Goal: Task Accomplishment & Management: Use online tool/utility

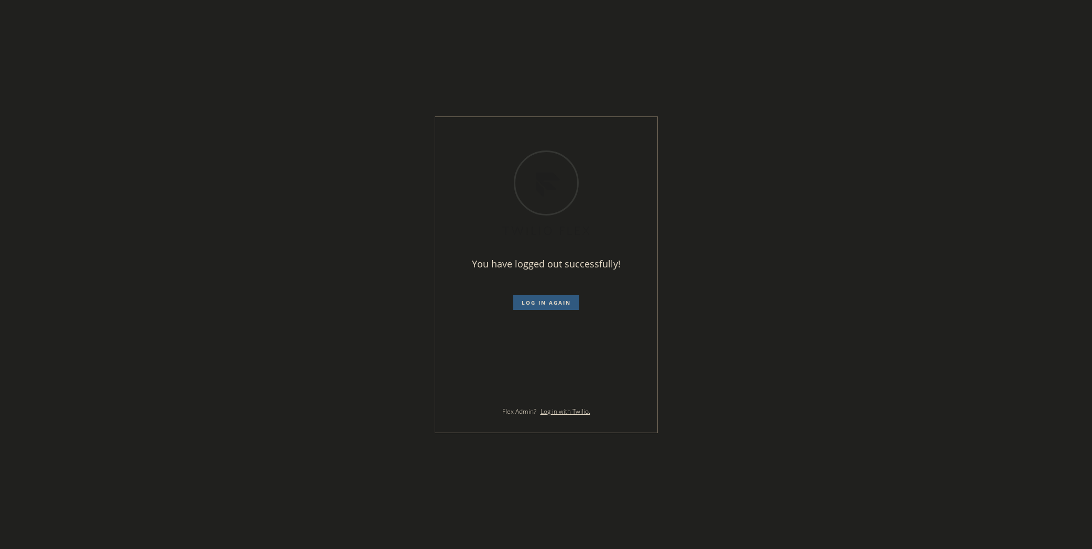
click at [28, 71] on div "You have logged out successfully! Log in again Flex Admin? Log in with Twilio." at bounding box center [546, 274] width 1092 height 549
click at [546, 301] on span "Log in again" at bounding box center [546, 302] width 49 height 7
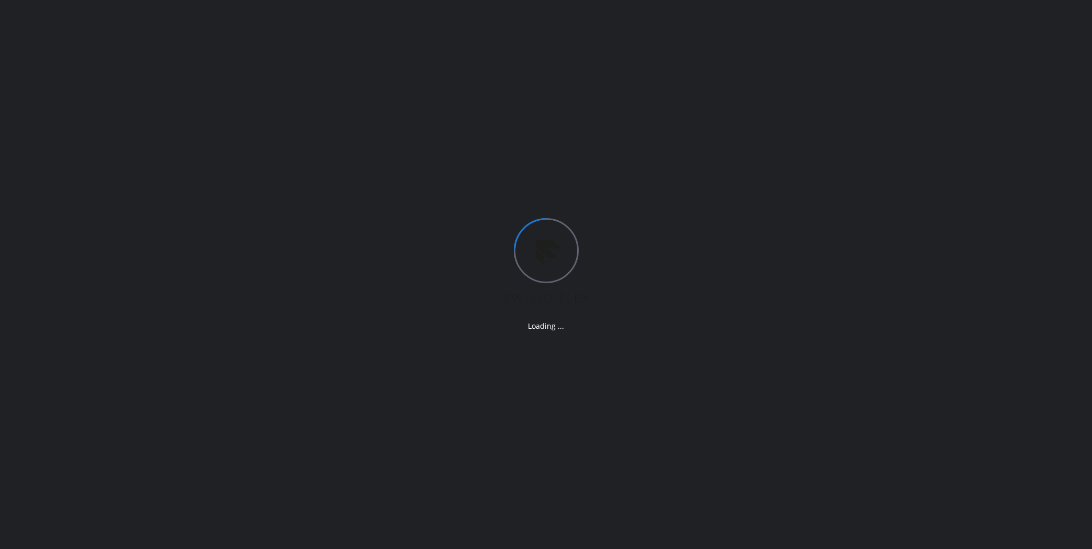
click at [836, 185] on div "Loading ..." at bounding box center [546, 274] width 1092 height 549
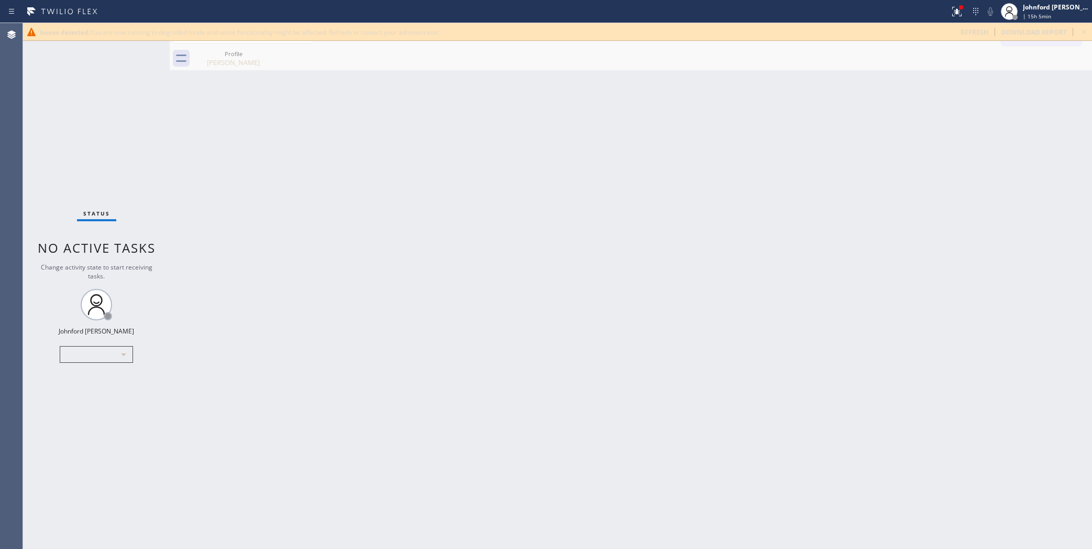
click at [976, 38] on div "Issues detected. You are now running in degraded mode and some functionality mi…" at bounding box center [557, 32] width 1069 height 18
click at [965, 27] on div "Issues detected. You are now running in degraded mode and some functionality mi…" at bounding box center [557, 32] width 1069 height 18
click at [969, 29] on span "refresh" at bounding box center [975, 32] width 28 height 9
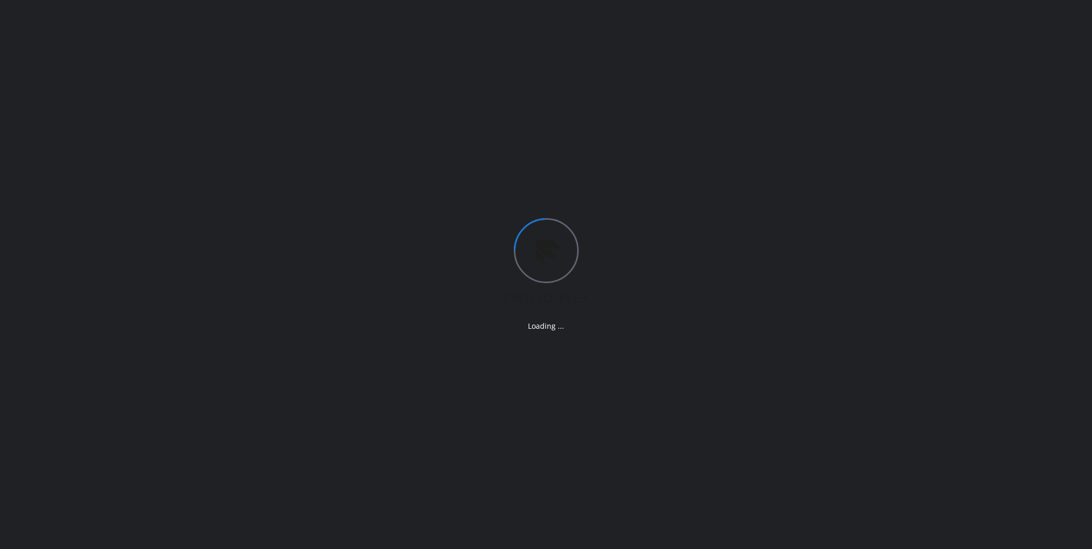
drag, startPoint x: 991, startPoint y: 208, endPoint x: 994, endPoint y: 203, distance: 6.4
click at [994, 203] on div "Loading ..." at bounding box center [546, 274] width 1092 height 549
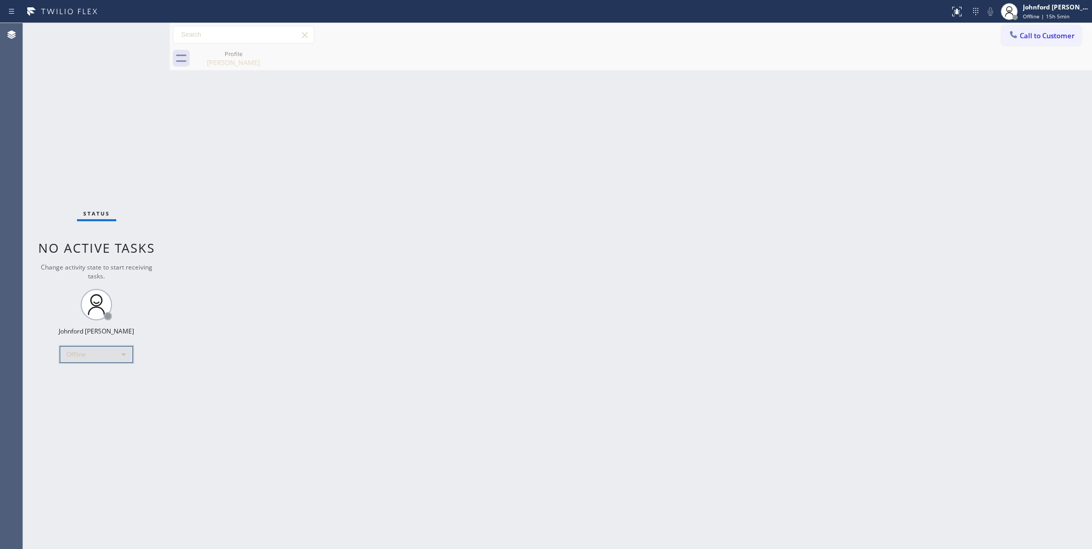
click at [97, 357] on div "Offline" at bounding box center [96, 354] width 73 height 17
click at [89, 394] on li "Unavailable" at bounding box center [95, 394] width 71 height 13
drag, startPoint x: 865, startPoint y: 93, endPoint x: 1049, endPoint y: 6, distance: 203.4
click at [896, 84] on div "Back to Dashboard Change Sender ID Customers Technicians Select a contact Outbo…" at bounding box center [631, 286] width 923 height 526
click at [1016, 37] on icon at bounding box center [1013, 34] width 7 height 7
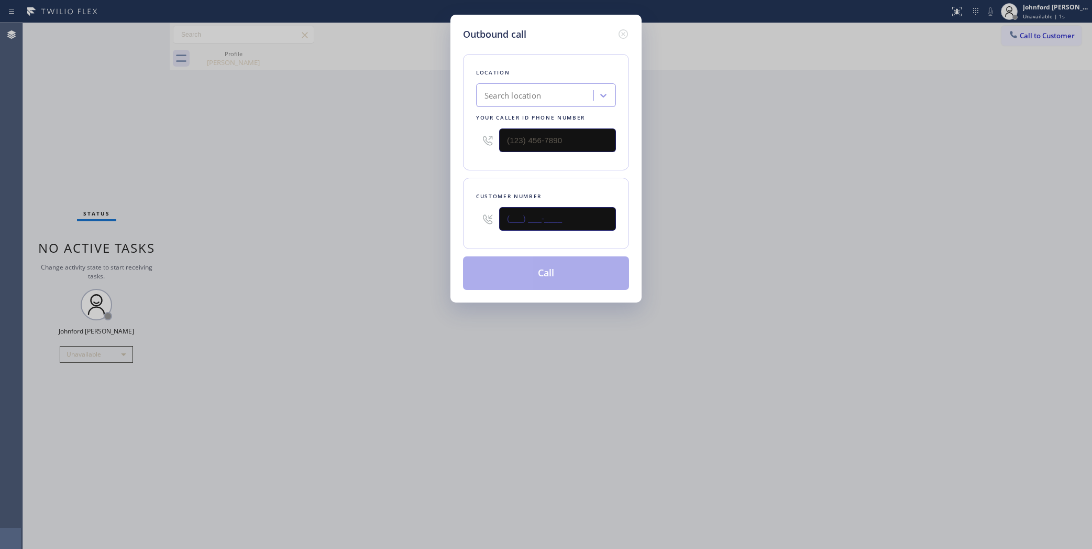
drag, startPoint x: 577, startPoint y: 210, endPoint x: 594, endPoint y: 155, distance: 56.9
click at [409, 234] on div "Outbound call Location Search location Your caller id phone number Customer num…" at bounding box center [546, 274] width 1092 height 549
paste input "602) 579-9599"
type input "[PHONE_NUMBER]"
click at [716, 124] on div "Outbound call Location Search location Your caller id phone number Customer num…" at bounding box center [546, 274] width 1092 height 549
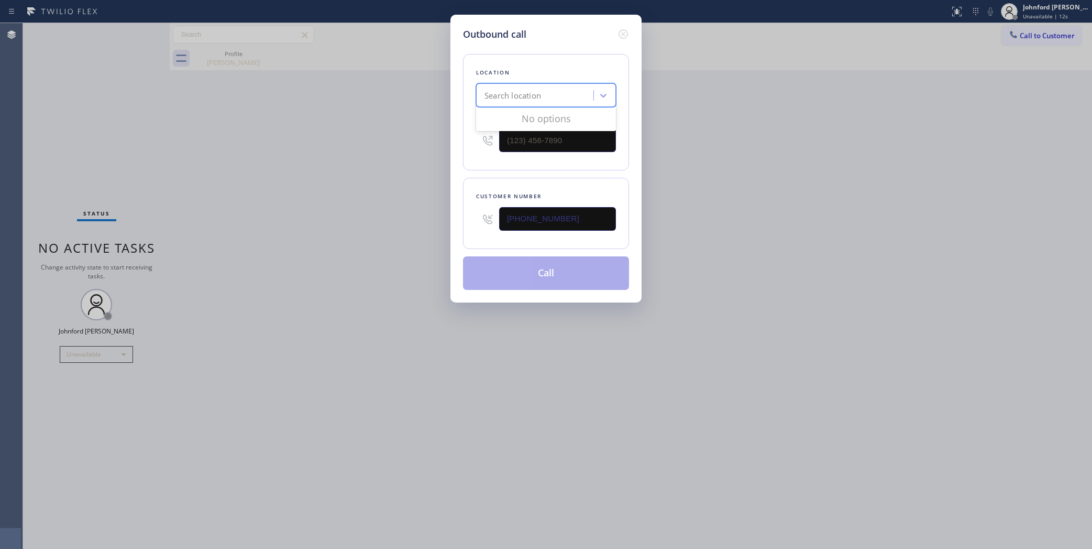
drag, startPoint x: 564, startPoint y: 91, endPoint x: 444, endPoint y: 98, distance: 120.7
click at [444, 98] on div "Outbound call Location 0 results available. Use Up and Down to choose options, …" at bounding box center [546, 274] width 1092 height 549
drag, startPoint x: 556, startPoint y: 136, endPoint x: 376, endPoint y: 143, distance: 180.9
click at [409, 138] on div "Outbound call Location Search location Your caller id phone number (___) ___-__…" at bounding box center [546, 274] width 1092 height 549
paste input "623) 292-5313"
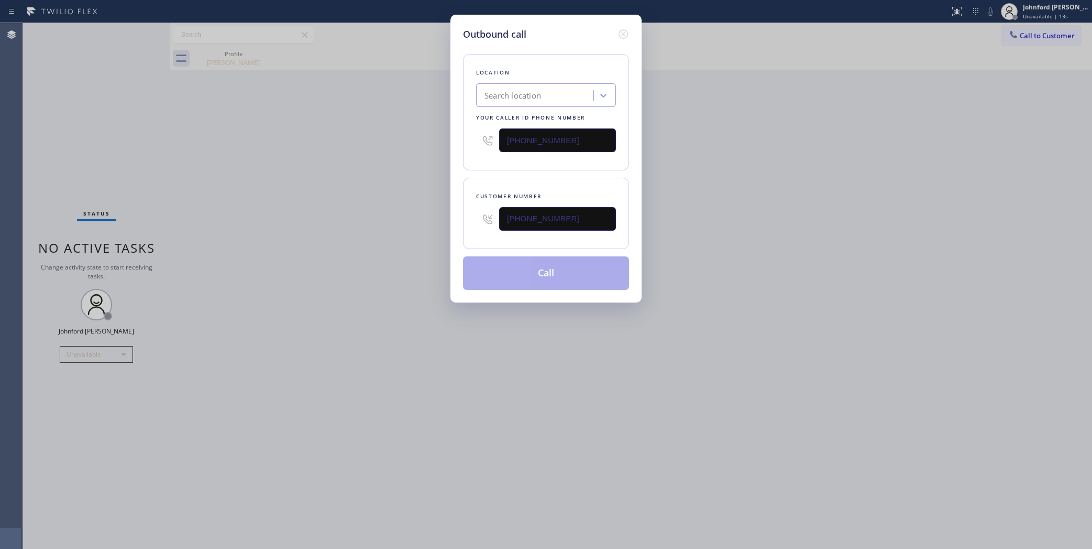
type input "[PHONE_NUMBER]"
click at [330, 153] on div "Outbound call Location Search location Your caller id phone number [PHONE_NUMBE…" at bounding box center [546, 274] width 1092 height 549
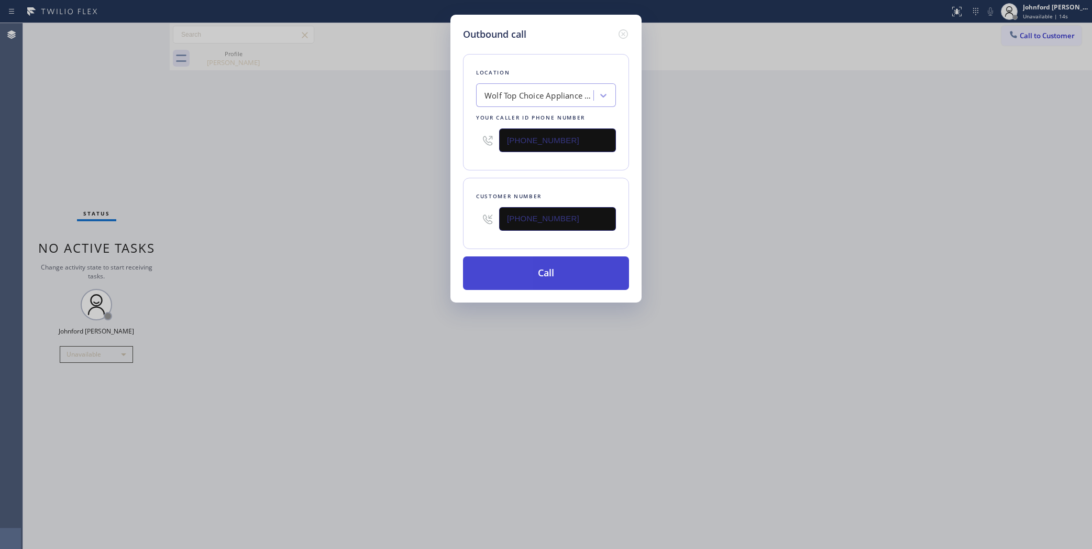
click at [551, 274] on button "Call" at bounding box center [546, 273] width 166 height 34
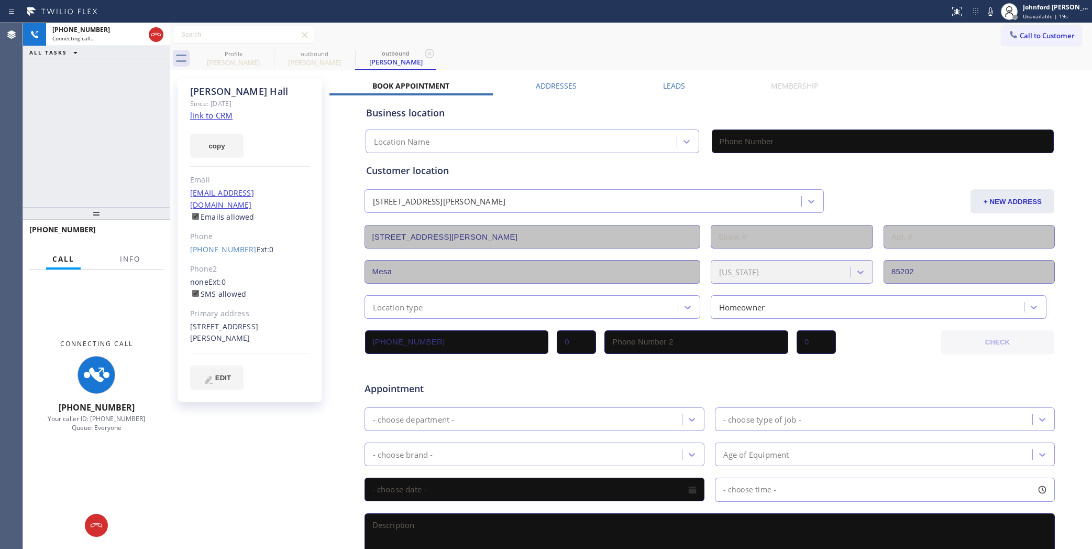
type input "[PHONE_NUMBER]"
click at [135, 262] on button "Info" at bounding box center [130, 259] width 33 height 20
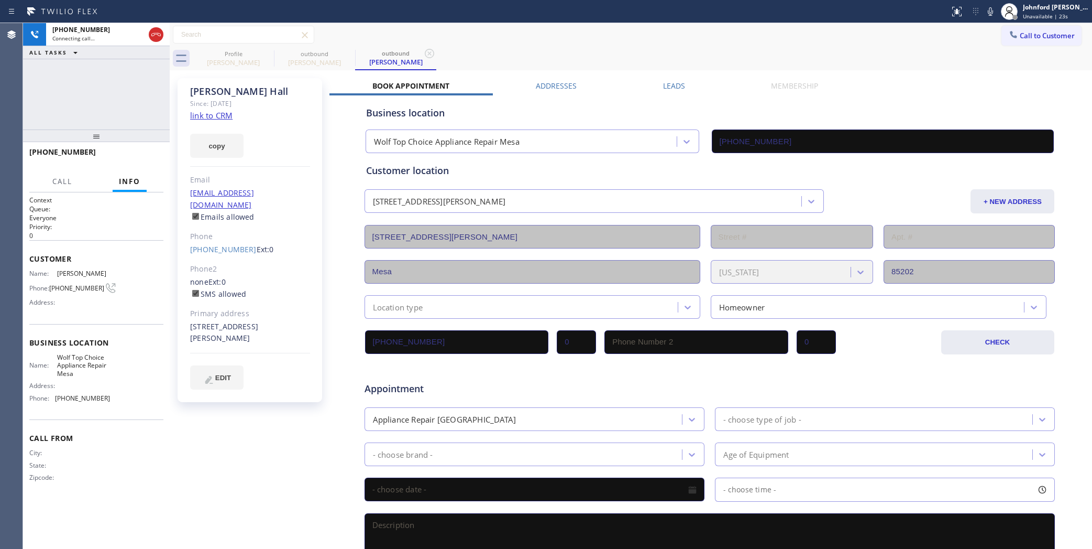
drag, startPoint x: 105, startPoint y: 202, endPoint x: 126, endPoint y: 122, distance: 82.4
click at [118, 124] on div "[PHONE_NUMBER] Connecting call… ALL TASKS ALL TASKS ACTIVE TASKS TASKS IN WRAP …" at bounding box center [96, 286] width 147 height 526
click at [993, 6] on icon at bounding box center [991, 11] width 13 height 13
click at [992, 12] on icon at bounding box center [991, 11] width 13 height 13
click at [154, 155] on span "HANG UP" at bounding box center [139, 155] width 32 height 7
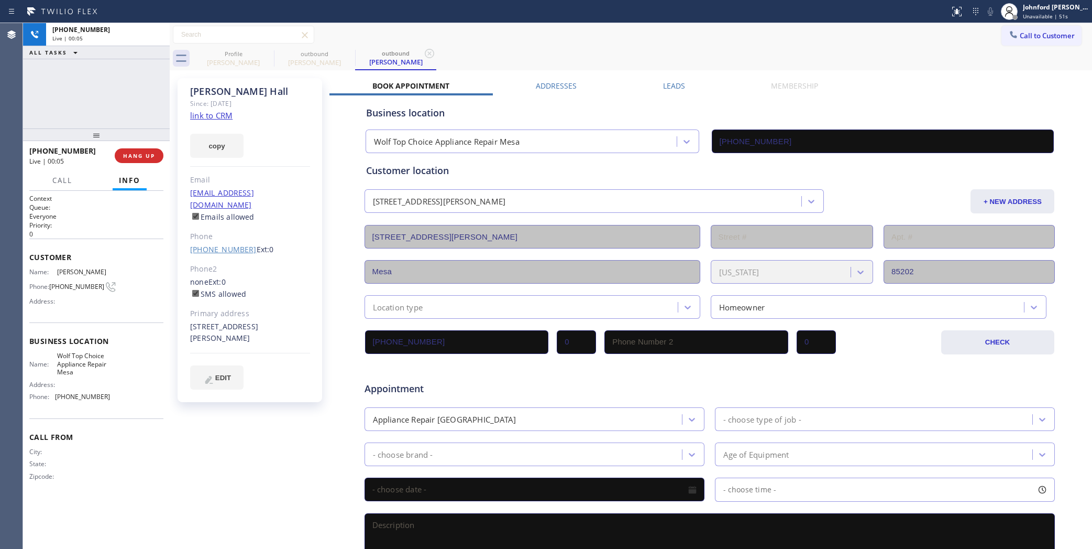
click at [223, 244] on link "[PHONE_NUMBER]" at bounding box center [223, 249] width 67 height 10
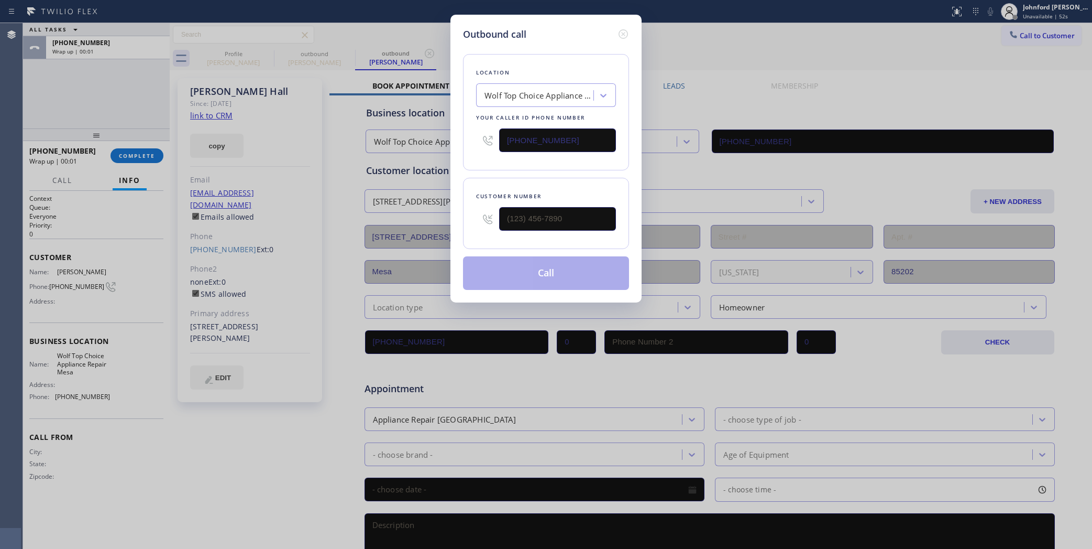
type input "[PHONE_NUMBER]"
click at [541, 268] on button "Call" at bounding box center [546, 273] width 166 height 34
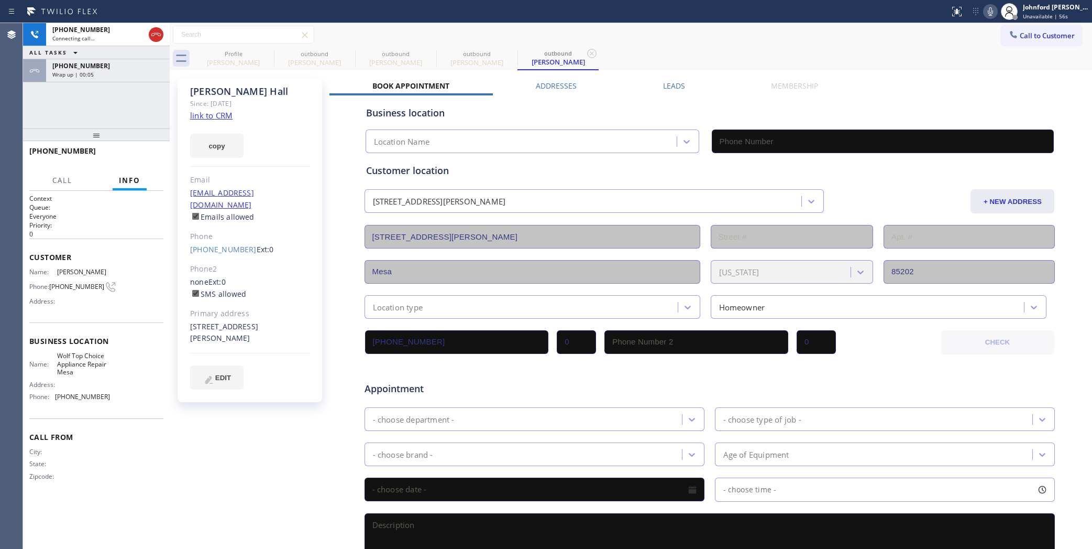
click at [132, 56] on div "ALL TASKS ALL TASKS ACTIVE TASKS TASKS IN WRAP UP" at bounding box center [96, 52] width 147 height 13
click at [125, 73] on div "Wrap up | 00:05" at bounding box center [107, 74] width 111 height 7
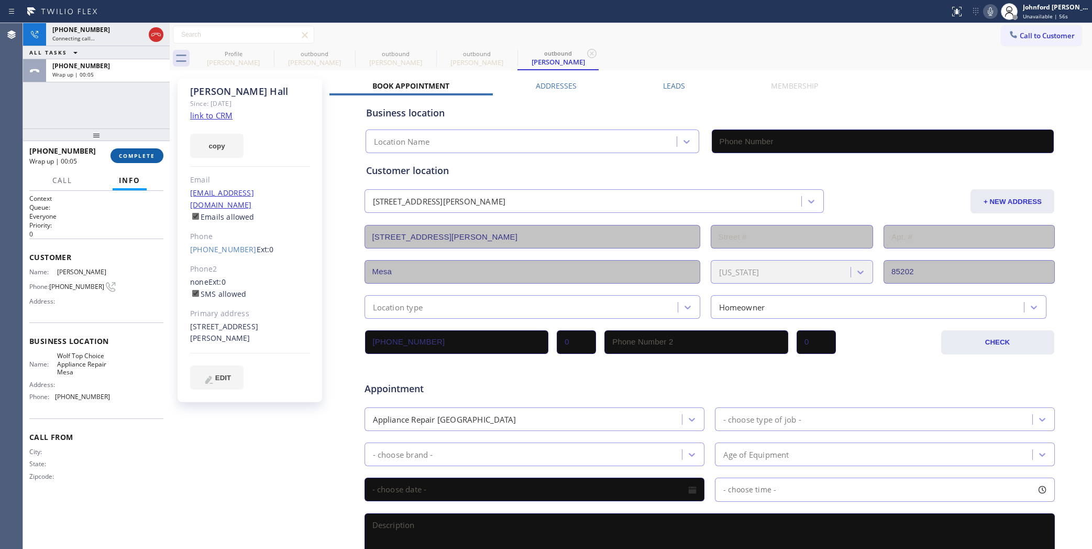
type input "[PHONE_NUMBER]"
click at [145, 158] on span "COMPLETE" at bounding box center [137, 155] width 36 height 7
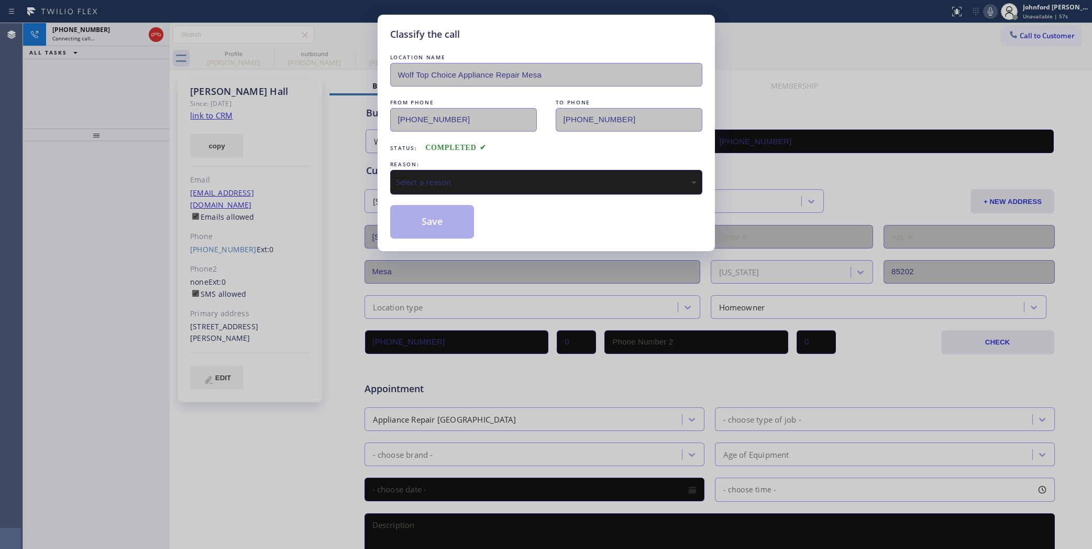
click at [420, 180] on div "Select a reason" at bounding box center [546, 182] width 301 height 12
click at [431, 226] on button "Save" at bounding box center [432, 222] width 84 height 34
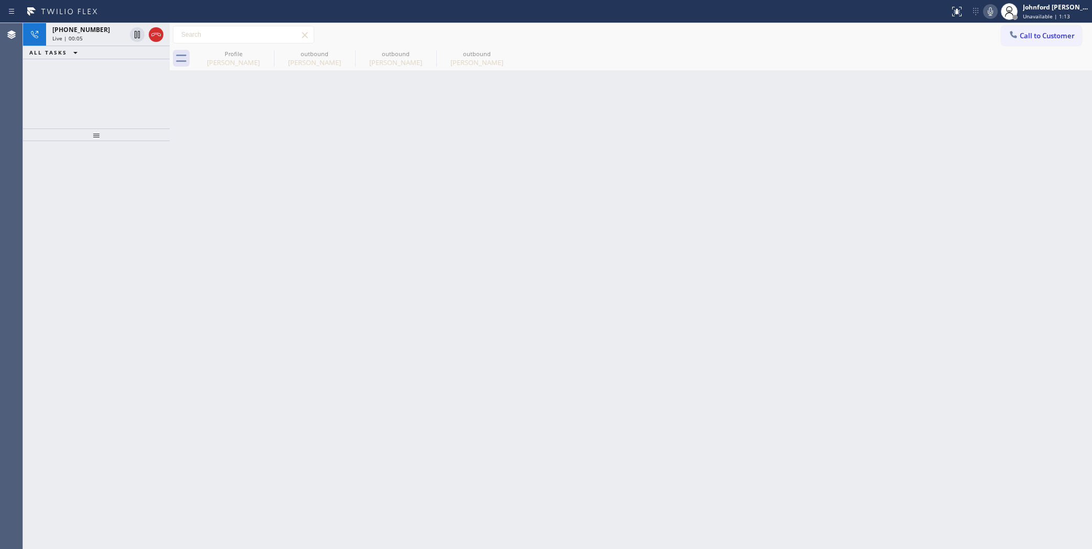
click at [989, 13] on icon at bounding box center [991, 11] width 13 height 13
drag, startPoint x: 105, startPoint y: 32, endPoint x: 269, endPoint y: 104, distance: 179.0
click at [104, 31] on div "[PHONE_NUMBER]" at bounding box center [88, 29] width 73 height 9
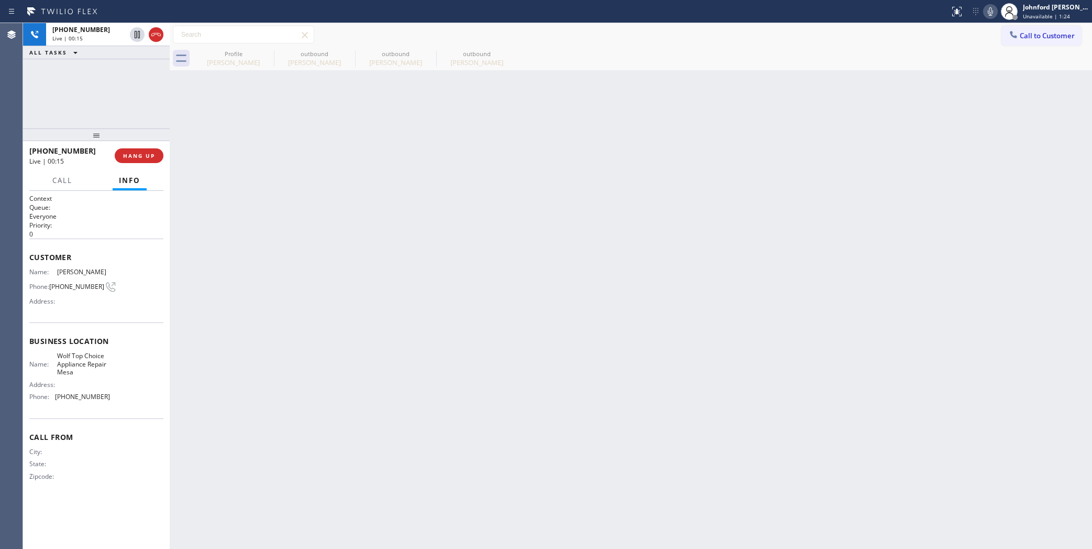
click at [993, 9] on icon at bounding box center [991, 11] width 13 height 13
click at [993, 13] on icon at bounding box center [991, 11] width 13 height 13
click at [986, 14] on icon at bounding box center [991, 11] width 13 height 13
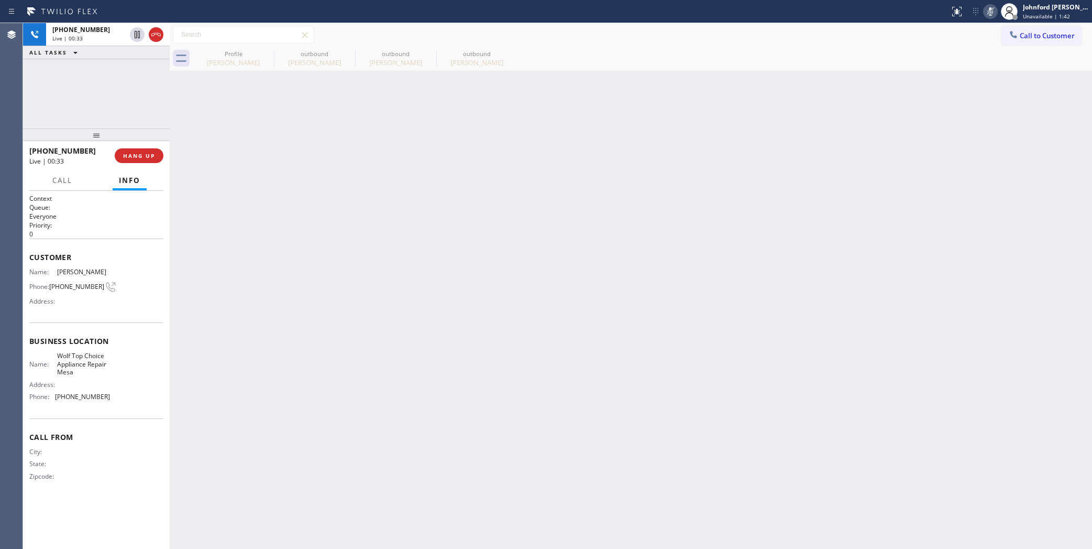
click at [986, 14] on icon at bounding box center [991, 11] width 13 height 13
click at [991, 11] on icon at bounding box center [991, 11] width 13 height 13
click at [686, 300] on div "Back to Dashboard Change Sender ID Customers Technicians Select a contact Outbo…" at bounding box center [631, 286] width 923 height 526
click at [148, 167] on div "[PHONE_NUMBER] Live | 02:20 HANG UP" at bounding box center [96, 155] width 134 height 27
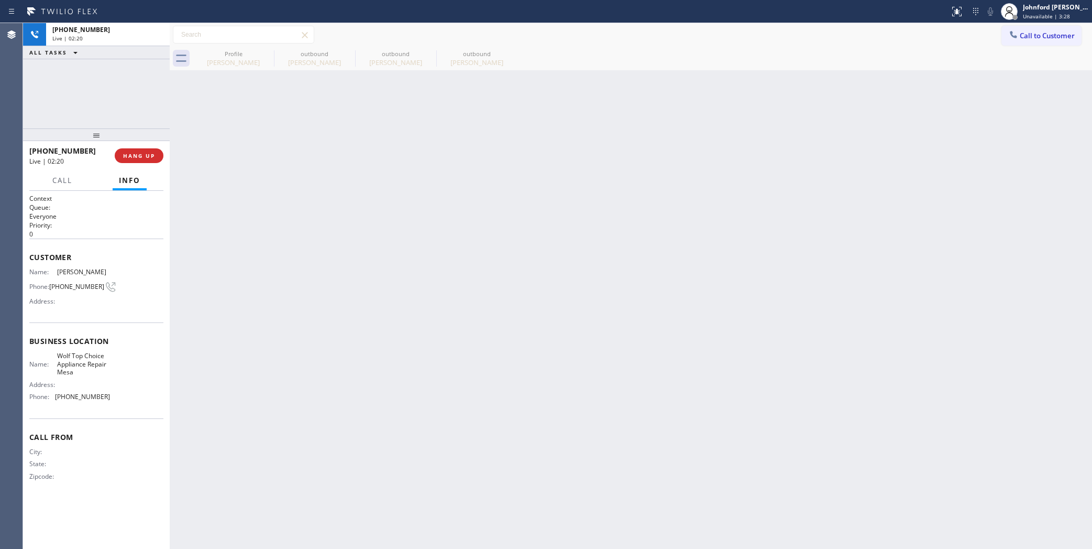
click at [148, 163] on div "[PHONE_NUMBER] Live | 02:20 HANG UP" at bounding box center [96, 155] width 134 height 27
click at [147, 157] on span "COMPLETE" at bounding box center [137, 155] width 36 height 7
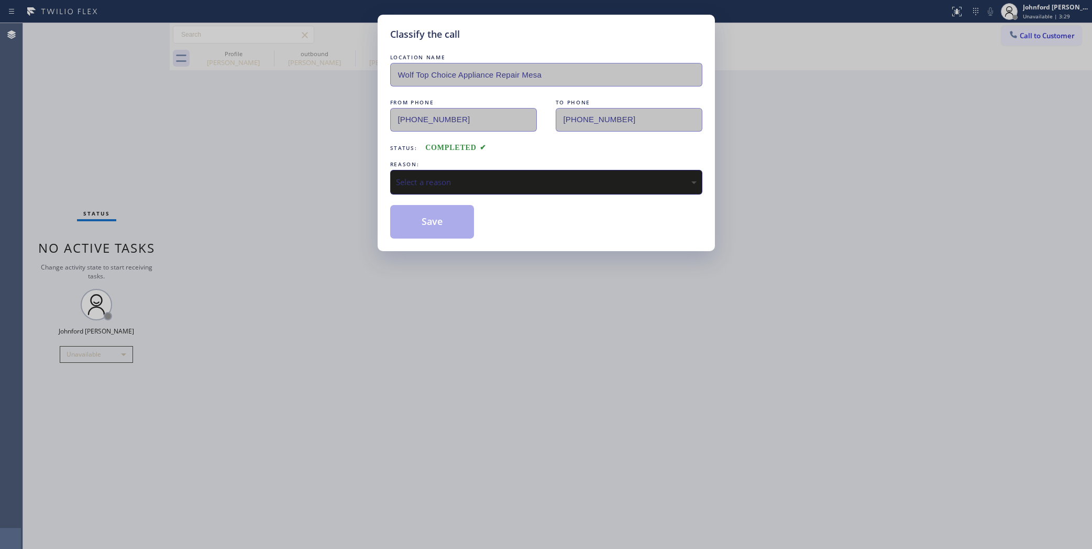
click at [490, 178] on div "Select a reason" at bounding box center [546, 182] width 301 height 12
click at [441, 228] on button "Save" at bounding box center [432, 222] width 84 height 34
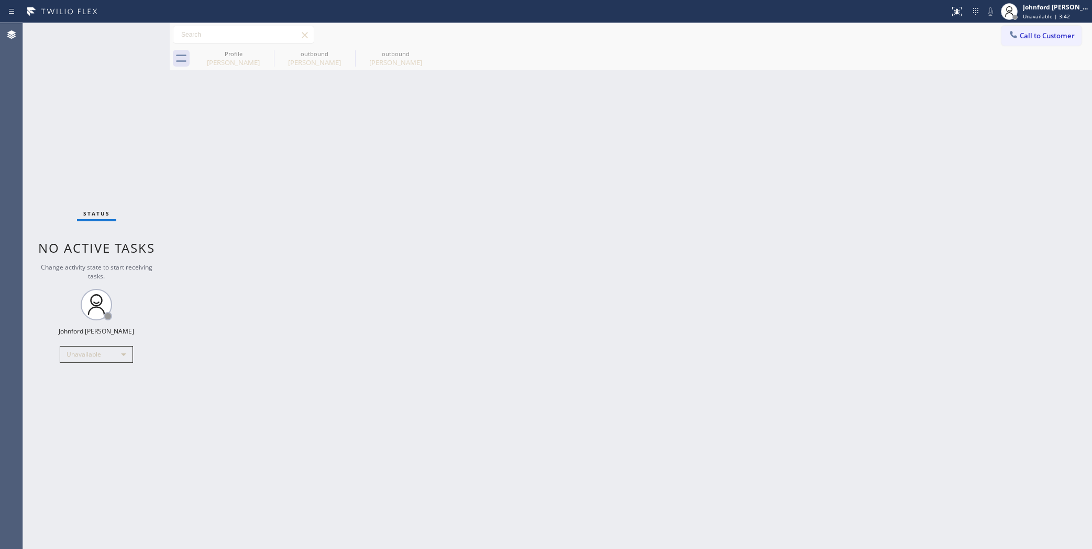
click at [858, 174] on div "Back to Dashboard Change Sender ID Customers Technicians Select a contact Outbo…" at bounding box center [631, 286] width 923 height 526
drag, startPoint x: 824, startPoint y: 147, endPoint x: 865, endPoint y: 2, distance: 151.3
click at [828, 138] on div "Back to Dashboard Change Sender ID Customers Technicians Select a contact Outbo…" at bounding box center [631, 286] width 923 height 526
click at [1043, 35] on span "Call to Customer" at bounding box center [1047, 35] width 55 height 9
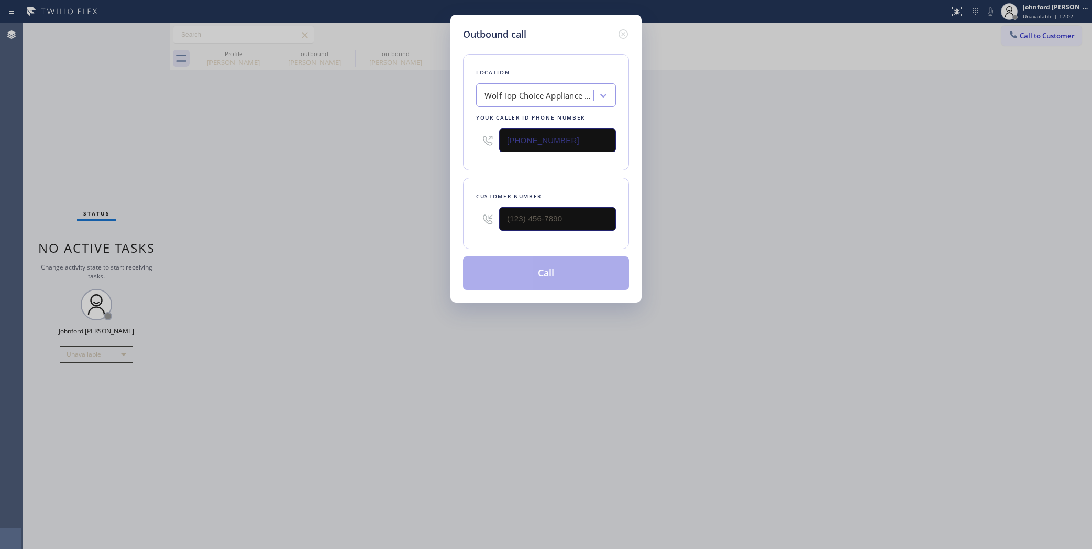
drag, startPoint x: 543, startPoint y: 142, endPoint x: 288, endPoint y: 171, distance: 256.8
click at [292, 171] on div "Outbound call Location Wolf Top Choice Appliance Repair [GEOGRAPHIC_DATA] Your …" at bounding box center [546, 274] width 1092 height 549
paste input "848) 315-2525"
type input "[PHONE_NUMBER]"
drag, startPoint x: 543, startPoint y: 219, endPoint x: 391, endPoint y: 213, distance: 152.1
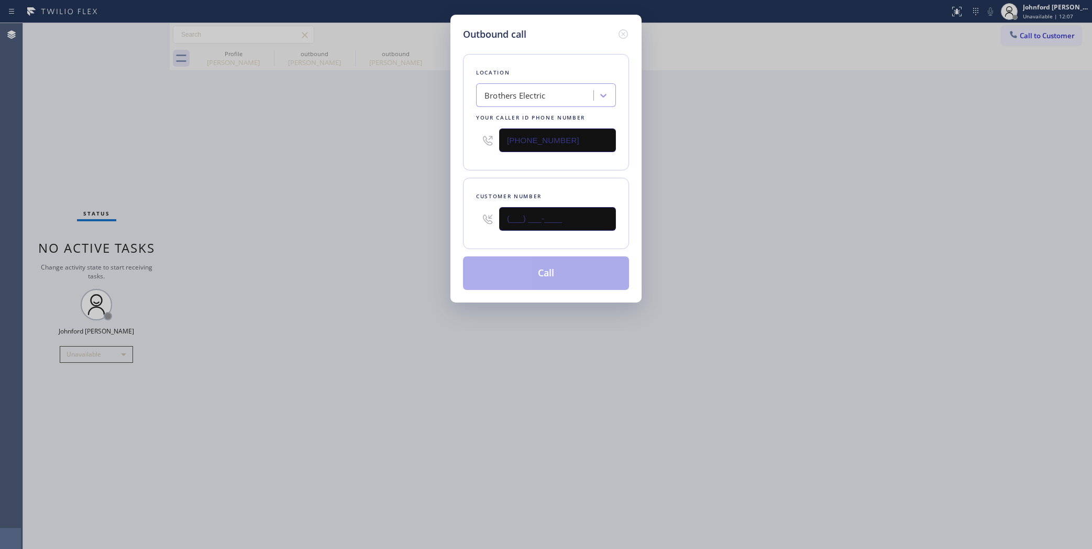
click at [395, 213] on div "Outbound call Location Brothers Electric Your caller id phone number [PHONE_NUM…" at bounding box center [546, 274] width 1092 height 549
paste input "856) 296-8111"
type input "[PHONE_NUMBER]"
click at [347, 215] on div "Outbound call Location Brothers Electric Your caller id phone number [PHONE_NUM…" at bounding box center [546, 274] width 1092 height 549
click at [526, 275] on button "Call" at bounding box center [546, 273] width 166 height 34
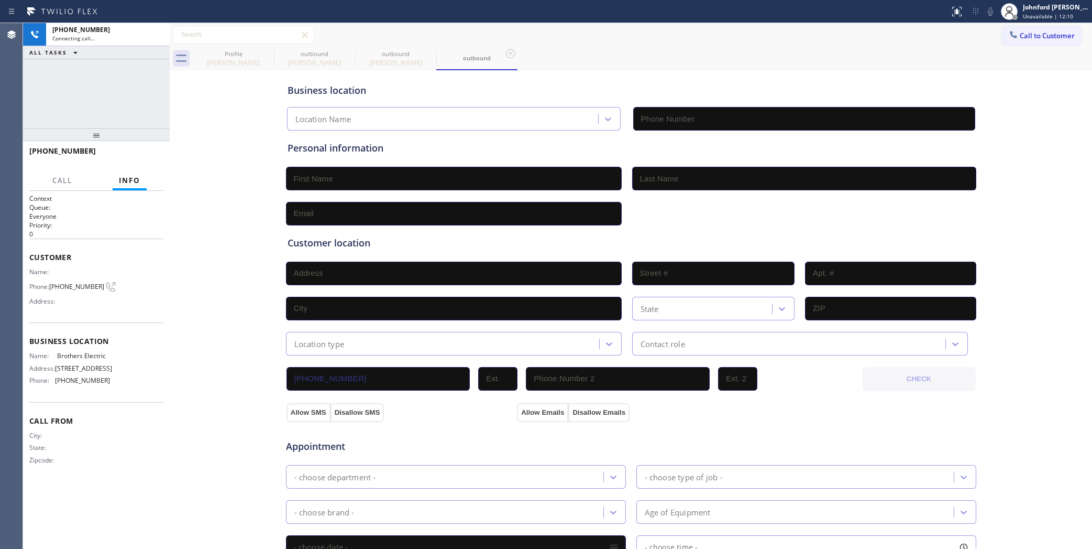
type input "[PHONE_NUMBER]"
click at [268, 51] on icon at bounding box center [267, 53] width 13 height 13
type input "[PHONE_NUMBER]"
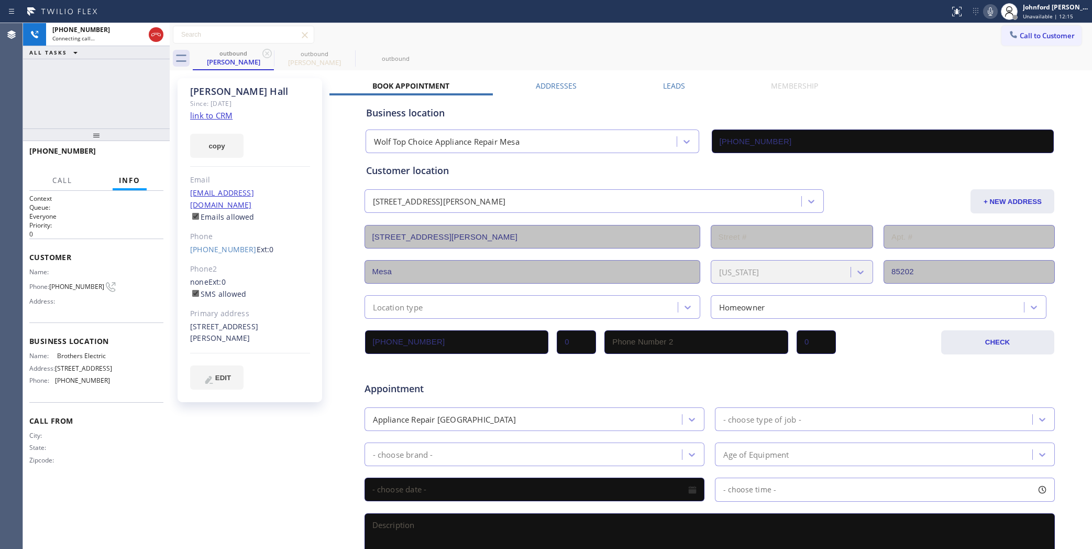
click at [268, 51] on icon at bounding box center [267, 53] width 13 height 13
drag, startPoint x: 266, startPoint y: 54, endPoint x: 179, endPoint y: 64, distance: 87.1
click at [266, 56] on icon at bounding box center [267, 53] width 13 height 13
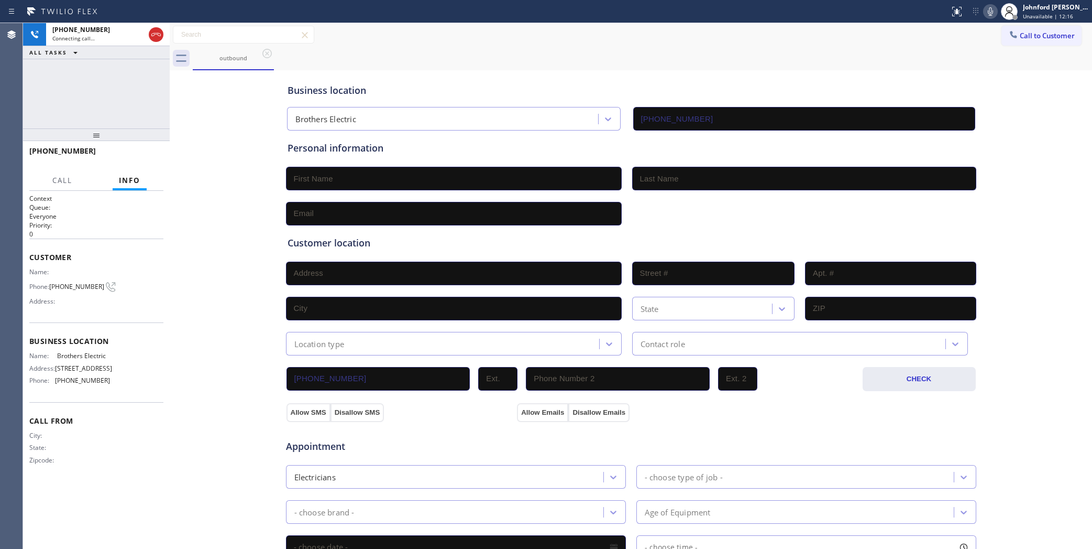
click at [143, 71] on div "[PHONE_NUMBER] Connecting call… ALL TASKS ALL TASKS ACTIVE TASKS TASKS IN WRAP …" at bounding box center [96, 75] width 147 height 105
click at [61, 81] on div "[PHONE_NUMBER] Connecting call… ALL TASKS ALL TASKS ACTIVE TASKS TASKS IN WRAP …" at bounding box center [96, 75] width 147 height 105
drag, startPoint x: 156, startPoint y: 32, endPoint x: 90, endPoint y: 77, distance: 79.5
click at [154, 32] on icon at bounding box center [156, 34] width 13 height 13
click at [137, 154] on span "COMPLETE" at bounding box center [137, 155] width 36 height 7
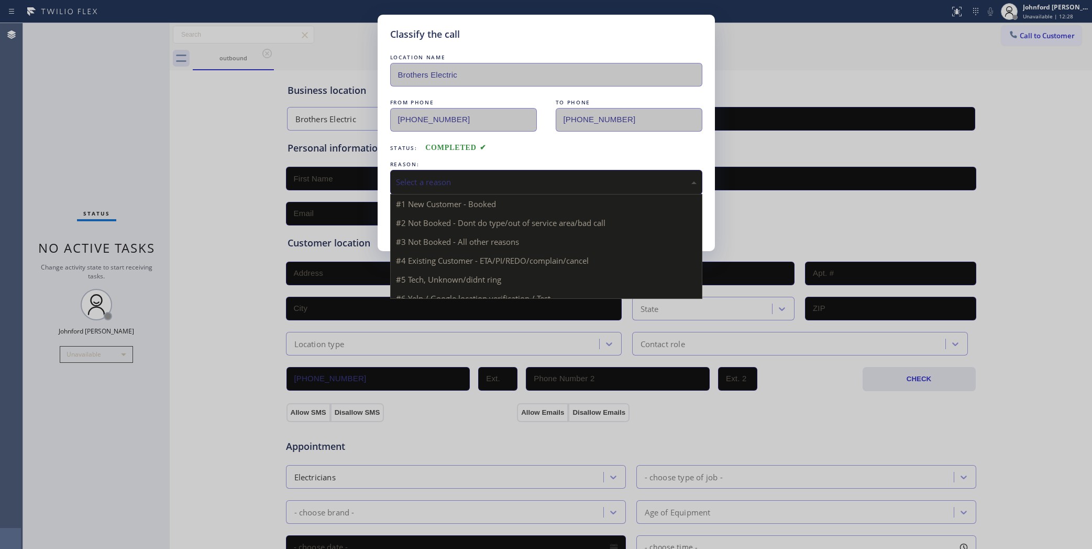
click at [427, 181] on div "Select a reason" at bounding box center [546, 182] width 301 height 12
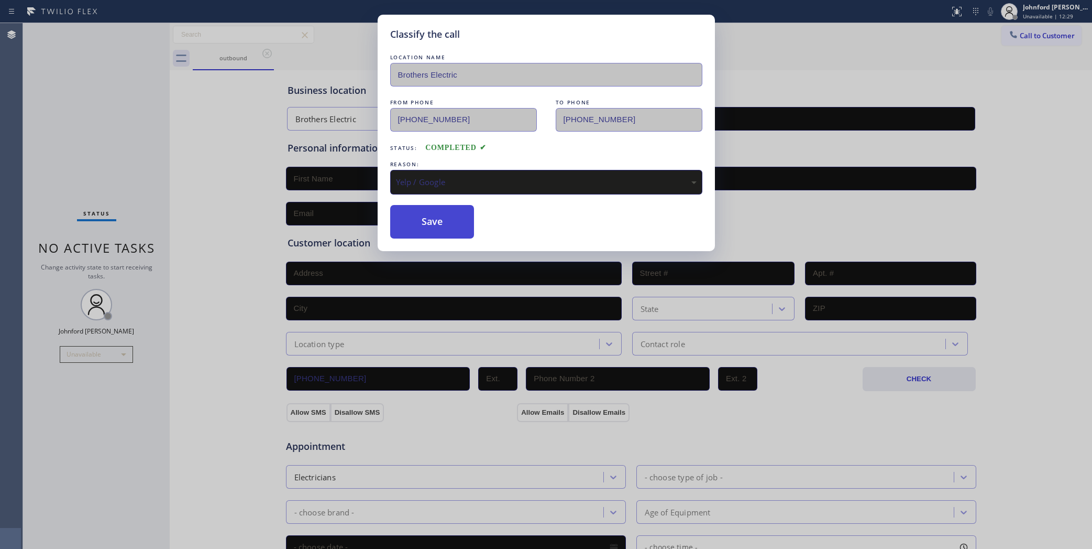
click at [425, 226] on button "Save" at bounding box center [432, 222] width 84 height 34
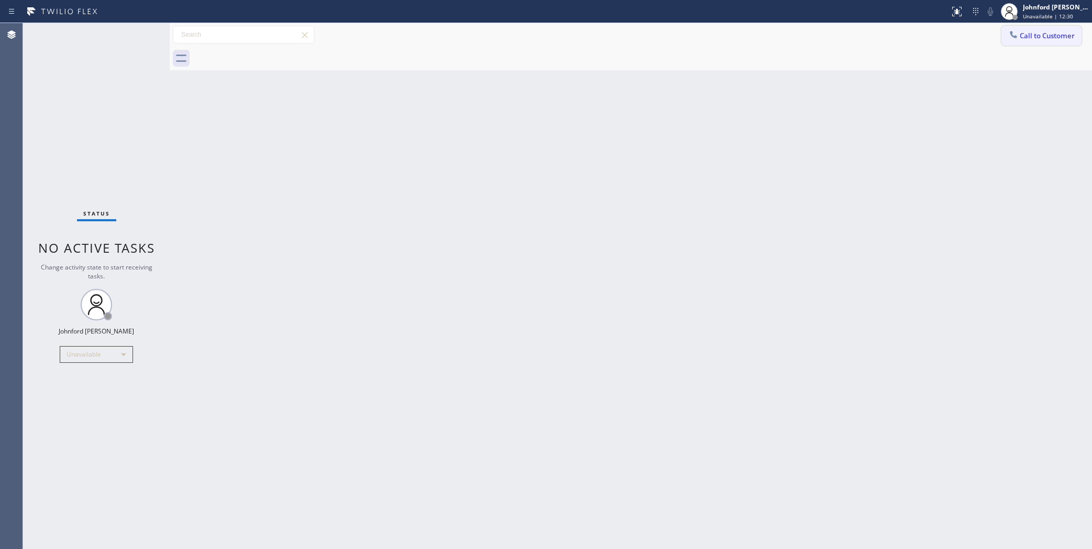
drag, startPoint x: 1023, startPoint y: 33, endPoint x: 1010, endPoint y: 32, distance: 13.1
click at [1020, 32] on span "Call to Customer" at bounding box center [1047, 35] width 55 height 9
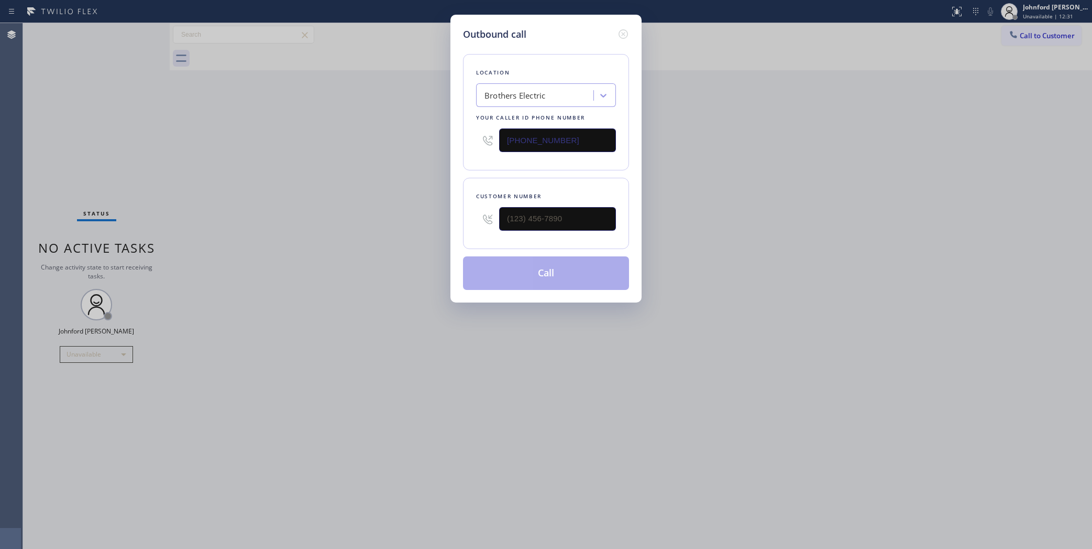
drag, startPoint x: 551, startPoint y: 146, endPoint x: 421, endPoint y: 150, distance: 130.0
click at [421, 150] on div "Outbound call Location Brothers Electric Your caller id phone number [PHONE_NUM…" at bounding box center [546, 274] width 1092 height 549
paste input "347) 757-4373"
type input "[PHONE_NUMBER]"
drag, startPoint x: 545, startPoint y: 218, endPoint x: 433, endPoint y: 226, distance: 111.9
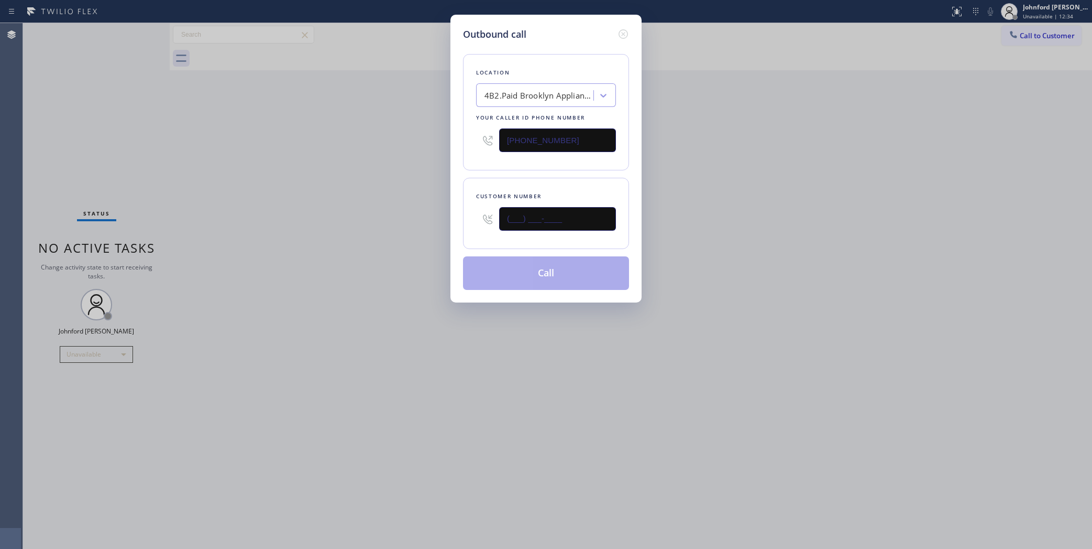
click at [462, 218] on div "Outbound call Location 4B2.Paid Brooklyn Appliance Repair Experts Your caller i…" at bounding box center [546, 159] width 191 height 288
paste input "917) 618-0871"
type input "[PHONE_NUMBER]"
click at [403, 231] on div "Outbound call Location 4B2.Paid Brooklyn Appliance Repair Experts Your caller i…" at bounding box center [546, 274] width 1092 height 549
drag, startPoint x: 397, startPoint y: 189, endPoint x: 504, endPoint y: 135, distance: 119.7
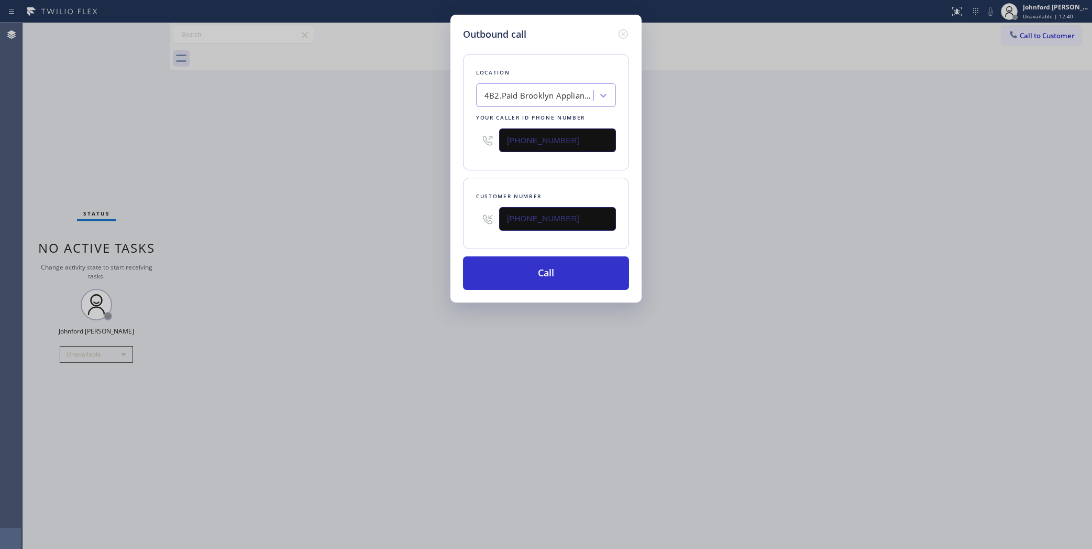
click at [399, 182] on div "Outbound call Location 4B2.Paid Brooklyn Appliance Repair Experts Your caller i…" at bounding box center [546, 274] width 1092 height 549
drag, startPoint x: 572, startPoint y: 132, endPoint x: 360, endPoint y: 147, distance: 212.2
click at [370, 146] on div "Outbound call Location 4B2.Paid Brooklyn Appliance Repair Experts Your caller i…" at bounding box center [546, 274] width 1092 height 549
paste input "561) 944-5636"
type input "[PHONE_NUMBER]"
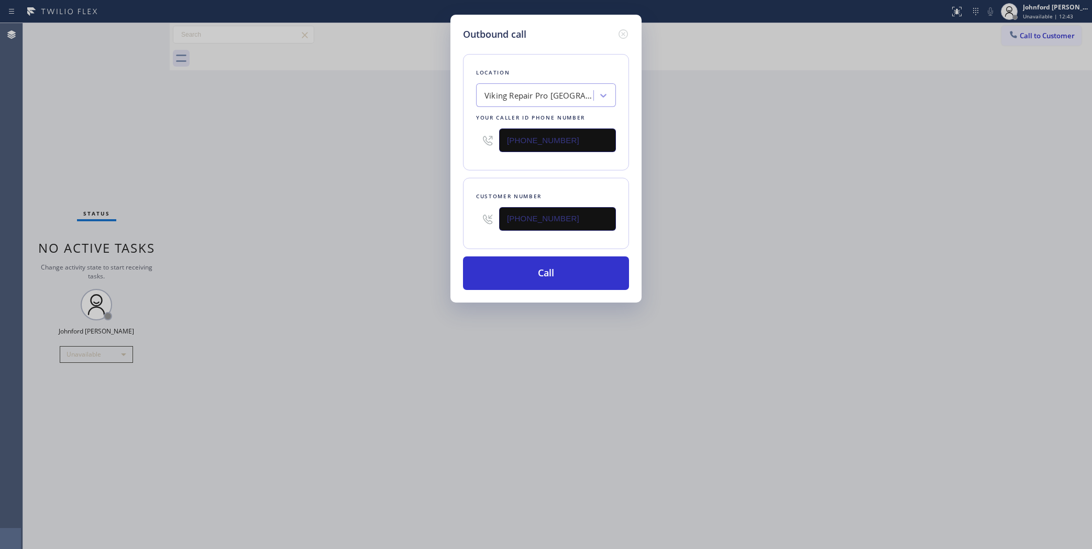
drag, startPoint x: 570, startPoint y: 223, endPoint x: 404, endPoint y: 223, distance: 166.1
click at [404, 223] on div "Outbound call Location Viking Repair Pro [GEOGRAPHIC_DATA] Your caller id phone…" at bounding box center [546, 274] width 1092 height 549
paste input "561) 438-6176"
type input "[PHONE_NUMBER]"
click at [359, 226] on div "Outbound call Location Viking Repair Pro [GEOGRAPHIC_DATA] Your caller id phone…" at bounding box center [546, 274] width 1092 height 549
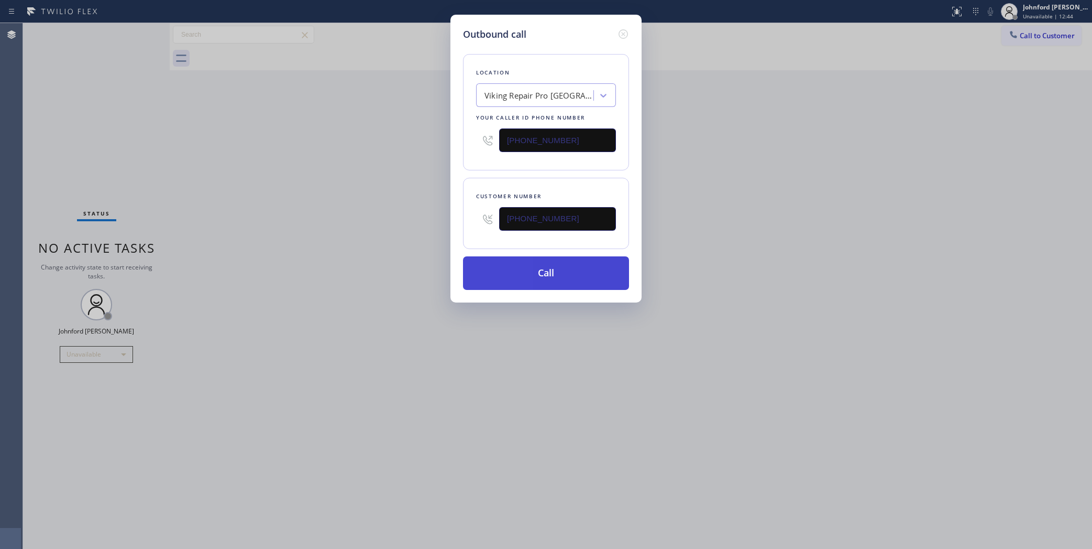
click at [506, 273] on button "Call" at bounding box center [546, 273] width 166 height 34
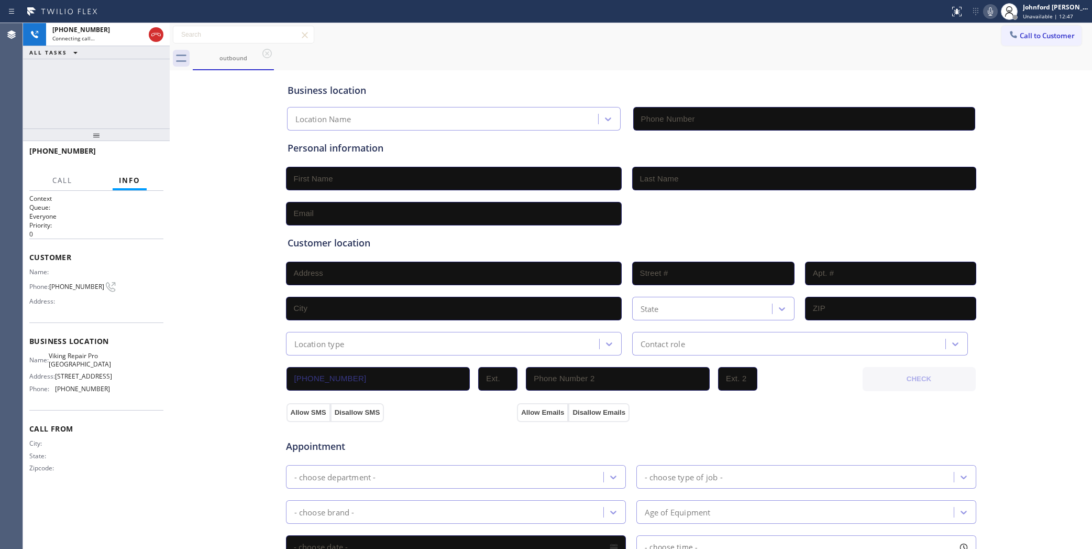
type input "[PHONE_NUMBER]"
click at [53, 75] on div "[PHONE_NUMBER] Connecting call… ALL TASKS ALL TASKS ACTIVE TASKS TASKS IN WRAP …" at bounding box center [96, 75] width 147 height 105
click at [65, 84] on div "[PHONE_NUMBER] Connecting call… ALL TASKS ALL TASKS ACTIVE TASKS TASKS IN WRAP …" at bounding box center [96, 75] width 147 height 105
click at [152, 34] on icon at bounding box center [156, 34] width 13 height 13
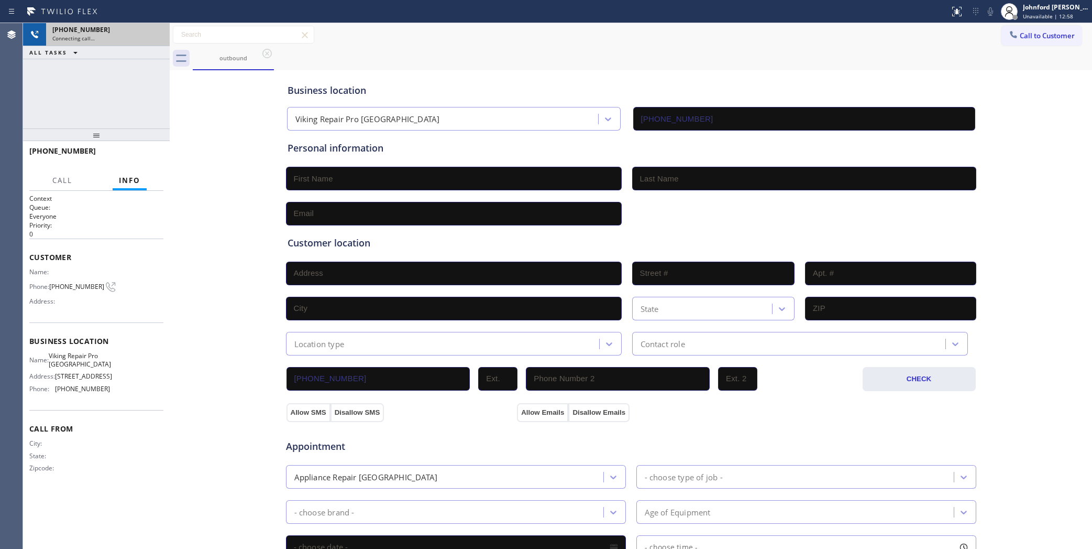
click at [71, 274] on div "Name: Phone: [PHONE_NUMBER] Address:" at bounding box center [69, 288] width 81 height 41
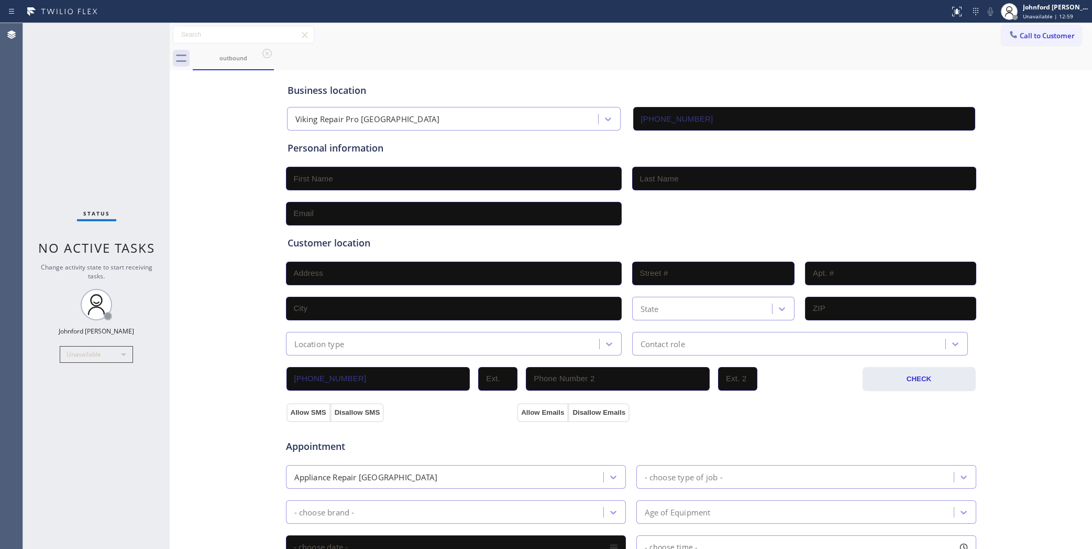
click at [70, 277] on div "Change activity state to start receiving tasks." at bounding box center [97, 272] width 126 height 18
click at [67, 289] on div "Status No active tasks Change activity state to start receiving tasks. [PERSON_…" at bounding box center [96, 286] width 147 height 526
click at [1033, 38] on span "Call to Customer" at bounding box center [1047, 35] width 55 height 9
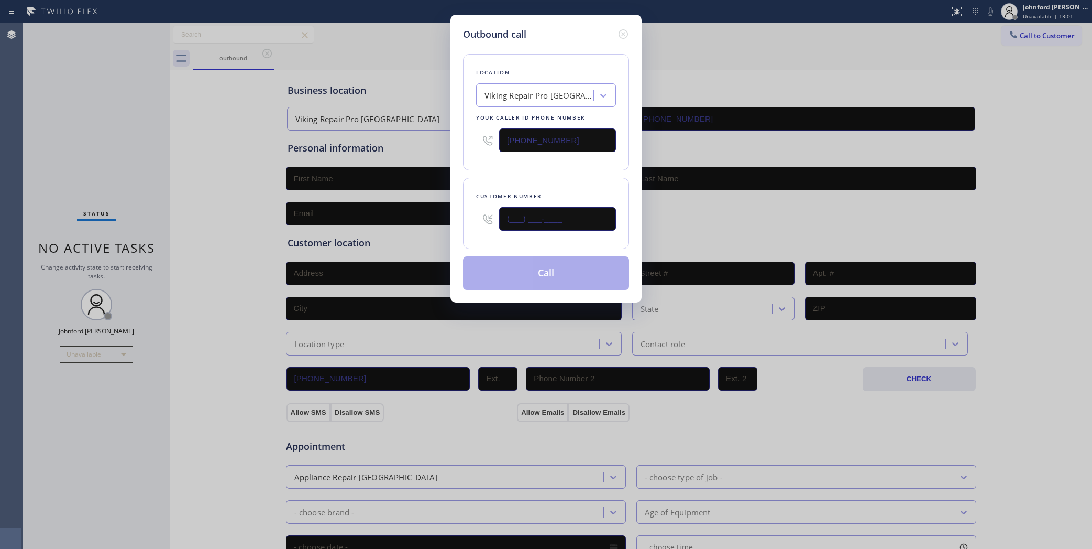
drag, startPoint x: 559, startPoint y: 206, endPoint x: 444, endPoint y: 217, distance: 114.8
click at [445, 217] on div "Outbound call Location Viking Repair Pro [GEOGRAPHIC_DATA] Your caller id phone…" at bounding box center [546, 274] width 1092 height 549
paste input "561) 438-6176"
type input "[PHONE_NUMBER]"
click at [496, 271] on button "Call" at bounding box center [546, 273] width 166 height 34
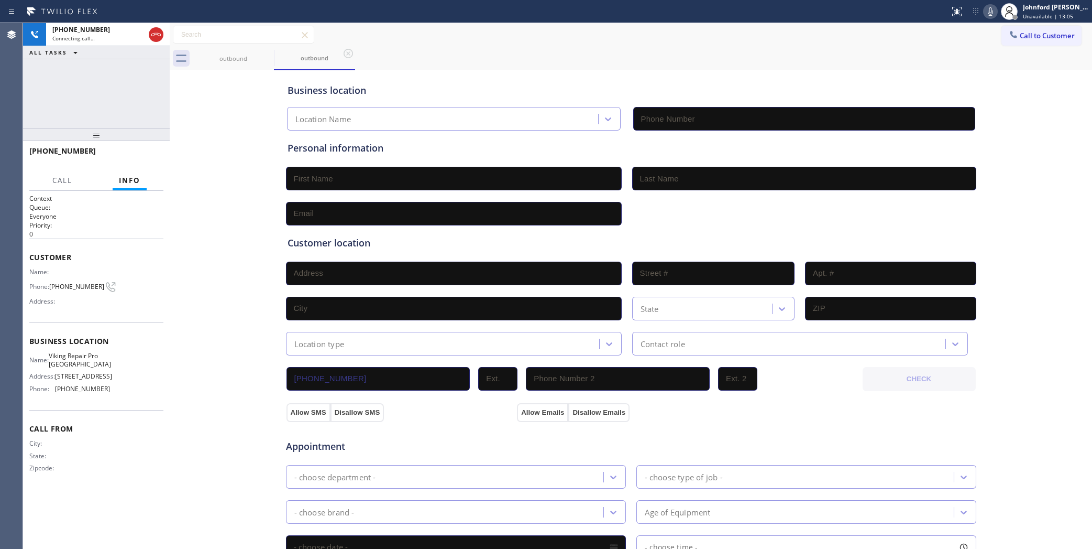
type input "[PHONE_NUMBER]"
click at [156, 27] on button at bounding box center [156, 34] width 15 height 15
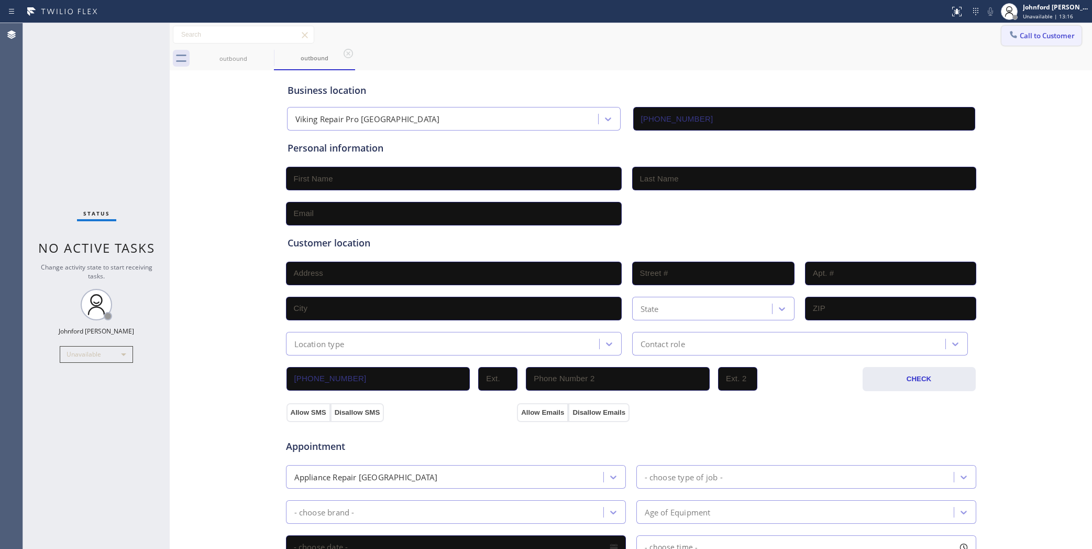
click at [1034, 36] on span "Call to Customer" at bounding box center [1047, 35] width 55 height 9
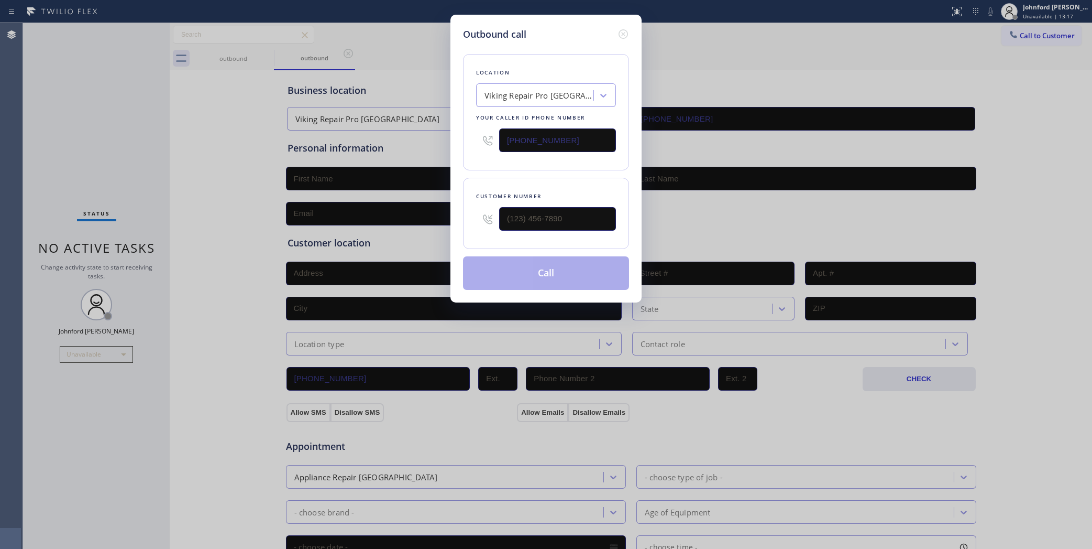
drag, startPoint x: 504, startPoint y: 139, endPoint x: 384, endPoint y: 160, distance: 122.3
click at [415, 150] on div "Outbound call Location Viking Repair Pro [GEOGRAPHIC_DATA] Your caller id phone…" at bounding box center [546, 274] width 1092 height 549
paste input "305) 590-5838"
type input "[PHONE_NUMBER]"
drag, startPoint x: 599, startPoint y: 210, endPoint x: 418, endPoint y: 210, distance: 181.3
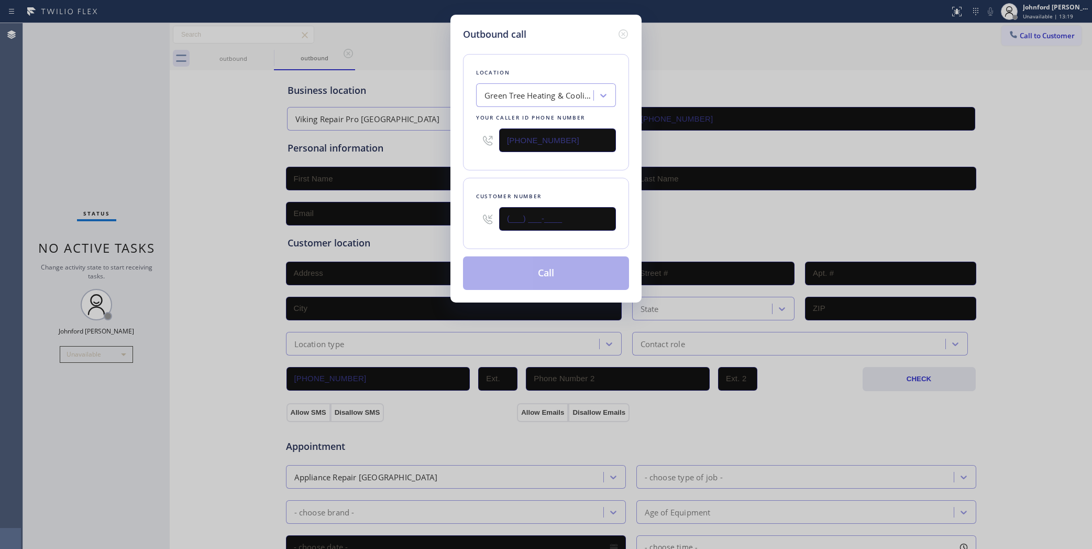
click at [418, 210] on div "Outbound call Location Green Tree Heating & Cooling Hialeah Your caller id phon…" at bounding box center [546, 274] width 1092 height 549
paste input "305) 999-7863"
type input "[PHONE_NUMBER]"
drag, startPoint x: 530, startPoint y: 167, endPoint x: 545, endPoint y: 239, distance: 74.5
click at [530, 166] on div "Location Green Tree Heating & Cooling Hialeah Your caller id phone number [PHON…" at bounding box center [546, 112] width 166 height 116
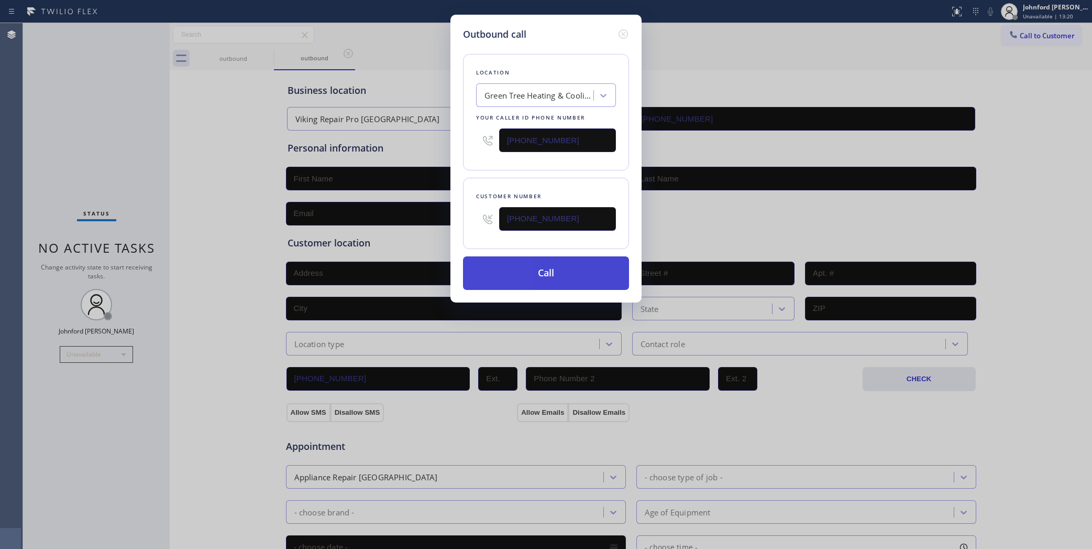
click at [546, 281] on button "Call" at bounding box center [546, 273] width 166 height 34
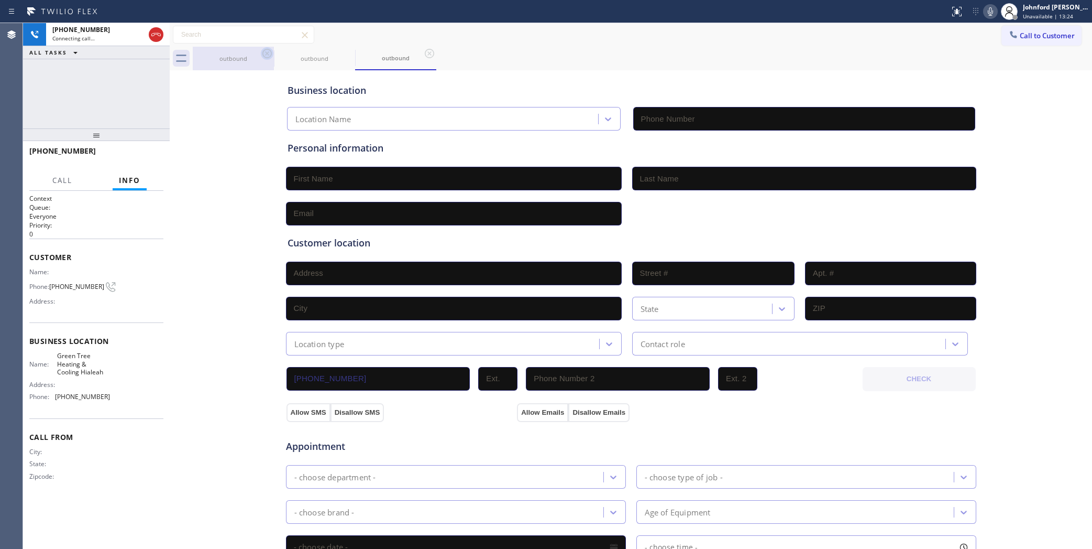
type input "[PHONE_NUMBER]"
click at [266, 52] on icon at bounding box center [267, 53] width 9 height 9
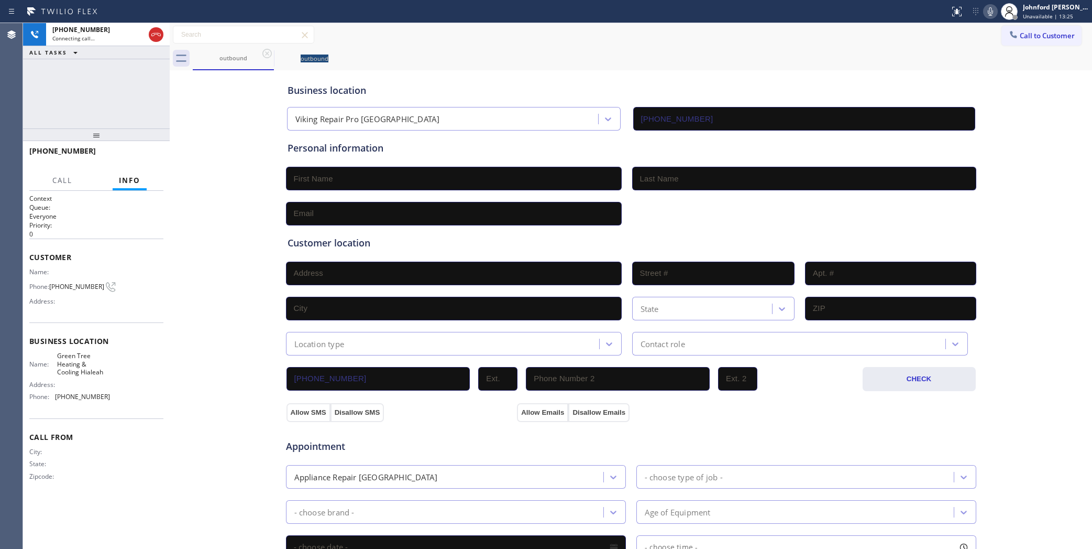
click at [266, 52] on icon at bounding box center [267, 53] width 9 height 9
click at [182, 84] on div "Business location Green Tree Heating & Cooling Hialeah [PHONE_NUMBER] Personal …" at bounding box center [630, 431] width 917 height 716
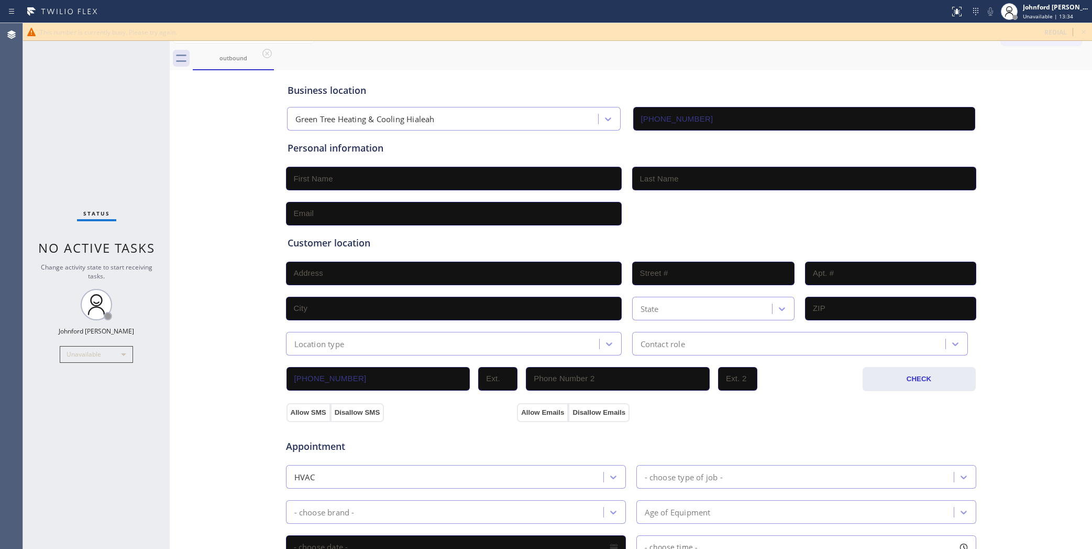
click at [39, 114] on div "Status No active tasks Change activity state to start receiving tasks. [PERSON_…" at bounding box center [96, 286] width 147 height 526
click at [1086, 27] on icon at bounding box center [1084, 32] width 13 height 13
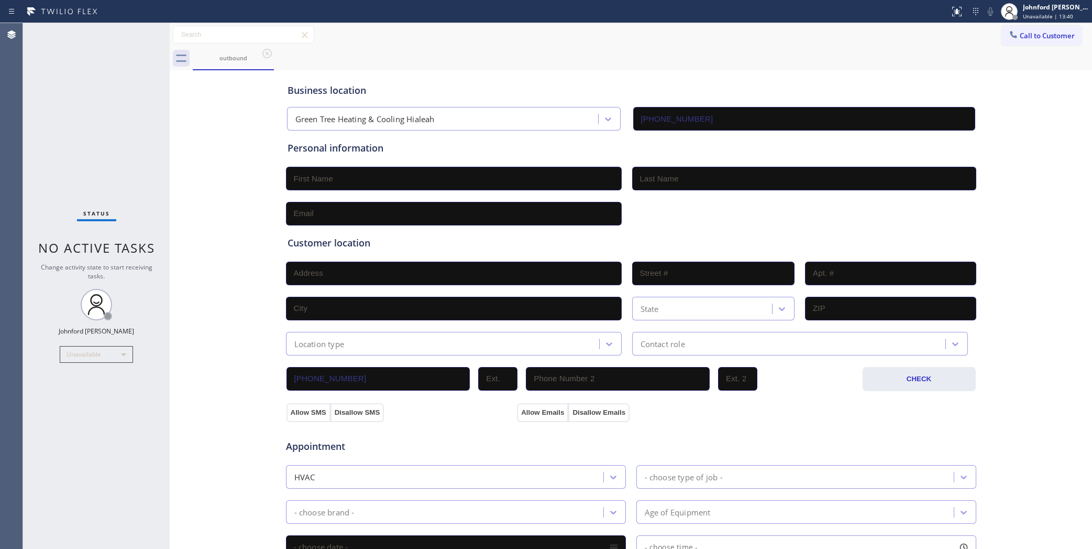
click at [1019, 48] on div "outbound" at bounding box center [643, 59] width 900 height 24
click at [1022, 37] on span "Call to Customer" at bounding box center [1047, 35] width 55 height 9
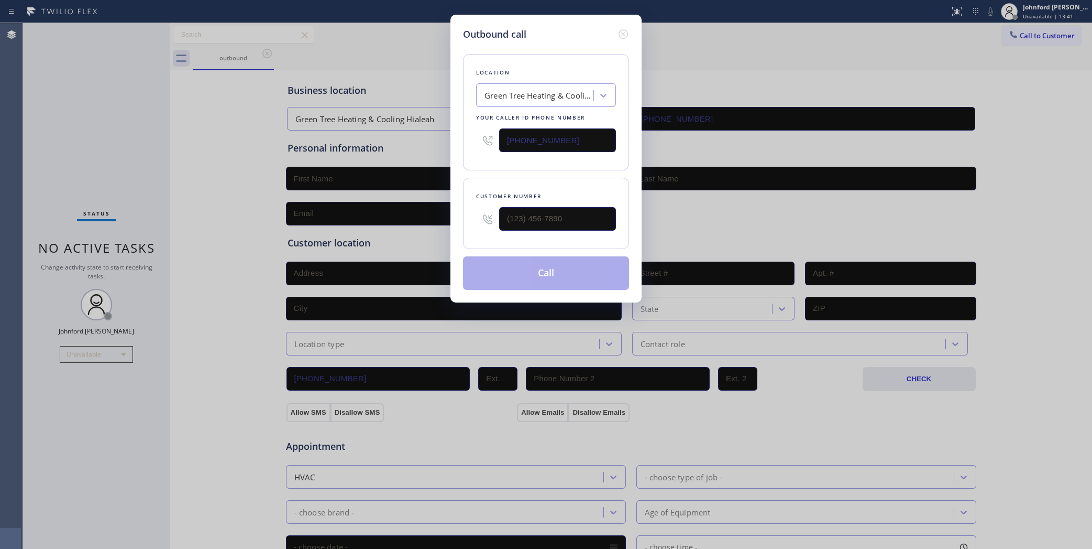
drag, startPoint x: 593, startPoint y: 140, endPoint x: 415, endPoint y: 147, distance: 177.2
click at [415, 147] on div "Outbound call Location Green Tree Heating & Cooling Hialeah Your caller id phon…" at bounding box center [546, 274] width 1092 height 549
paste input "786) 590-0335"
type input "[PHONE_NUMBER]"
paste input "745) 128-0147"
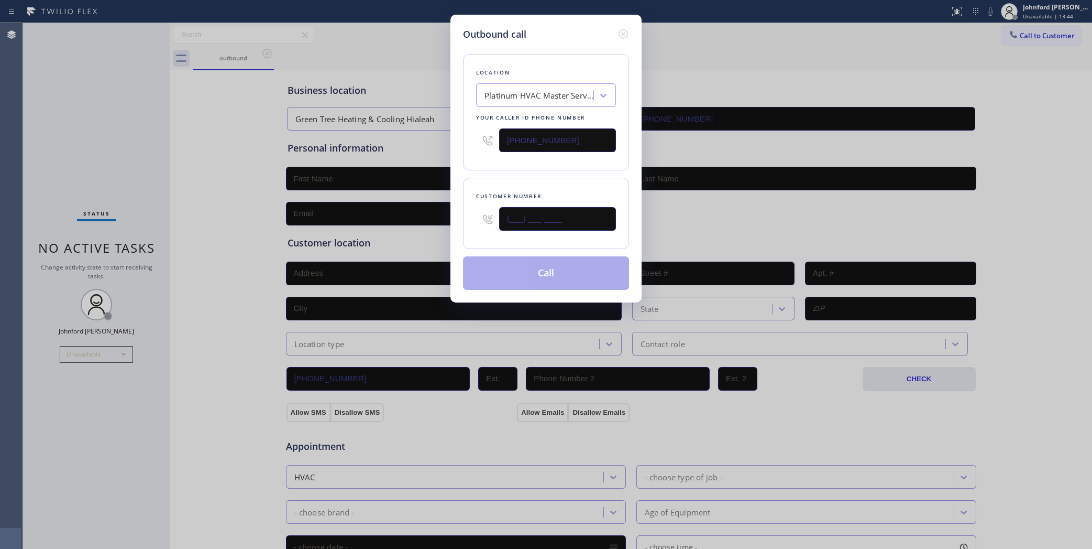
drag, startPoint x: 584, startPoint y: 218, endPoint x: 498, endPoint y: 213, distance: 86.1
click at [498, 213] on div "(___) ___-____" at bounding box center [546, 219] width 140 height 34
type input "(745) 128-0147"
click at [482, 150] on div at bounding box center [487, 140] width 23 height 34
click at [530, 270] on button "Call" at bounding box center [546, 273] width 166 height 34
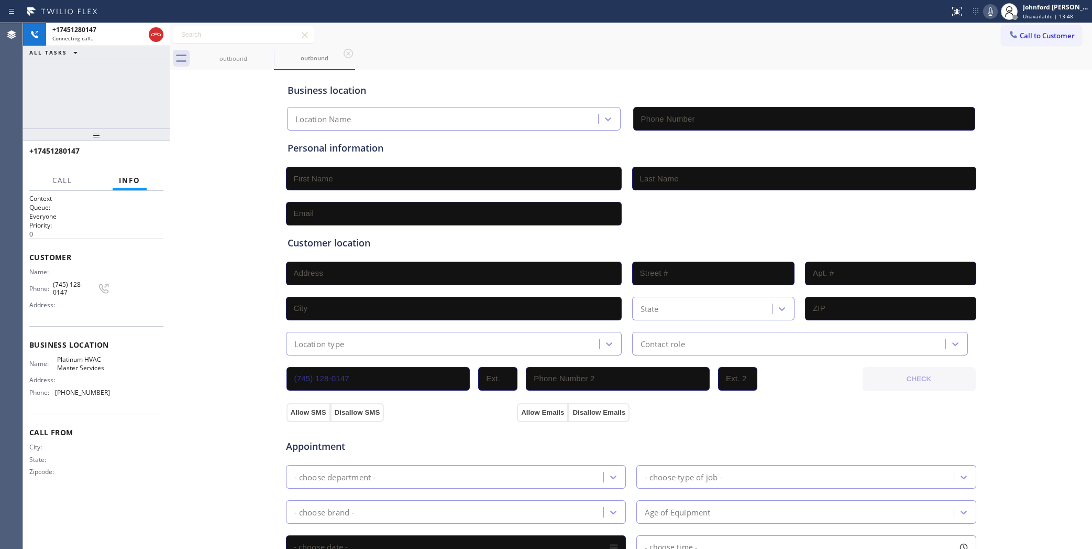
type input "[PHONE_NUMBER]"
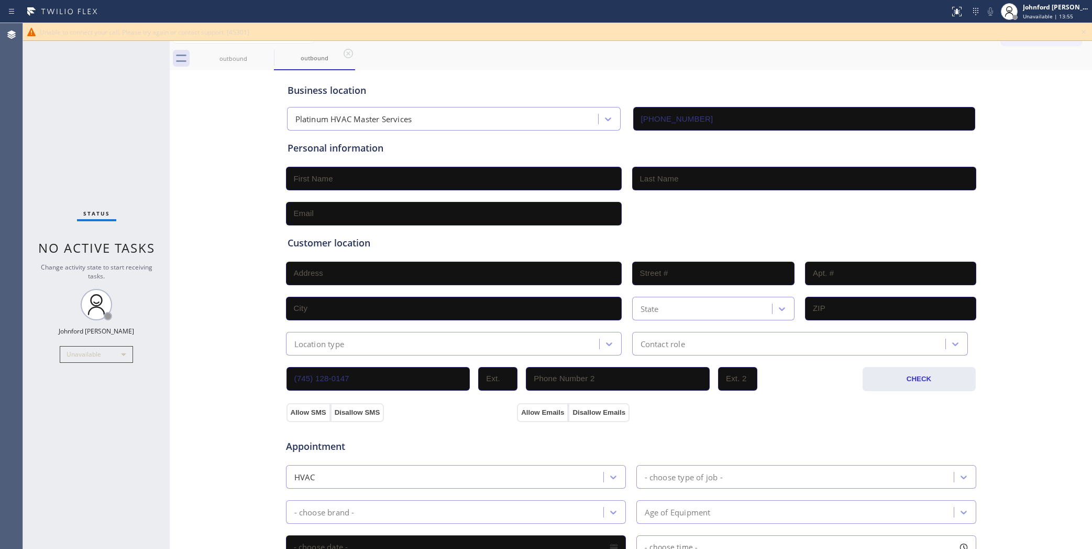
click at [1088, 33] on icon at bounding box center [1084, 32] width 13 height 13
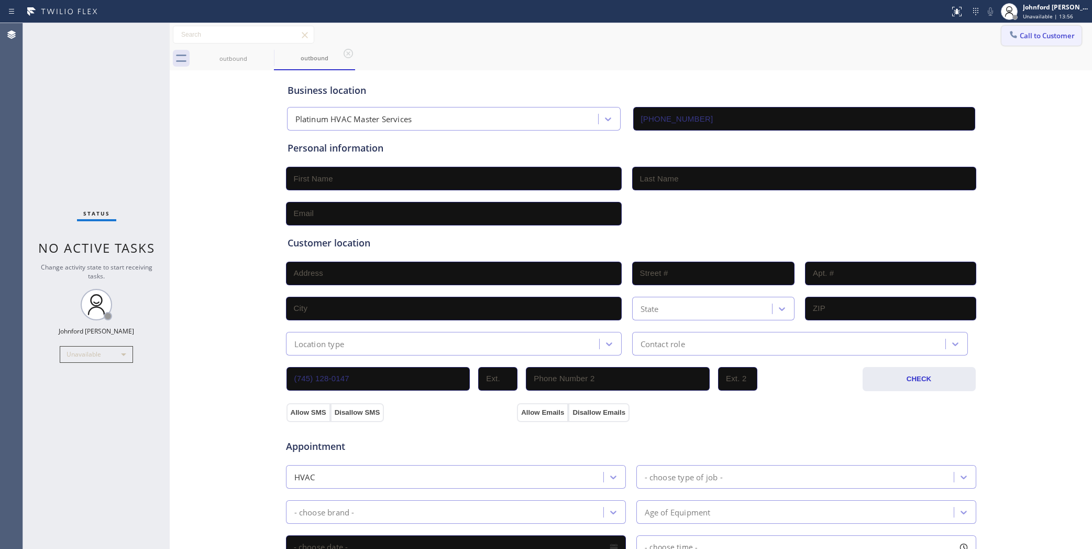
click at [1044, 34] on span "Call to Customer" at bounding box center [1047, 35] width 55 height 9
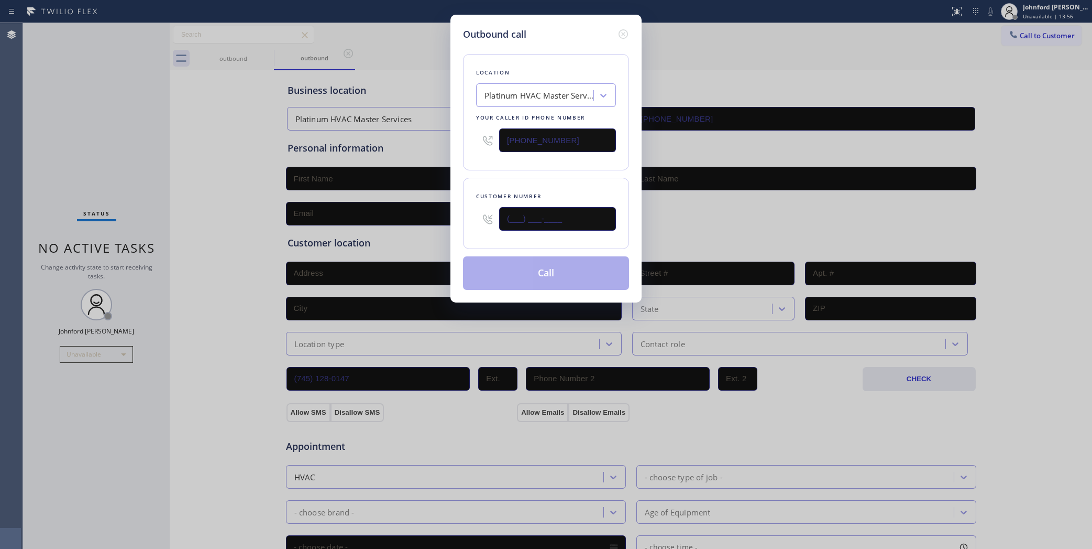
drag, startPoint x: 490, startPoint y: 214, endPoint x: 429, endPoint y: 214, distance: 61.8
click at [430, 214] on div "Outbound call Location Platinum HVAC Master Services Your caller id phone numbe…" at bounding box center [546, 274] width 1092 height 549
paste input "745) 128-0147"
type input "(745) 128-0147"
click at [495, 161] on div "Location Platinum HVAC Master Services Your caller id phone number [PHONE_NUMBE…" at bounding box center [546, 112] width 166 height 116
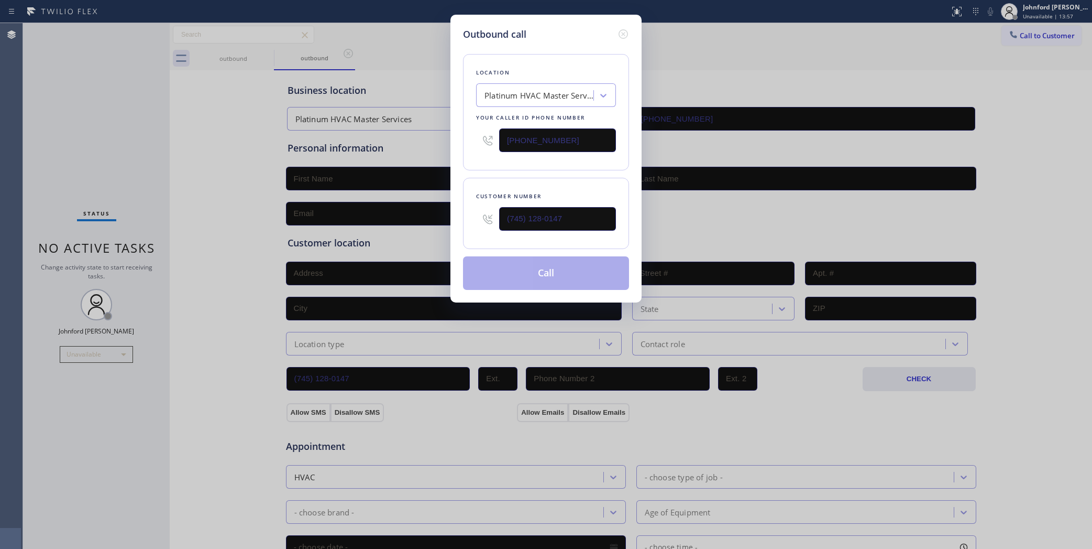
click at [506, 275] on button "Call" at bounding box center [546, 273] width 166 height 34
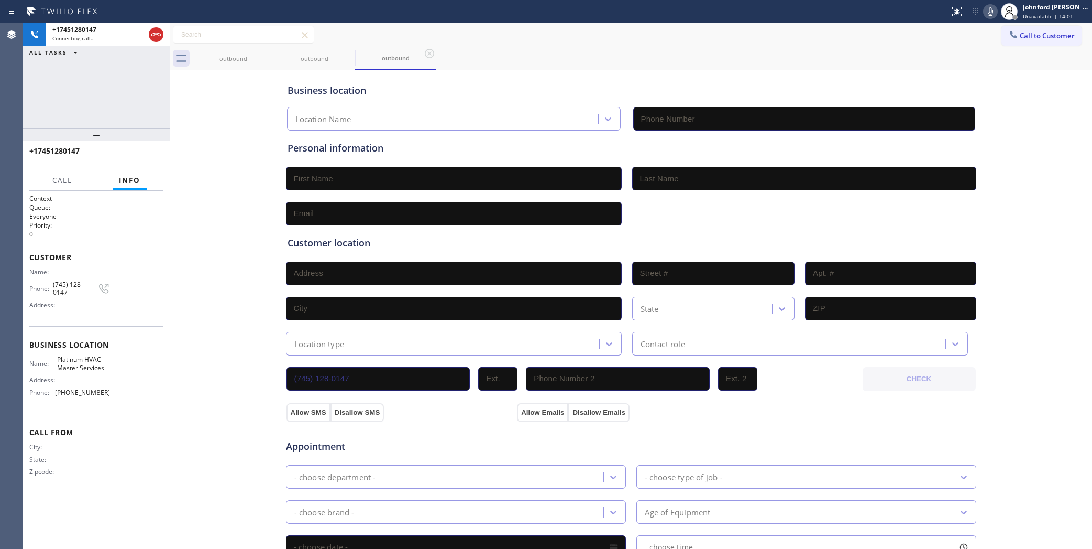
type input "[PHONE_NUMBER]"
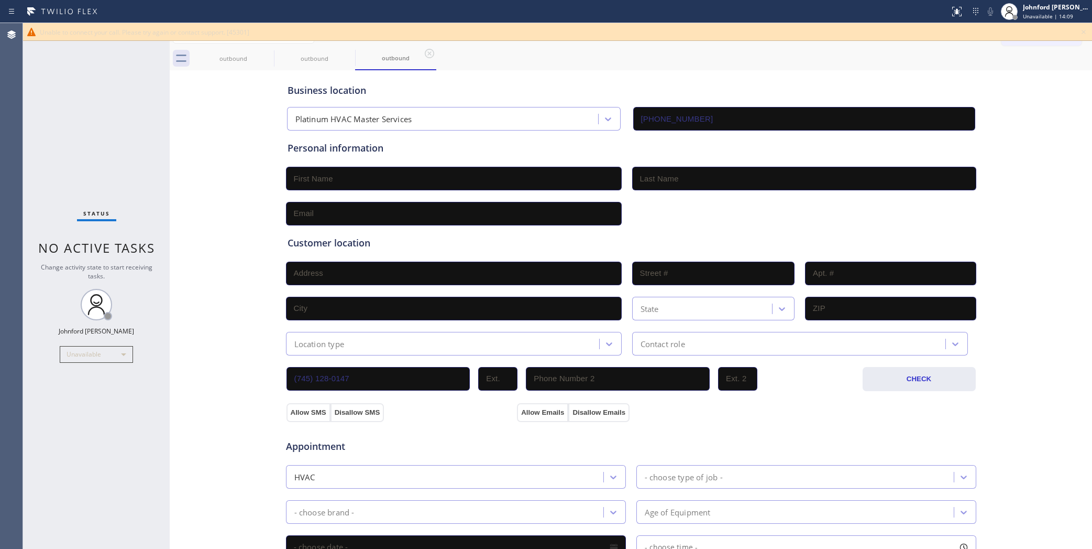
click at [199, 152] on div "Business location Platinum HVAC Master Services [PHONE_NUMBER] Personal informa…" at bounding box center [630, 431] width 917 height 716
click at [1086, 31] on icon at bounding box center [1084, 32] width 13 height 13
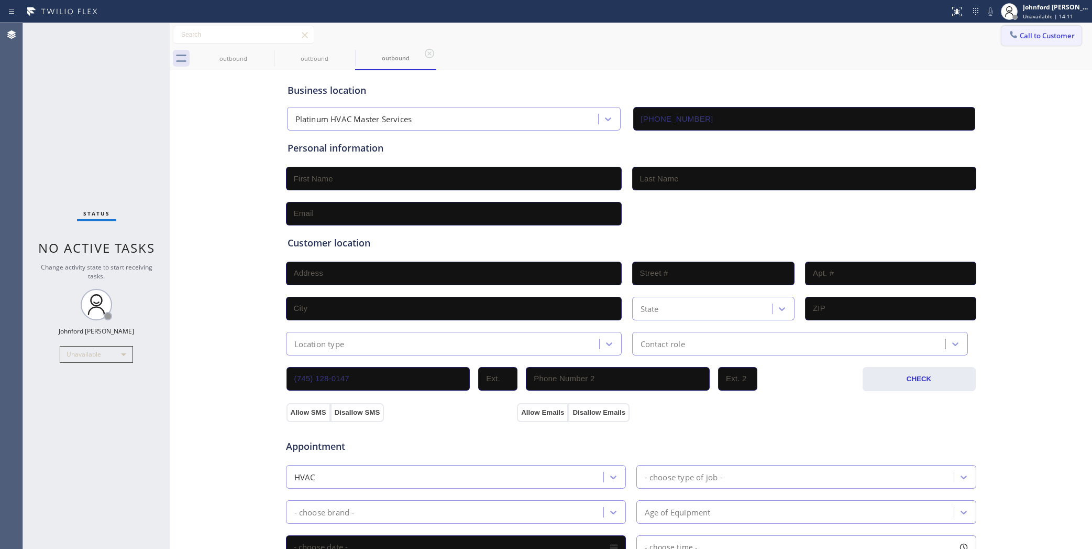
click at [1033, 39] on button "Call to Customer" at bounding box center [1042, 36] width 80 height 20
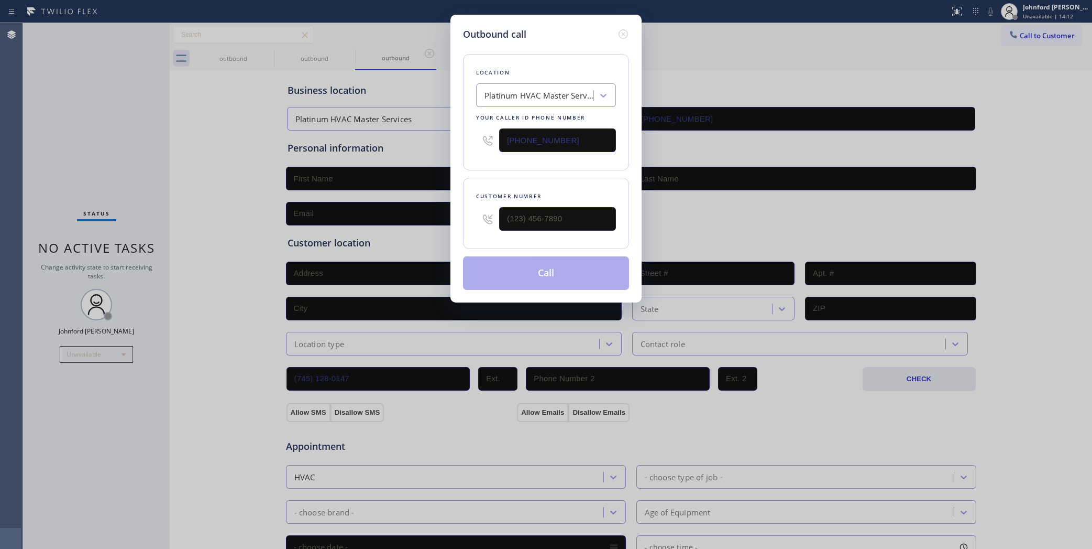
drag, startPoint x: 556, startPoint y: 148, endPoint x: 340, endPoint y: 148, distance: 216.4
click at [346, 148] on div "Outbound call Location Platinum HVAC Master Services Your caller id phone numbe…" at bounding box center [546, 274] width 1092 height 549
paste input "text"
drag, startPoint x: 417, startPoint y: 125, endPoint x: 323, endPoint y: 134, distance: 94.3
click at [346, 125] on div "Outbound call Location Platinum HVAC Master Services Your caller id phone numbe…" at bounding box center [546, 274] width 1092 height 549
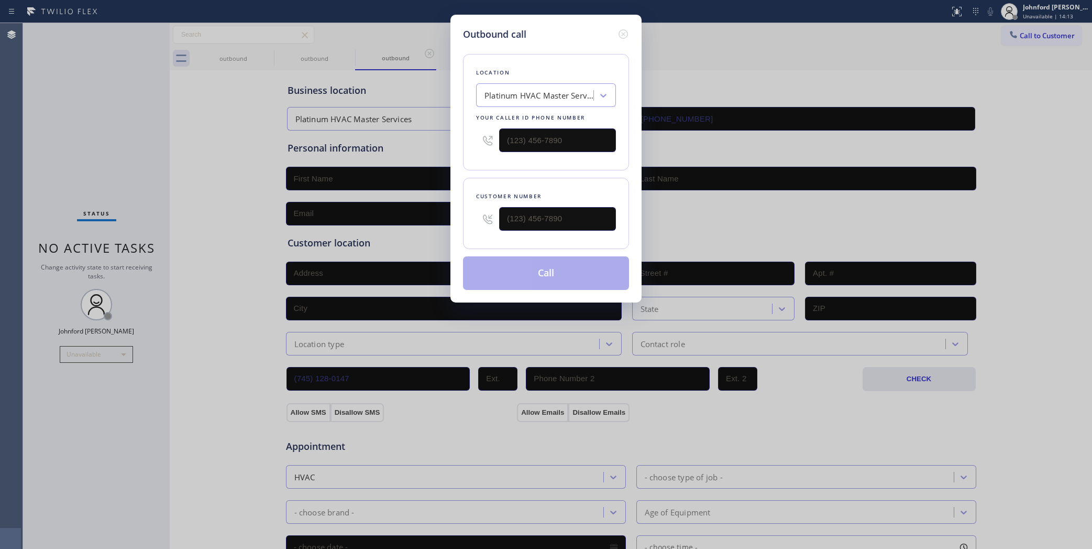
paste input "[PHONE_NUMBER]"
drag, startPoint x: 590, startPoint y: 135, endPoint x: 300, endPoint y: 146, distance: 291.0
click at [296, 137] on div "Outbound call Location Platinum HVAC Master Services Your caller id phone numbe…" at bounding box center [546, 274] width 1092 height 549
paste input "323) 922-4747"
type input "[PHONE_NUMBER]"
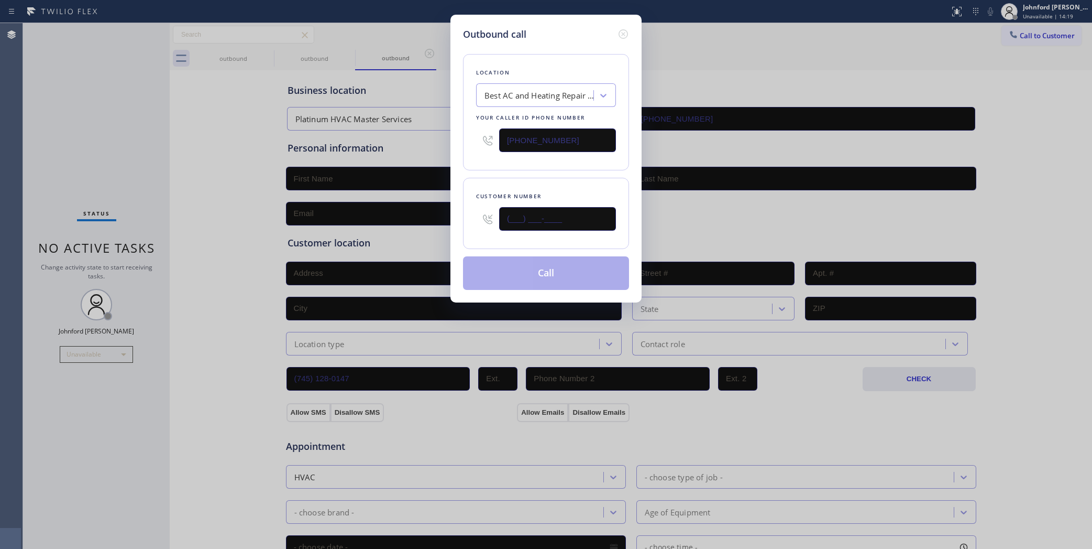
paste input "323) 285-6328"
drag, startPoint x: 435, startPoint y: 213, endPoint x: 425, endPoint y: 207, distance: 11.2
click at [423, 213] on div "Outbound call Location Best AC and Heating Repair [GEOGRAPHIC_DATA] Your caller…" at bounding box center [546, 274] width 1092 height 549
type input "[PHONE_NUMBER]"
drag, startPoint x: 480, startPoint y: 172, endPoint x: 494, endPoint y: 192, distance: 24.3
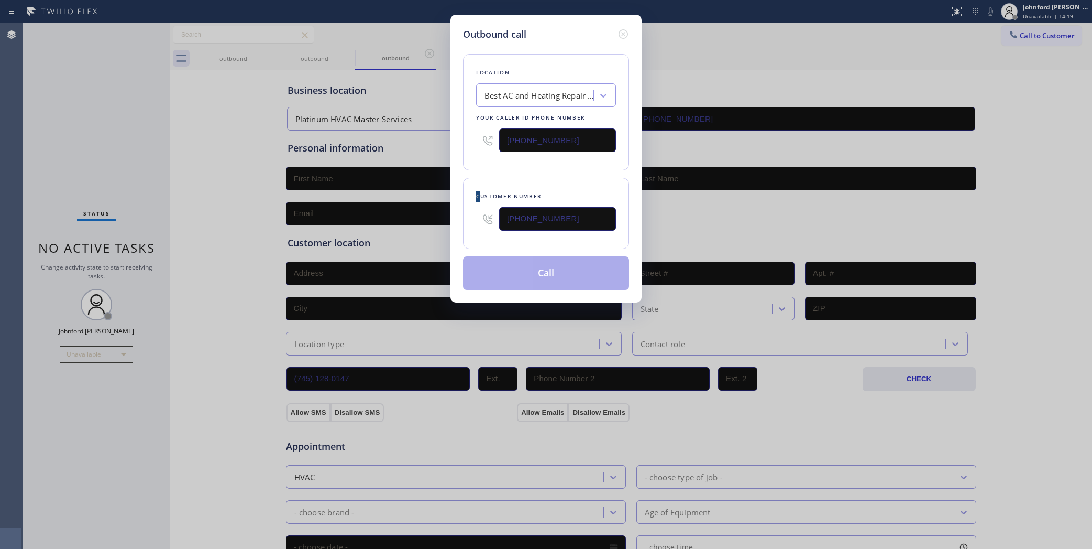
click at [488, 179] on div "Location Best AC and Heating Repair [GEOGRAPHIC_DATA] Your caller id phone numb…" at bounding box center [546, 165] width 166 height 248
click at [514, 256] on button "Call" at bounding box center [546, 273] width 166 height 34
click at [1023, 47] on div "outbound outbound outbound" at bounding box center [643, 59] width 900 height 24
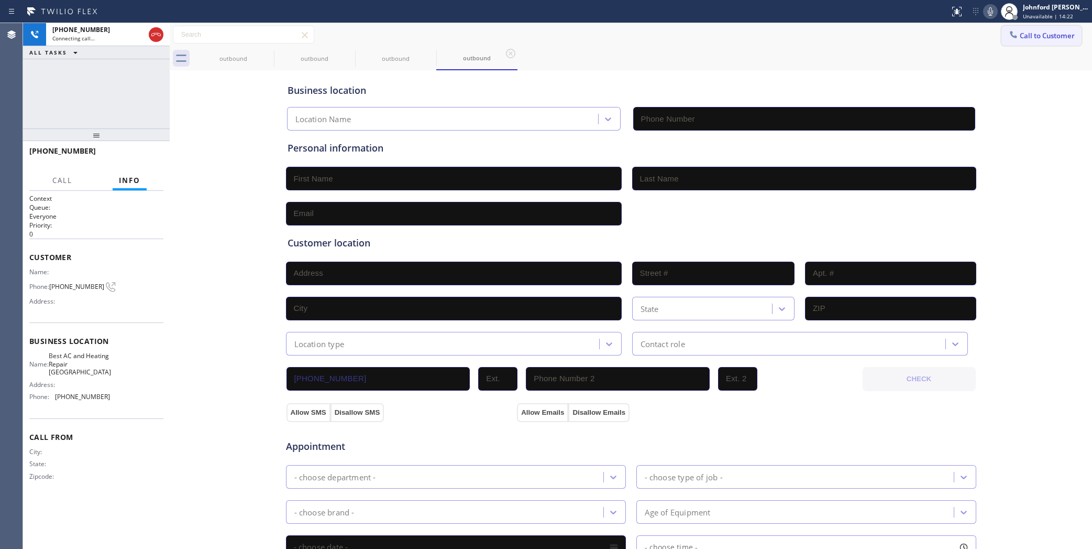
click at [1015, 26] on button "Call to Customer" at bounding box center [1042, 36] width 80 height 20
type input "[PHONE_NUMBER]"
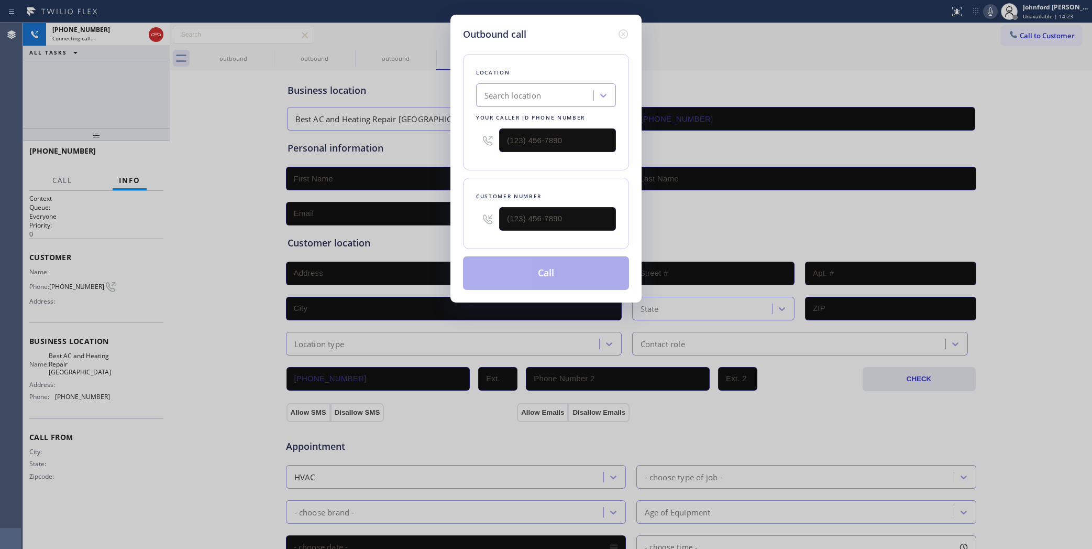
type input "[PHONE_NUMBER]"
click at [1027, 32] on div "Outbound call Location Best AC and Heating Repair [GEOGRAPHIC_DATA] Your caller…" at bounding box center [546, 274] width 1092 height 549
click at [253, 127] on div "Outbound call Location Best AC and Heating Repair [GEOGRAPHIC_DATA] Your caller…" at bounding box center [546, 274] width 1092 height 549
click at [625, 34] on icon at bounding box center [623, 34] width 13 height 13
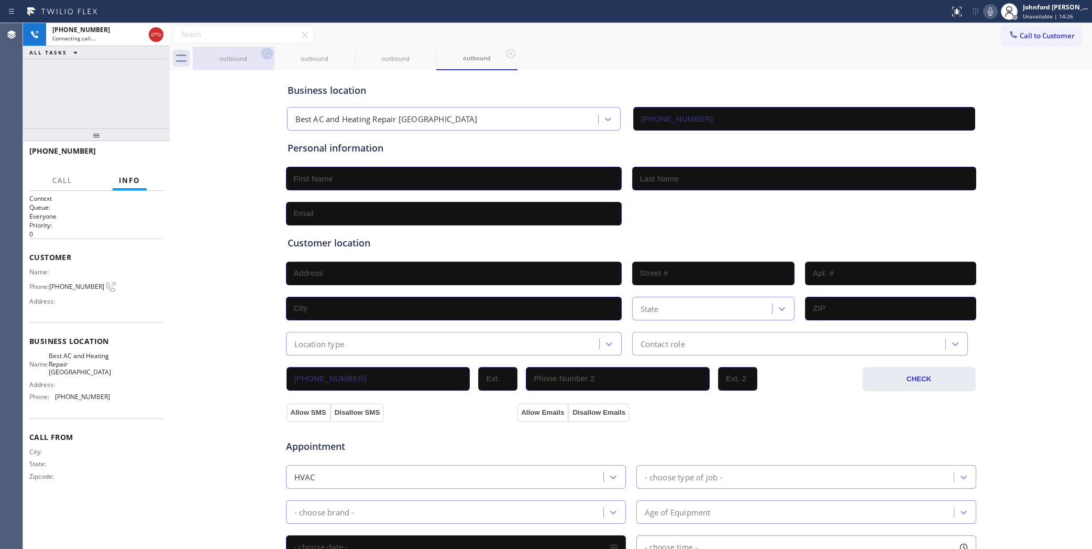
click at [265, 54] on icon at bounding box center [267, 53] width 13 height 13
click at [132, 97] on div "[PHONE_NUMBER] Connecting call… ALL TASKS ALL TASKS ACTIVE TASKS TASKS IN WRAP …" at bounding box center [96, 75] width 147 height 105
click at [57, 102] on div "[PHONE_NUMBER] Live | 00:00 ALL TASKS ALL TASKS ACTIVE TASKS TASKS IN WRAP UP" at bounding box center [96, 75] width 147 height 105
click at [132, 159] on button "HANG UP" at bounding box center [139, 155] width 49 height 15
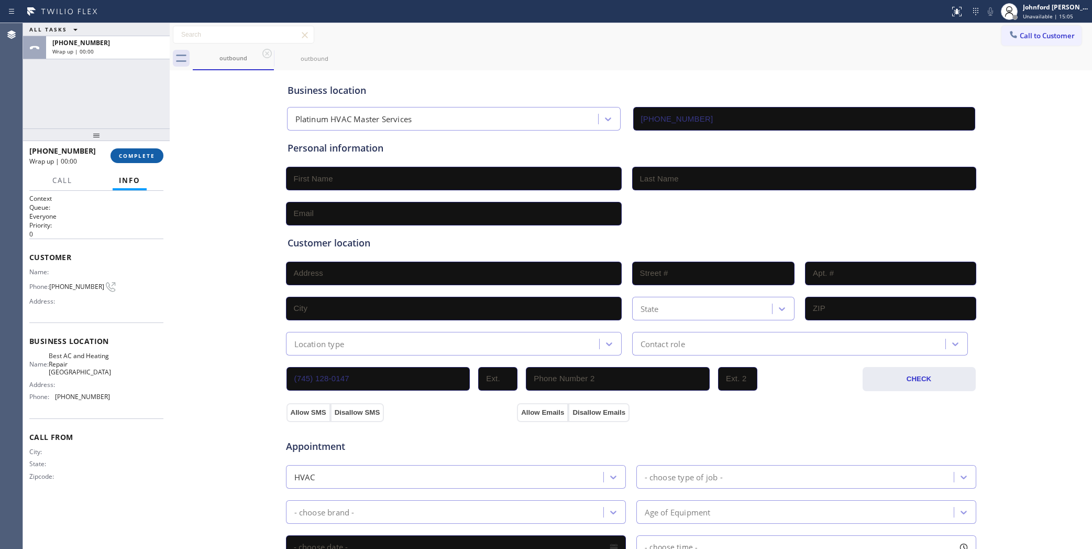
click at [132, 159] on button "COMPLETE" at bounding box center [137, 155] width 53 height 15
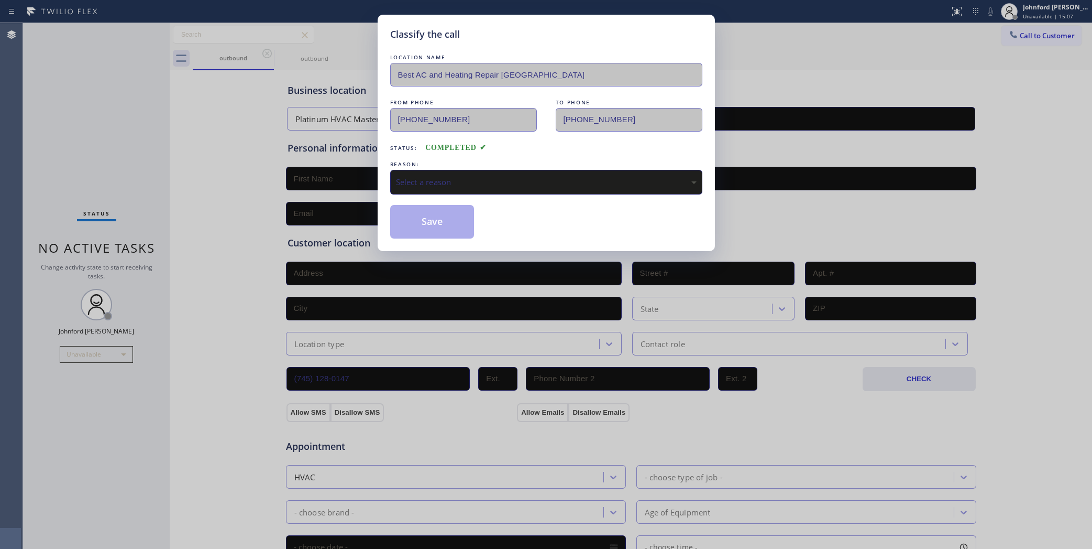
click at [500, 161] on div "REASON:" at bounding box center [546, 164] width 312 height 11
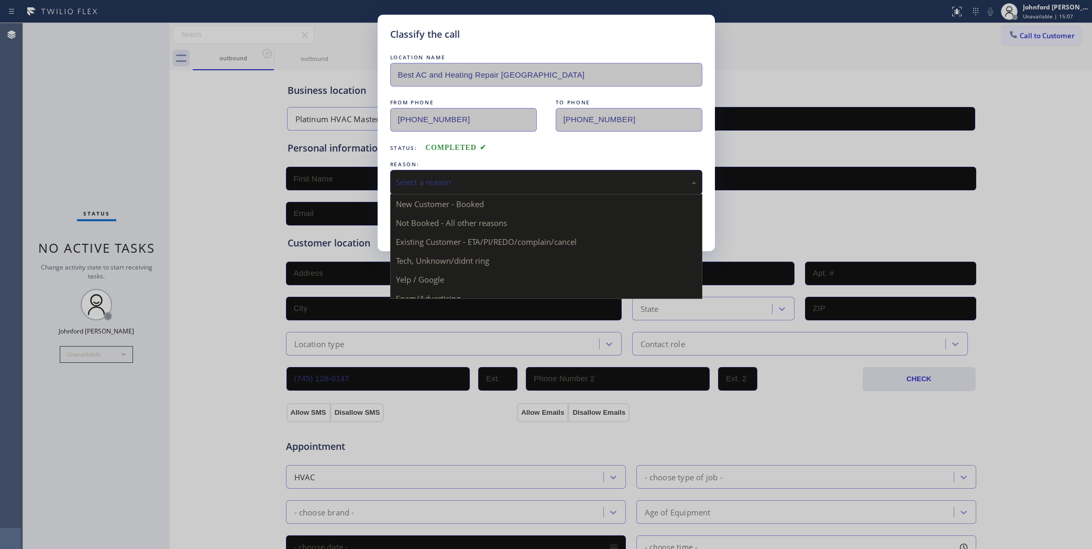
click at [472, 183] on div "Select a reason" at bounding box center [546, 182] width 301 height 12
drag, startPoint x: 433, startPoint y: 281, endPoint x: 417, endPoint y: 239, distance: 44.8
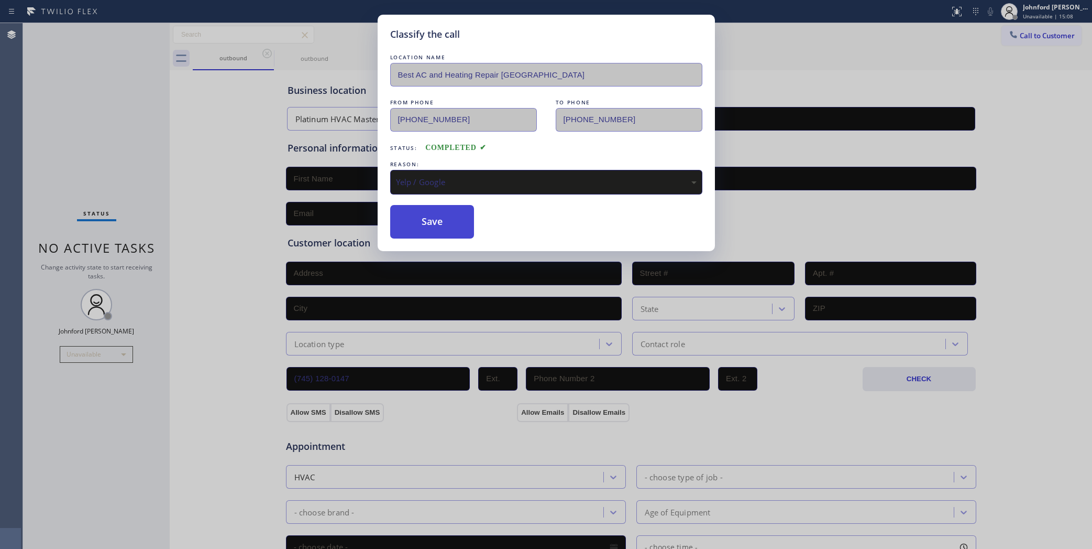
click at [412, 223] on button "Save" at bounding box center [432, 222] width 84 height 34
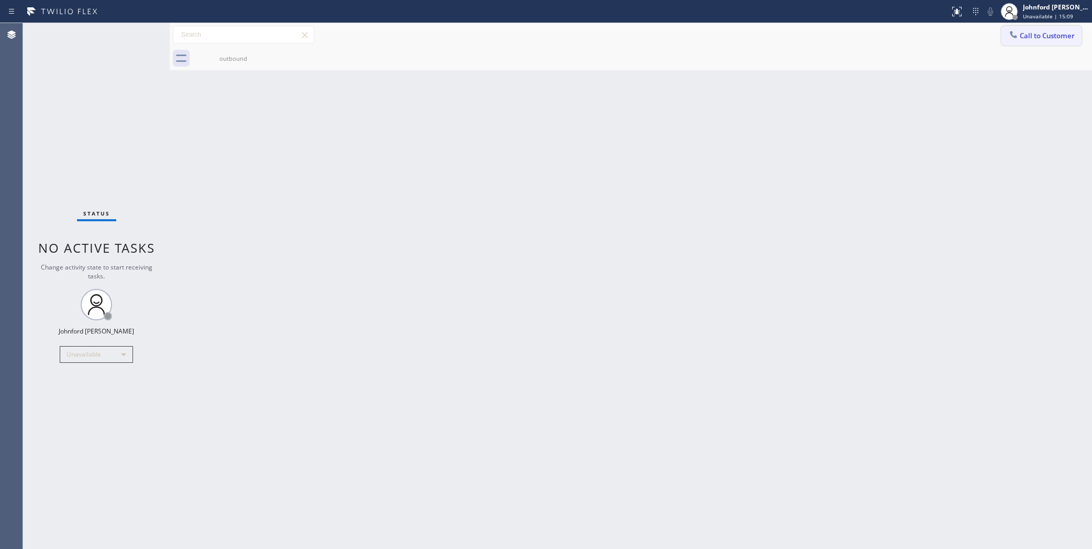
click at [1025, 35] on span "Call to Customer" at bounding box center [1047, 35] width 55 height 9
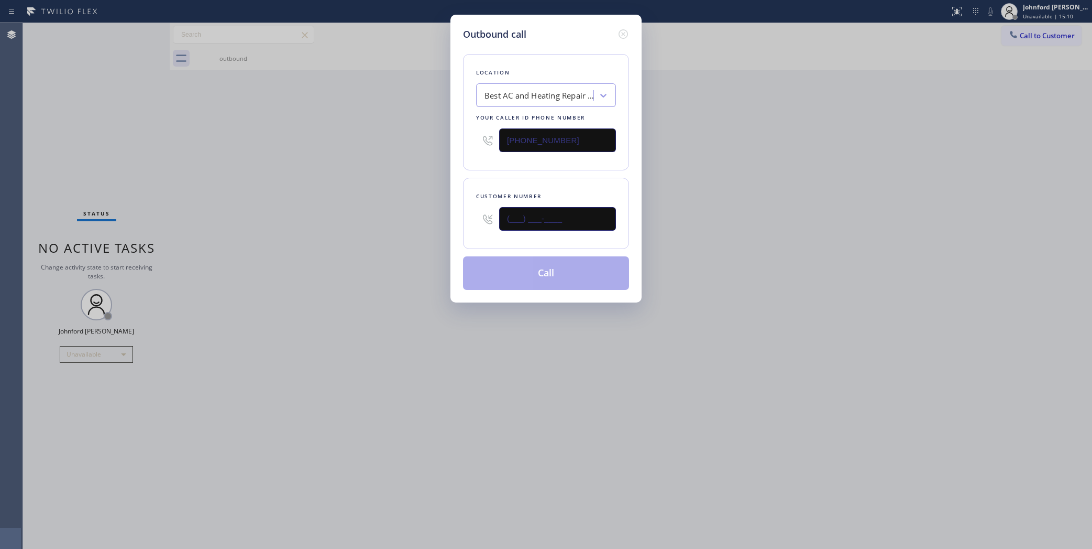
drag, startPoint x: 548, startPoint y: 215, endPoint x: 480, endPoint y: 216, distance: 67.6
click at [493, 215] on div "(___) ___-____" at bounding box center [546, 219] width 140 height 34
paste input "323) 285-6328"
type input "[PHONE_NUMBER]"
click at [409, 231] on div "Outbound call Location Best AC and Heating Repair [GEOGRAPHIC_DATA] Your caller…" at bounding box center [546, 274] width 1092 height 549
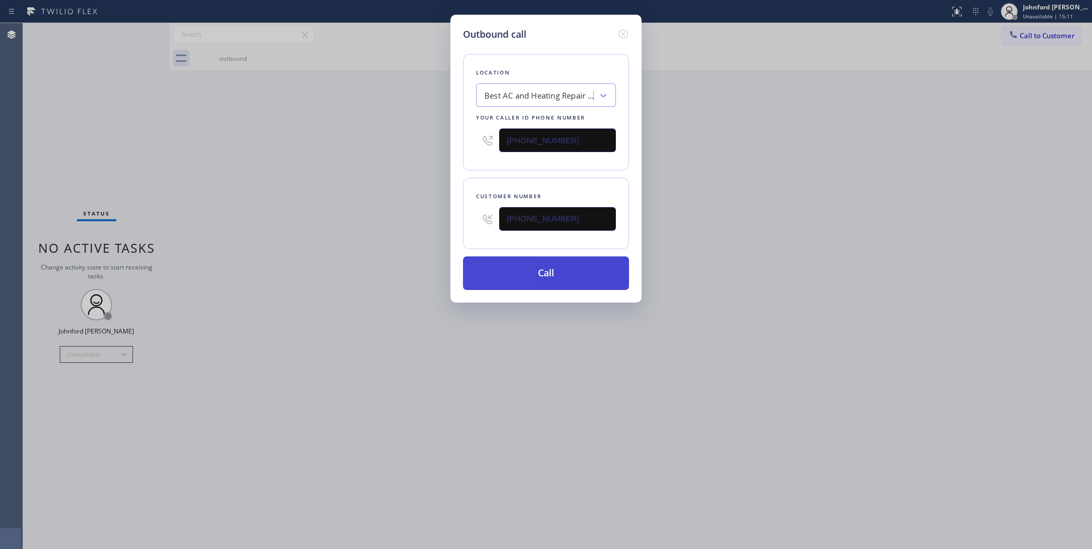
click at [488, 280] on button "Call" at bounding box center [546, 273] width 166 height 34
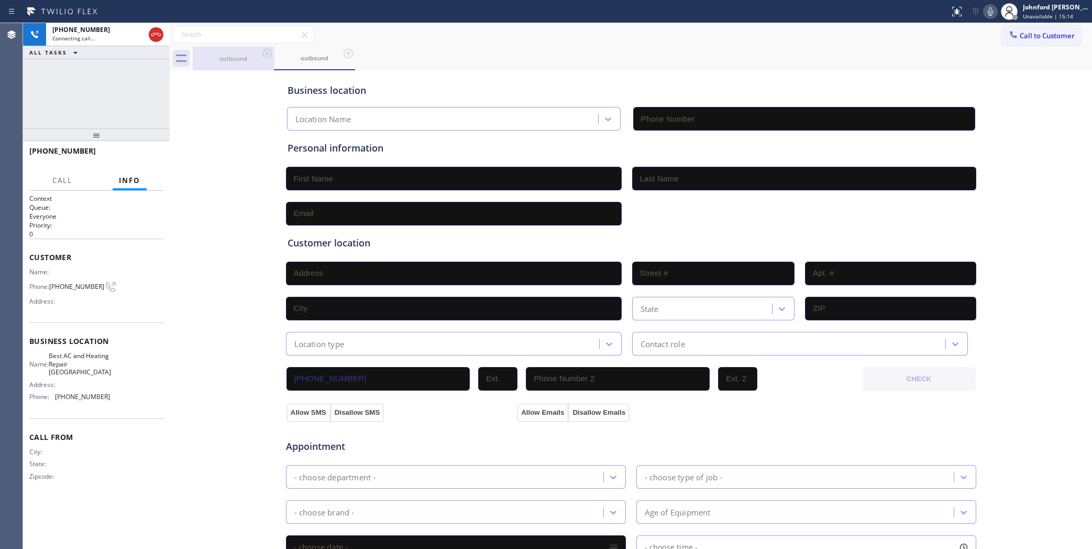
click at [258, 58] on div "outbound" at bounding box center [233, 58] width 79 height 8
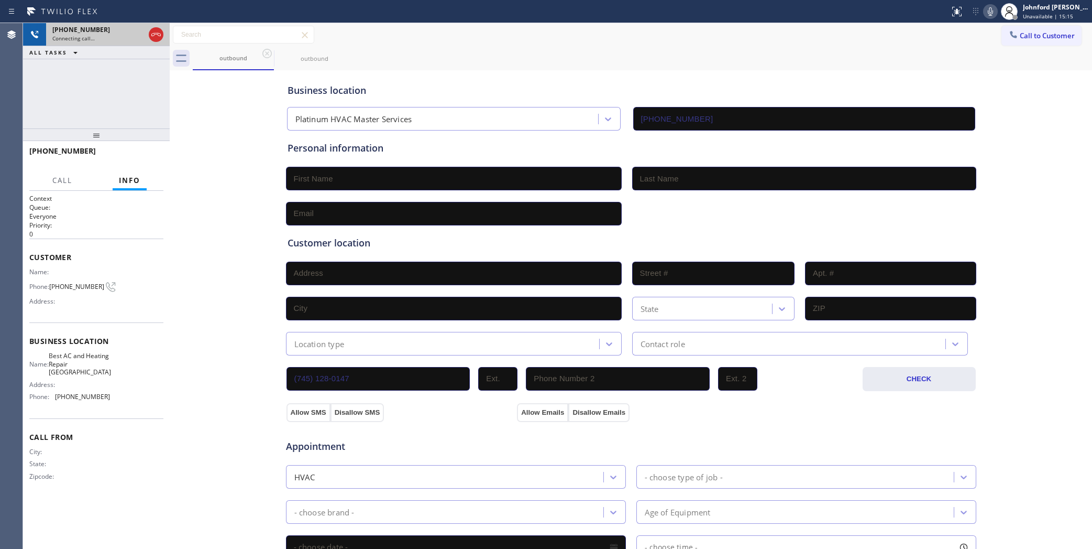
click at [111, 33] on div "[PHONE_NUMBER]" at bounding box center [98, 29] width 92 height 9
click at [270, 53] on icon at bounding box center [267, 53] width 13 height 13
type input "[PHONE_NUMBER]"
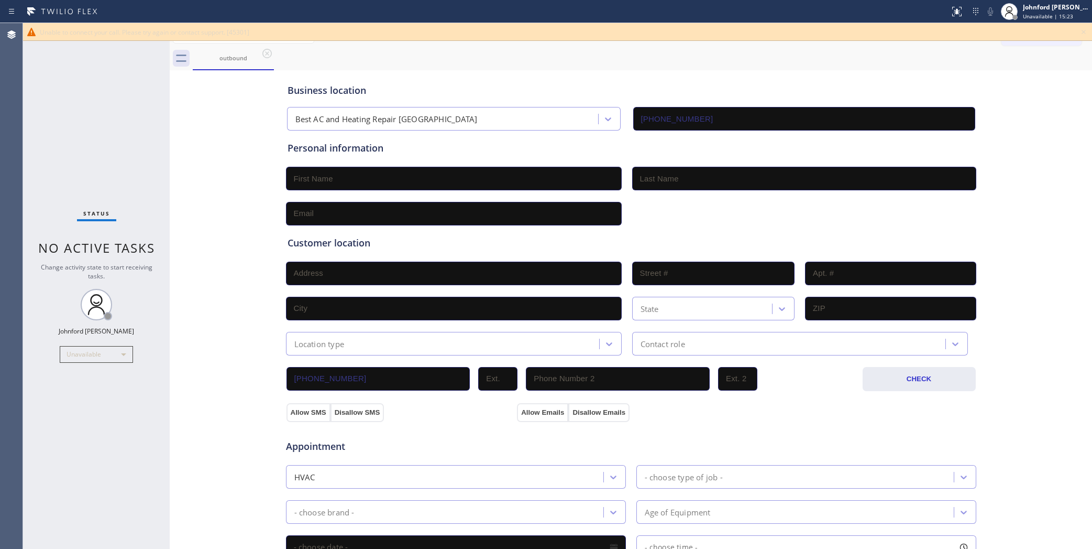
click at [177, 108] on div "Business location Best AC and Heating Repair [GEOGRAPHIC_DATA] [PHONE_NUMBER] P…" at bounding box center [630, 431] width 917 height 716
click at [1085, 32] on icon at bounding box center [1084, 32] width 4 height 4
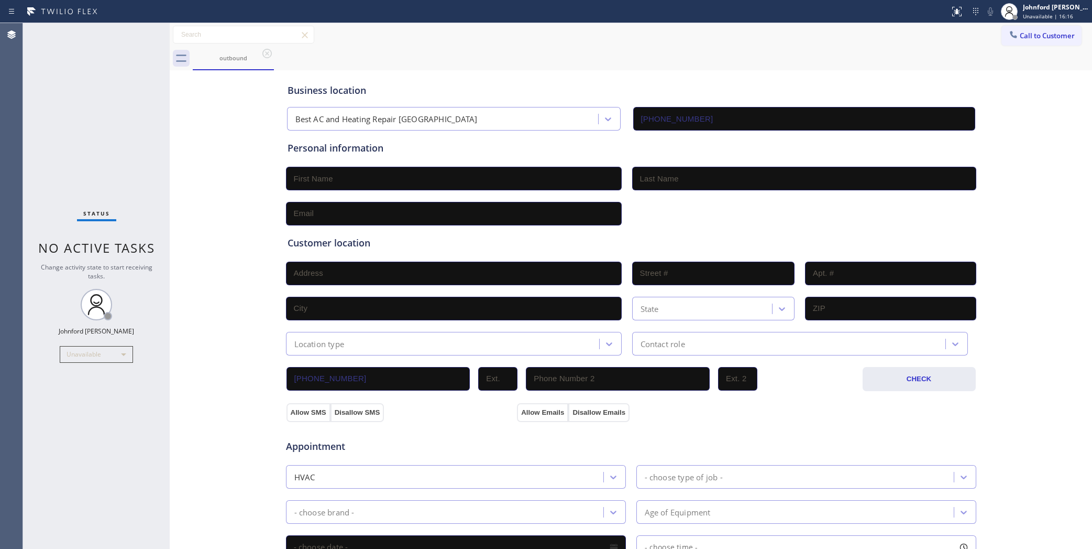
click at [781, 48] on div "outbound" at bounding box center [643, 59] width 900 height 24
click at [1038, 38] on span "Call to Customer" at bounding box center [1047, 35] width 55 height 9
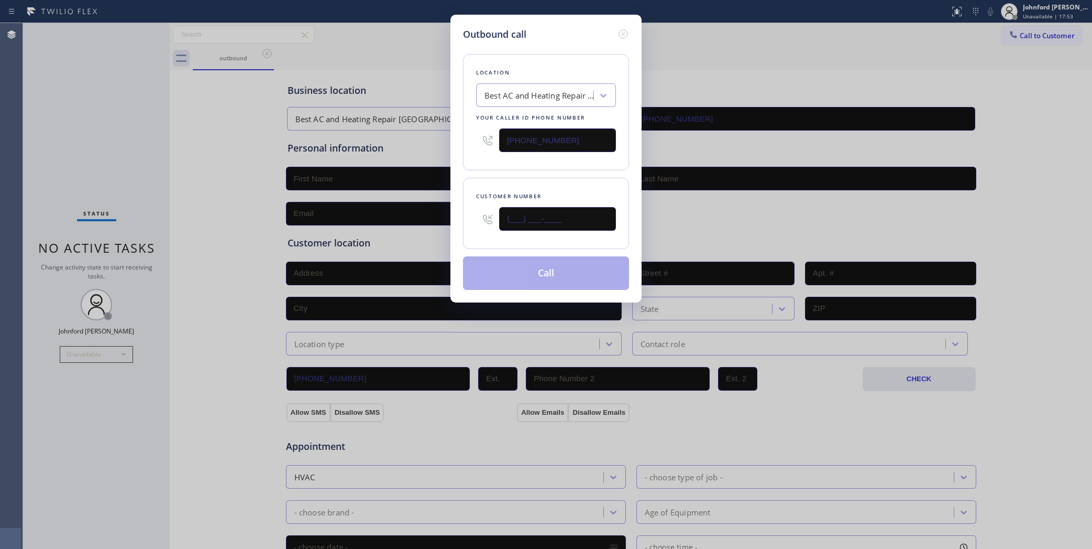
drag, startPoint x: 481, startPoint y: 215, endPoint x: 436, endPoint y: 212, distance: 45.2
click at [438, 214] on div "Outbound call Location Best AC and Heating Repair [GEOGRAPHIC_DATA] Your caller…" at bounding box center [546, 274] width 1092 height 549
paste input "562) 685-6238"
type input "[PHONE_NUMBER]"
drag, startPoint x: 570, startPoint y: 131, endPoint x: 452, endPoint y: 140, distance: 118.3
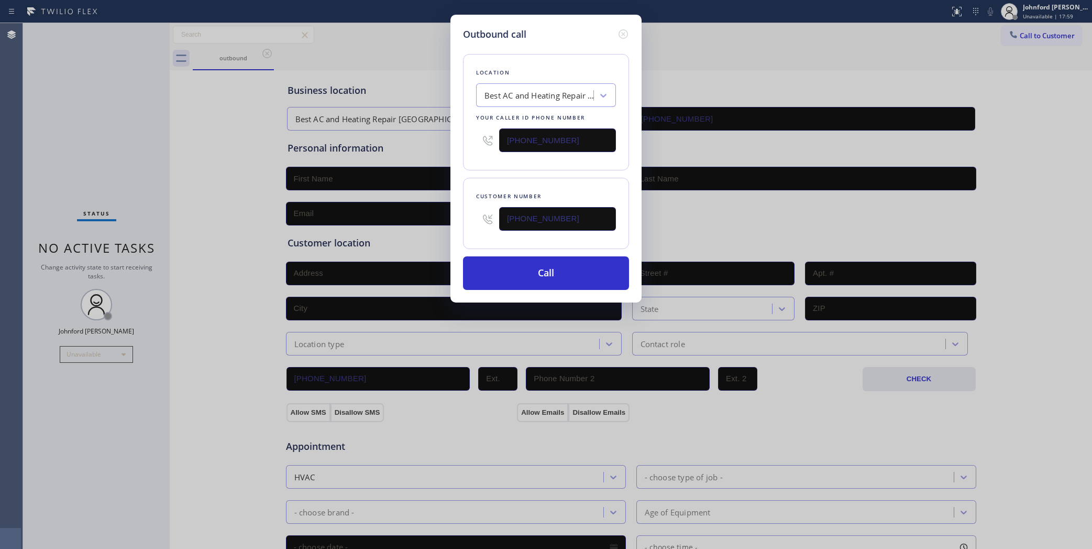
click at [455, 138] on div "Outbound call Location Best AC and Heating Repair [GEOGRAPHIC_DATA] Your caller…" at bounding box center [546, 159] width 191 height 288
paste input "619) 648-4768"
type input "[PHONE_NUMBER]"
click at [458, 165] on div "Outbound call Location Best AC and Heating Repair [GEOGRAPHIC_DATA] Your caller…" at bounding box center [546, 159] width 191 height 288
click at [524, 263] on button "Call" at bounding box center [546, 273] width 166 height 34
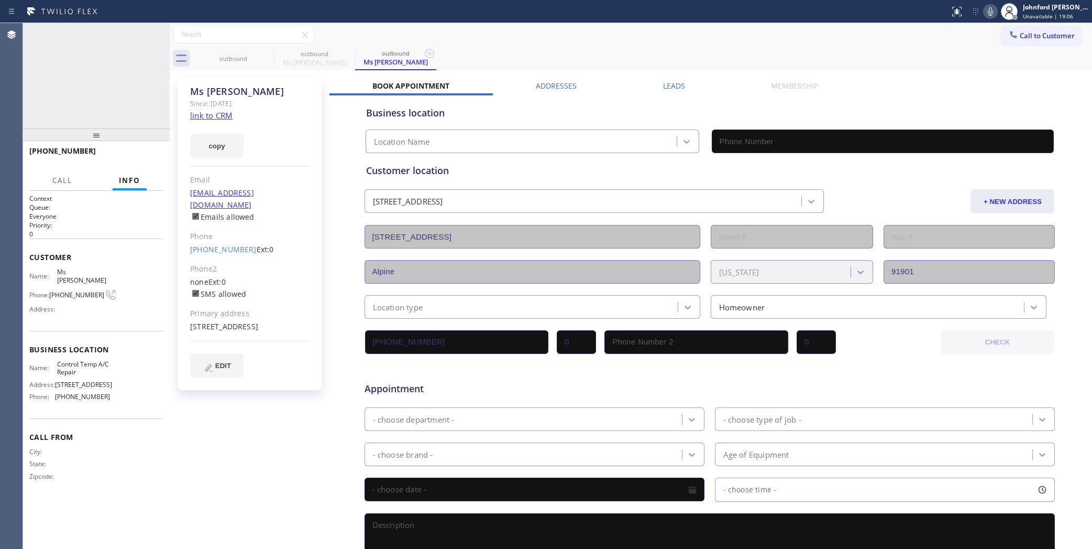
type input "[PHONE_NUMBER]"
click at [990, 18] on button at bounding box center [990, 11] width 15 height 15
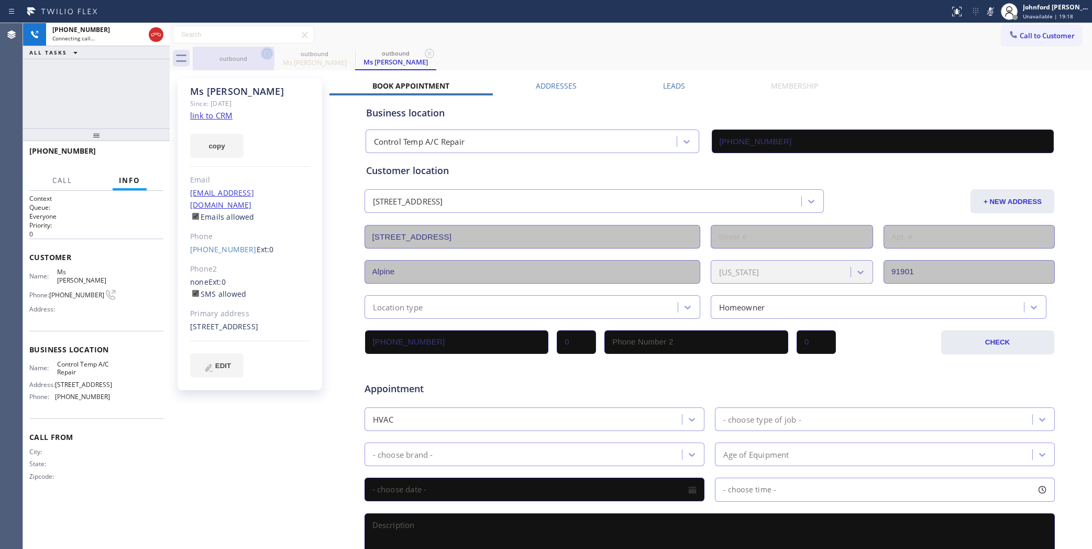
click at [262, 58] on icon at bounding box center [267, 53] width 13 height 13
click at [263, 56] on icon at bounding box center [267, 53] width 13 height 13
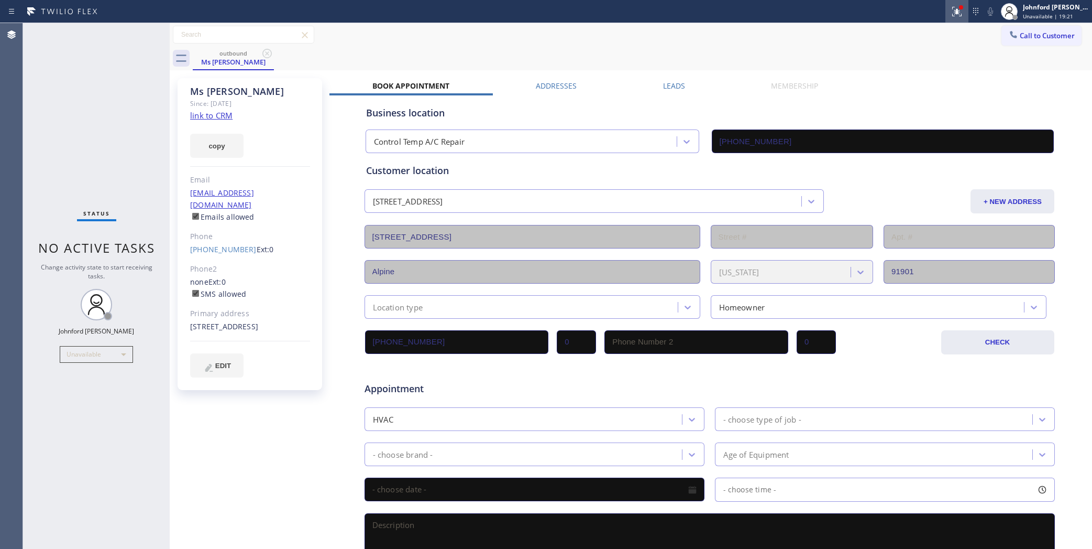
click at [965, 10] on div at bounding box center [957, 11] width 23 height 13
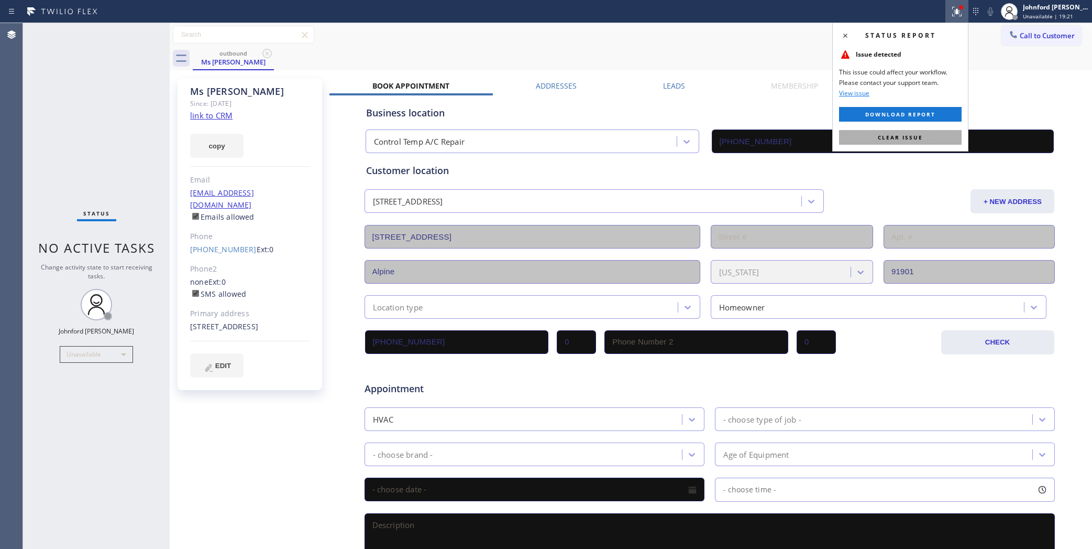
click at [871, 134] on button "Clear issue" at bounding box center [900, 137] width 123 height 15
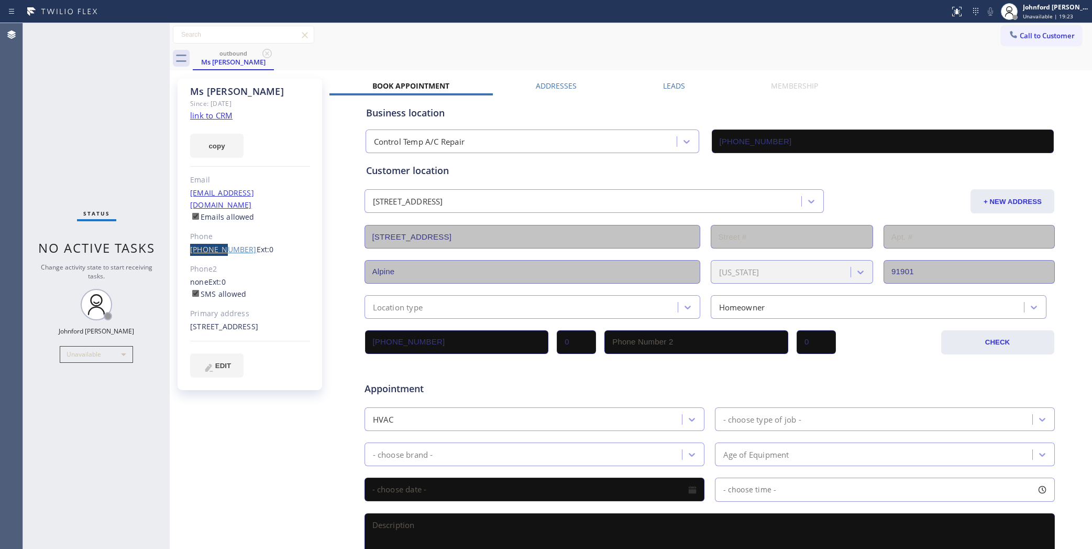
drag, startPoint x: 187, startPoint y: 237, endPoint x: 216, endPoint y: 239, distance: 29.4
click at [216, 239] on div "Ms [PERSON_NAME] Since: [DATE] link to CRM copy Email [EMAIL_ADDRESS][DOMAIN_NA…" at bounding box center [250, 234] width 145 height 312
click at [261, 48] on icon at bounding box center [267, 53] width 13 height 13
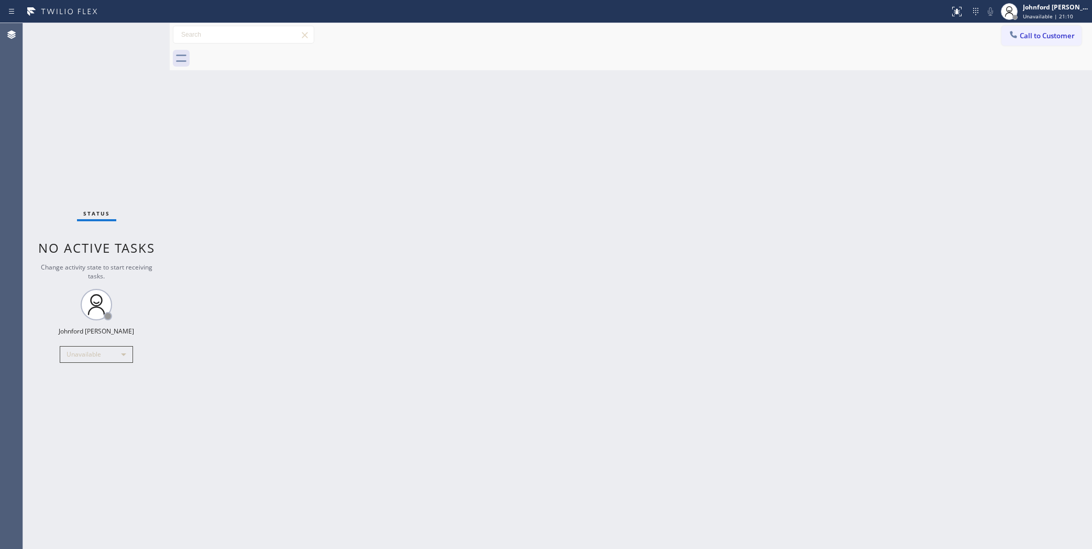
click at [265, 51] on div at bounding box center [643, 59] width 900 height 24
click at [891, 220] on div "Back to Dashboard Change Sender ID Customers Technicians Select a contact Outbo…" at bounding box center [631, 286] width 923 height 526
click at [955, 140] on div "Back to Dashboard Change Sender ID Customers Technicians Select a contact Outbo…" at bounding box center [631, 286] width 923 height 526
click at [1035, 40] on button "Call to Customer" at bounding box center [1042, 36] width 80 height 20
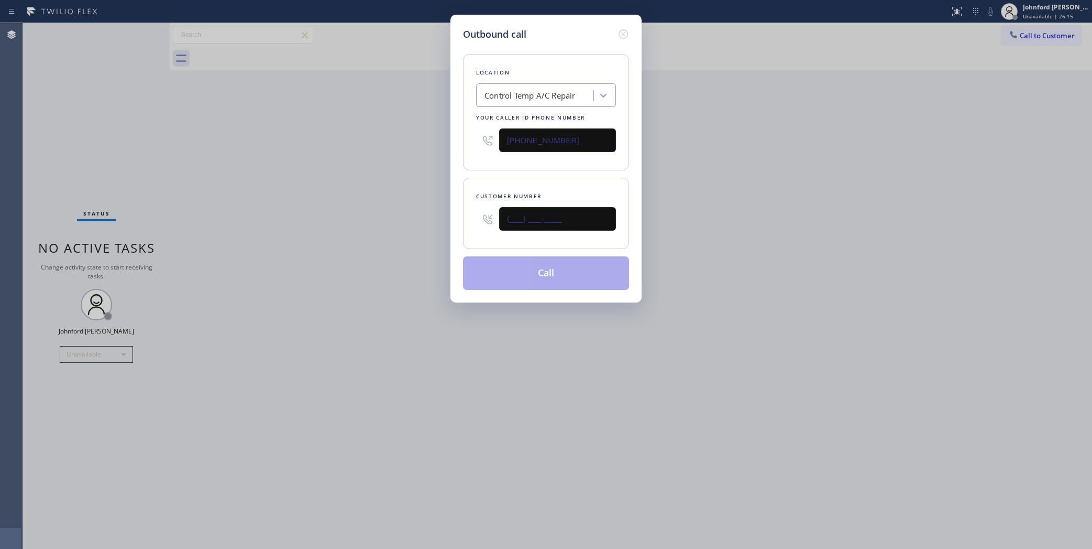
drag, startPoint x: 591, startPoint y: 224, endPoint x: 382, endPoint y: 226, distance: 208.5
click at [400, 226] on div "Outbound call Location Control Temp A/C Repair Your caller id phone number [PHO…" at bounding box center [546, 274] width 1092 height 549
paste input "310) 995-3213"
type input "[PHONE_NUMBER]"
click at [377, 228] on div "Outbound call Location Control Temp A/C Repair Your caller id phone number [PHO…" at bounding box center [546, 274] width 1092 height 549
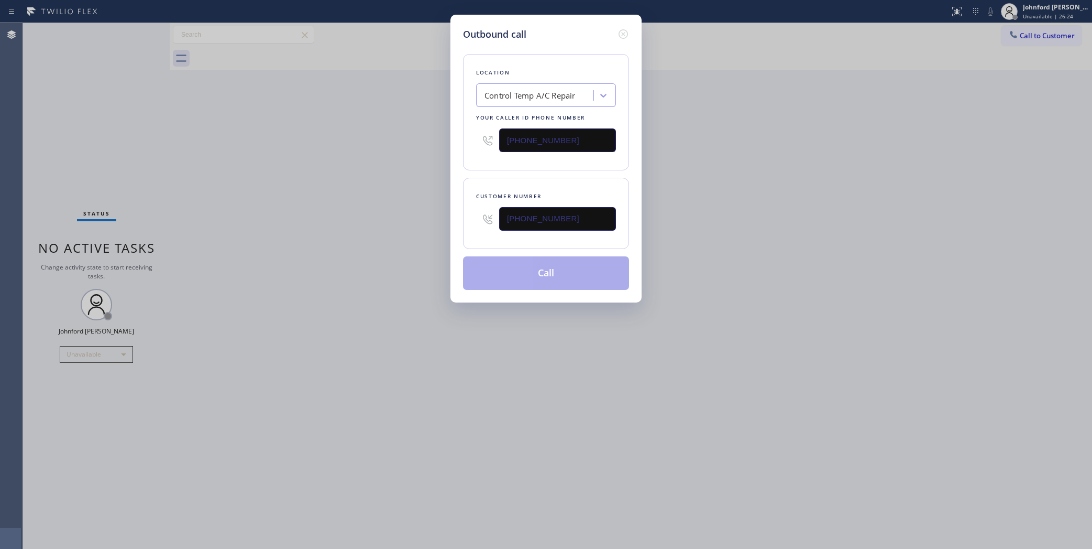
drag, startPoint x: 583, startPoint y: 134, endPoint x: 484, endPoint y: 137, distance: 99.1
click at [508, 134] on input "[PHONE_NUMBER]" at bounding box center [557, 140] width 117 height 24
paste input "844) 735-4685"
click at [406, 159] on div "Outbound call Location Control Temp A/C Repair Your caller id phone number [PHO…" at bounding box center [546, 274] width 1092 height 549
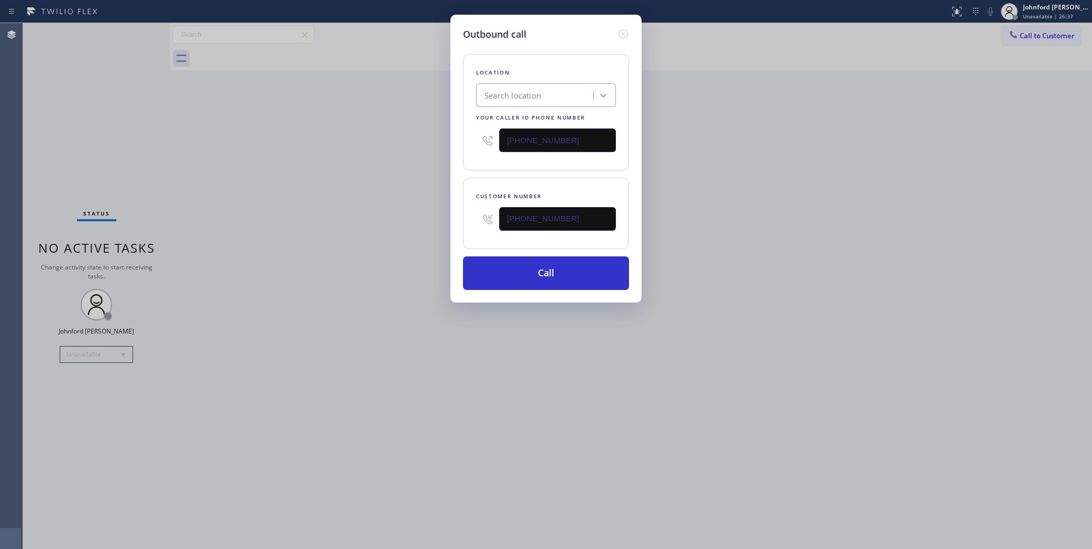
type input "[PHONE_NUMBER]"
click at [850, 223] on div "Outbound call Location Control Temp A/C Repair Your caller id phone number [PHO…" at bounding box center [546, 274] width 1092 height 549
click at [568, 279] on button "Call" at bounding box center [546, 273] width 166 height 34
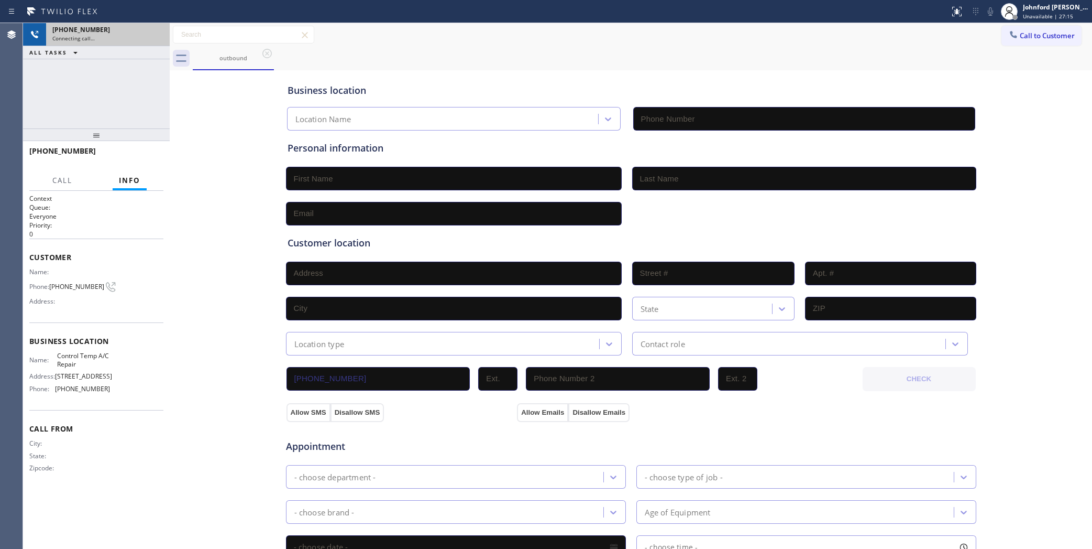
type input "[PHONE_NUMBER]"
click at [162, 38] on div "Connecting call…" at bounding box center [107, 38] width 111 height 7
click at [149, 31] on div at bounding box center [156, 34] width 15 height 13
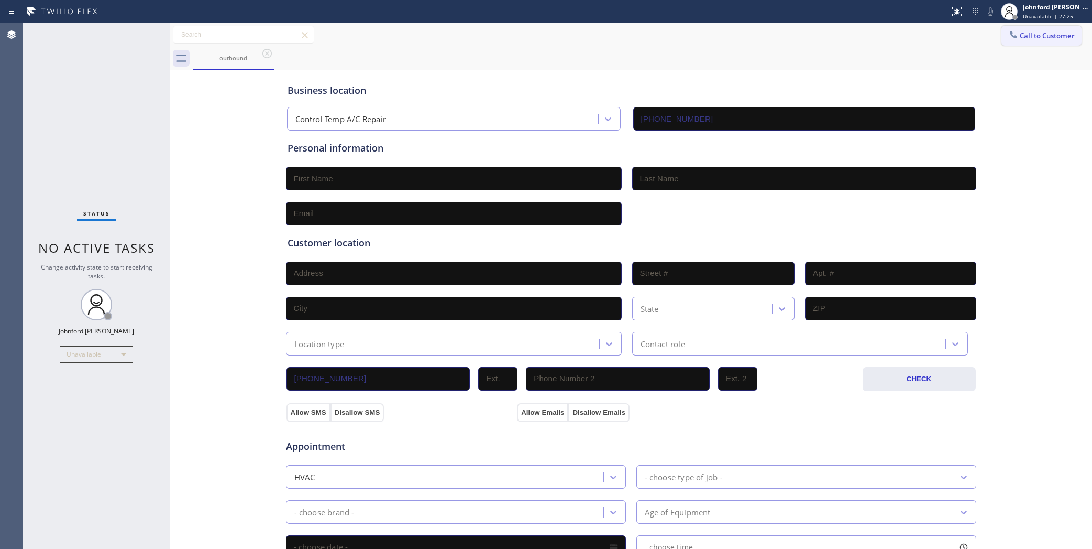
click at [1010, 35] on div at bounding box center [1014, 35] width 13 height 13
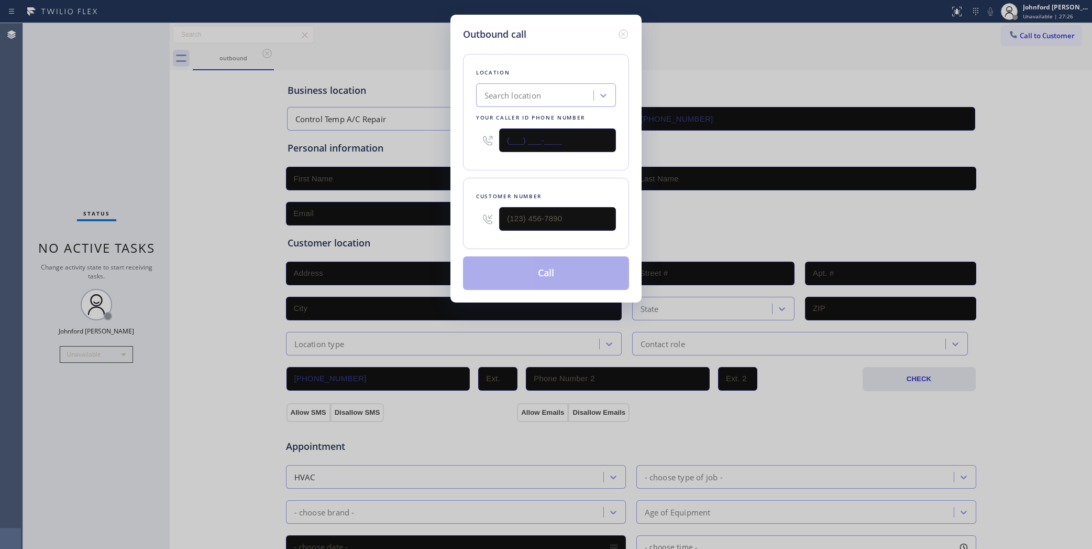
drag, startPoint x: 495, startPoint y: 147, endPoint x: 509, endPoint y: 123, distance: 27.9
click at [478, 141] on div "(___) ___-____" at bounding box center [546, 140] width 140 height 34
paste input "844) 735-4685"
type input "[PHONE_NUMBER]"
drag, startPoint x: 457, startPoint y: 216, endPoint x: 451, endPoint y: 214, distance: 6.1
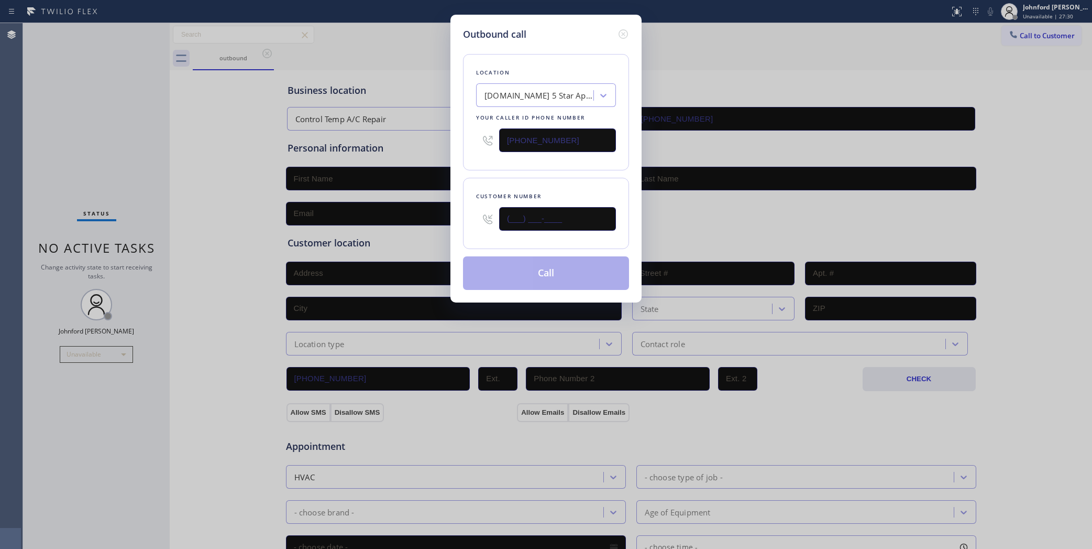
click at [451, 214] on div "Outbound call Location [DOMAIN_NAME] 5 Star Appliance Repair Emails Your caller…" at bounding box center [546, 159] width 191 height 288
paste input "310) 995-3213"
type input "[PHONE_NUMBER]"
click at [470, 163] on div "Location [DOMAIN_NAME] 5 Star Appliance Repair Emails Your caller id phone numb…" at bounding box center [546, 112] width 166 height 116
click at [571, 227] on input "[PHONE_NUMBER]" at bounding box center [557, 219] width 117 height 24
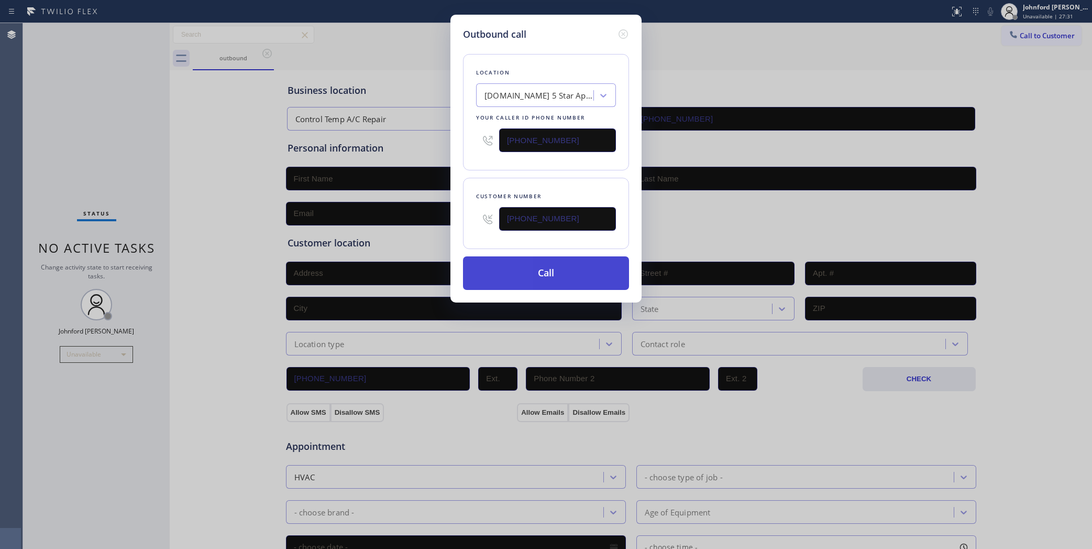
click at [559, 268] on button "Call" at bounding box center [546, 273] width 166 height 34
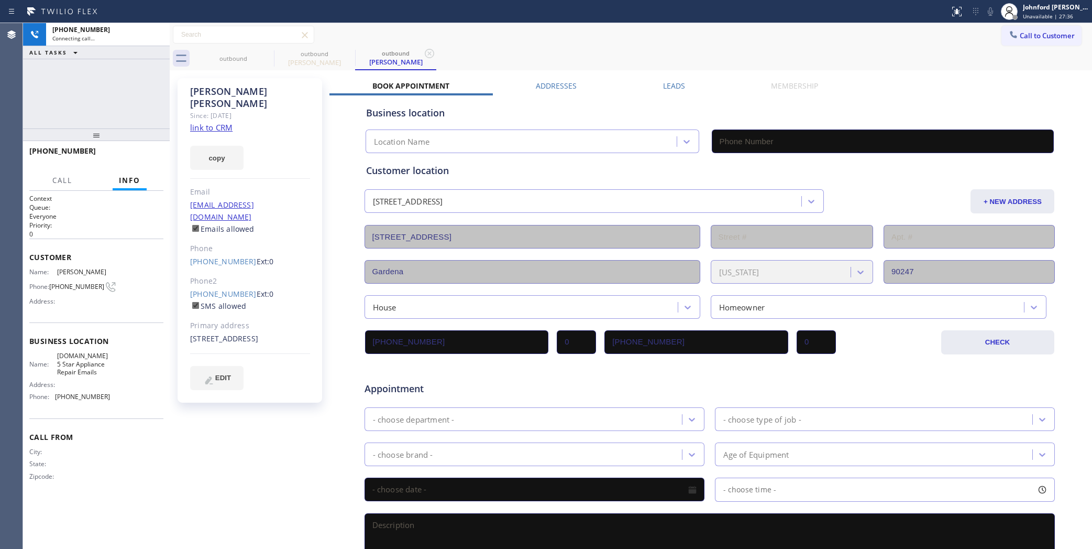
type input "[PHONE_NUMBER]"
click at [270, 56] on icon at bounding box center [267, 53] width 13 height 13
click at [988, 11] on icon at bounding box center [991, 11] width 13 height 13
click at [988, 11] on icon at bounding box center [990, 11] width 5 height 8
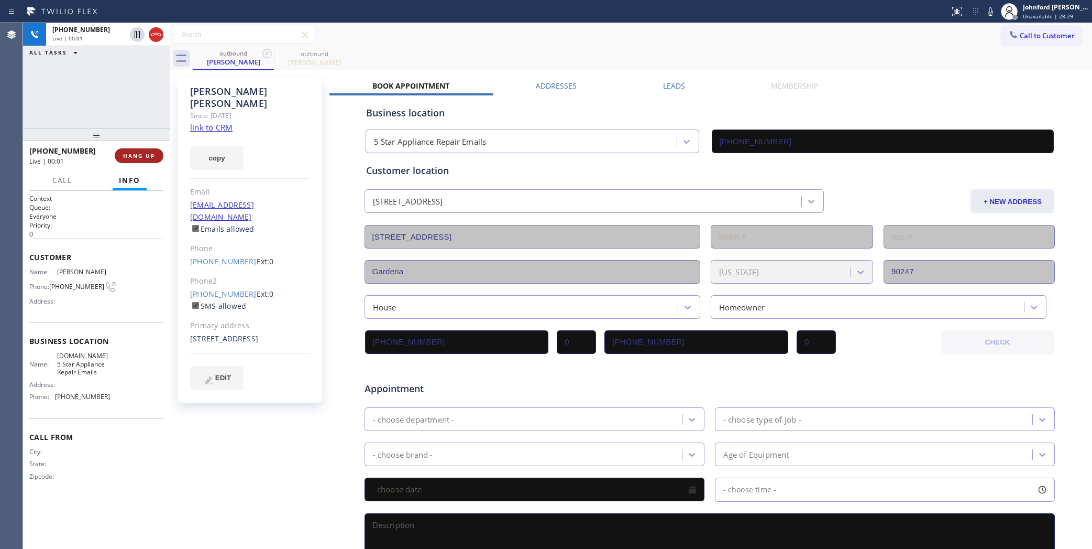
click at [150, 156] on span "HANG UP" at bounding box center [139, 155] width 32 height 7
click at [216, 256] on link "[PHONE_NUMBER]" at bounding box center [223, 261] width 67 height 10
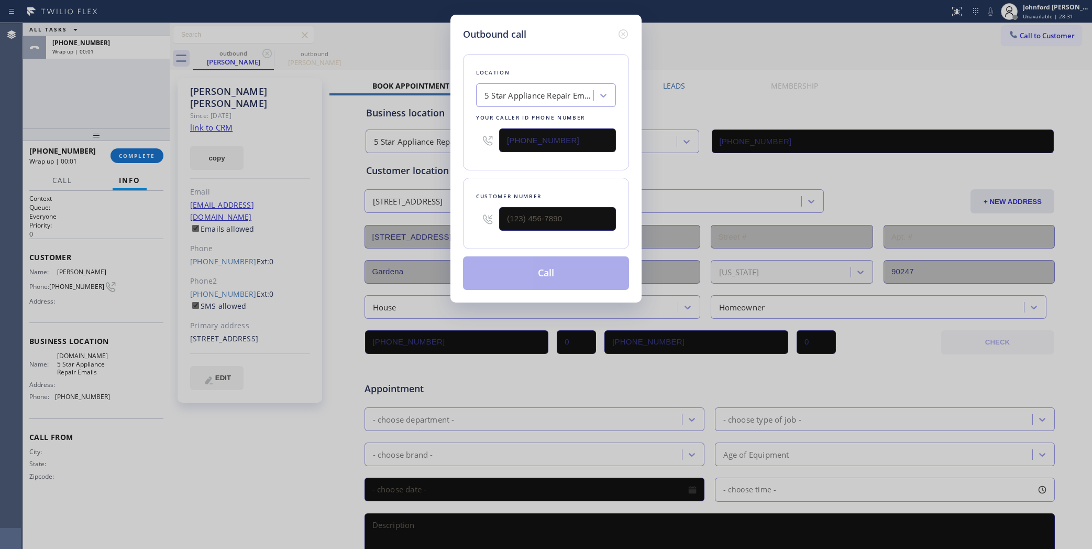
type input "[PHONE_NUMBER]"
click at [543, 273] on button "Call" at bounding box center [546, 273] width 166 height 34
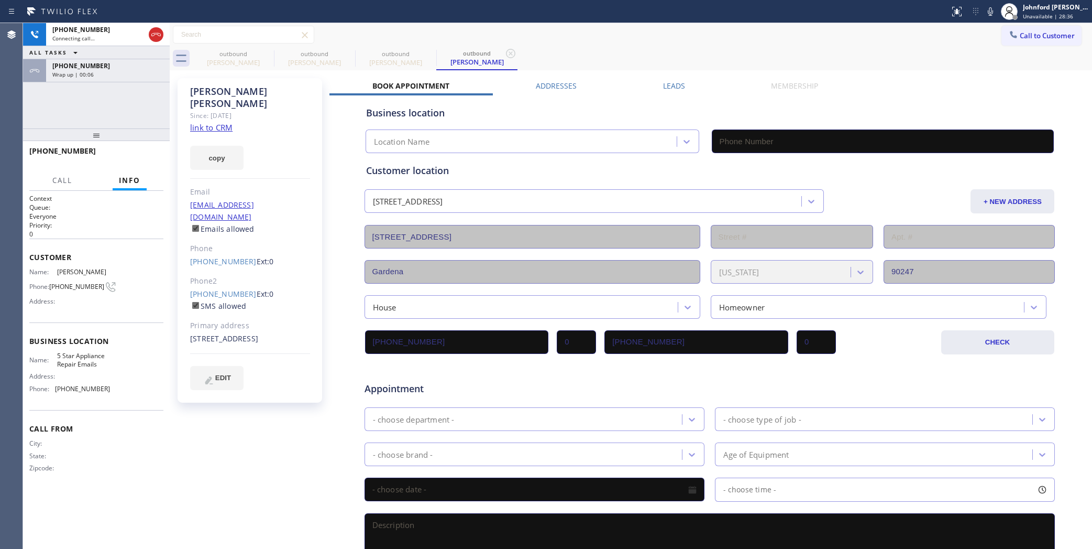
type input "[PHONE_NUMBER]"
click at [138, 72] on div "Wrap up | 00:08" at bounding box center [107, 74] width 111 height 7
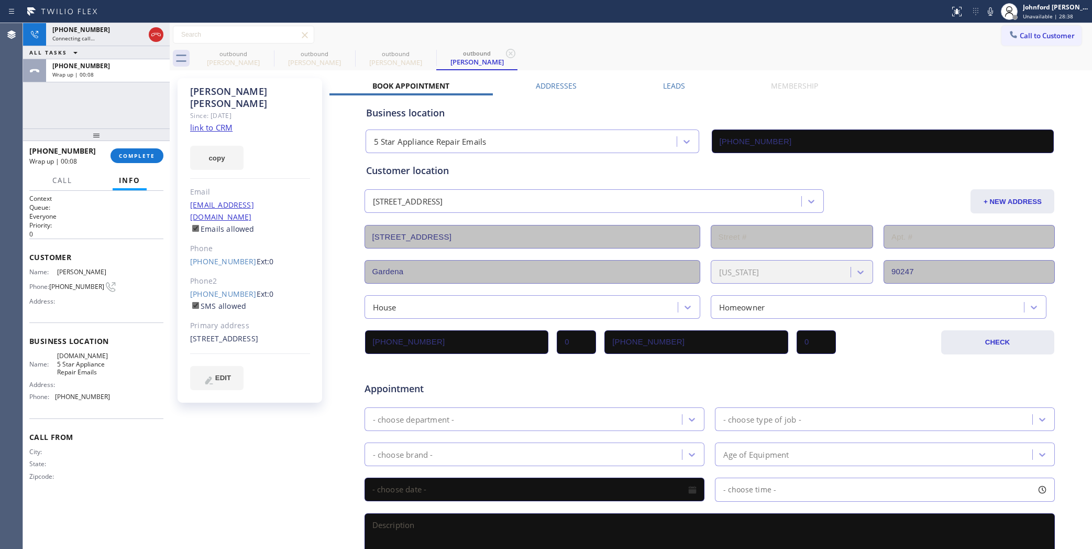
click at [128, 168] on div "[PHONE_NUMBER] Wrap up | 00:08 COMPLETE" at bounding box center [96, 155] width 134 height 27
click at [129, 160] on button "COMPLETE" at bounding box center [137, 155] width 53 height 15
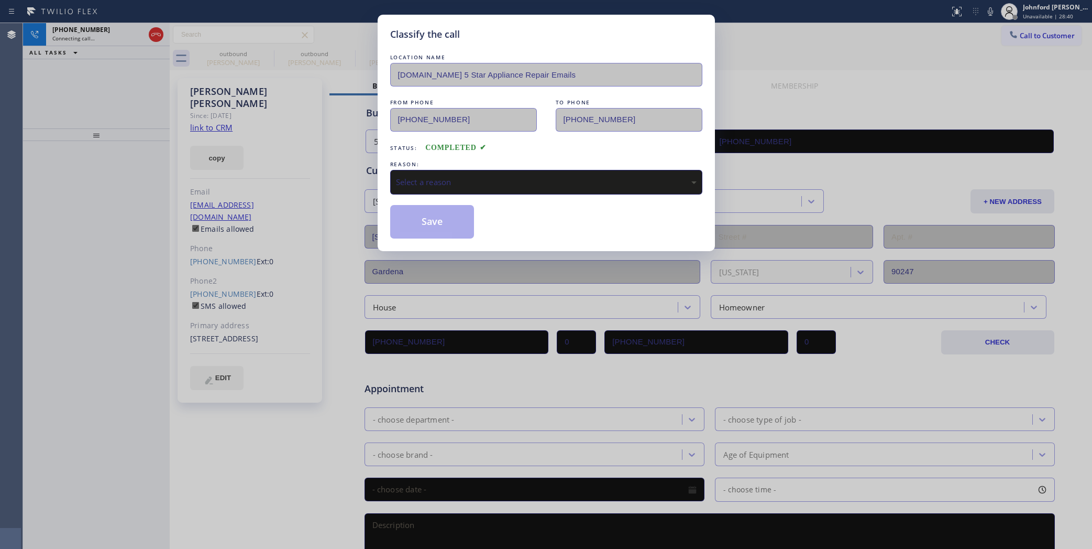
click at [441, 181] on div "Select a reason" at bounding box center [546, 182] width 301 height 12
click at [420, 212] on button "Save" at bounding box center [432, 222] width 84 height 34
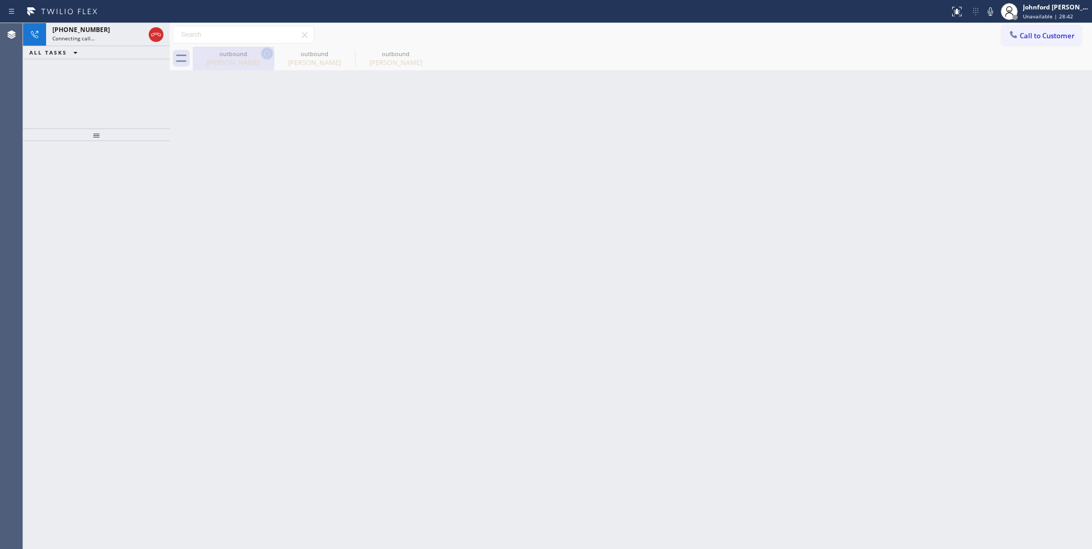
click at [267, 53] on icon at bounding box center [267, 53] width 9 height 9
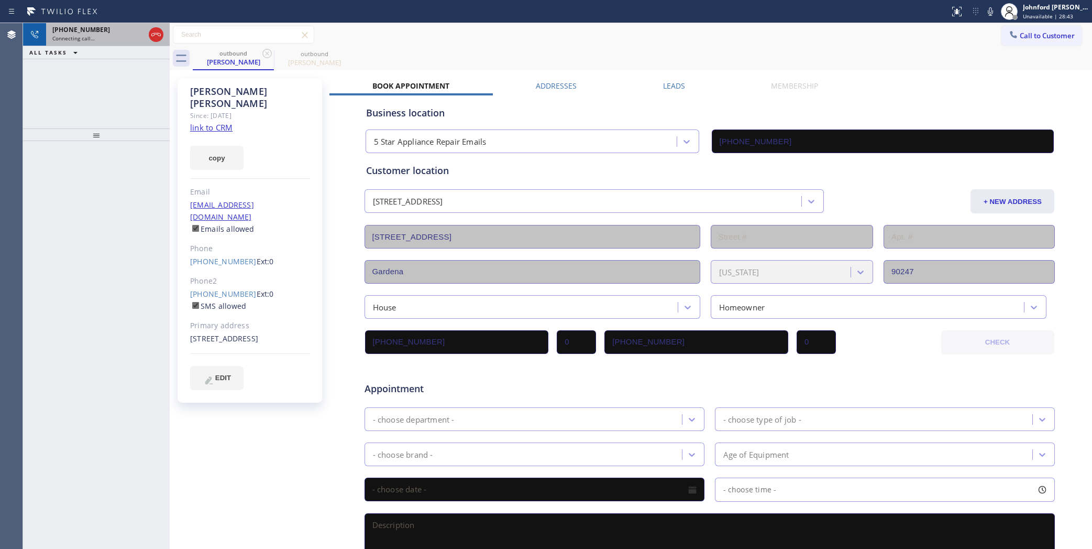
click at [84, 40] on span "Connecting call…" at bounding box center [73, 38] width 42 height 7
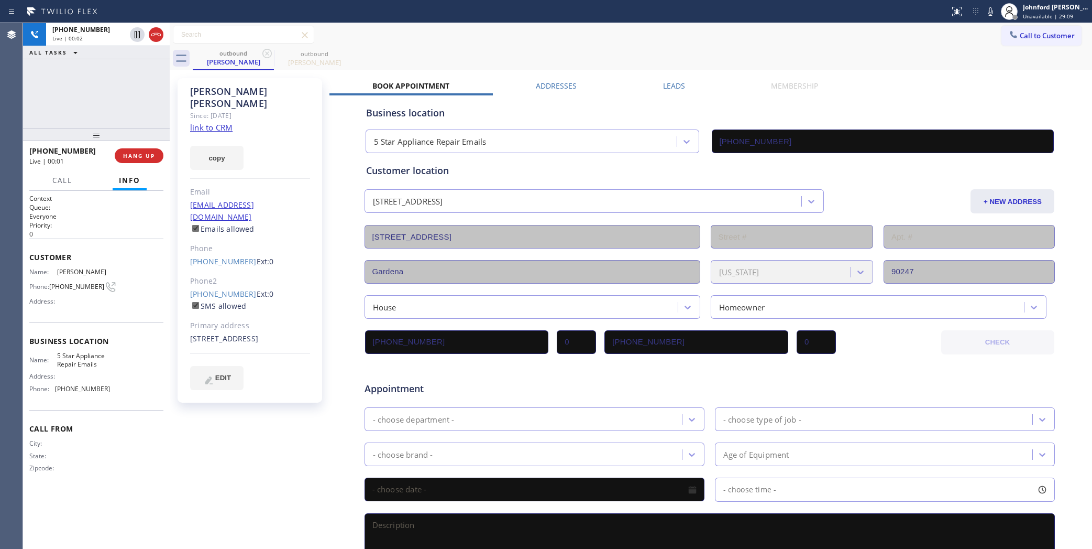
click at [80, 94] on div "[PHONE_NUMBER] Live | 00:02 ALL TASKS ALL TASKS ACTIVE TASKS TASKS IN WRAP UP" at bounding box center [96, 75] width 147 height 105
click at [158, 141] on div at bounding box center [96, 134] width 147 height 13
click at [153, 154] on button "HANG UP" at bounding box center [139, 155] width 49 height 15
click at [153, 154] on span "COMPLETE" at bounding box center [137, 155] width 36 height 7
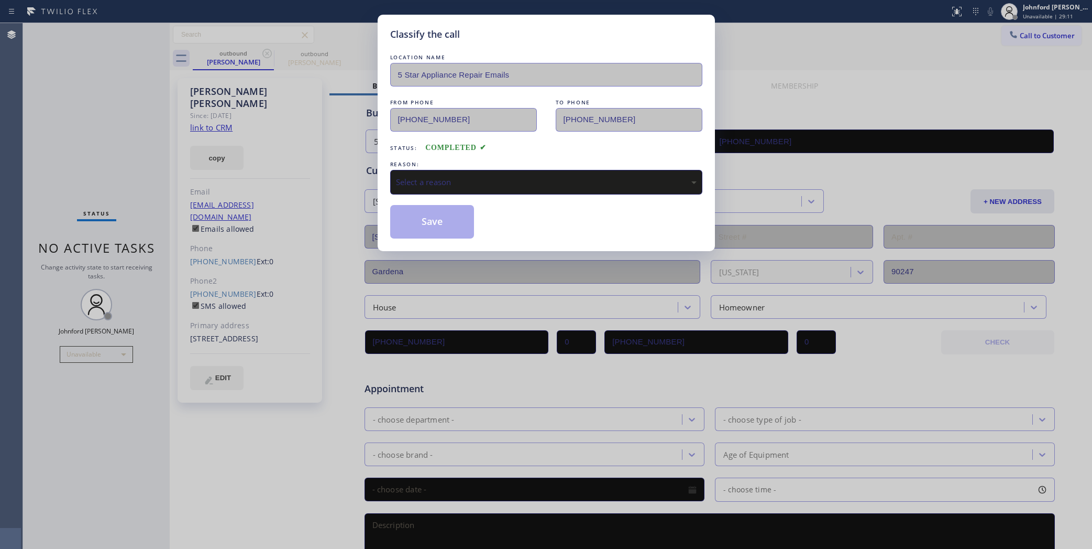
click at [465, 176] on div "Select a reason" at bounding box center [546, 182] width 301 height 12
click at [439, 217] on button "Save" at bounding box center [432, 222] width 84 height 34
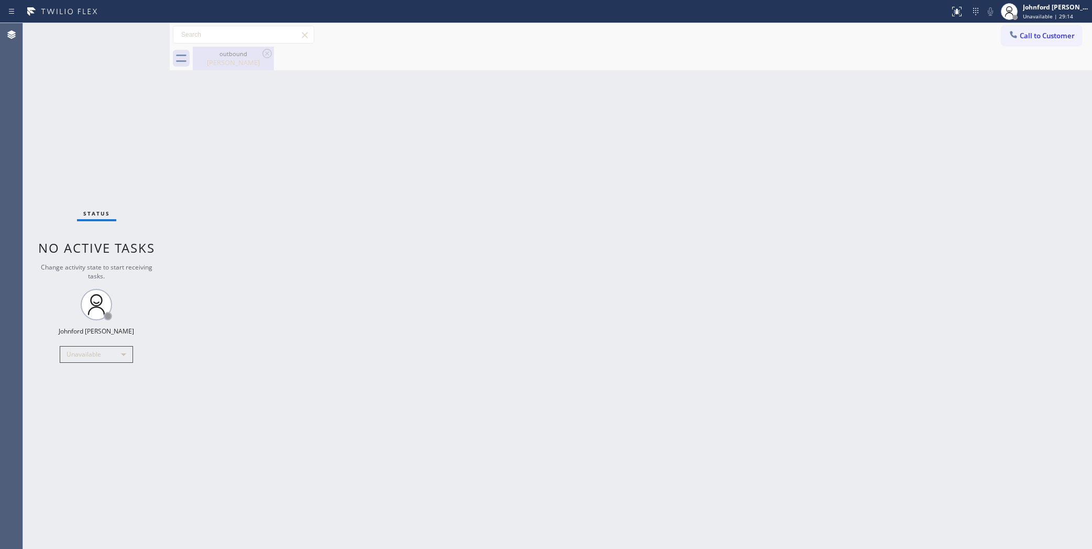
click at [225, 64] on div "[PERSON_NAME]" at bounding box center [233, 62] width 79 height 9
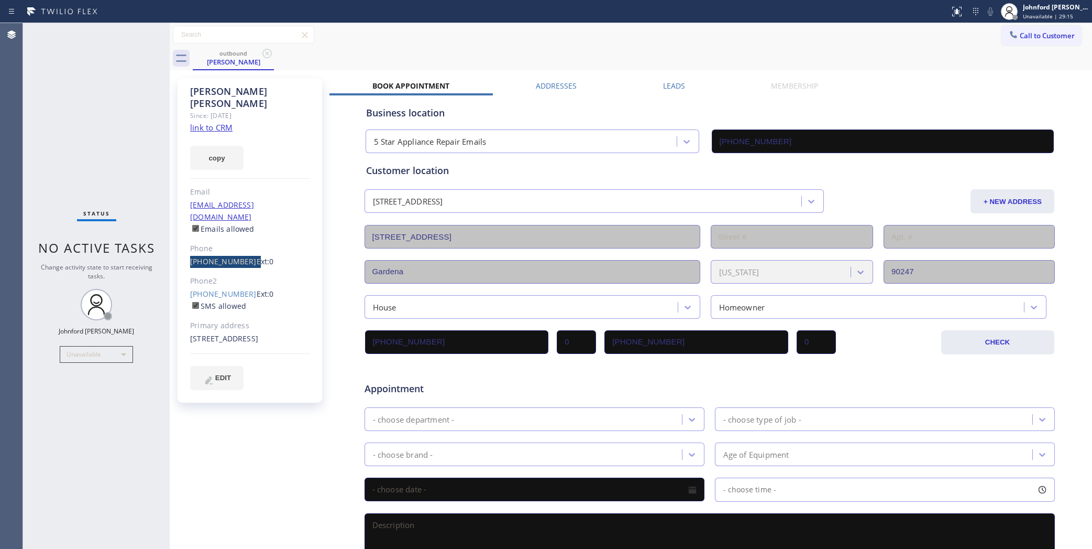
drag, startPoint x: 179, startPoint y: 242, endPoint x: 244, endPoint y: 233, distance: 65.5
click at [244, 233] on div "[PERSON_NAME] Since: [DATE] link to CRM copy Email [EMAIL_ADDRESS][DOMAIN_NAME]…" at bounding box center [250, 240] width 145 height 324
copy div "[PHONE_NUMBER]"
click at [173, 250] on div "[PERSON_NAME] Since: [DATE] link to CRM copy Email [EMAIL_ADDRESS][DOMAIN_NAME]…" at bounding box center [250, 412] width 157 height 679
drag, startPoint x: 178, startPoint y: 239, endPoint x: 241, endPoint y: 233, distance: 63.1
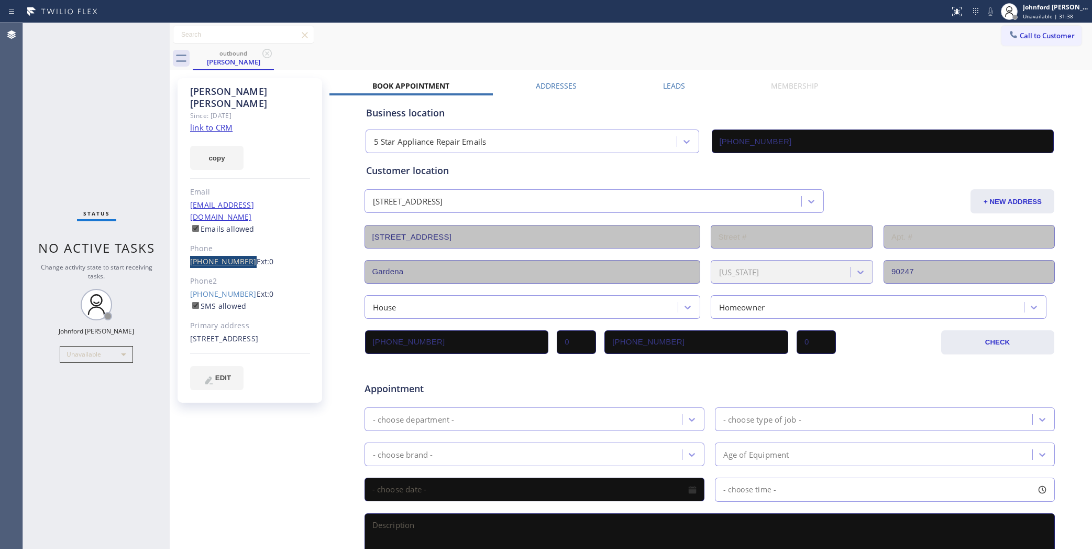
click at [241, 233] on div "[PERSON_NAME] Since: [DATE] link to CRM copy Email [EMAIL_ADDRESS][DOMAIN_NAME]…" at bounding box center [250, 240] width 145 height 324
copy link "[PHONE_NUMBER]"
click at [58, 210] on div "Status No active tasks Change activity state to start receiving tasks. [PERSON_…" at bounding box center [96, 286] width 147 height 526
click at [1020, 37] on span "Call to Customer" at bounding box center [1047, 35] width 55 height 9
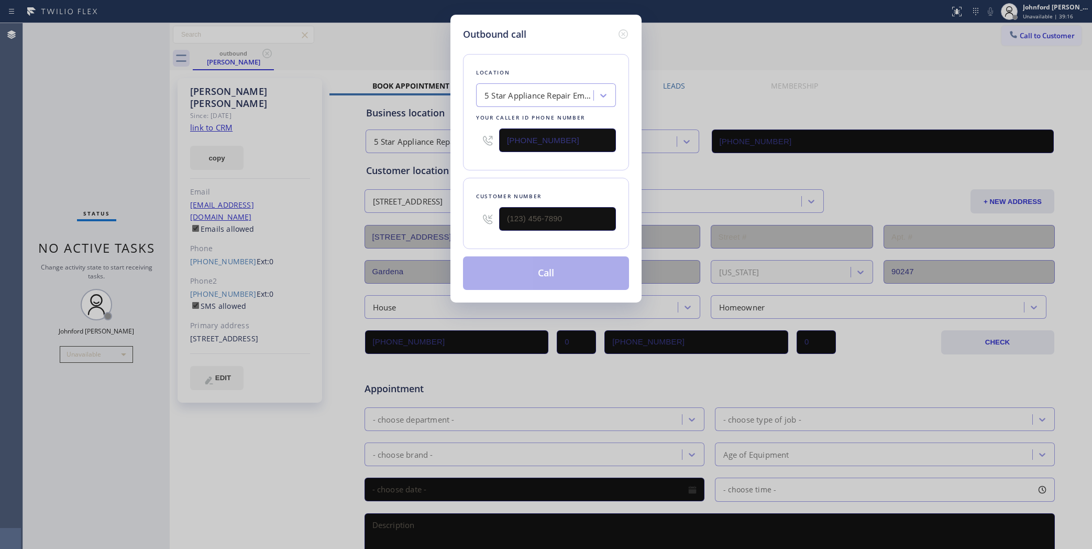
drag, startPoint x: 574, startPoint y: 145, endPoint x: 328, endPoint y: 181, distance: 248.4
click at [331, 179] on div "Outbound call Location 5 Star Appliance Repair Emails Your caller id phone numb…" at bounding box center [546, 274] width 1092 height 549
paste input "310) 340-1159"
type input "[PHONE_NUMBER]"
drag, startPoint x: 105, startPoint y: 414, endPoint x: 121, endPoint y: 407, distance: 16.9
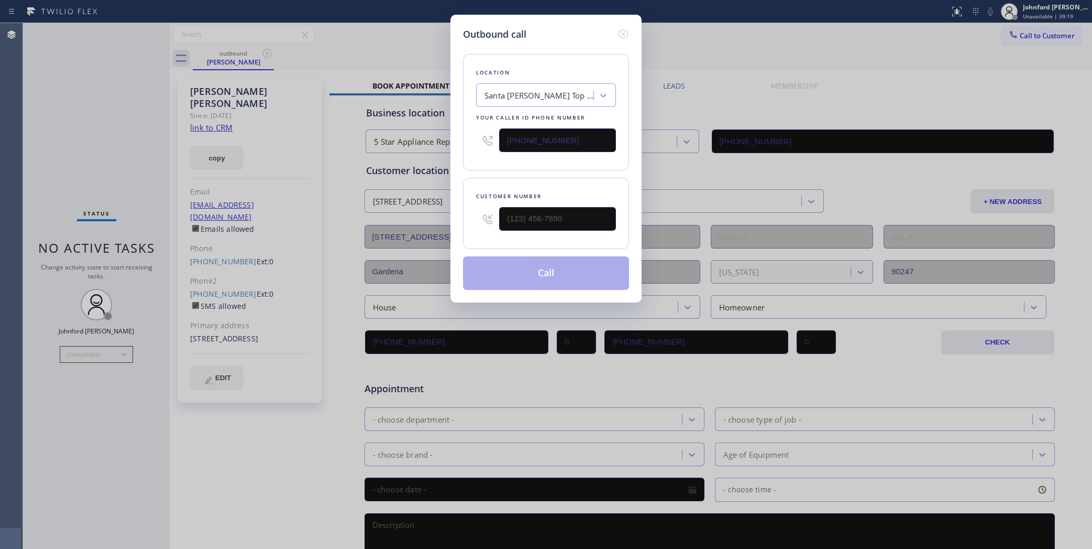
click at [105, 414] on div "Outbound call Location [GEOGRAPHIC_DATA][PERSON_NAME] Top Appliance Repair Your…" at bounding box center [546, 274] width 1092 height 549
drag, startPoint x: 572, startPoint y: 204, endPoint x: 433, endPoint y: 220, distance: 139.7
click at [433, 220] on div "Outbound call Location [GEOGRAPHIC_DATA][PERSON_NAME] Top Appliance Repair Your…" at bounding box center [546, 274] width 1092 height 549
paste input "731) 206-5027"
type input "[PHONE_NUMBER]"
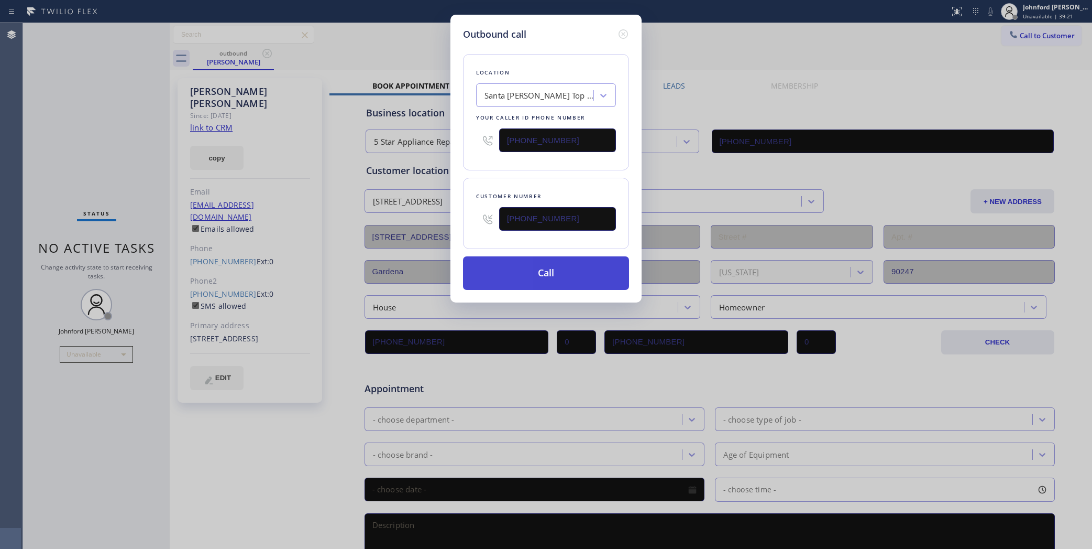
click at [529, 263] on button "Call" at bounding box center [546, 273] width 166 height 34
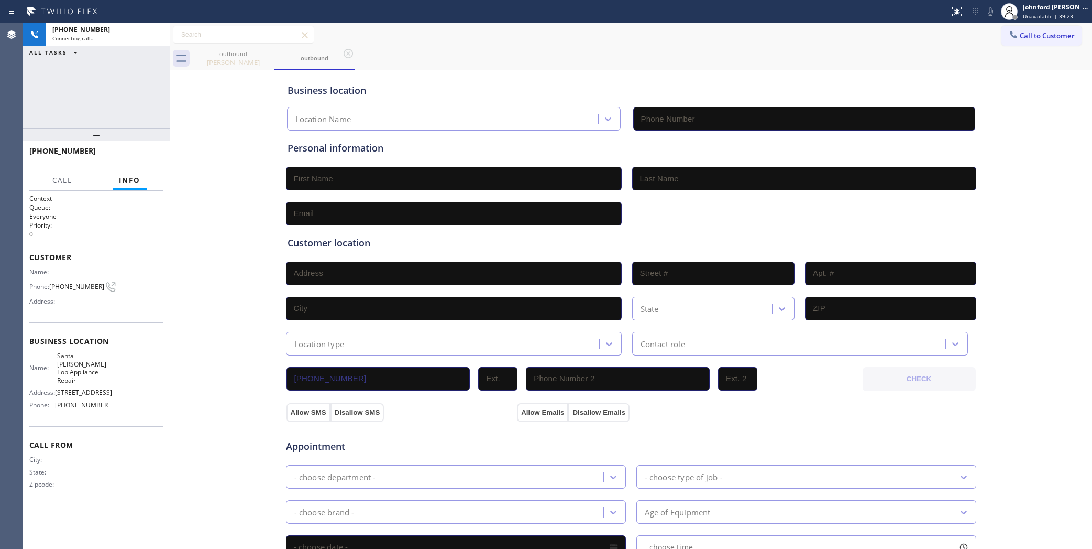
type input "[PHONE_NUMBER]"
drag, startPoint x: 122, startPoint y: 154, endPoint x: 219, endPoint y: 160, distance: 97.2
click at [122, 154] on button "HANG UP" at bounding box center [139, 155] width 49 height 15
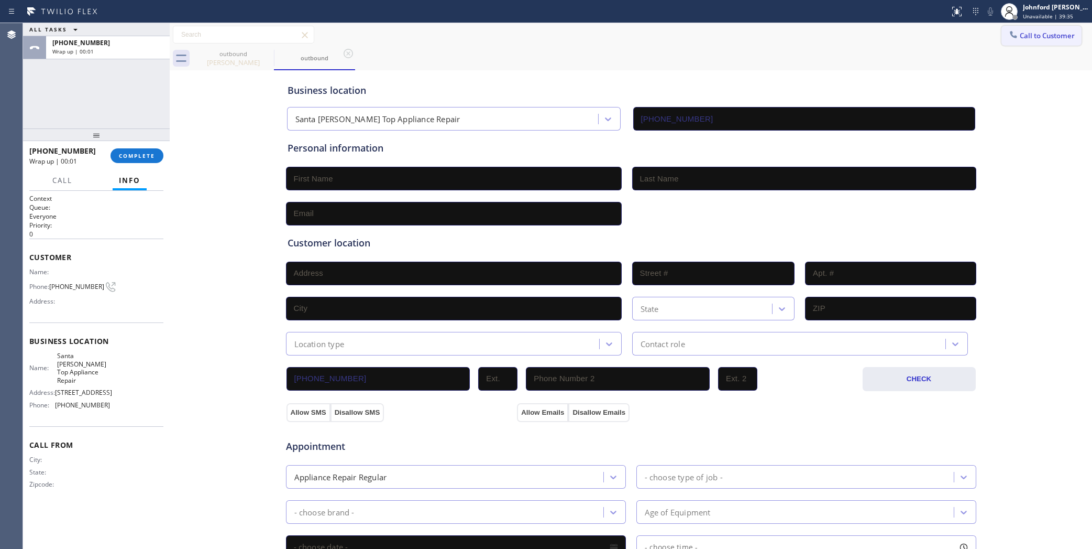
click at [1031, 30] on button "Call to Customer" at bounding box center [1042, 36] width 80 height 20
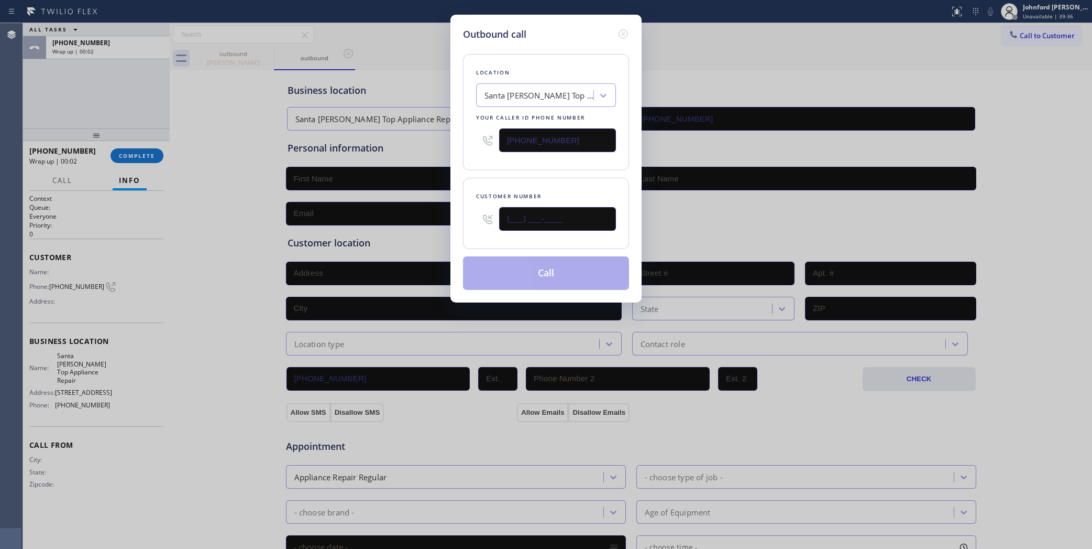
drag, startPoint x: 527, startPoint y: 210, endPoint x: 405, endPoint y: 210, distance: 121.6
click at [409, 210] on div "Outbound call Location [GEOGRAPHIC_DATA][PERSON_NAME] Top Appliance Repair Your…" at bounding box center [546, 274] width 1092 height 549
paste input "731) 206-5027"
type input "[PHONE_NUMBER]"
click at [436, 157] on div "Outbound call Location [GEOGRAPHIC_DATA][PERSON_NAME] Top Appliance Repair Your…" at bounding box center [546, 274] width 1092 height 549
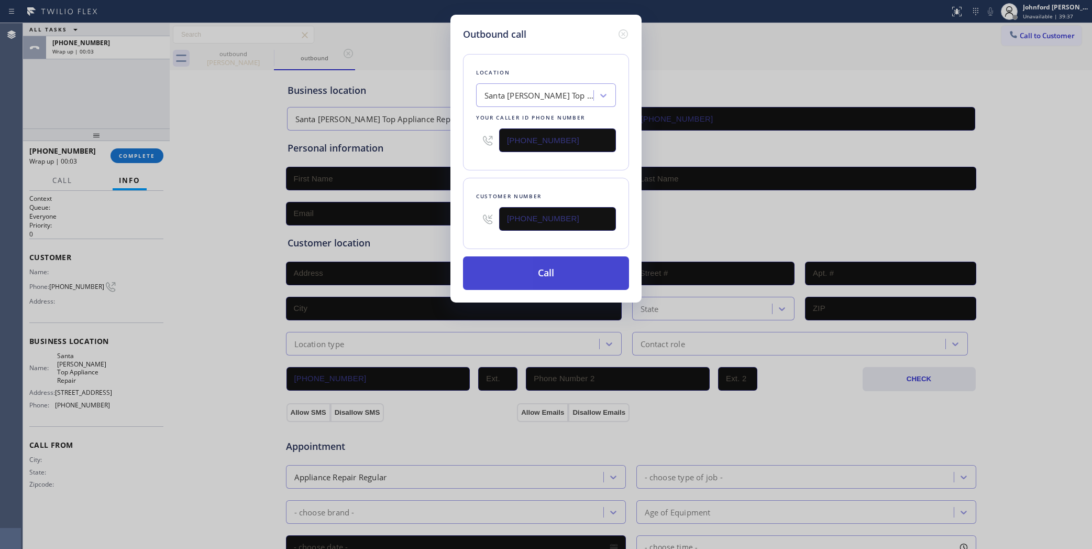
click at [511, 279] on button "Call" at bounding box center [546, 273] width 166 height 34
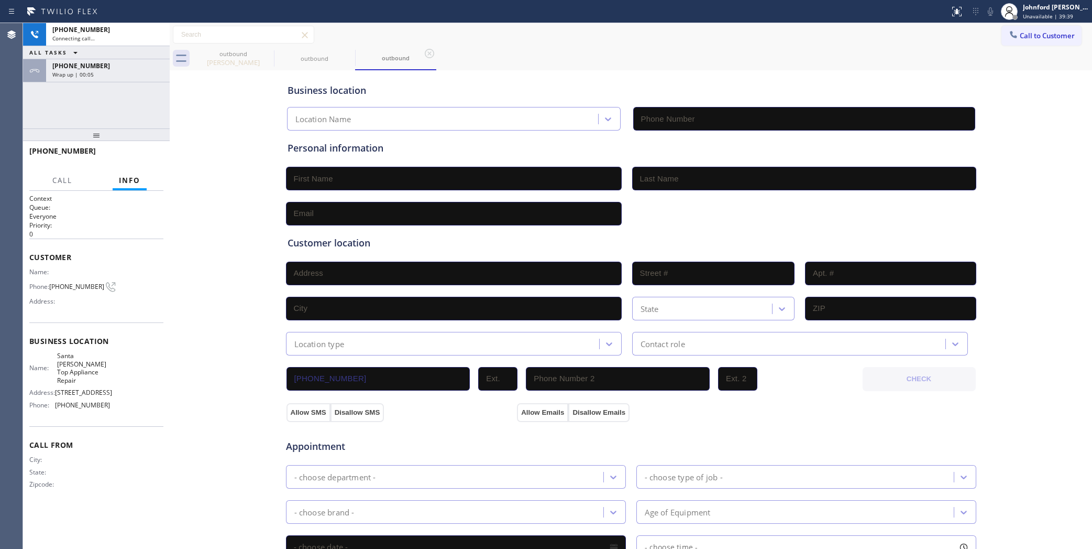
type input "[PHONE_NUMBER]"
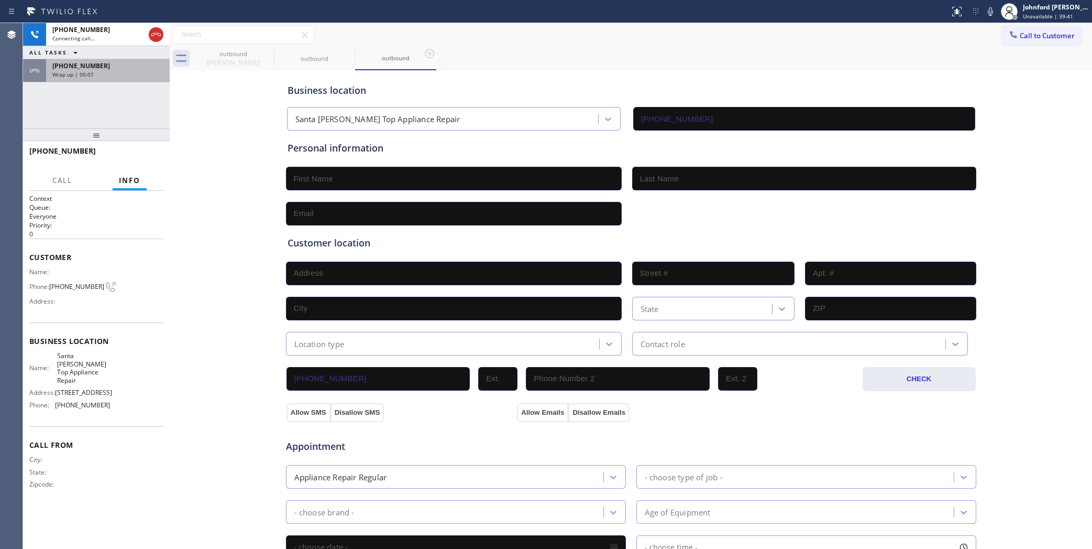
click at [114, 76] on div "Wrap up | 00:07" at bounding box center [107, 74] width 111 height 7
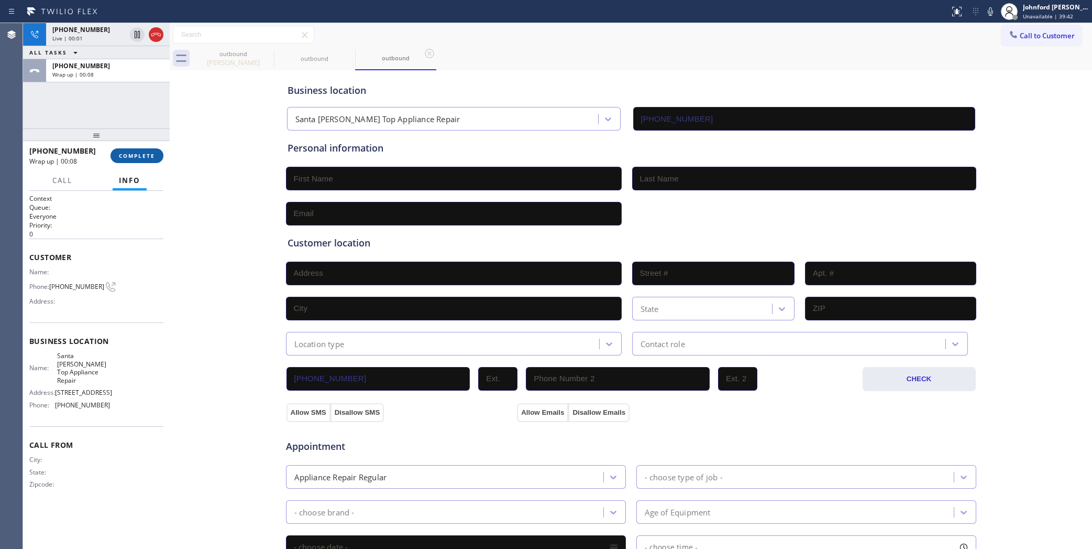
click at [145, 155] on span "COMPLETE" at bounding box center [137, 155] width 36 height 7
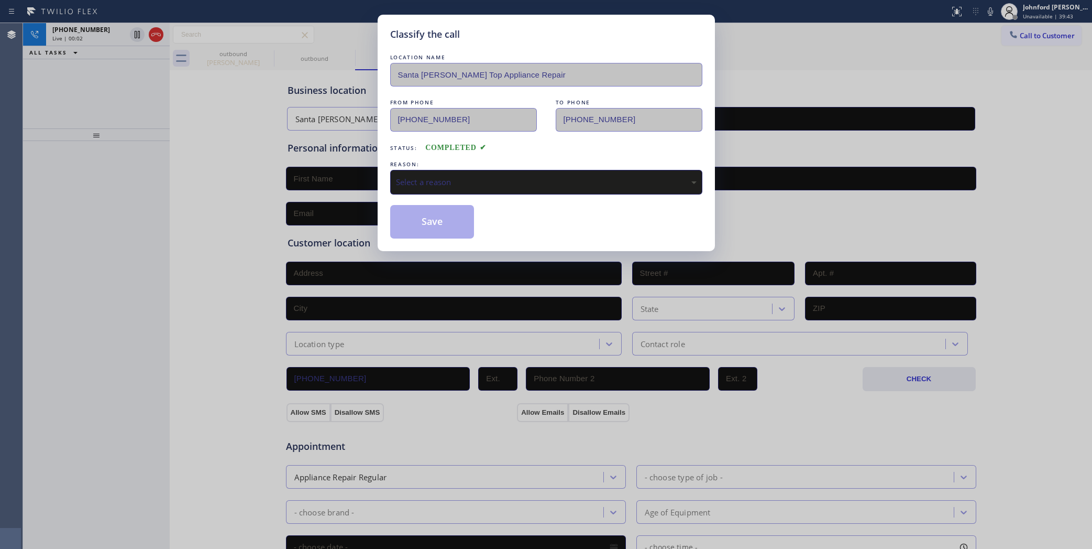
click at [426, 186] on div "Select a reason" at bounding box center [546, 182] width 312 height 25
click at [424, 220] on button "Save" at bounding box center [432, 222] width 84 height 34
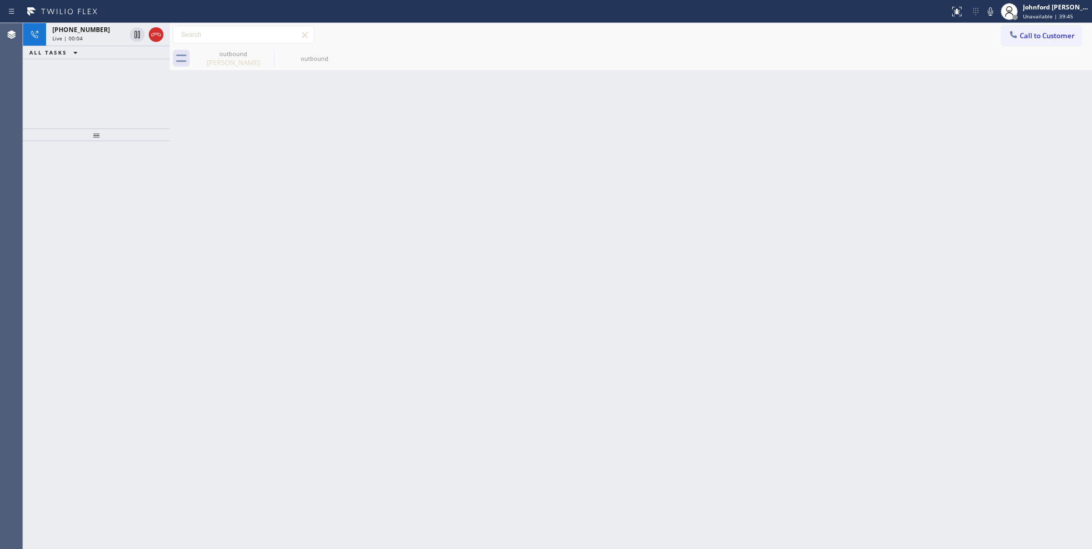
click at [154, 35] on icon at bounding box center [155, 34] width 9 height 3
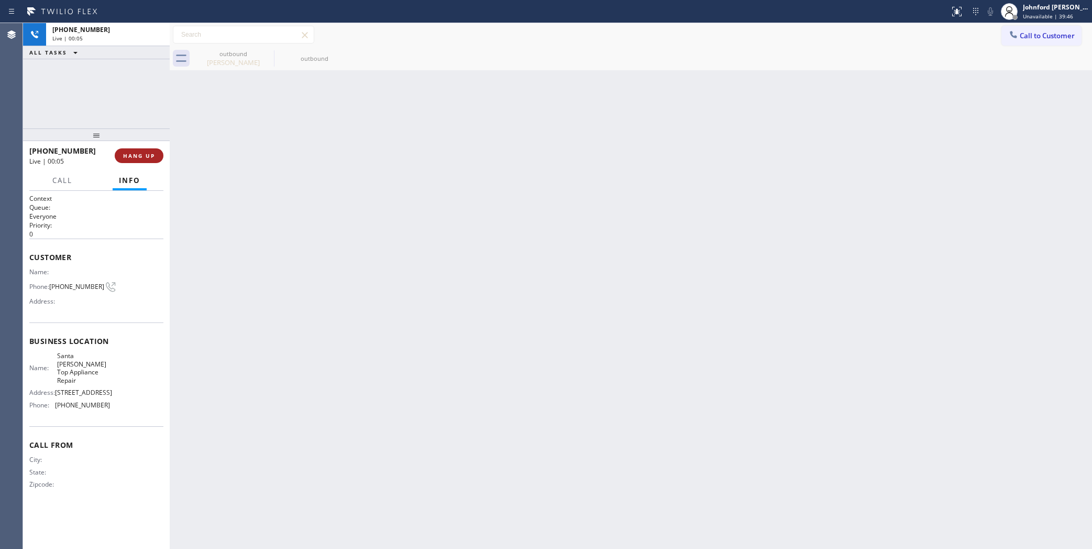
click at [136, 158] on span "HANG UP" at bounding box center [139, 155] width 32 height 7
click at [129, 150] on button "COMPLETE" at bounding box center [137, 155] width 53 height 15
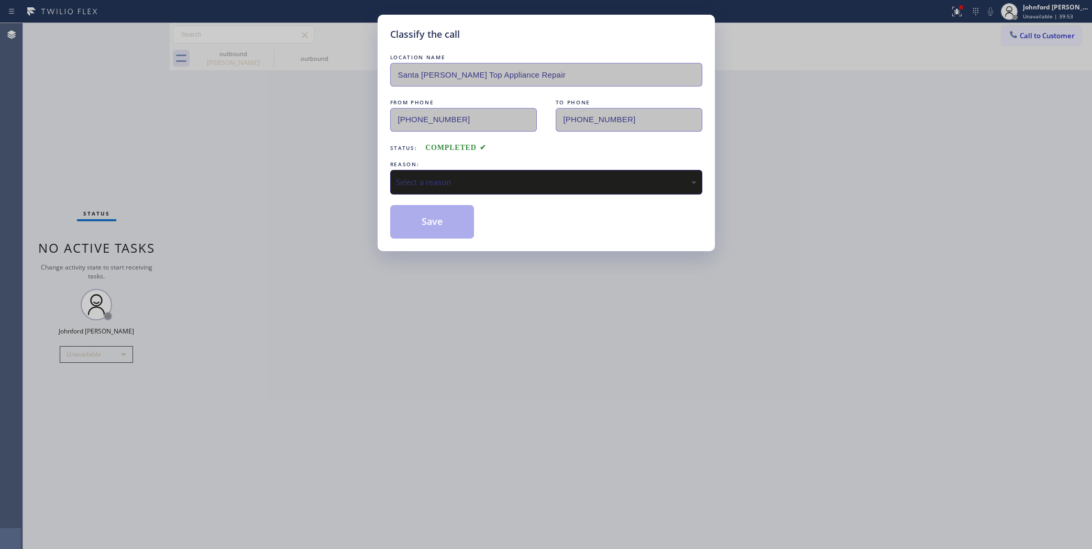
click at [319, 229] on div "Classify the call LOCATION NAME [GEOGRAPHIC_DATA][PERSON_NAME] Top Appliance Re…" at bounding box center [546, 274] width 1092 height 549
click at [494, 178] on div "Select a reason" at bounding box center [546, 182] width 301 height 12
click at [430, 227] on button "Save" at bounding box center [432, 222] width 84 height 34
type input "[PHONE_NUMBER]"
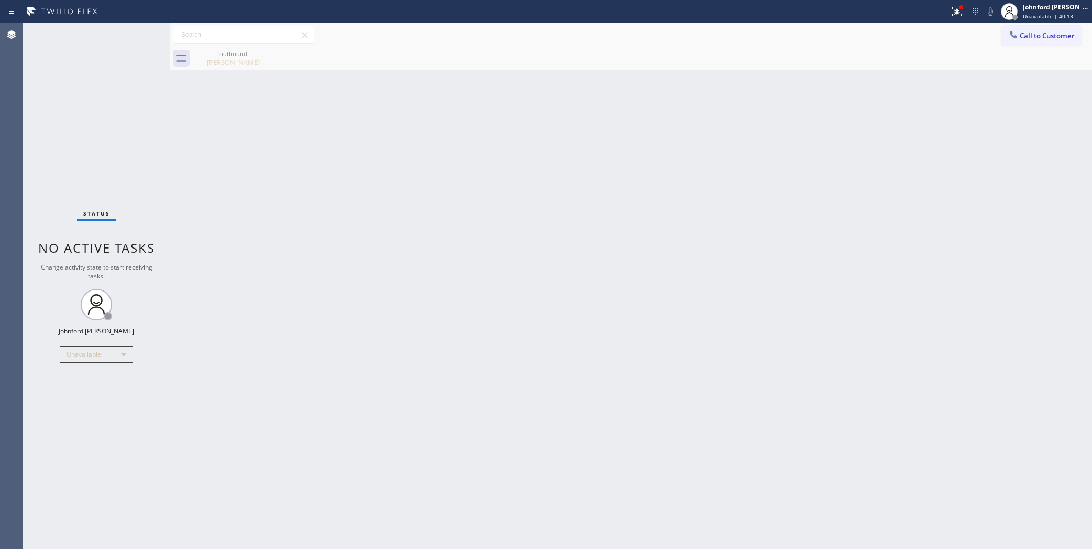
drag, startPoint x: 311, startPoint y: 436, endPoint x: 291, endPoint y: 397, distance: 43.3
click at [311, 435] on div "Back to Dashboard Change Sender ID Customers Technicians Select a contact Outbo…" at bounding box center [631, 286] width 923 height 526
click at [245, 69] on div "outbound [PERSON_NAME]" at bounding box center [233, 59] width 79 height 24
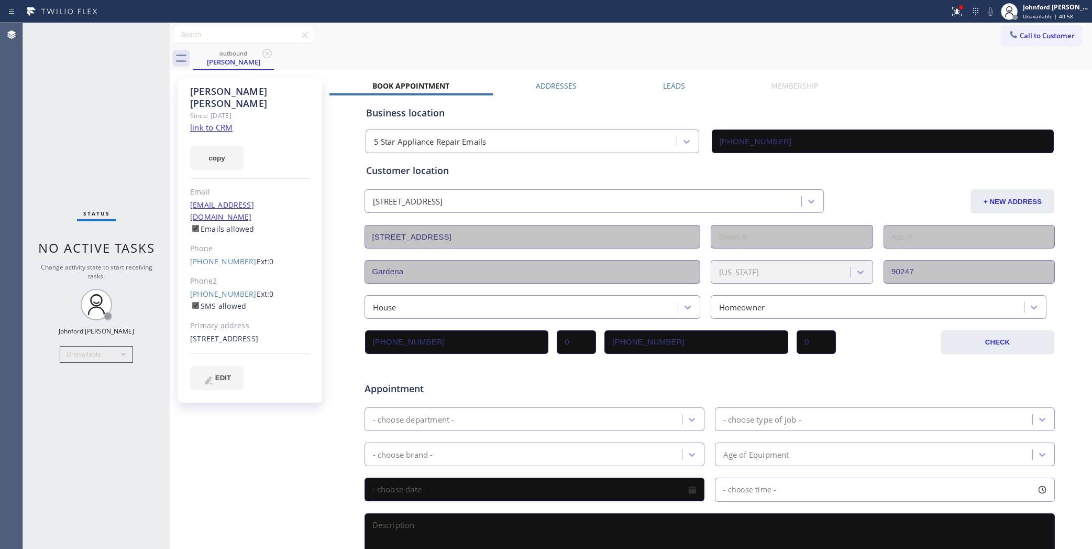
click at [892, 69] on div "outbound [PERSON_NAME]" at bounding box center [643, 59] width 900 height 24
click at [956, 19] on button at bounding box center [957, 11] width 23 height 23
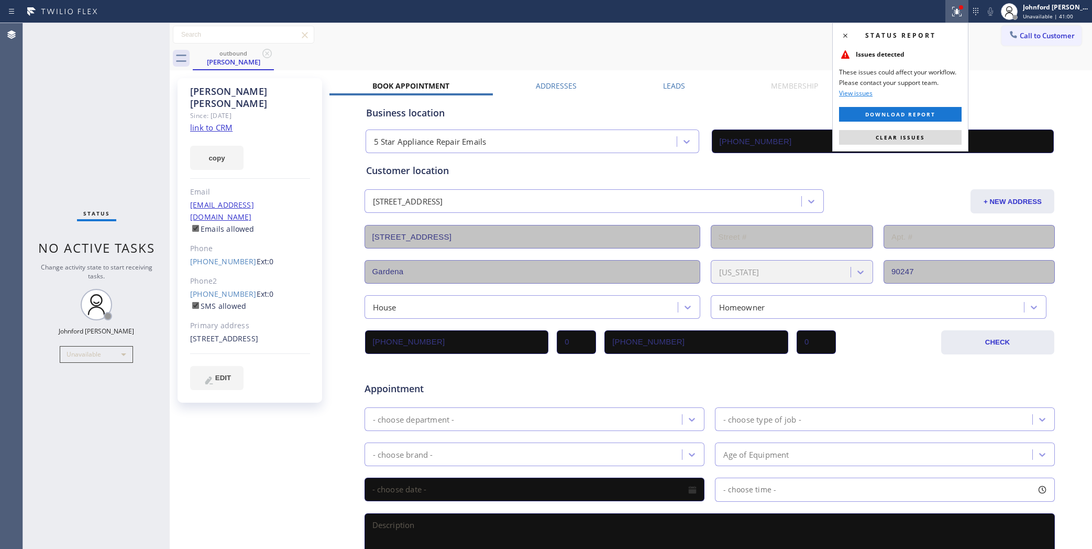
drag, startPoint x: 899, startPoint y: 150, endPoint x: 893, endPoint y: 148, distance: 6.1
click at [899, 150] on div "Status report Issues detected These issues could affect your workflow. Please c…" at bounding box center [901, 87] width 136 height 129
click at [889, 134] on span "Clear issues" at bounding box center [900, 137] width 49 height 7
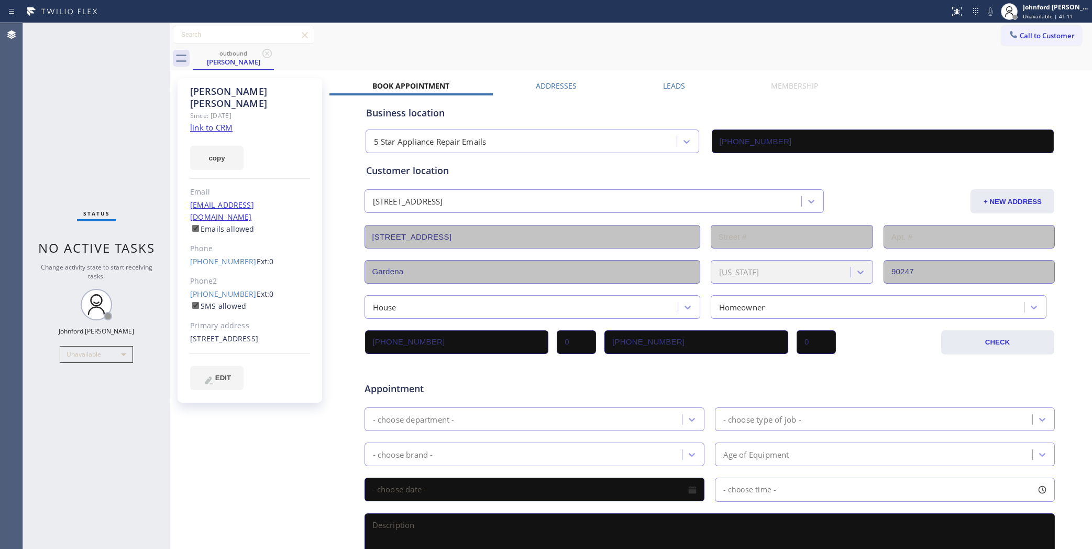
click at [826, 45] on div "Call to Customer Outbound call Location [GEOGRAPHIC_DATA][PERSON_NAME] Top Appl…" at bounding box center [631, 35] width 923 height 24
click at [761, 39] on div "Call to Customer Outbound call Location [GEOGRAPHIC_DATA][PERSON_NAME] Top Appl…" at bounding box center [631, 35] width 923 height 18
click at [1009, 32] on icon at bounding box center [1014, 34] width 10 height 10
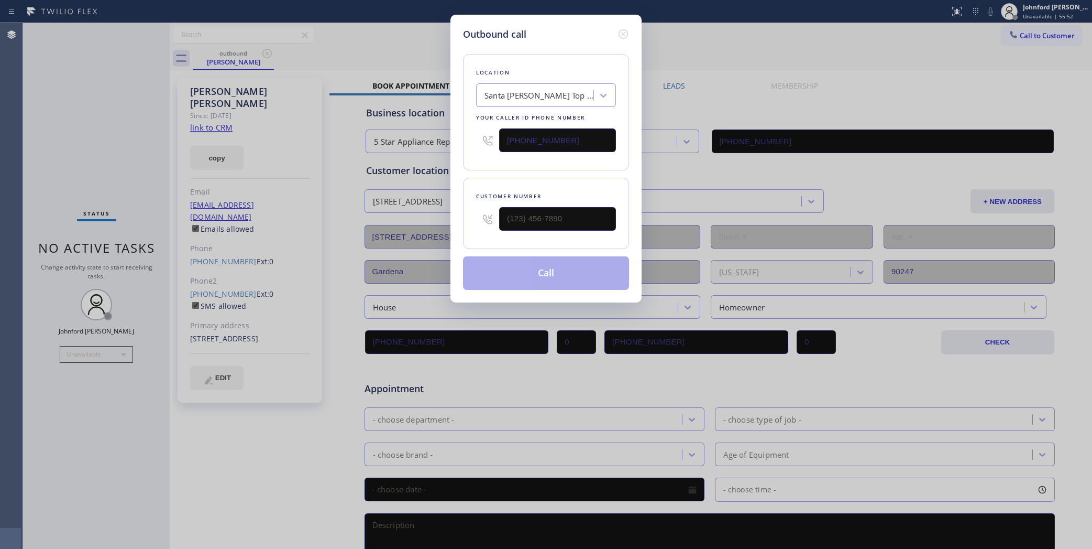
drag, startPoint x: 577, startPoint y: 145, endPoint x: 439, endPoint y: 143, distance: 137.8
click at [441, 143] on div "Outbound call Location [GEOGRAPHIC_DATA][PERSON_NAME] Top Appliance Repair Your…" at bounding box center [546, 274] width 1092 height 549
paste input "47) 919-6235"
type input "[PHONE_NUMBER]"
paste input "347) 795-7951"
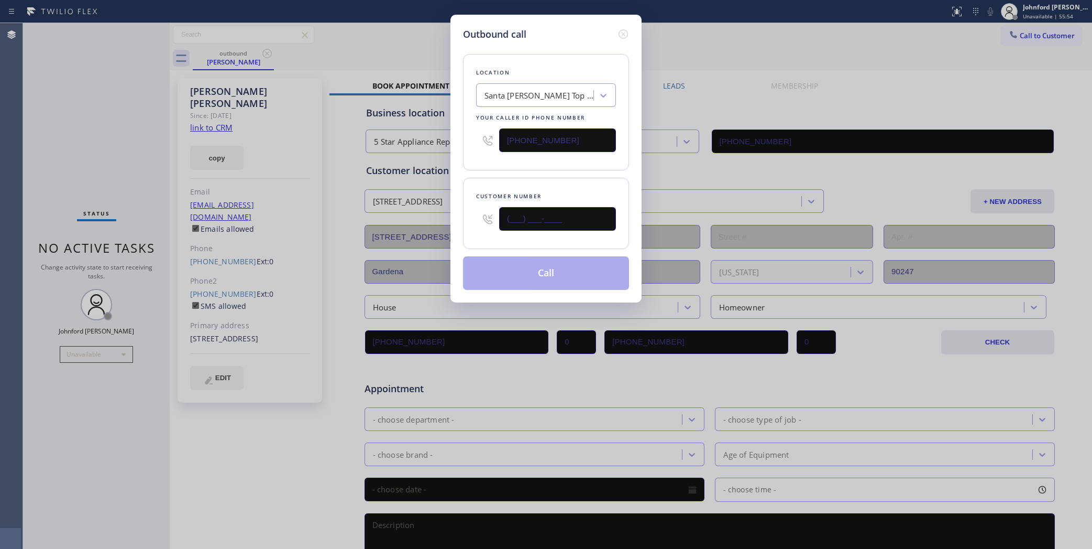
drag, startPoint x: 582, startPoint y: 221, endPoint x: 449, endPoint y: 221, distance: 133.1
click at [450, 221] on div "Outbound call Location [GEOGRAPHIC_DATA][PERSON_NAME] Top Appliance Repair Your…" at bounding box center [546, 274] width 1092 height 549
type input "[PHONE_NUMBER]"
click at [462, 173] on div "Outbound call Location [GEOGRAPHIC_DATA][PERSON_NAME] Top Appliance Repair Your…" at bounding box center [546, 159] width 191 height 288
click at [504, 259] on button "Call" at bounding box center [546, 273] width 166 height 34
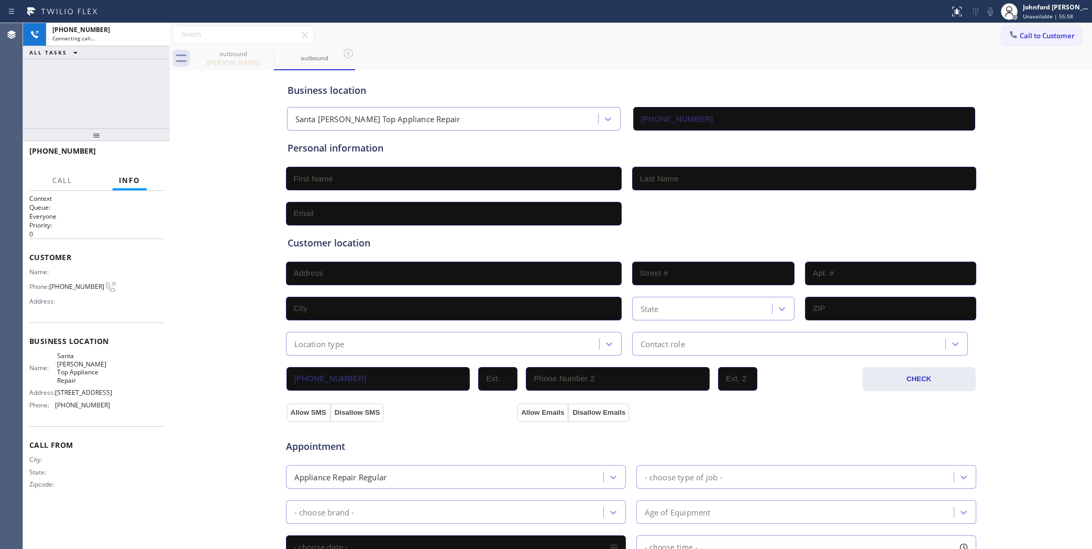
type input "[PHONE_NUMBER]"
drag, startPoint x: 148, startPoint y: 158, endPoint x: 198, endPoint y: 147, distance: 51.5
click at [148, 158] on span "HANG UP" at bounding box center [139, 155] width 32 height 7
click at [1020, 36] on span "Call to Customer" at bounding box center [1047, 35] width 55 height 9
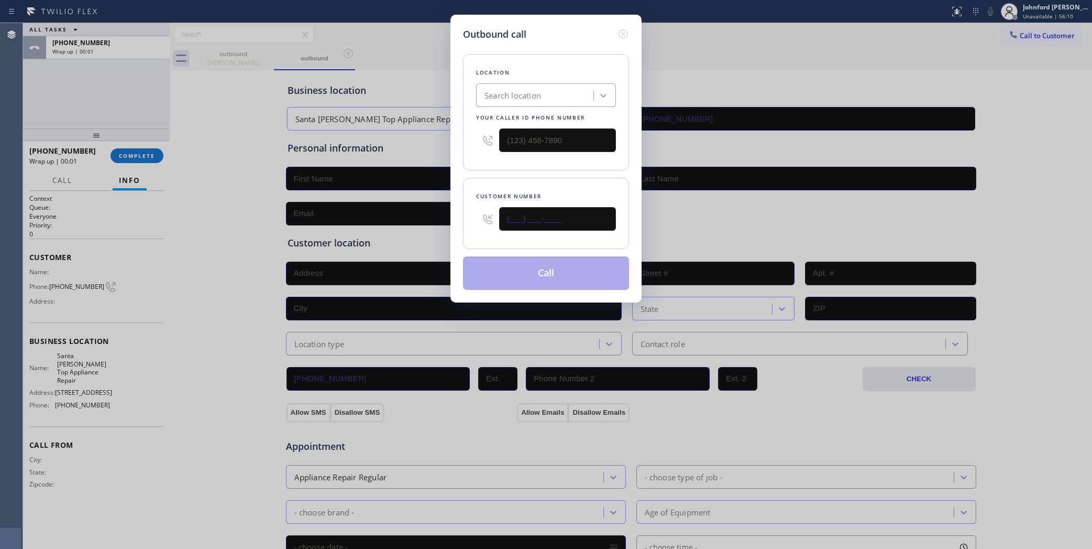
drag, startPoint x: 588, startPoint y: 220, endPoint x: 464, endPoint y: 219, distance: 124.2
click at [464, 219] on div "Customer number (___) ___-____" at bounding box center [546, 213] width 166 height 71
paste input "347) 795-7951"
type input "[PHONE_NUMBER]"
drag, startPoint x: 576, startPoint y: 138, endPoint x: 501, endPoint y: 132, distance: 75.2
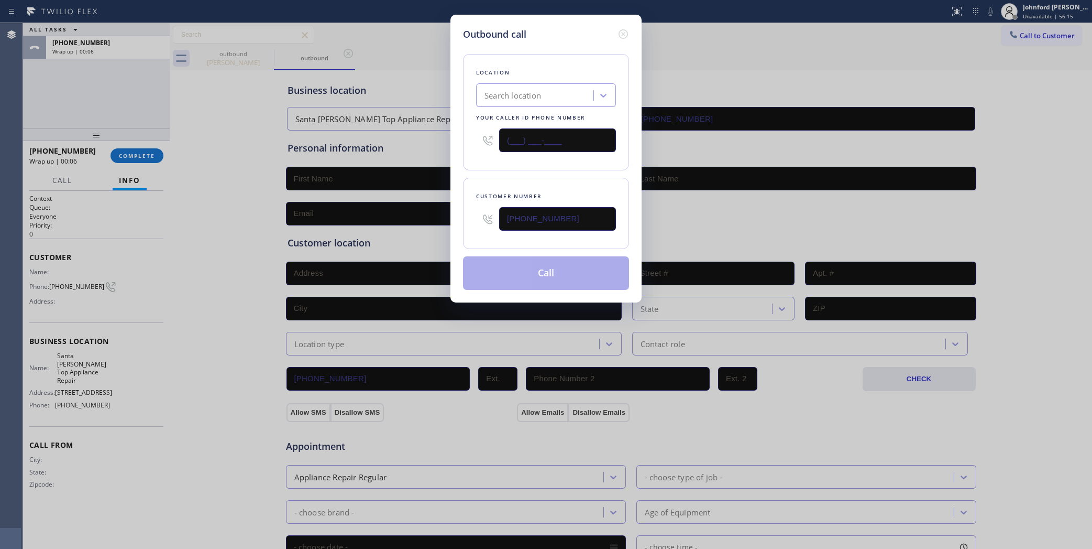
click at [502, 132] on input "(___) ___-____" at bounding box center [557, 140] width 117 height 24
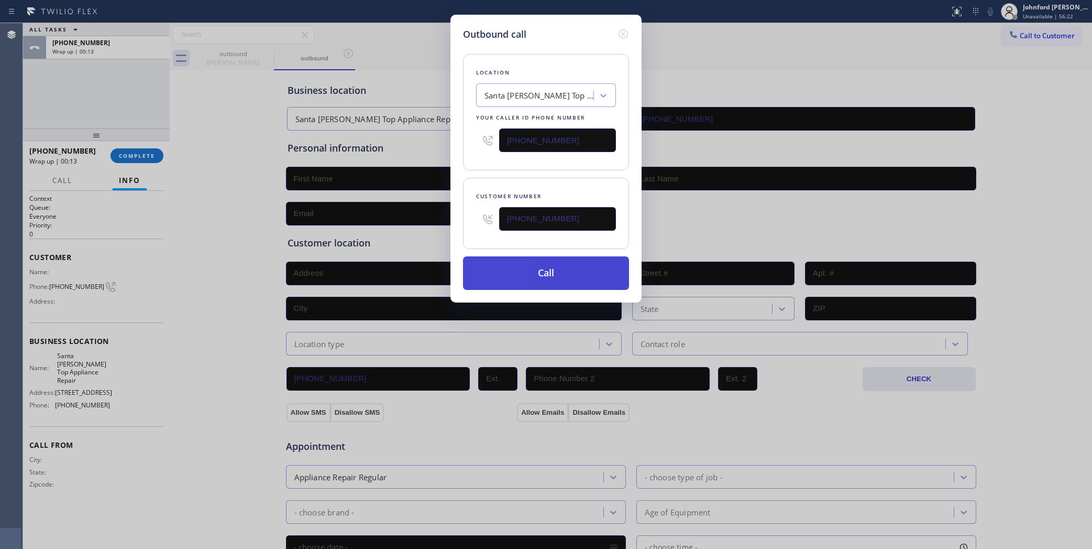
type input "[PHONE_NUMBER]"
click at [577, 267] on button "Call" at bounding box center [546, 273] width 166 height 34
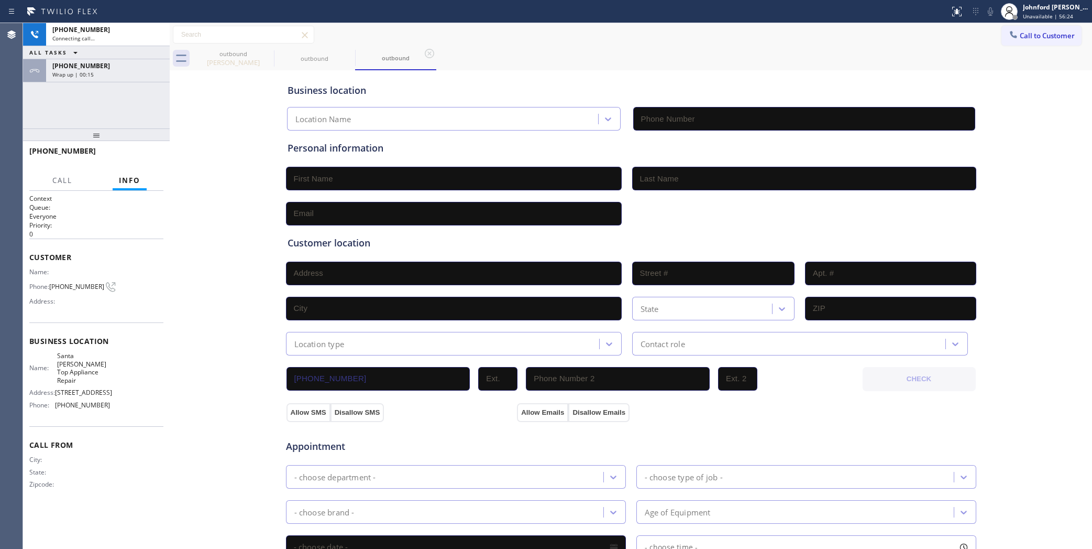
type input "[PHONE_NUMBER]"
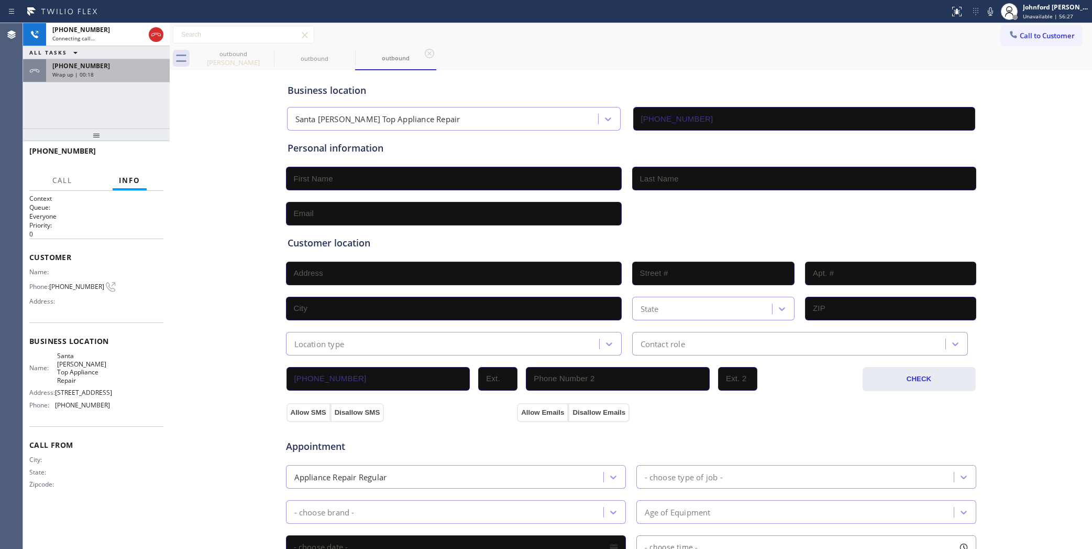
click at [83, 81] on div "[PHONE_NUMBER] Wrap up | 00:18" at bounding box center [105, 70] width 119 height 23
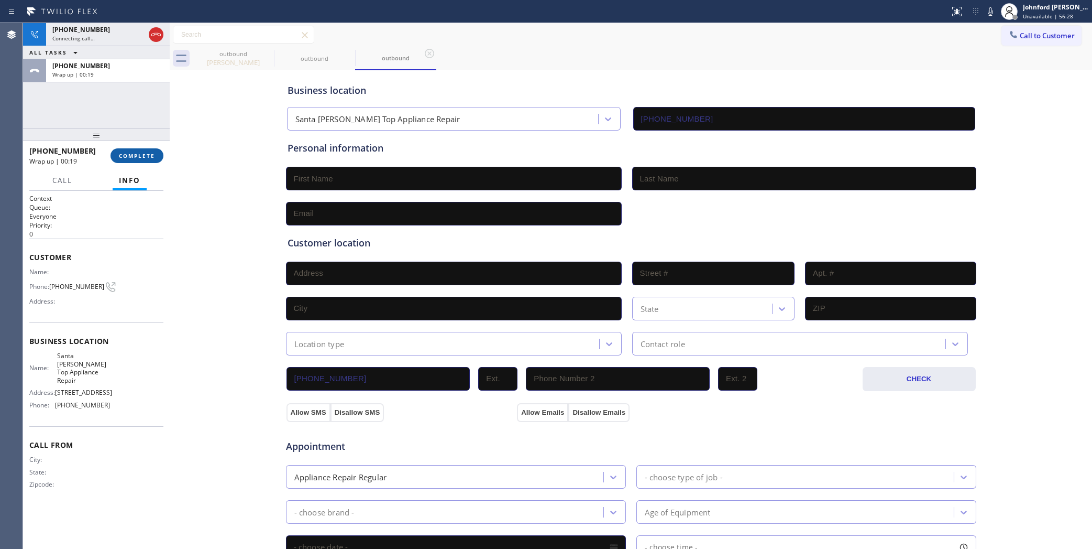
click at [119, 150] on button "COMPLETE" at bounding box center [137, 155] width 53 height 15
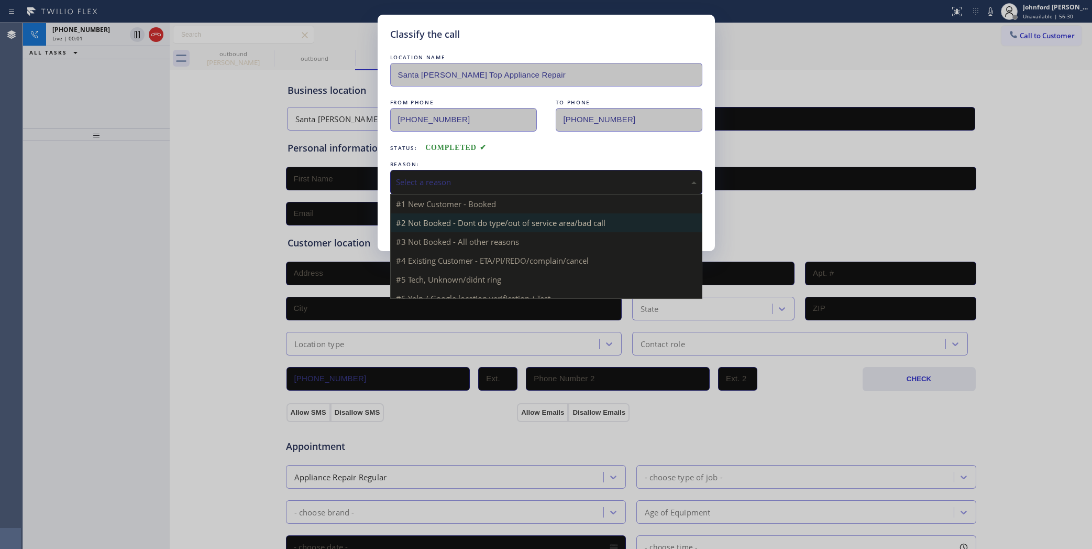
drag, startPoint x: 419, startPoint y: 177, endPoint x: 411, endPoint y: 219, distance: 42.6
click at [419, 177] on div "Select a reason" at bounding box center [546, 182] width 301 height 12
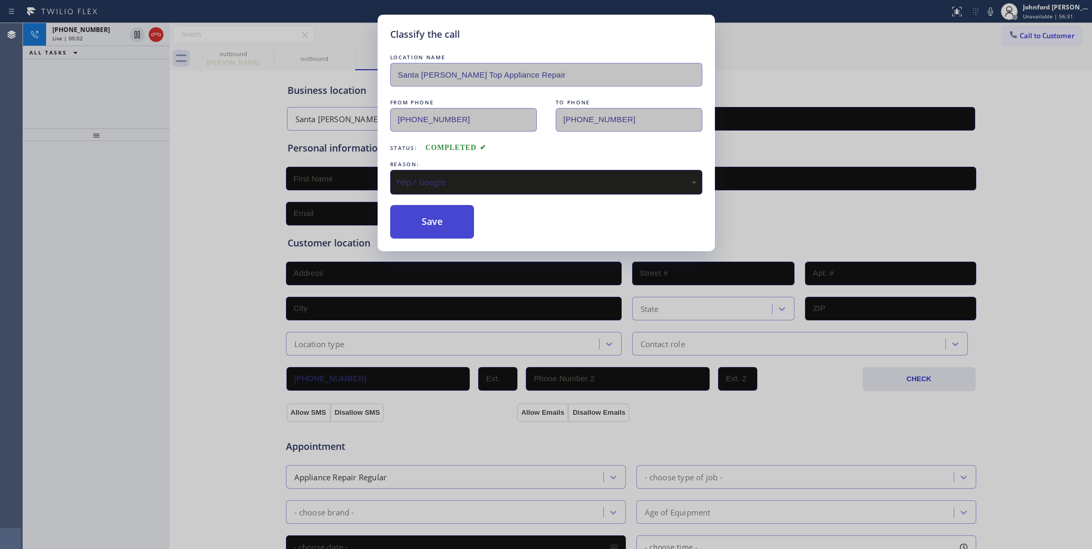
drag, startPoint x: 407, startPoint y: 273, endPoint x: 405, endPoint y: 234, distance: 38.8
click at [405, 218] on button "Save" at bounding box center [432, 222] width 84 height 34
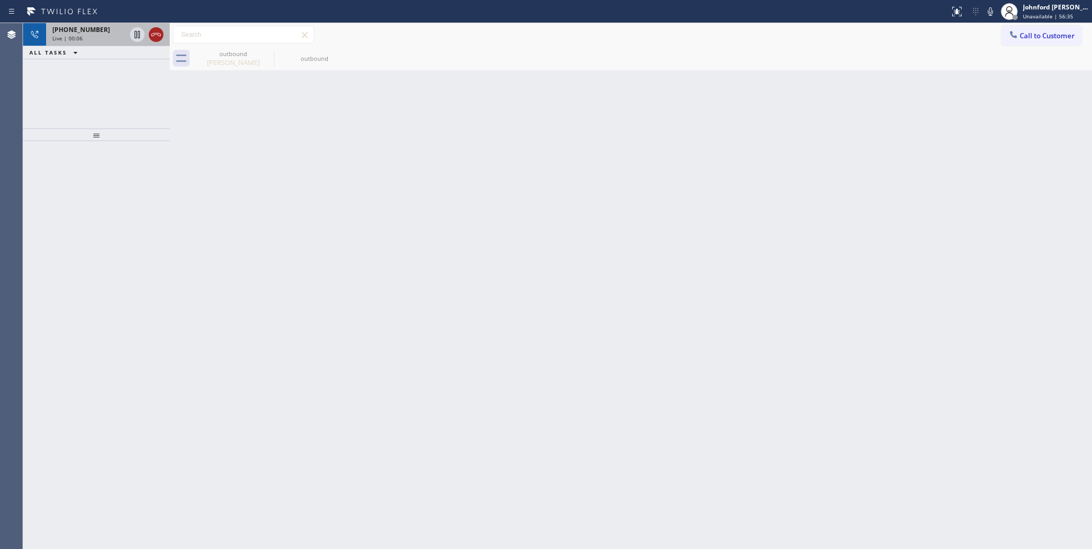
click at [156, 35] on icon at bounding box center [156, 34] width 13 height 13
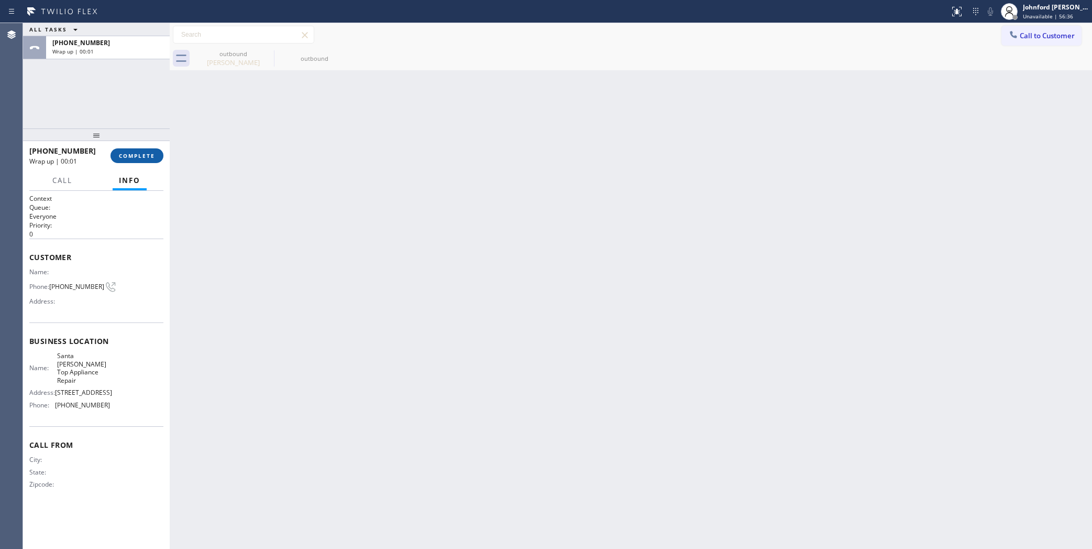
click at [144, 161] on button "COMPLETE" at bounding box center [137, 155] width 53 height 15
click at [138, 147] on div "[PHONE_NUMBER] Wrap up | 00:09 COMPLETE" at bounding box center [96, 155] width 134 height 27
click at [158, 154] on button "COMPLETE" at bounding box center [137, 155] width 53 height 15
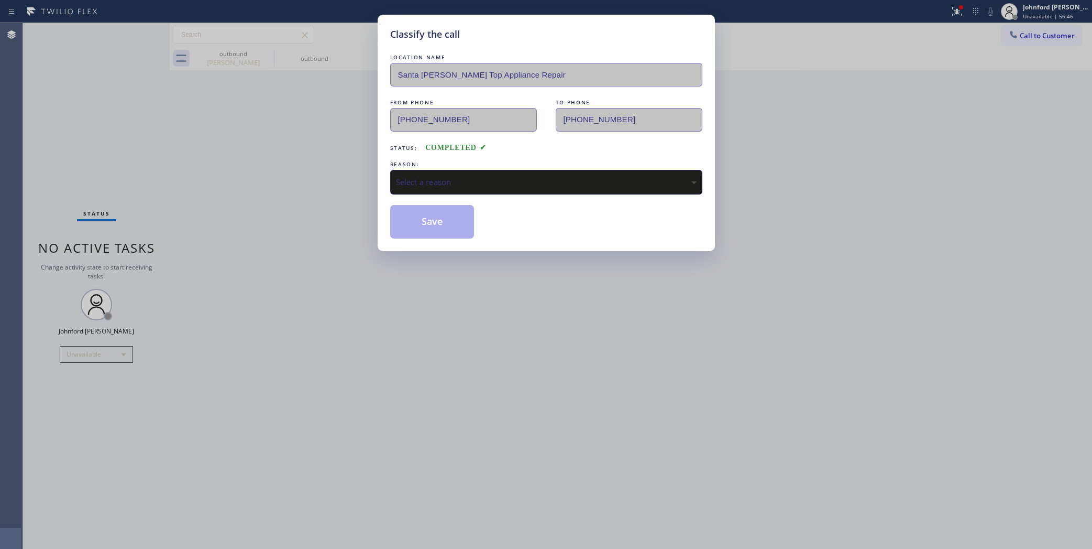
drag, startPoint x: 473, startPoint y: 164, endPoint x: 475, endPoint y: 180, distance: 15.8
click at [473, 165] on div "REASON:" at bounding box center [546, 164] width 312 height 11
drag, startPoint x: 475, startPoint y: 180, endPoint x: 475, endPoint y: 190, distance: 10.0
click at [475, 182] on div "Select a reason" at bounding box center [546, 182] width 301 height 12
click at [439, 176] on div "Yelp / Google" at bounding box center [546, 182] width 301 height 12
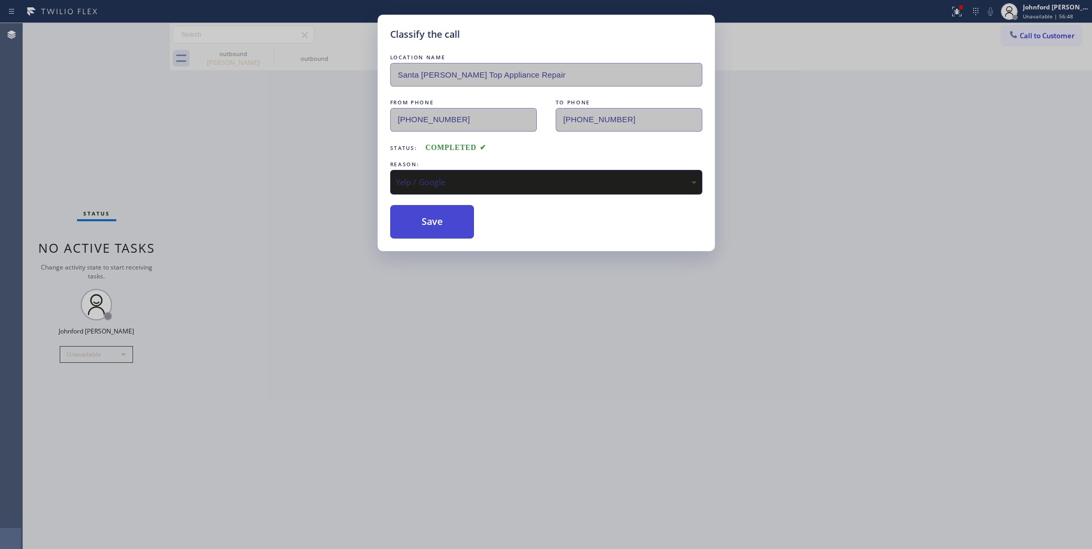
click at [438, 223] on button "Save" at bounding box center [432, 222] width 84 height 34
type input "[PHONE_NUMBER]"
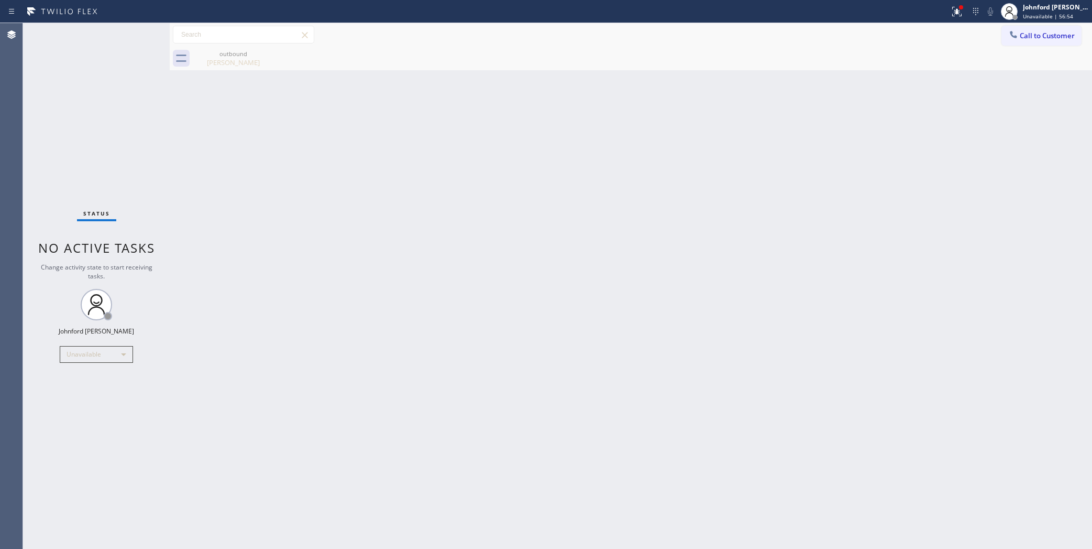
drag, startPoint x: 55, startPoint y: 112, endPoint x: 63, endPoint y: 85, distance: 27.4
click at [59, 92] on div "Status No active tasks Change activity state to start receiving tasks. [PERSON_…" at bounding box center [96, 286] width 147 height 526
click at [1031, 36] on span "Call to Customer" at bounding box center [1047, 35] width 55 height 9
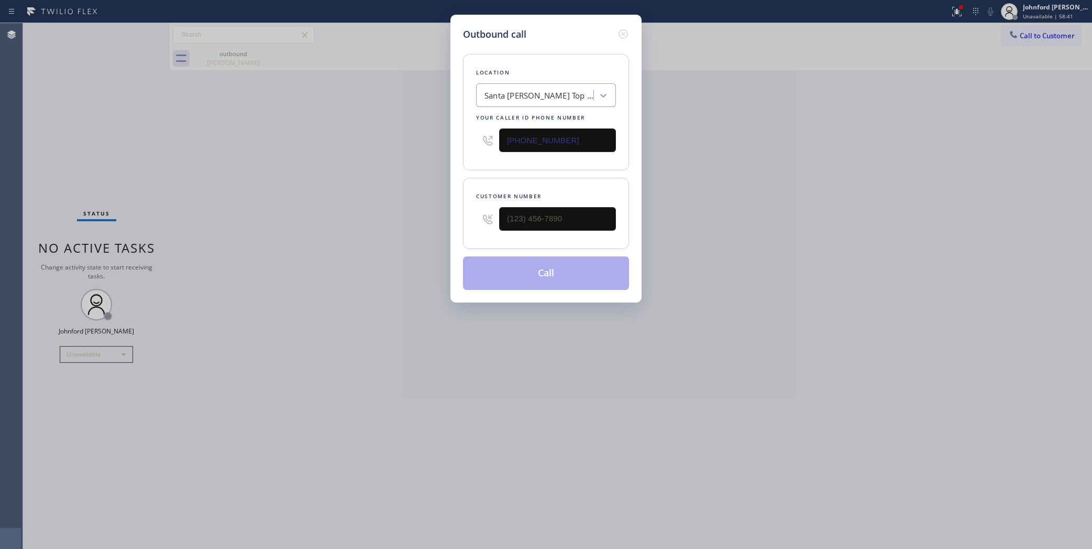
drag, startPoint x: 427, startPoint y: 142, endPoint x: 392, endPoint y: 142, distance: 35.1
click at [393, 142] on div "Outbound call Location [GEOGRAPHIC_DATA][PERSON_NAME] Top Appliance Repair Your…" at bounding box center [546, 274] width 1092 height 549
paste input "602) 536-8418"
type input "[PHONE_NUMBER]"
drag, startPoint x: 579, startPoint y: 223, endPoint x: 442, endPoint y: 223, distance: 137.3
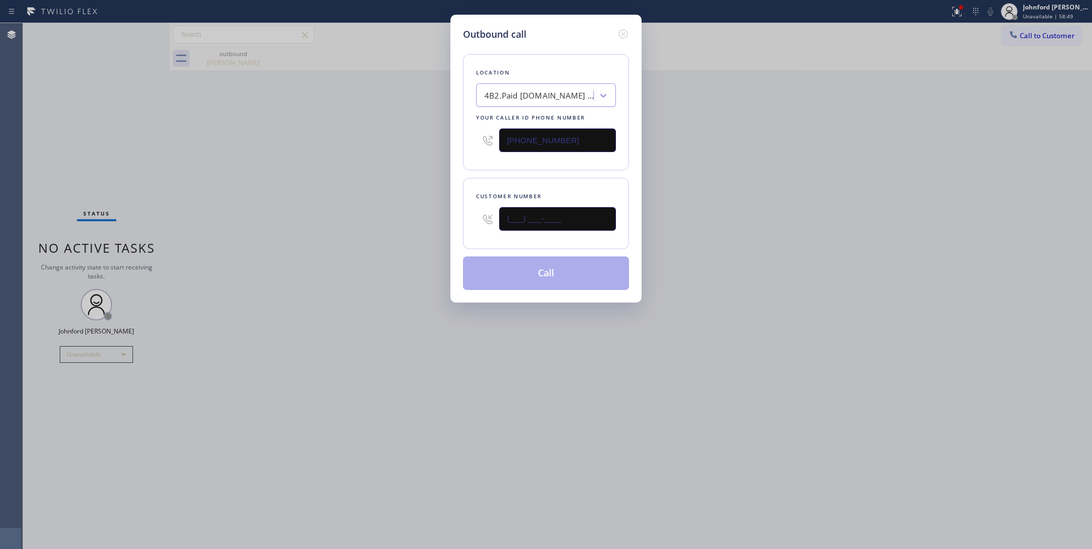
click at [442, 223] on div "Outbound call Location 4B2.Paid [DOMAIN_NAME] ([GEOGRAPHIC_DATA], Google Ads) Y…" at bounding box center [546, 274] width 1092 height 549
paste input "844) 679-3652"
type input "[PHONE_NUMBER]"
click at [425, 222] on div "Outbound call Location 4B2.Paid [DOMAIN_NAME] ([GEOGRAPHIC_DATA], Google Ads) Y…" at bounding box center [546, 274] width 1092 height 549
click at [501, 264] on button "Call" at bounding box center [546, 273] width 166 height 34
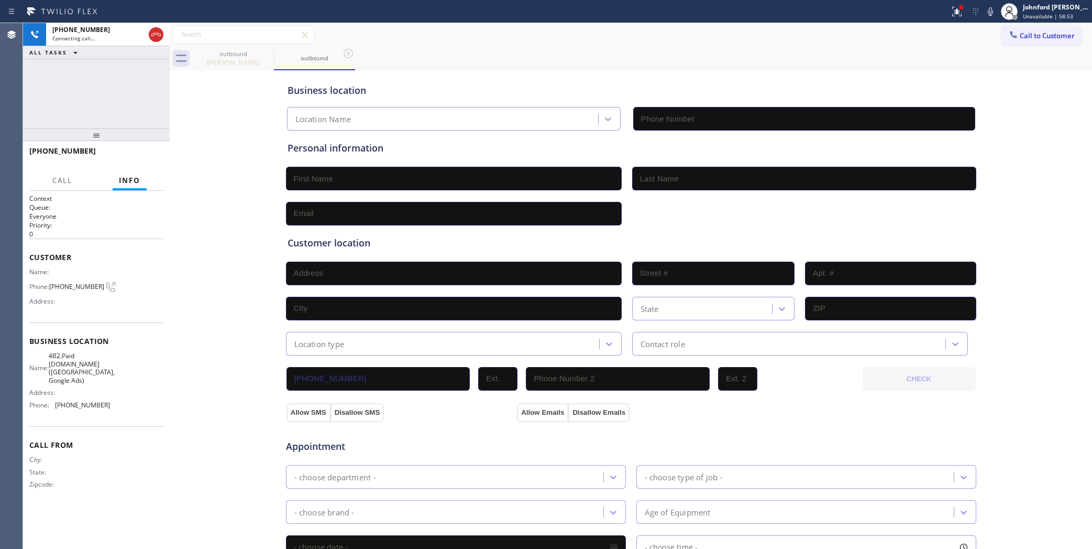
type input "[PHONE_NUMBER]"
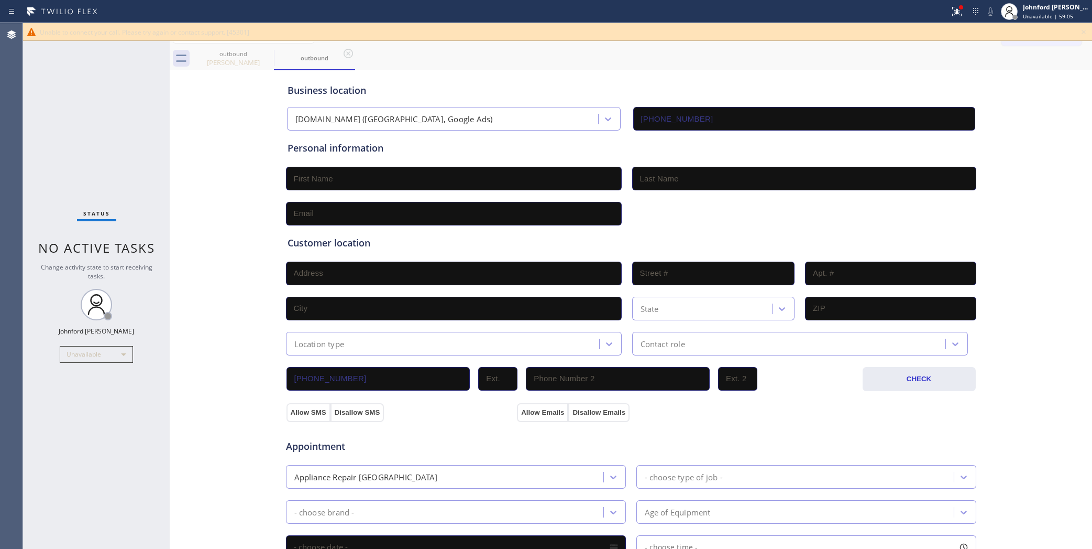
click at [1084, 35] on icon at bounding box center [1084, 32] width 13 height 13
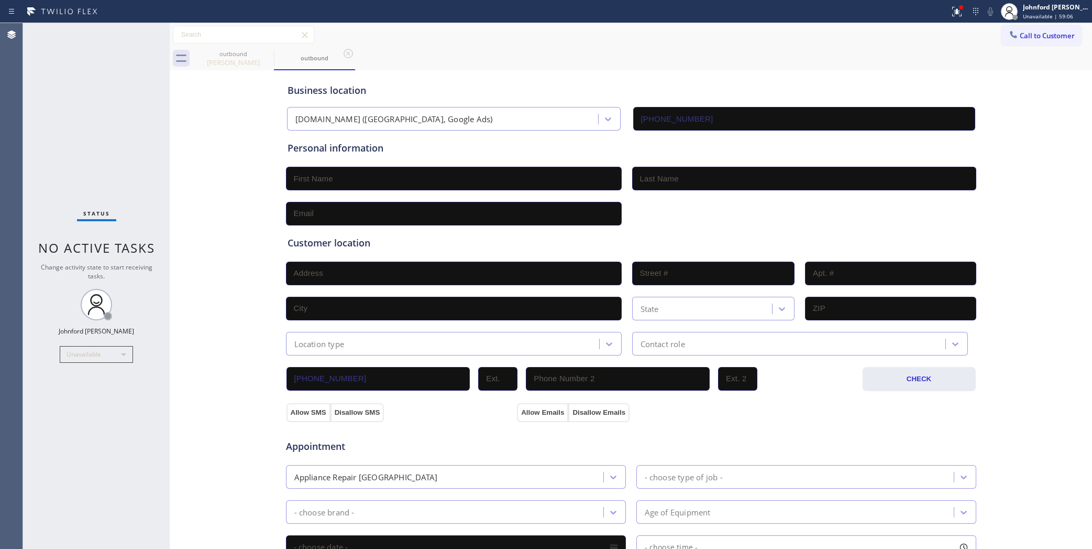
drag, startPoint x: 1003, startPoint y: 37, endPoint x: 928, endPoint y: 67, distance: 81.1
click at [1009, 36] on icon at bounding box center [1014, 34] width 10 height 10
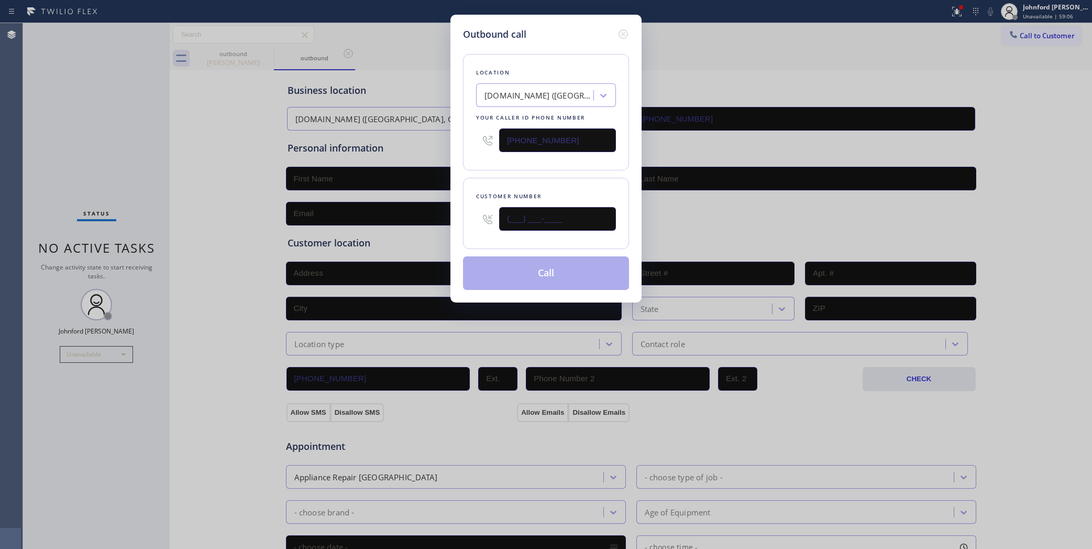
drag, startPoint x: 515, startPoint y: 228, endPoint x: 468, endPoint y: 232, distance: 47.3
click at [485, 232] on div "(___) ___-____" at bounding box center [546, 219] width 140 height 34
paste input "844) 679-3652"
type input "[PHONE_NUMBER]"
click at [493, 184] on div "Customer number [PHONE_NUMBER]" at bounding box center [546, 213] width 166 height 71
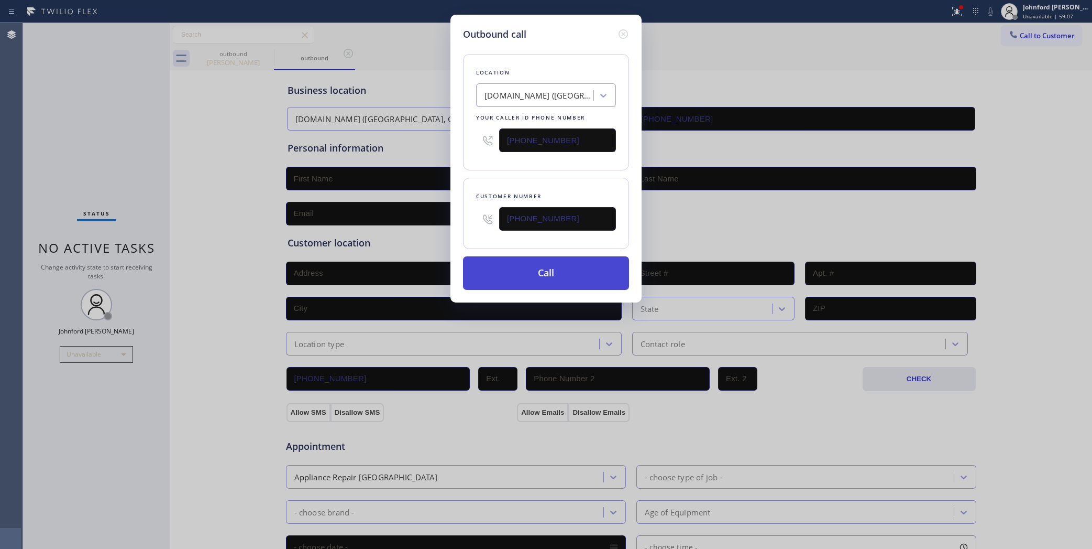
click at [527, 274] on button "Call" at bounding box center [546, 273] width 166 height 34
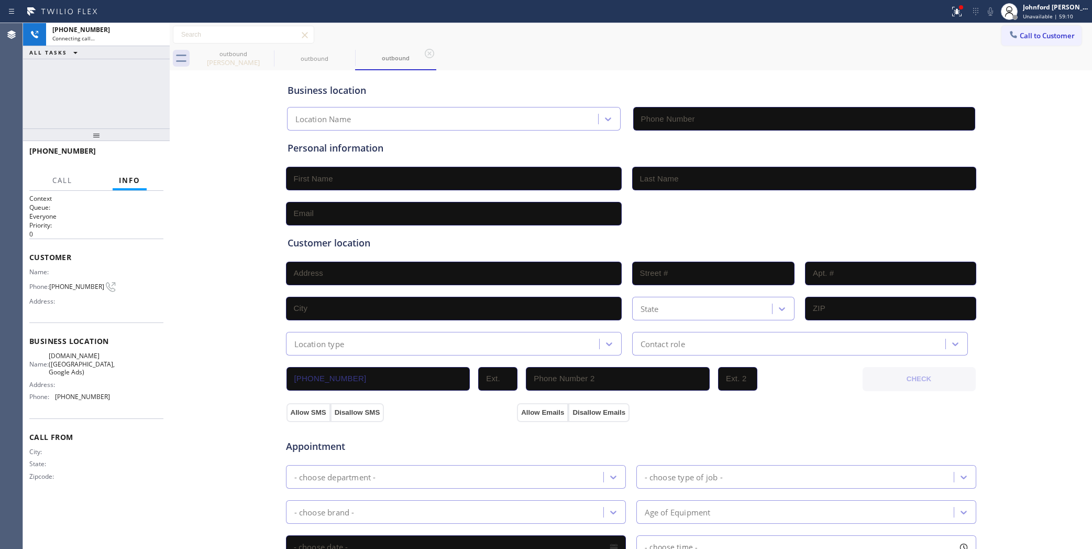
type input "[PHONE_NUMBER]"
click at [264, 55] on icon at bounding box center [267, 53] width 13 height 13
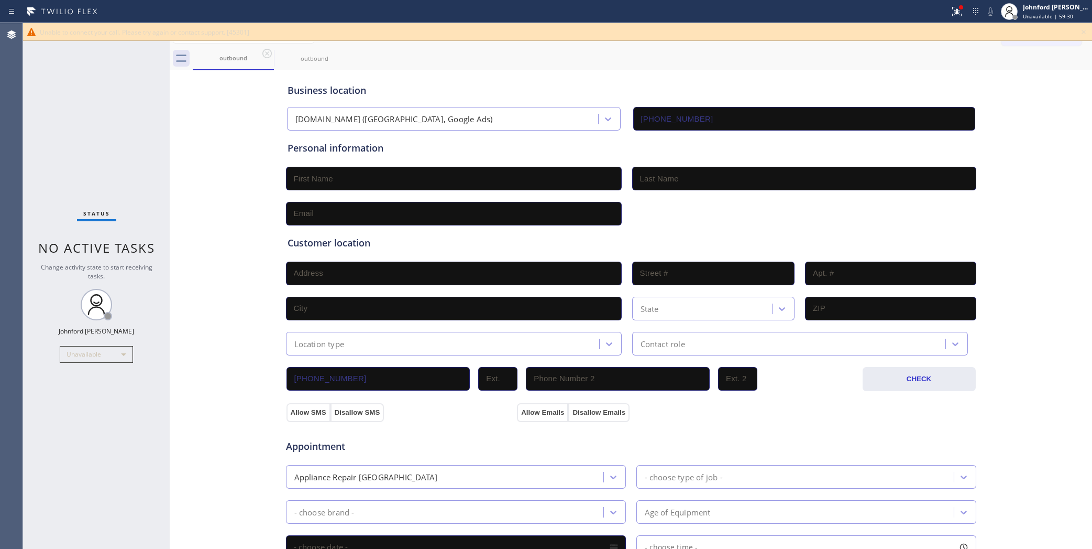
click at [820, 75] on div "Business location [DOMAIN_NAME] ([GEOGRAPHIC_DATA], Google Ads) [PHONE_NUMBER]" at bounding box center [632, 102] width 692 height 58
click at [1088, 33] on icon at bounding box center [1083, 32] width 13 height 13
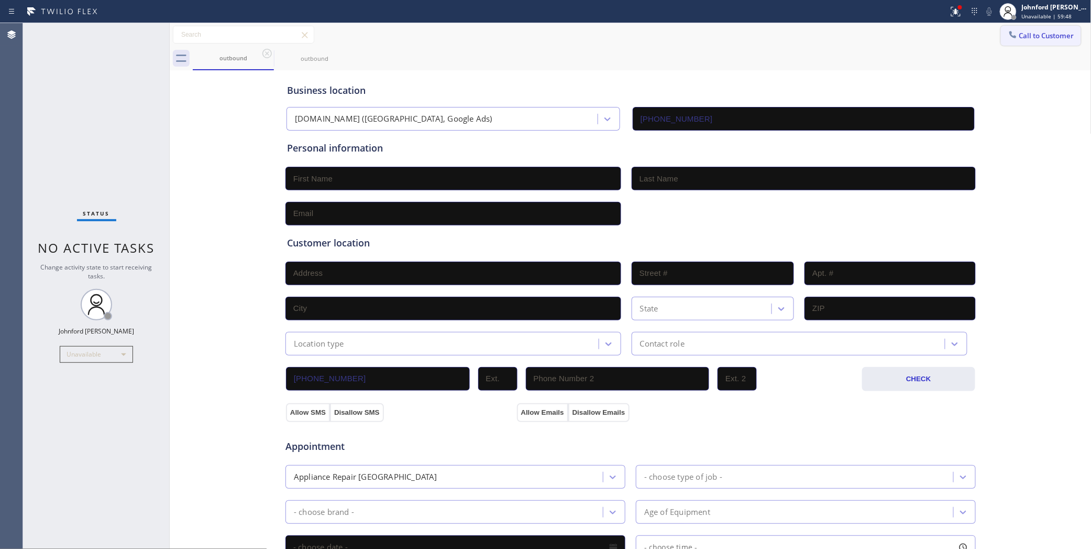
drag, startPoint x: 1003, startPoint y: 33, endPoint x: 731, endPoint y: 158, distance: 299.6
click at [1008, 34] on icon at bounding box center [1013, 34] width 10 height 10
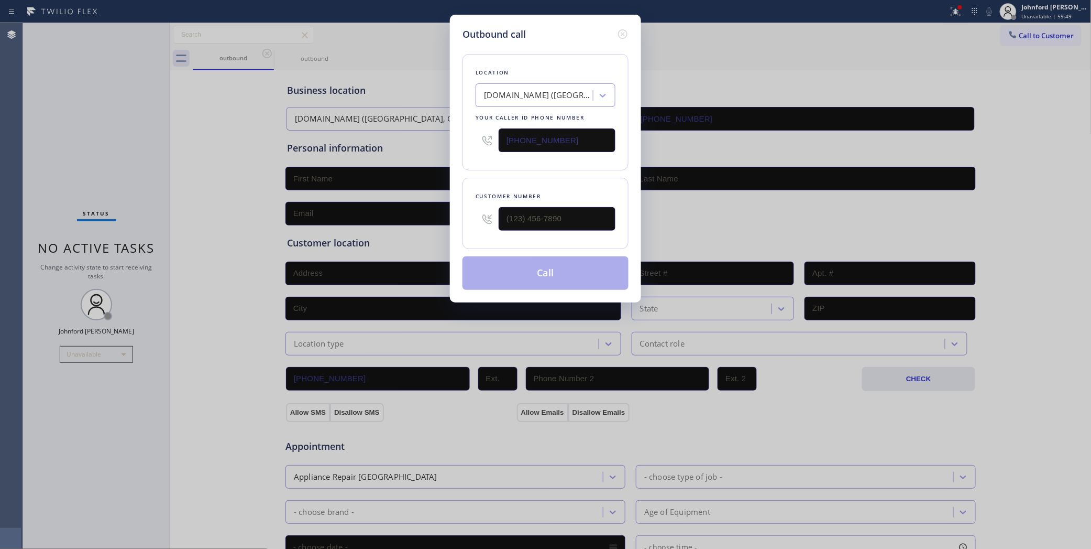
drag, startPoint x: 488, startPoint y: 140, endPoint x: 472, endPoint y: 140, distance: 16.2
click at [472, 140] on div "Location [DOMAIN_NAME] ([GEOGRAPHIC_DATA], Google Ads) Your caller id phone num…" at bounding box center [546, 112] width 166 height 116
paste input "691-4013"
type input "[PHONE_NUMBER]"
drag, startPoint x: 568, startPoint y: 235, endPoint x: 433, endPoint y: 235, distance: 135.7
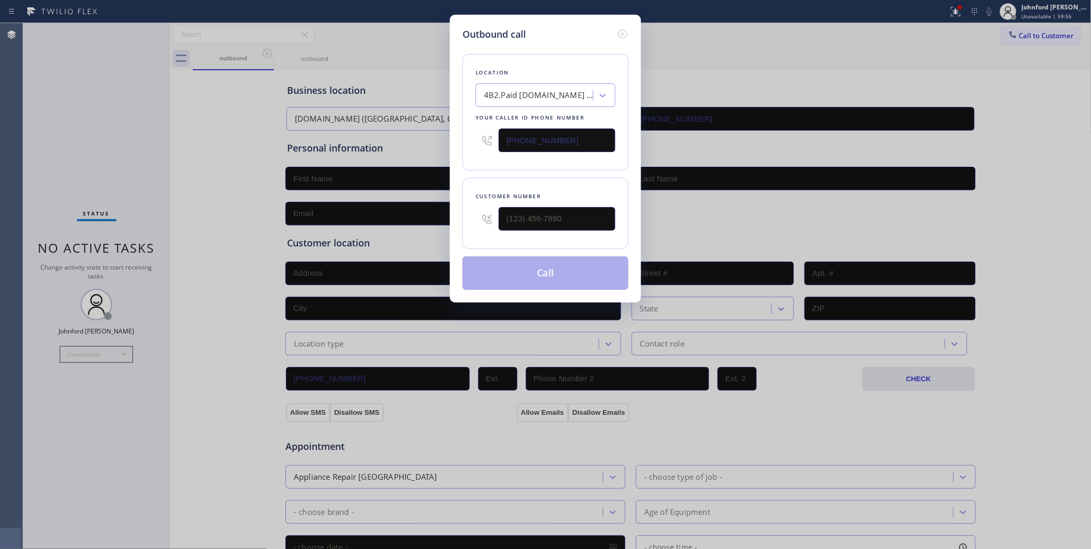
click at [433, 235] on div "Outbound call Location 4B2.Paid [DOMAIN_NAME] ([GEOGRAPHIC_DATA], Google Ads) Y…" at bounding box center [545, 274] width 1091 height 549
click at [558, 226] on input "(___) ___-____" at bounding box center [557, 219] width 117 height 24
paste input "844) 679-3652"
type input "[PHONE_NUMBER]"
click at [568, 162] on div "Location 4B2.Paid [DOMAIN_NAME] ([GEOGRAPHIC_DATA], Google Ads) Your caller id …" at bounding box center [546, 112] width 166 height 116
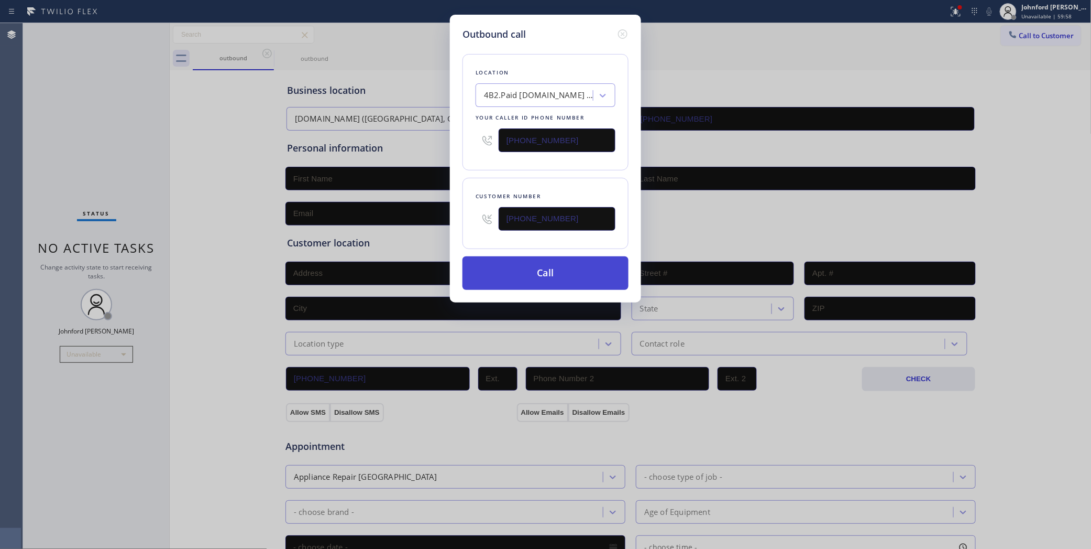
click at [551, 279] on button "Call" at bounding box center [546, 273] width 166 height 34
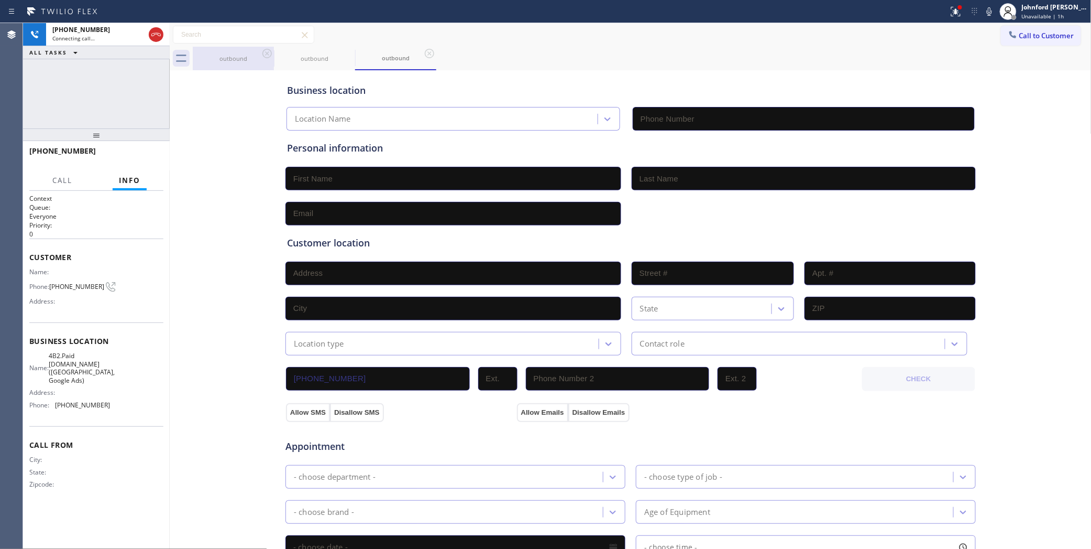
type input "[PHONE_NUMBER]"
click at [255, 56] on div "outbound" at bounding box center [233, 58] width 79 height 8
click at [260, 51] on div "outbound" at bounding box center [233, 58] width 79 height 23
click at [263, 58] on icon at bounding box center [267, 53] width 13 height 13
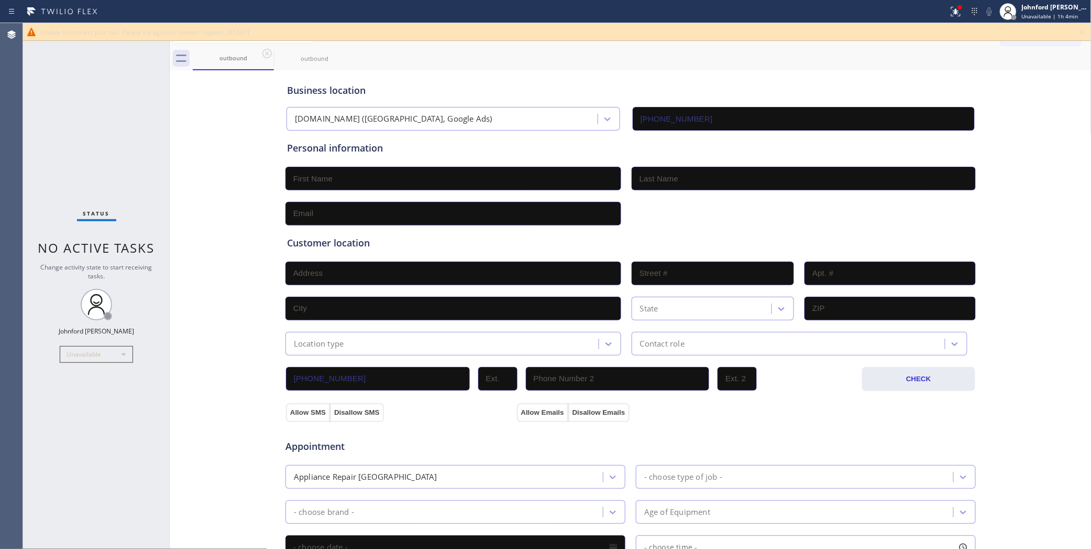
click at [1086, 27] on icon at bounding box center [1083, 32] width 13 height 13
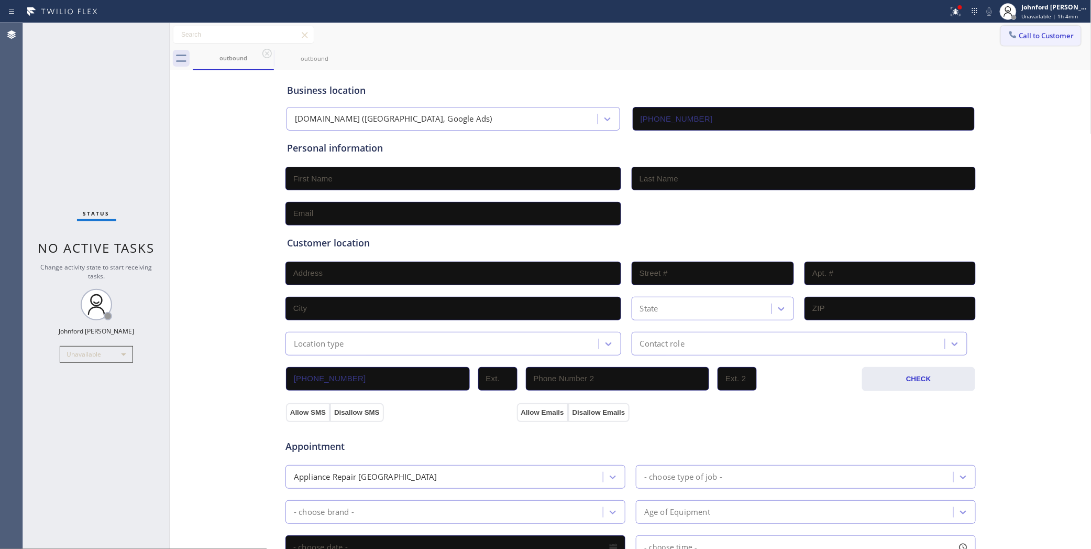
click at [1034, 33] on span "Call to Customer" at bounding box center [1047, 35] width 55 height 9
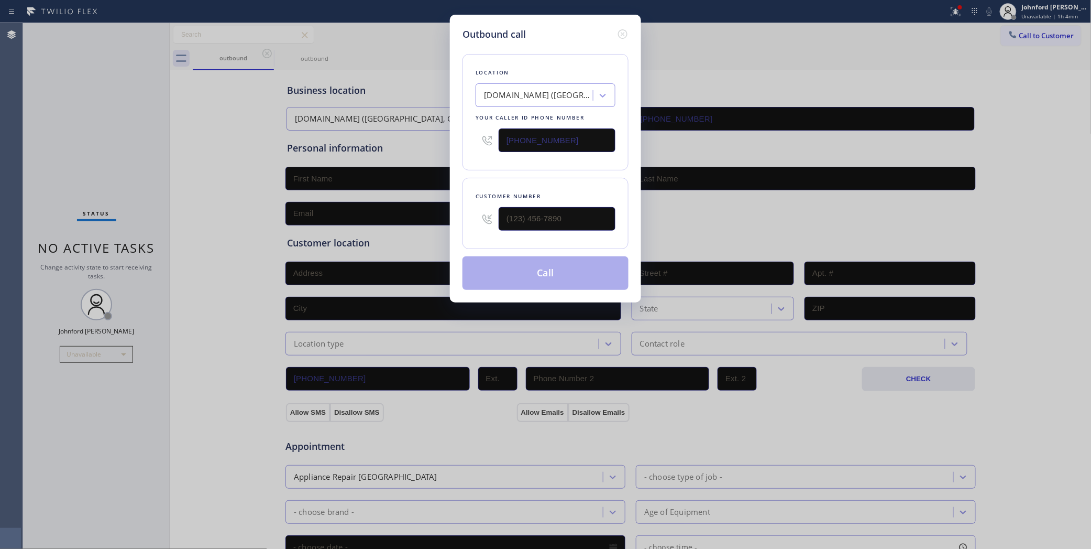
drag, startPoint x: 542, startPoint y: 201, endPoint x: 478, endPoint y: 205, distance: 64.1
click at [478, 205] on div at bounding box center [546, 219] width 140 height 34
drag, startPoint x: 606, startPoint y: 205, endPoint x: 462, endPoint y: 211, distance: 144.7
click at [462, 211] on div "Outbound call Location [DOMAIN_NAME] ([GEOGRAPHIC_DATA], Google Ads) Your calle…" at bounding box center [545, 159] width 191 height 288
paste input "909) 662-4720"
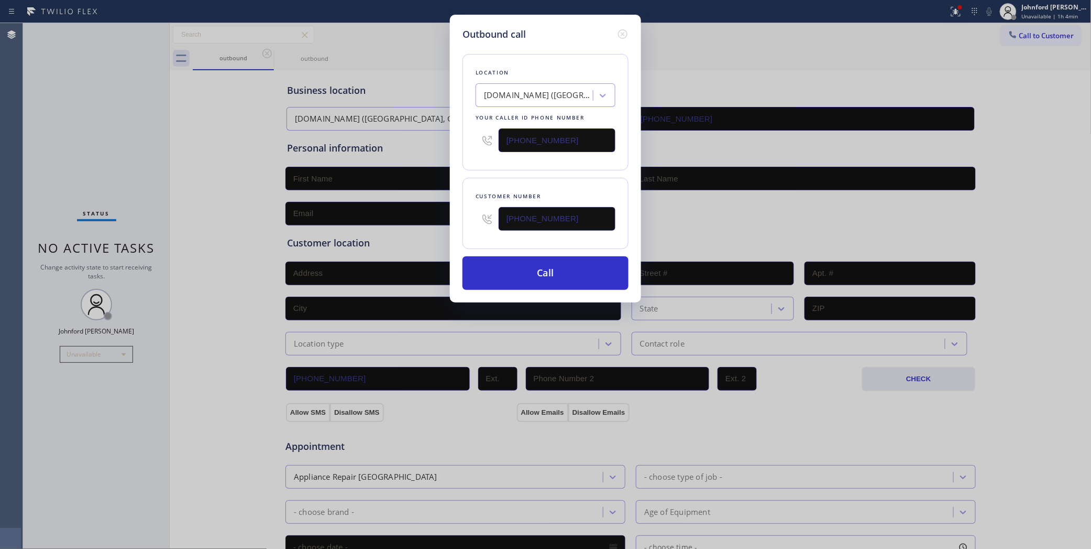
type input "[PHONE_NUMBER]"
drag, startPoint x: 503, startPoint y: 137, endPoint x: 480, endPoint y: 140, distance: 22.8
click at [493, 139] on div "[PHONE_NUMBER]" at bounding box center [546, 140] width 140 height 34
paste input "858) 800-3094"
type input "[PHONE_NUMBER]"
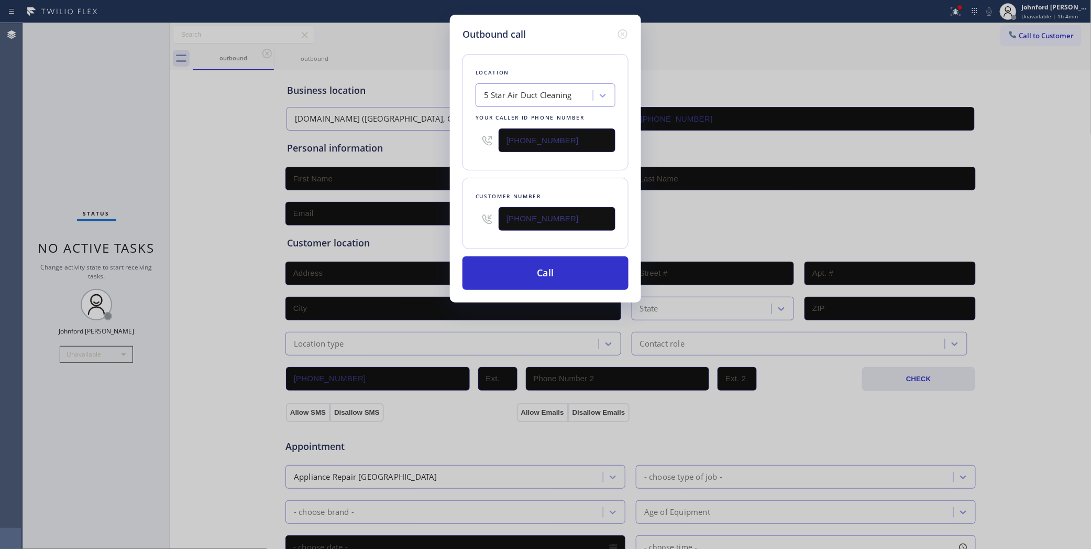
click at [464, 164] on div "Location 5 Star Air Duct Cleaning Your caller id phone number [PHONE_NUMBER]" at bounding box center [546, 112] width 166 height 116
click at [558, 273] on button "Call" at bounding box center [546, 273] width 166 height 34
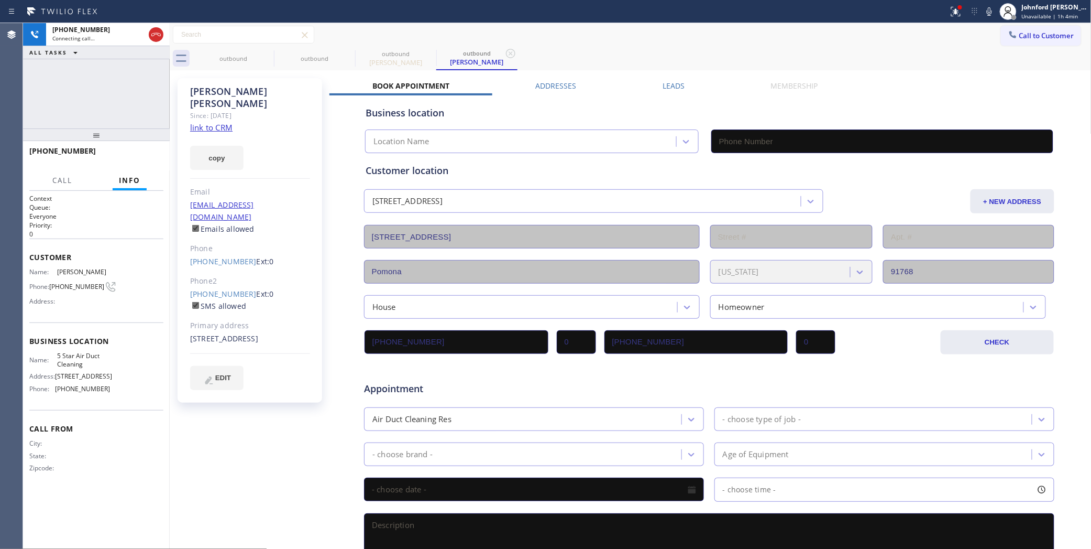
type input "[PHONE_NUMBER]"
click at [986, 8] on icon at bounding box center [989, 11] width 13 height 13
click at [986, 9] on icon at bounding box center [989, 11] width 13 height 13
click at [947, 18] on button at bounding box center [956, 11] width 23 height 23
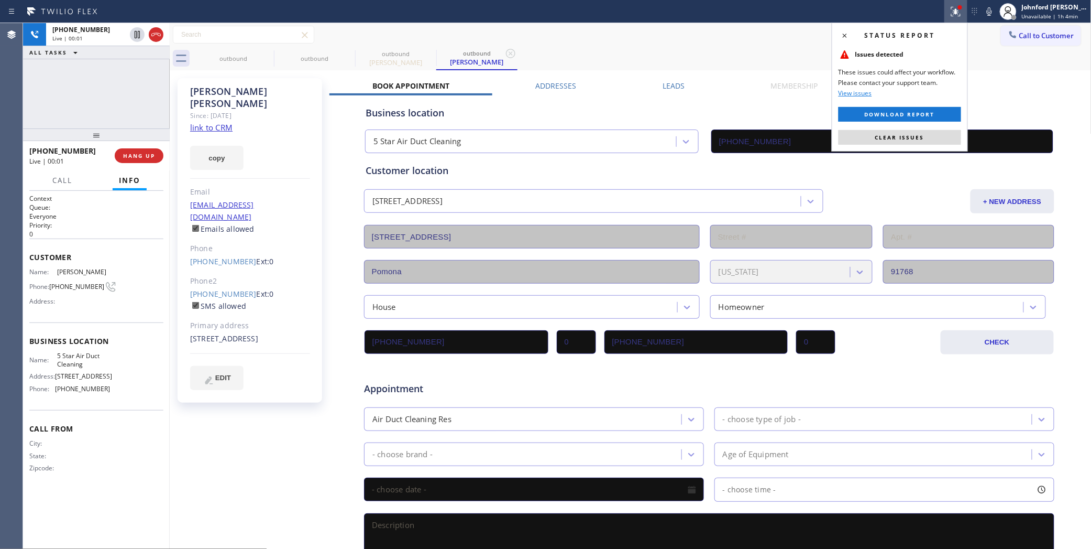
click at [884, 146] on div "Status report Issues detected These issues could affect your workflow. Please c…" at bounding box center [900, 87] width 136 height 129
click at [884, 134] on span "Clear issues" at bounding box center [900, 137] width 49 height 7
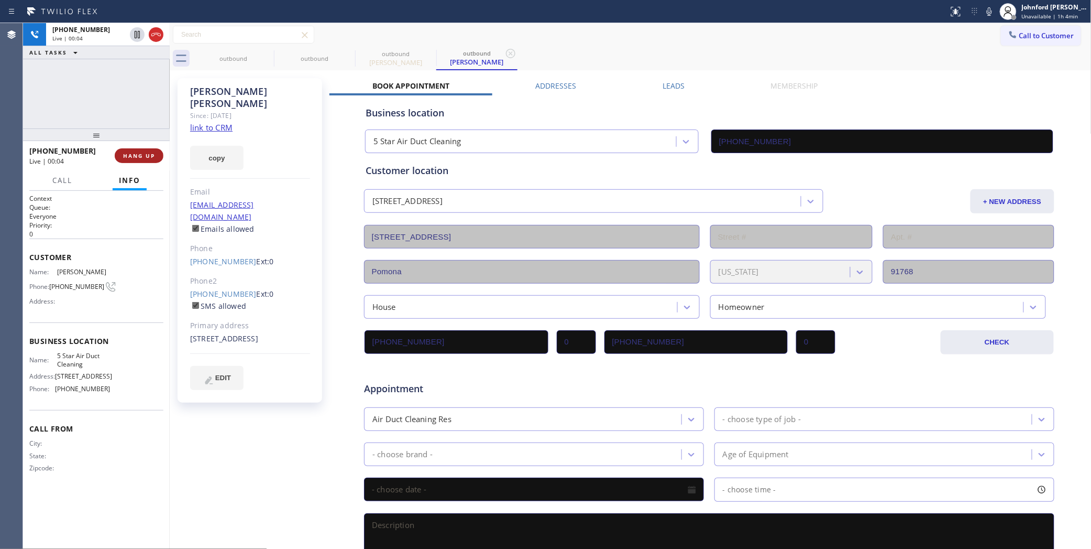
click at [134, 157] on span "HANG UP" at bounding box center [139, 155] width 32 height 7
drag, startPoint x: 1044, startPoint y: 26, endPoint x: 1046, endPoint y: 32, distance: 6.0
click at [1048, 27] on button "Call to Customer" at bounding box center [1041, 36] width 80 height 20
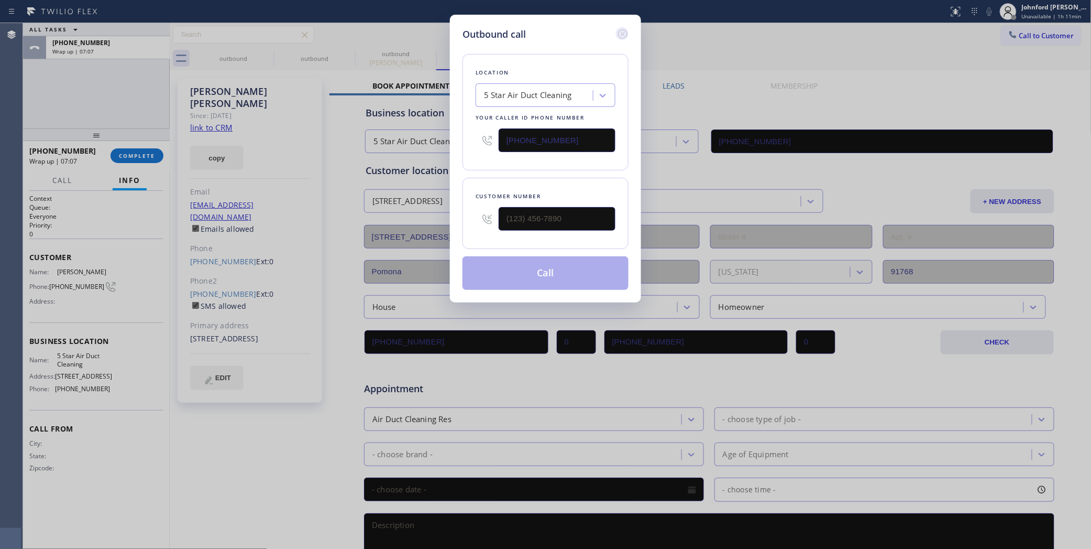
drag, startPoint x: 629, startPoint y: 33, endPoint x: 428, endPoint y: 116, distance: 217.3
click at [622, 33] on icon at bounding box center [623, 34] width 13 height 13
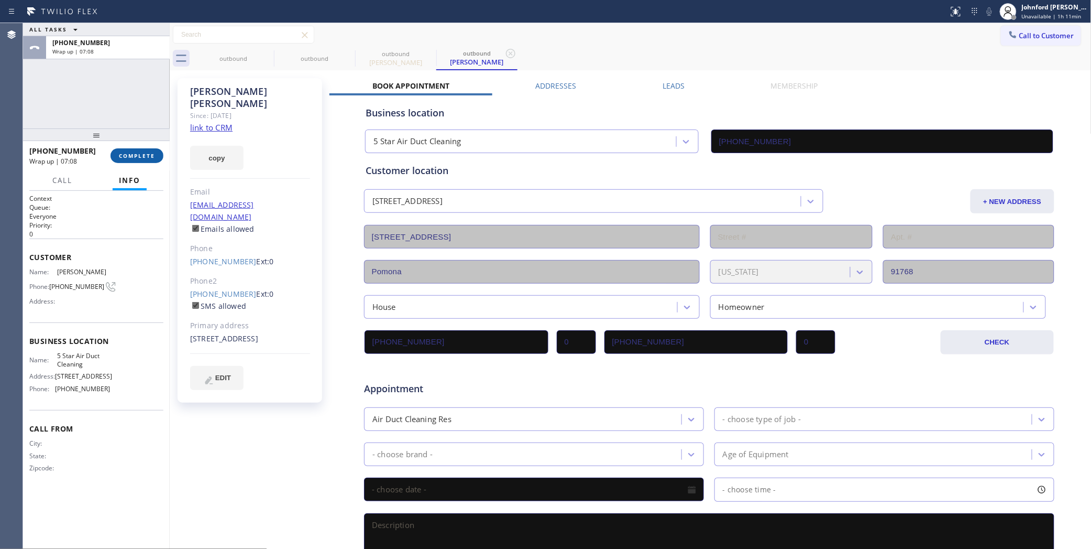
click at [116, 152] on button "COMPLETE" at bounding box center [137, 155] width 53 height 15
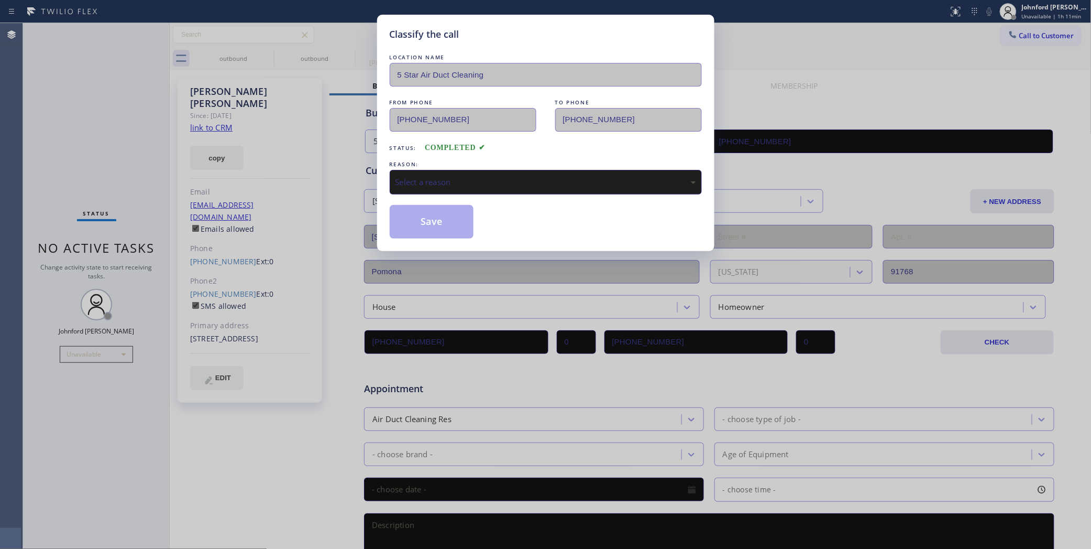
click at [438, 183] on div "Select a reason" at bounding box center [546, 182] width 301 height 12
click at [433, 213] on button "Save" at bounding box center [432, 222] width 84 height 34
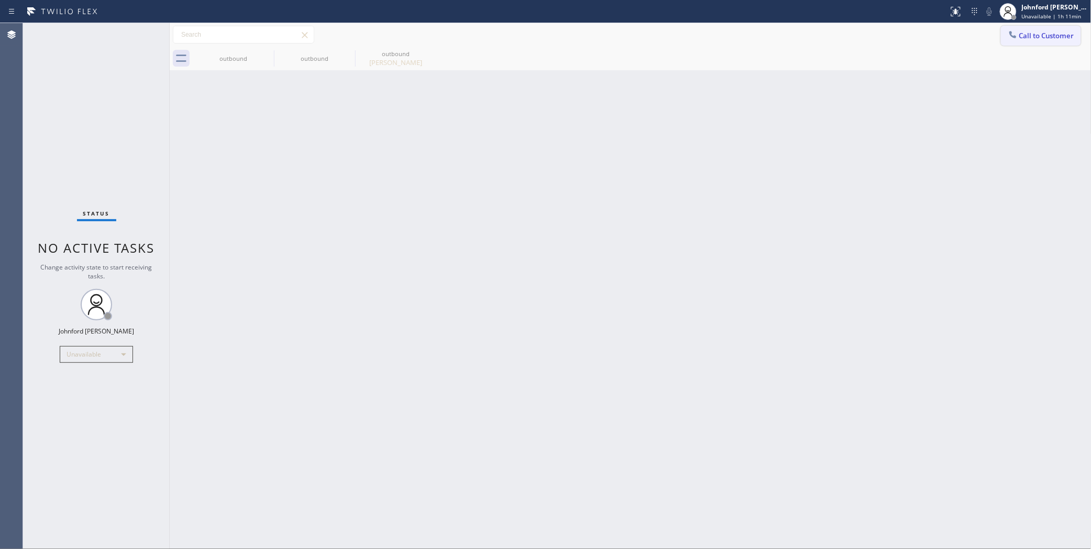
click at [1018, 43] on button "Call to Customer" at bounding box center [1041, 36] width 80 height 20
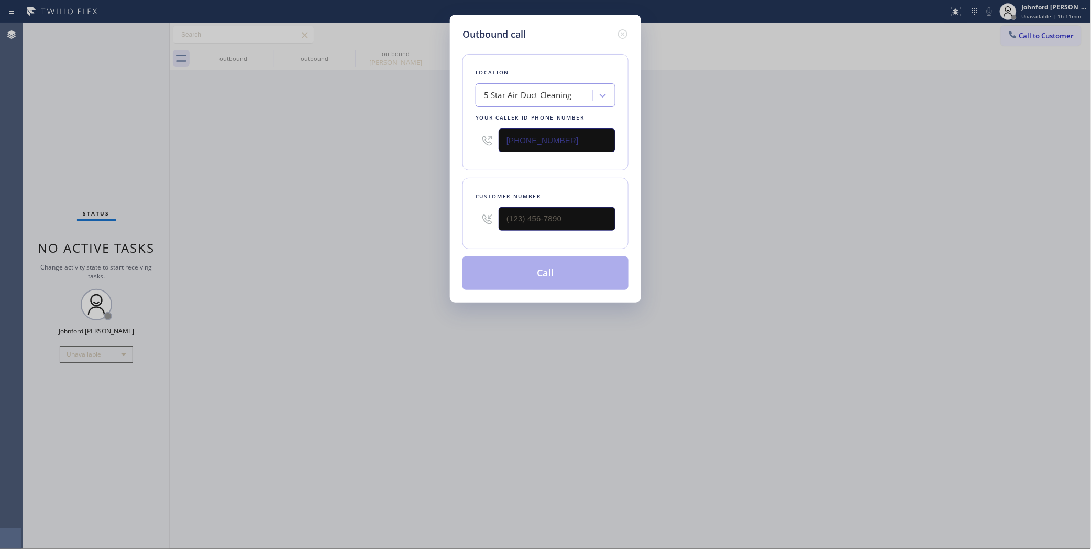
drag, startPoint x: 529, startPoint y: 127, endPoint x: 390, endPoint y: 143, distance: 139.8
click at [414, 140] on div "Outbound call Location 5 Star Air Duct Cleaning Your caller id phone number [PH…" at bounding box center [545, 274] width 1091 height 549
paste input "773) 825-3070"
type input "[PHONE_NUMBER]"
click at [331, 159] on div "Outbound call Location 5 Star Air Duct Cleaning Your caller id phone number [PH…" at bounding box center [545, 274] width 1091 height 549
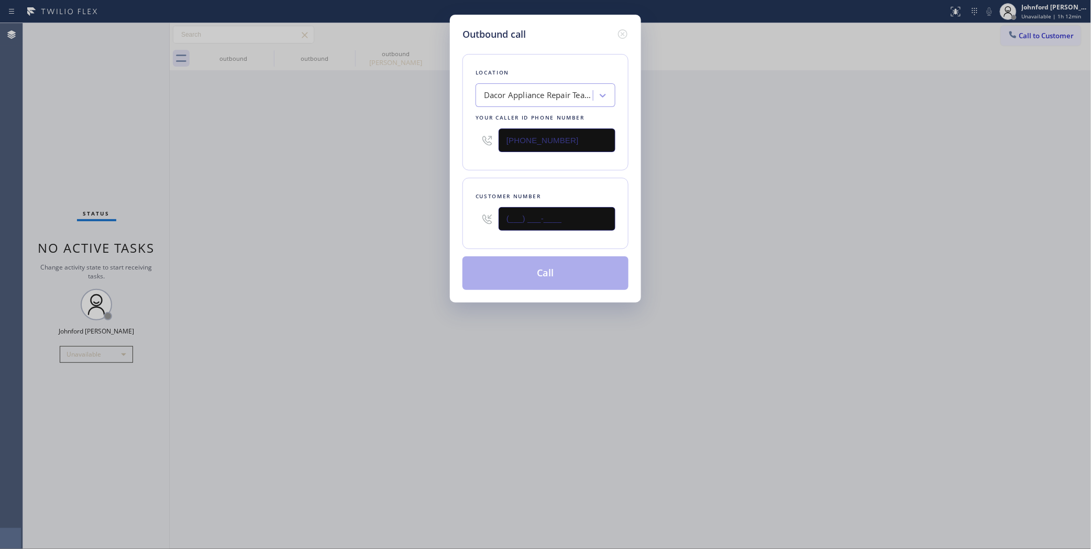
drag, startPoint x: 517, startPoint y: 224, endPoint x: 424, endPoint y: 227, distance: 92.8
click at [435, 224] on div "Outbound call Location Dacor Appliance Repair Team [GEOGRAPHIC_DATA] Your calle…" at bounding box center [545, 274] width 1091 height 549
paste input "708) 287-7234"
click at [397, 228] on div "Outbound call Location Dacor Appliance Repair Team [GEOGRAPHIC_DATA] Your calle…" at bounding box center [545, 274] width 1091 height 549
click at [768, 145] on div "Outbound call Location Dacor Appliance Repair Team [GEOGRAPHIC_DATA] Your calle…" at bounding box center [545, 274] width 1091 height 549
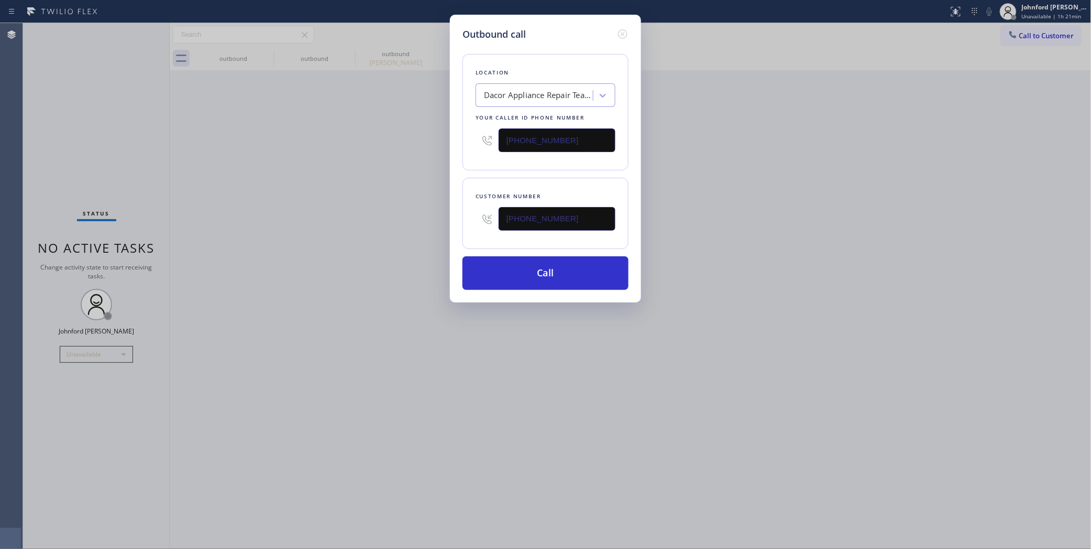
click at [78, 190] on div "Outbound call Location Dacor Appliance Repair Team [GEOGRAPHIC_DATA] Your calle…" at bounding box center [545, 274] width 1091 height 549
drag, startPoint x: 837, startPoint y: 231, endPoint x: 847, endPoint y: 198, distance: 35.0
click at [839, 229] on div "Outbound call Location Dacor Appliance Repair Team [GEOGRAPHIC_DATA] Your calle…" at bounding box center [545, 274] width 1091 height 549
drag, startPoint x: 472, startPoint y: 216, endPoint x: 446, endPoint y: 216, distance: 26.2
click at [448, 216] on div "Outbound call Location Dacor Appliance Repair Team [GEOGRAPHIC_DATA] Your calle…" at bounding box center [545, 274] width 1091 height 549
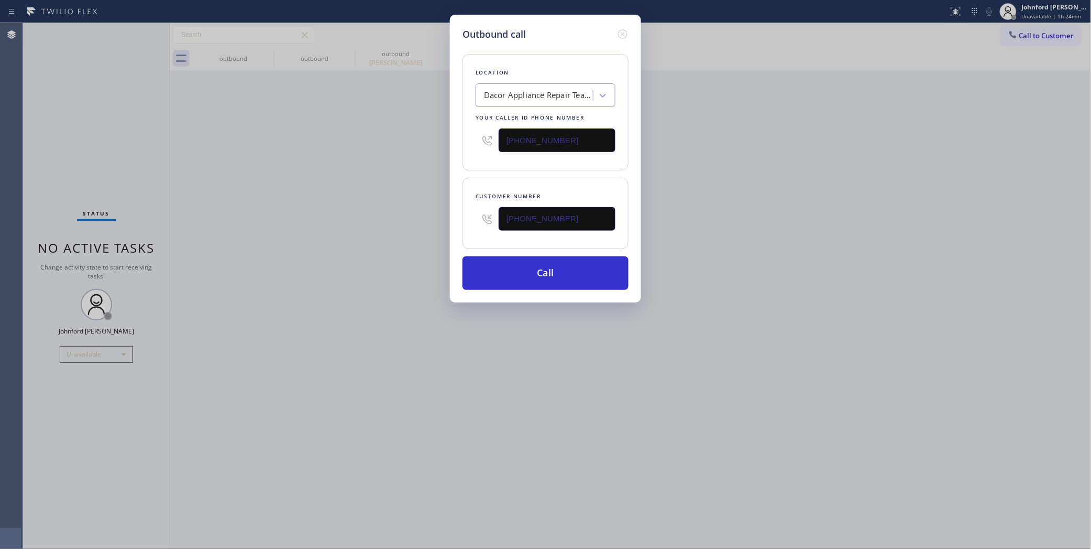
paste input "424) 335-9810"
type input "[PHONE_NUMBER]"
click at [439, 219] on div "Outbound call Location Dacor Appliance Repair Team [GEOGRAPHIC_DATA] Your calle…" at bounding box center [545, 274] width 1091 height 549
drag, startPoint x: 600, startPoint y: 134, endPoint x: 440, endPoint y: 135, distance: 160.3
click at [444, 135] on div "Outbound call Location Dacor Appliance Repair Team [GEOGRAPHIC_DATA] Your calle…" at bounding box center [545, 274] width 1091 height 549
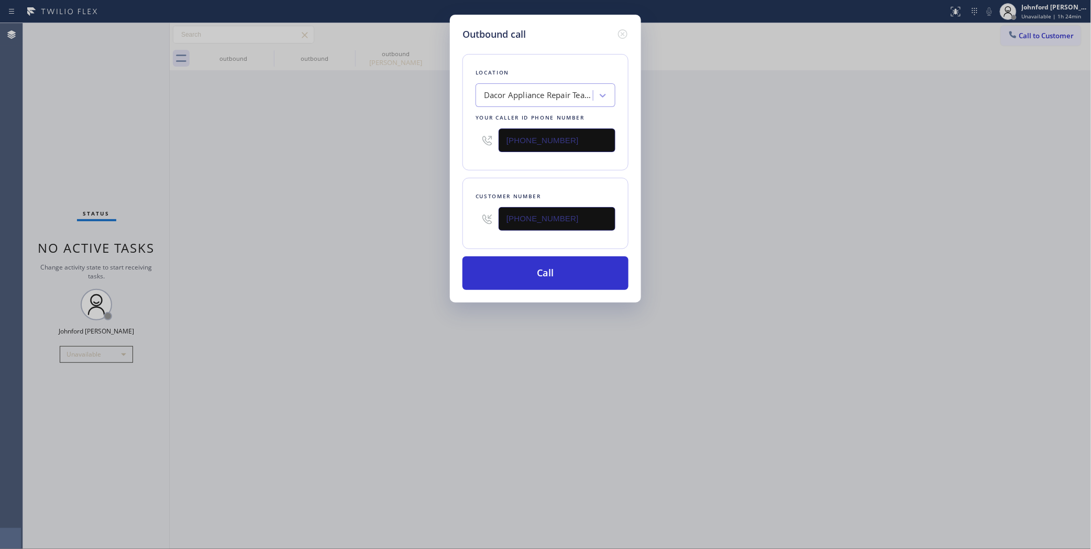
paste input "858) 800-3094"
type input "[PHONE_NUMBER]"
click at [375, 163] on div "Outbound call Location Dacor Appliance Repair Team [GEOGRAPHIC_DATA] Your calle…" at bounding box center [545, 274] width 1091 height 549
click at [501, 278] on button "Call" at bounding box center [546, 273] width 166 height 34
click at [800, 227] on div "Outbound call Location 5 Star Air Duct Cleaning Your caller id phone number [PH…" at bounding box center [545, 274] width 1091 height 549
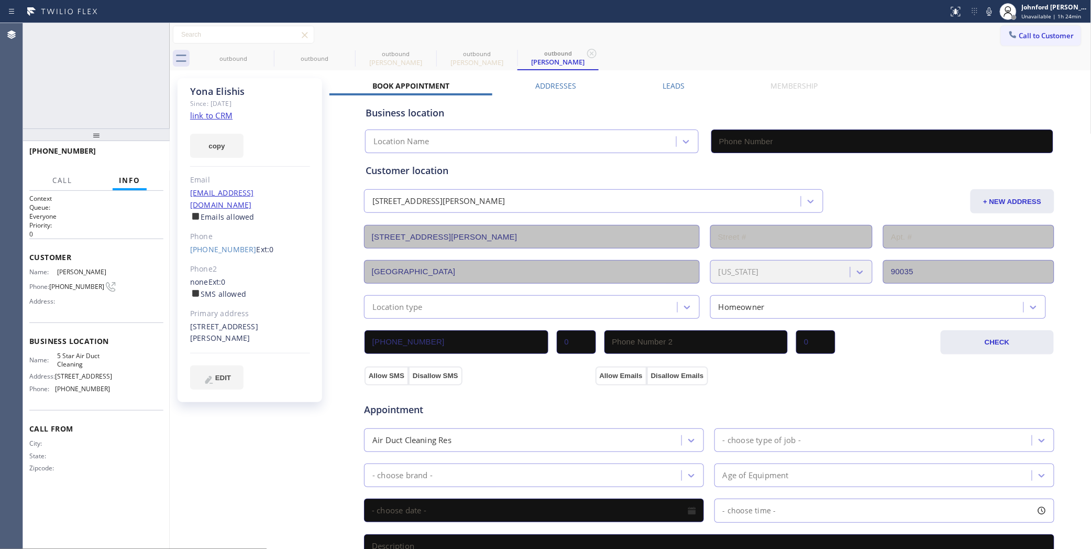
type input "[PHONE_NUMBER]"
click at [994, 12] on icon at bounding box center [989, 11] width 13 height 13
drag, startPoint x: 988, startPoint y: 13, endPoint x: 938, endPoint y: 2, distance: 51.1
click at [988, 13] on rect at bounding box center [989, 10] width 7 height 7
click at [268, 57] on icon at bounding box center [267, 53] width 13 height 13
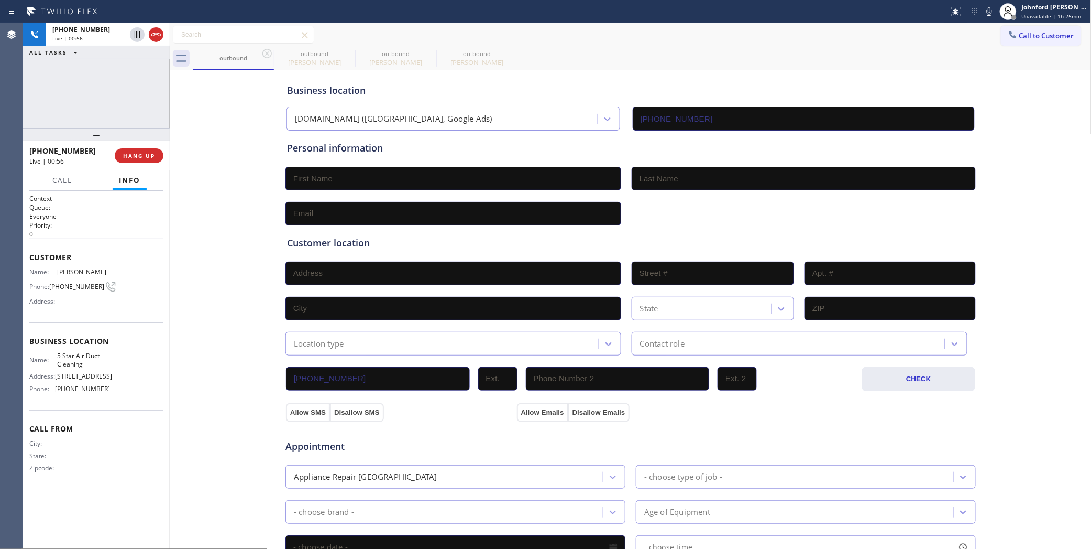
click at [268, 57] on icon at bounding box center [267, 53] width 13 height 13
type input "[PHONE_NUMBER]"
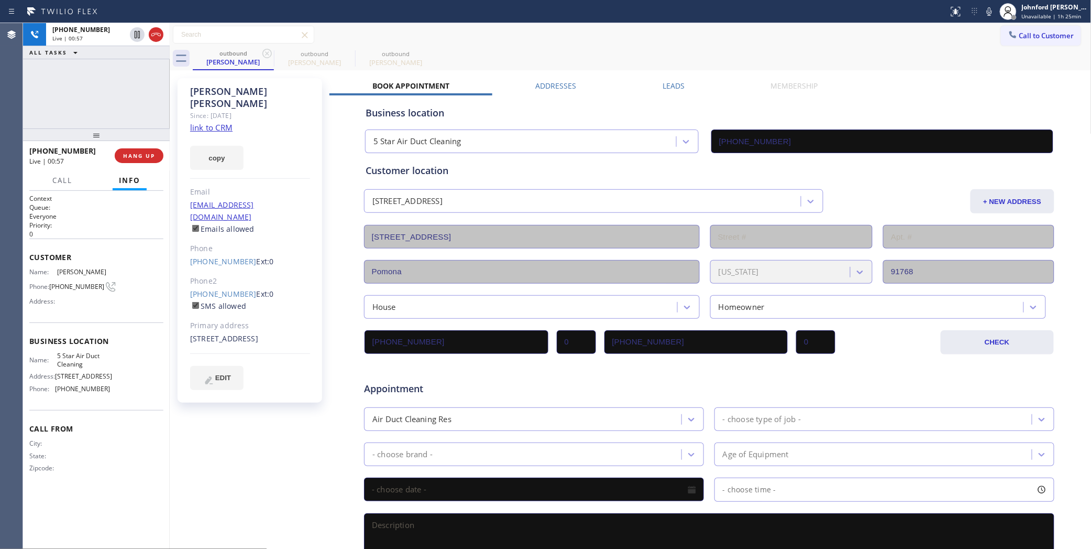
click at [268, 57] on icon at bounding box center [267, 53] width 13 height 13
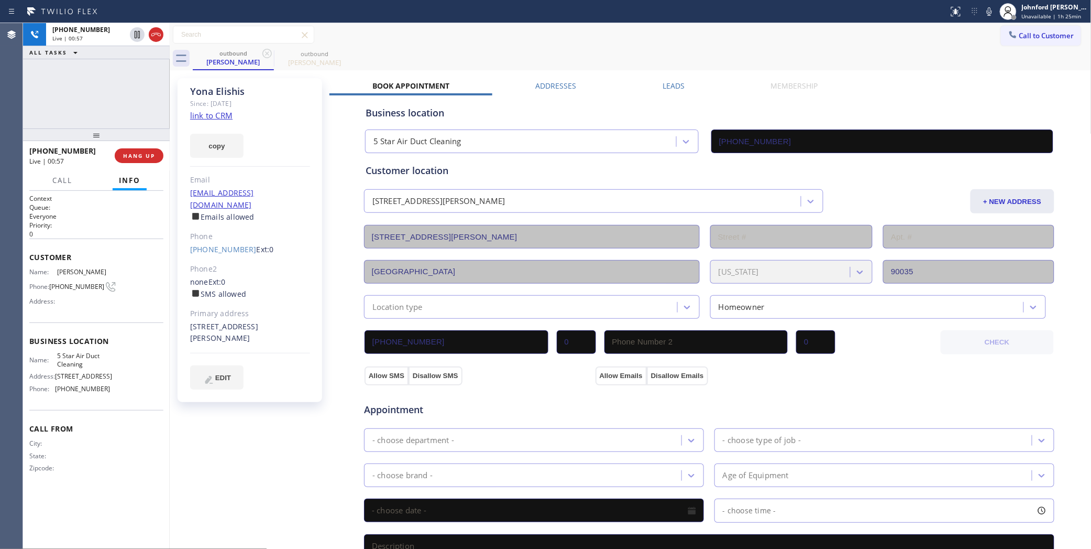
click at [498, 43] on div "Call to Customer Outbound call Location 5 Star Air Duct Cleaning Your caller id…" at bounding box center [631, 35] width 922 height 18
click at [68, 100] on div "[PHONE_NUMBER] Live | 00:59 ALL TASKS ALL TASKS ACTIVE TASKS TASKS IN WRAP UP" at bounding box center [96, 75] width 147 height 105
click at [666, 84] on label "Leads" at bounding box center [674, 86] width 22 height 10
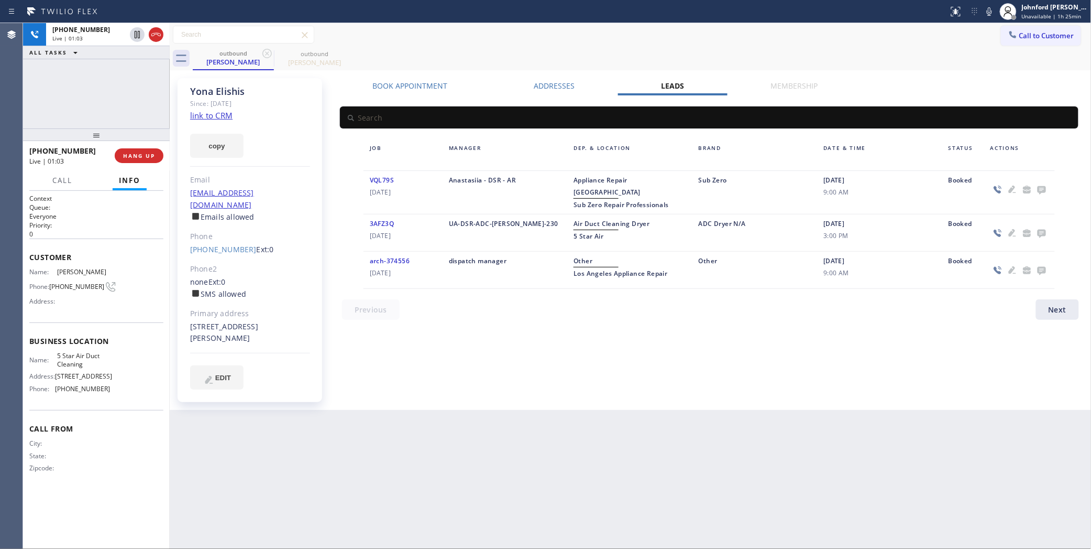
click at [989, 181] on div at bounding box center [1020, 192] width 71 height 37
click at [1042, 190] on icon at bounding box center [1042, 190] width 8 height 8
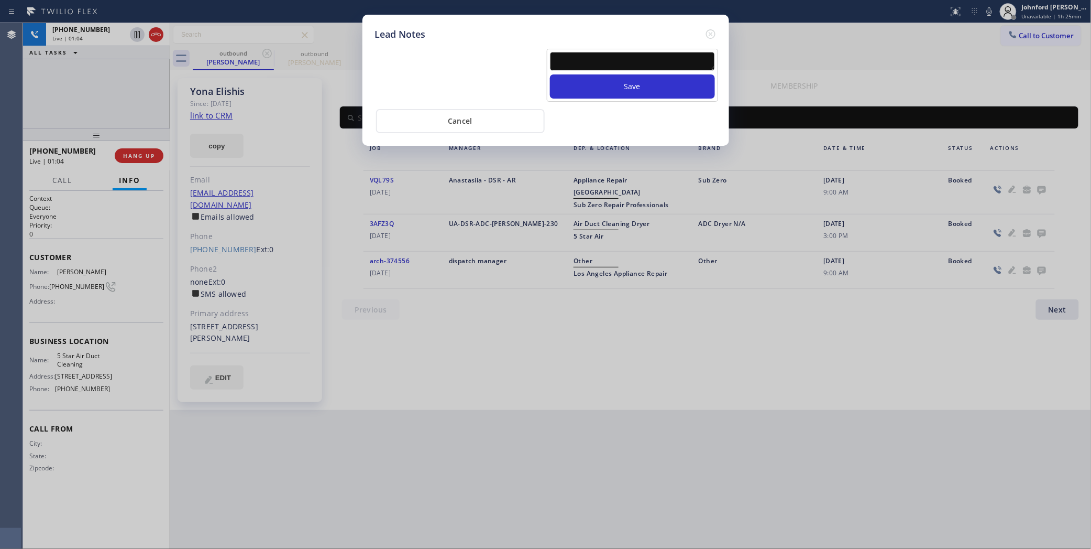
click at [599, 41] on div "Save Cancel" at bounding box center [546, 87] width 342 height 92
click at [600, 52] on textarea at bounding box center [632, 61] width 165 height 19
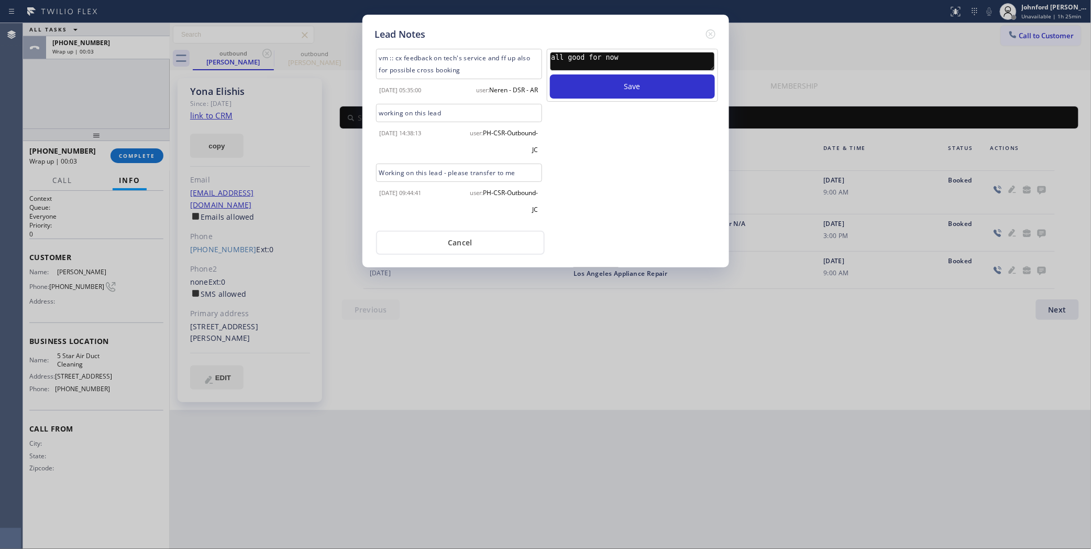
type textarea "all good for now"
click at [627, 74] on button "Save" at bounding box center [632, 86] width 165 height 24
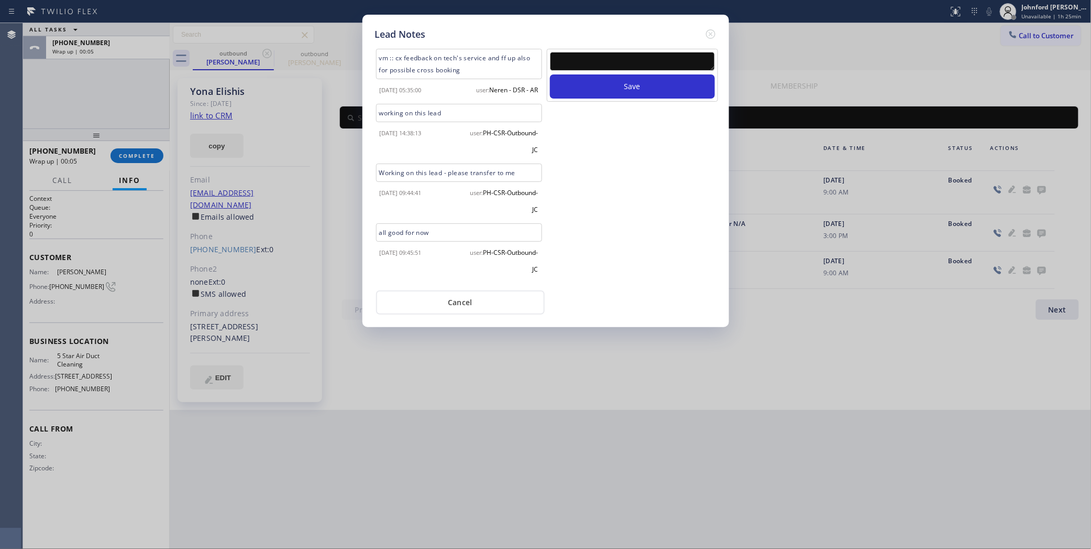
click at [125, 156] on div "Lead Notes vm :: cx feedback on tech's service and ff up also for possible cros…" at bounding box center [545, 274] width 1091 height 549
click at [703, 29] on div "Lead Notes" at bounding box center [546, 34] width 342 height 14
click at [713, 29] on icon at bounding box center [711, 34] width 13 height 13
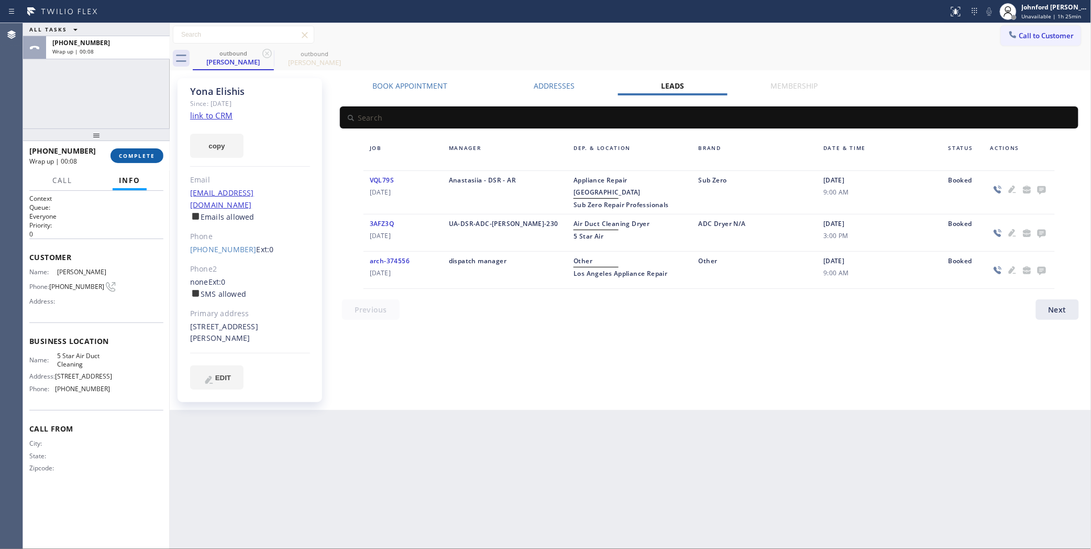
click at [119, 150] on div "[PHONE_NUMBER] Wrap up | 00:08 COMPLETE" at bounding box center [96, 155] width 134 height 27
click at [117, 151] on button "COMPLETE" at bounding box center [137, 155] width 53 height 15
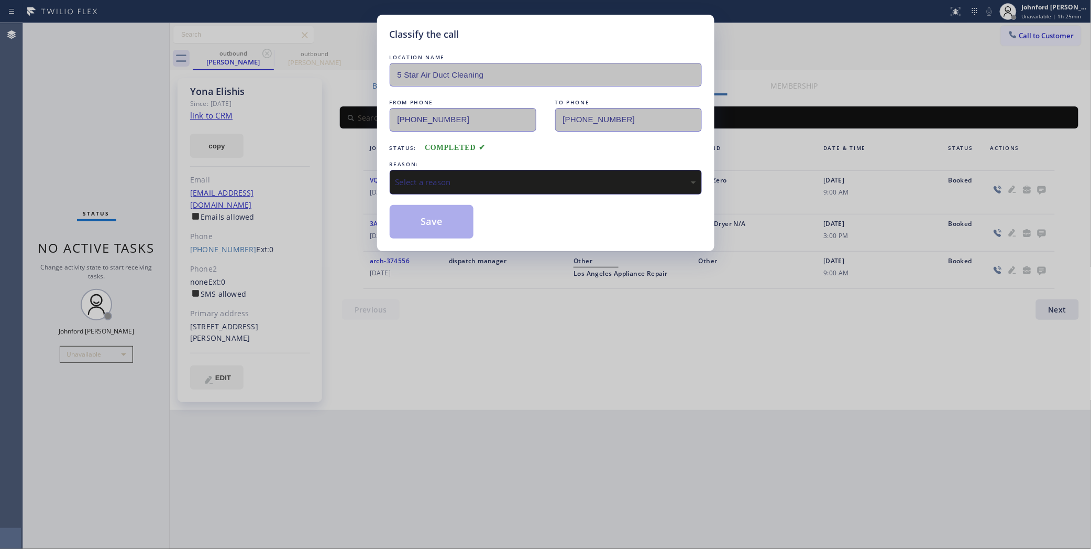
click at [431, 193] on div "LOCATION NAME 5 Star Air Duct Cleaning FROM PHONE [PHONE_NUMBER] TO PHONE [PHON…" at bounding box center [546, 145] width 312 height 187
click at [483, 189] on div "Select a reason" at bounding box center [546, 182] width 312 height 25
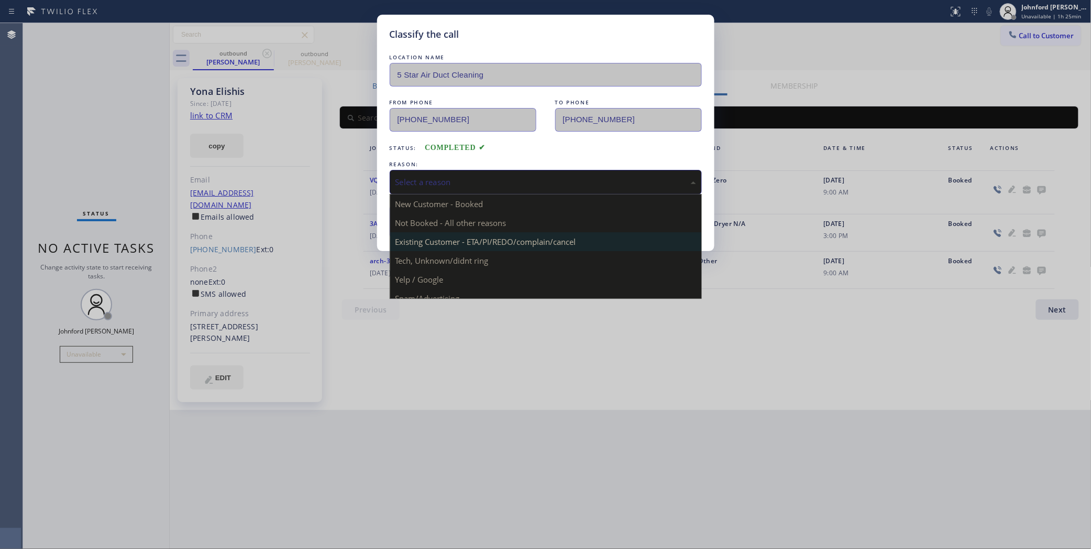
drag, startPoint x: 464, startPoint y: 237, endPoint x: 431, endPoint y: 218, distance: 37.6
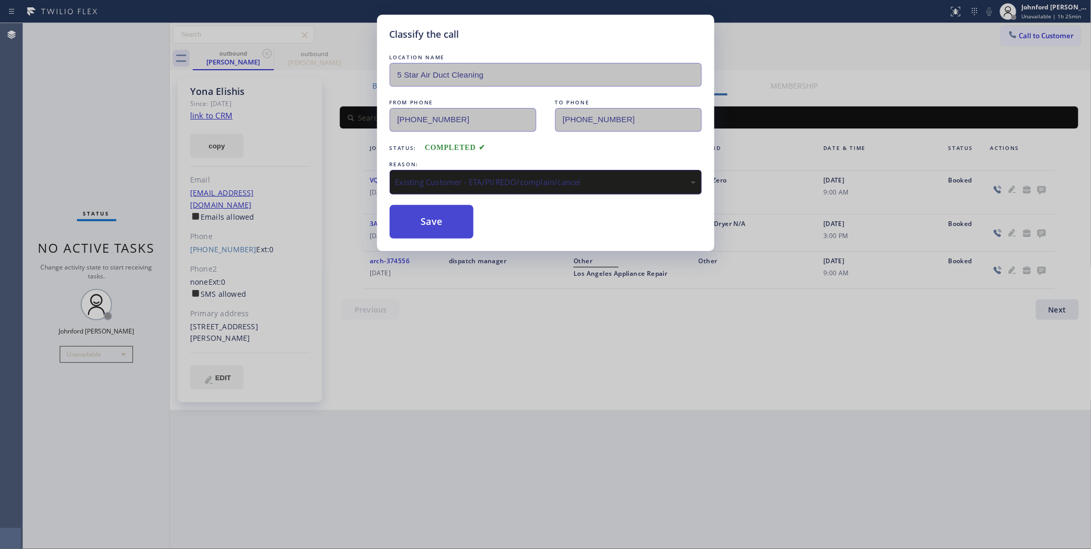
drag, startPoint x: 431, startPoint y: 218, endPoint x: 525, endPoint y: 83, distance: 165.0
click at [431, 216] on button "Save" at bounding box center [432, 222] width 84 height 34
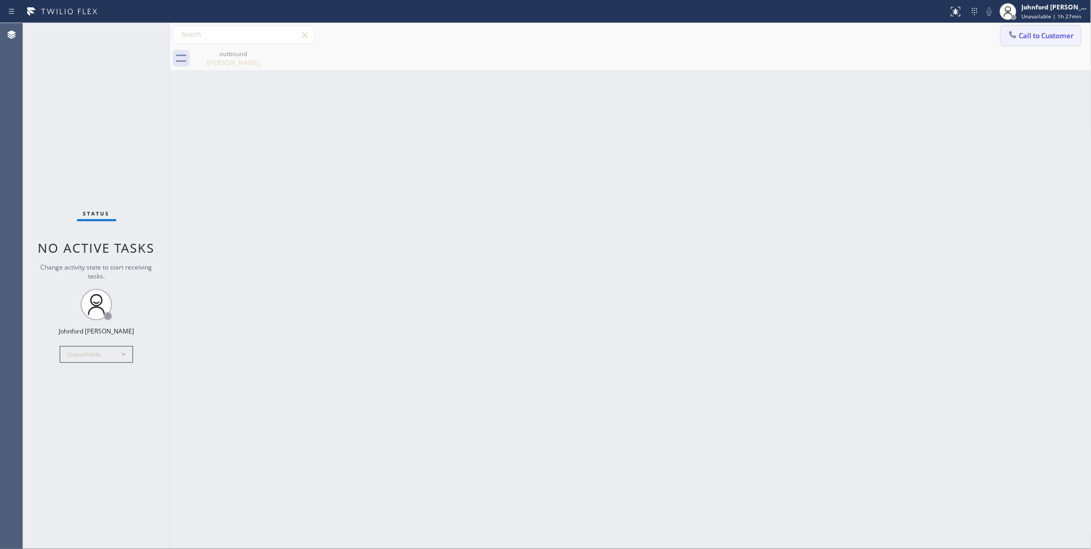
click at [1023, 40] on button "Call to Customer" at bounding box center [1041, 36] width 80 height 20
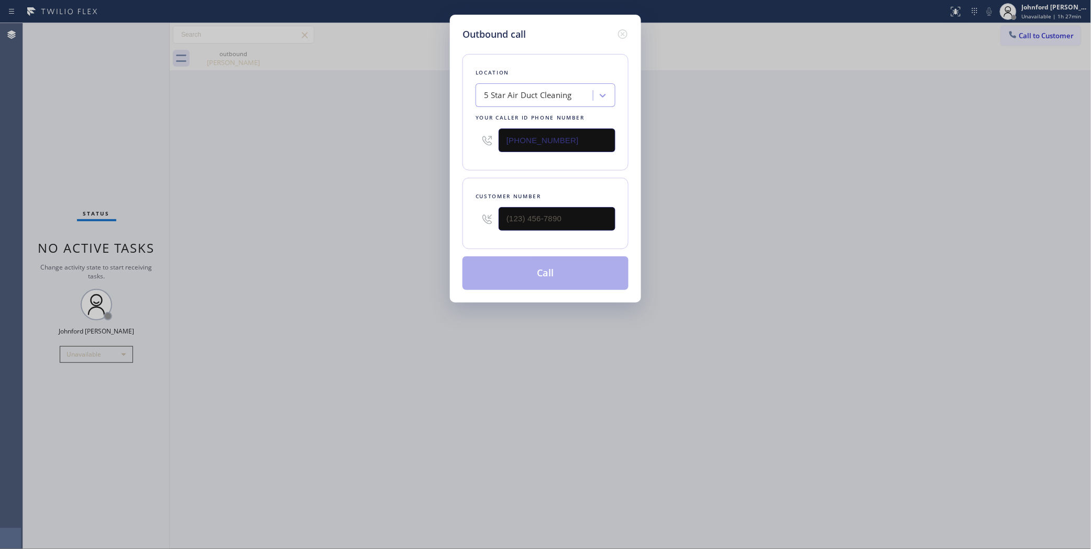
drag, startPoint x: 604, startPoint y: 139, endPoint x: 374, endPoint y: 163, distance: 231.8
click at [410, 155] on div "Outbound call Location 5 Star Air Duct Cleaning Your caller id phone number [PH…" at bounding box center [545, 274] width 1091 height 549
paste input "626) 726-3132"
type input "[PHONE_NUMBER]"
drag, startPoint x: 590, startPoint y: 221, endPoint x: 419, endPoint y: 224, distance: 170.8
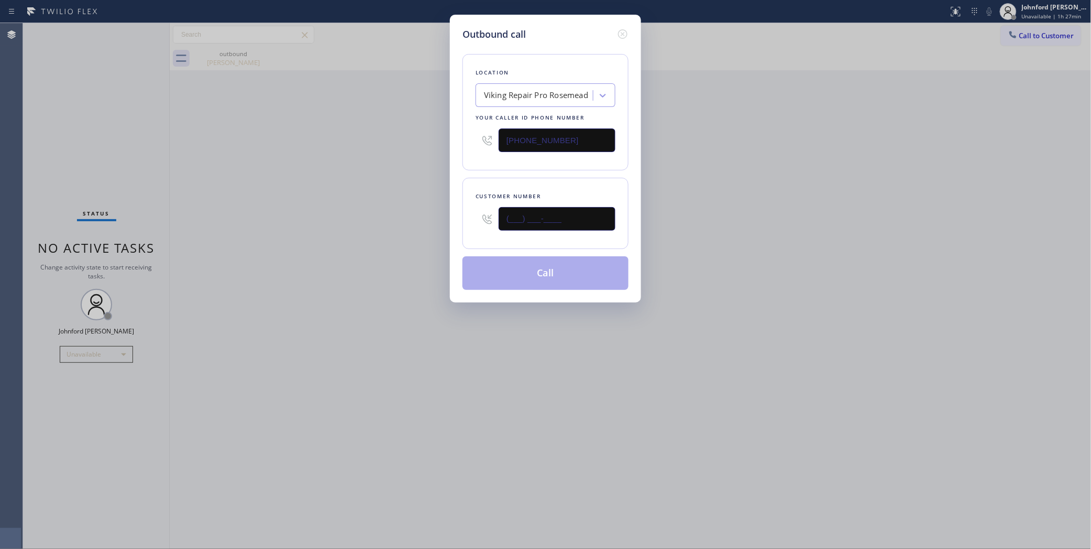
click at [441, 221] on div "Outbound call Location Viking Repair Pro Rosemead Your caller id phone number […" at bounding box center [545, 274] width 1091 height 549
paste input "205) 794-6257"
type input "[PHONE_NUMBER]"
click at [398, 224] on div "Outbound call Location Viking Repair Pro [GEOGRAPHIC_DATA] Your caller id phone…" at bounding box center [545, 274] width 1091 height 549
click at [498, 278] on button "Call" at bounding box center [546, 273] width 166 height 34
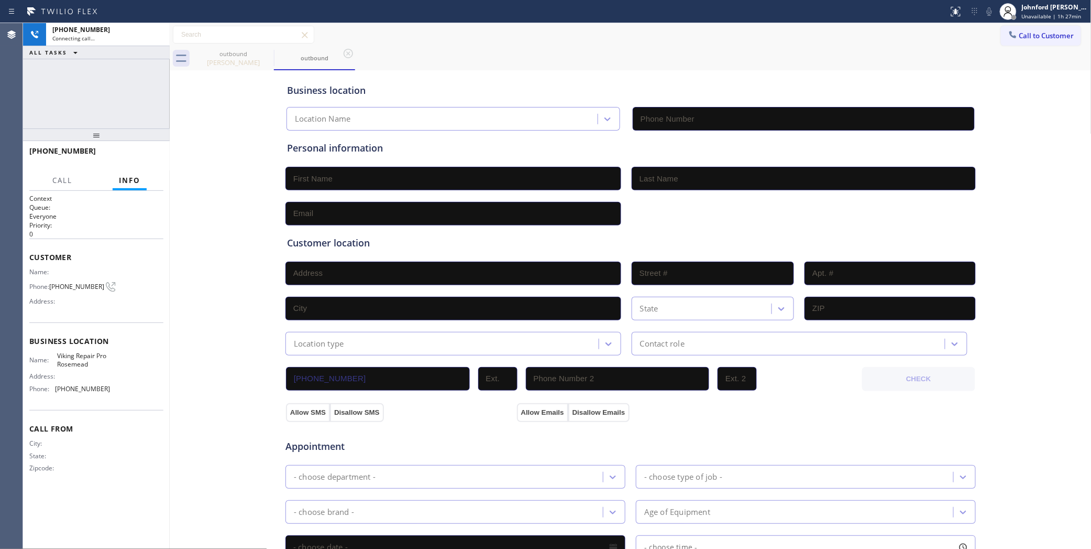
type input "[PHONE_NUMBER]"
click at [190, 218] on div "Business location Viking Repair Pro [GEOGRAPHIC_DATA] [PHONE_NUMBER] Personal i…" at bounding box center [630, 431] width 917 height 716
click at [582, 42] on div "Call to Customer Outbound call Location Viking Repair Pro [GEOGRAPHIC_DATA] You…" at bounding box center [631, 35] width 922 height 18
click at [138, 155] on span "HANG UP" at bounding box center [139, 155] width 32 height 7
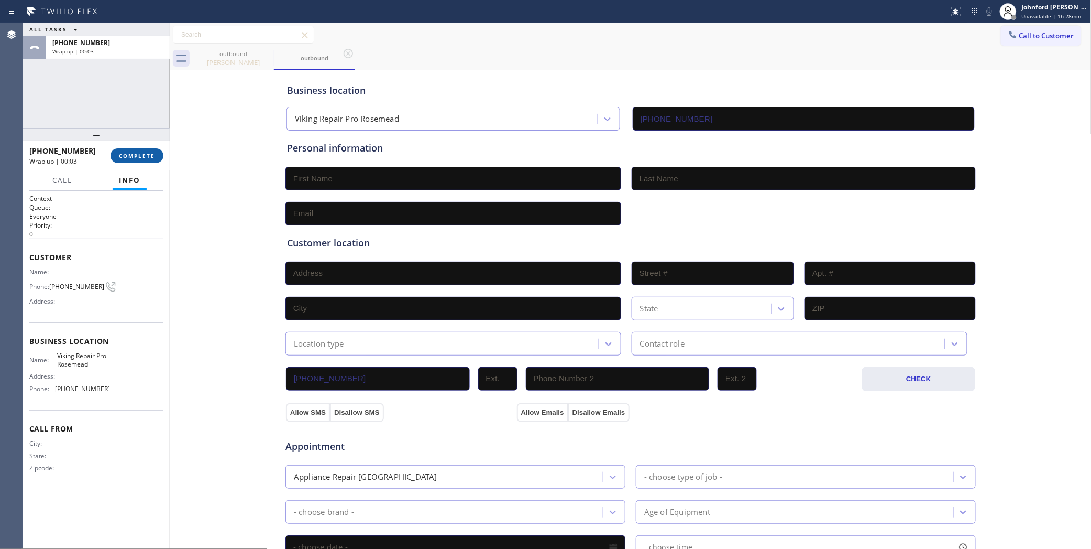
click at [140, 156] on span "COMPLETE" at bounding box center [137, 155] width 36 height 7
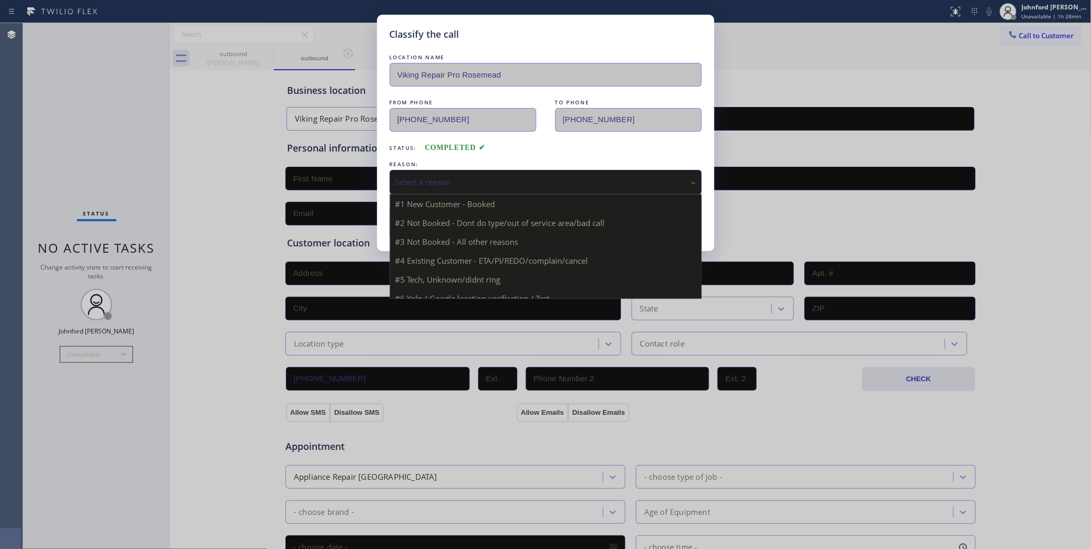
click at [433, 179] on div "Select a reason" at bounding box center [546, 182] width 301 height 12
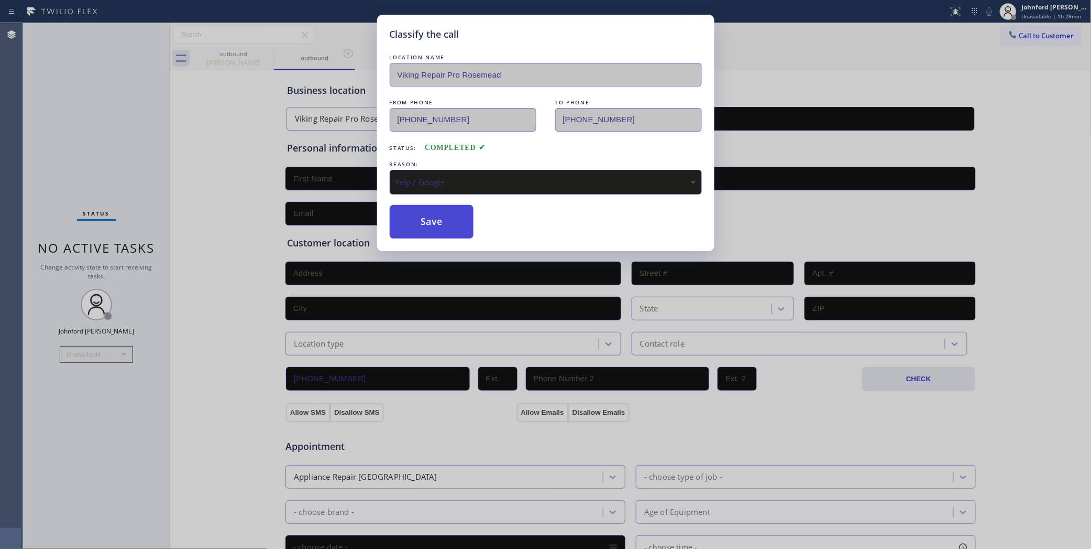
click at [417, 228] on button "Save" at bounding box center [432, 222] width 84 height 34
type input "[PHONE_NUMBER]"
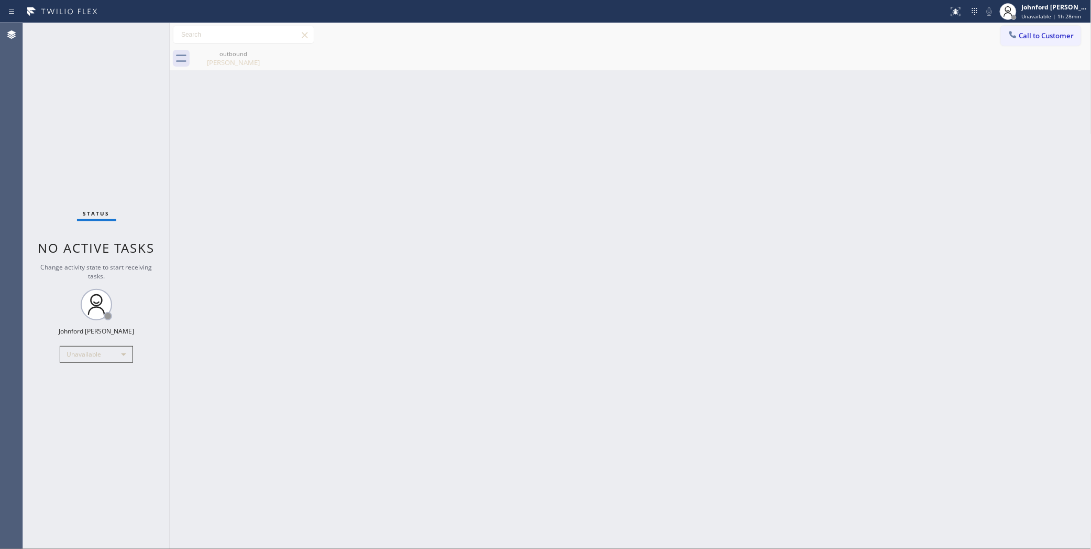
drag, startPoint x: 430, startPoint y: 163, endPoint x: 758, endPoint y: 36, distance: 351.8
click at [432, 161] on div "Back to Dashboard Change Sender ID Customers Technicians Select a contact Outbo…" at bounding box center [631, 286] width 922 height 526
click at [1047, 47] on div "outbound [PERSON_NAME]" at bounding box center [642, 59] width 899 height 24
drag, startPoint x: 1041, startPoint y: 32, endPoint x: 1033, endPoint y: 35, distance: 7.8
click at [1040, 32] on span "Call to Customer" at bounding box center [1047, 35] width 55 height 9
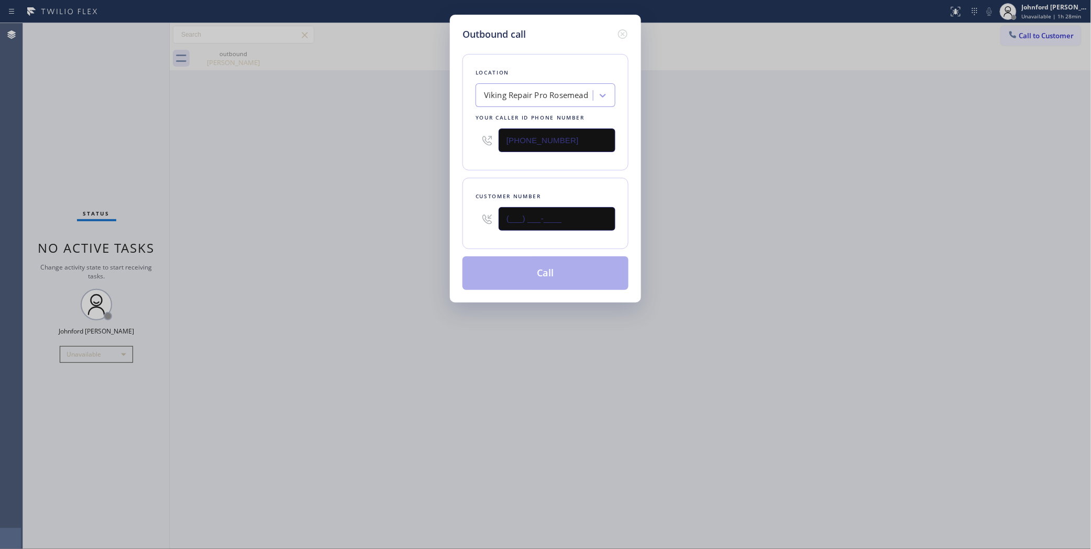
drag, startPoint x: 494, startPoint y: 216, endPoint x: 387, endPoint y: 227, distance: 107.5
click at [391, 224] on div "Outbound call Location Viking Repair Pro Rosemead Your caller id phone number […" at bounding box center [545, 274] width 1091 height 549
paste input "310) 245-0032"
type input "[PHONE_NUMBER]"
click at [362, 234] on div "Outbound call Location Viking Repair Pro [GEOGRAPHIC_DATA] Your caller id phone…" at bounding box center [545, 274] width 1091 height 549
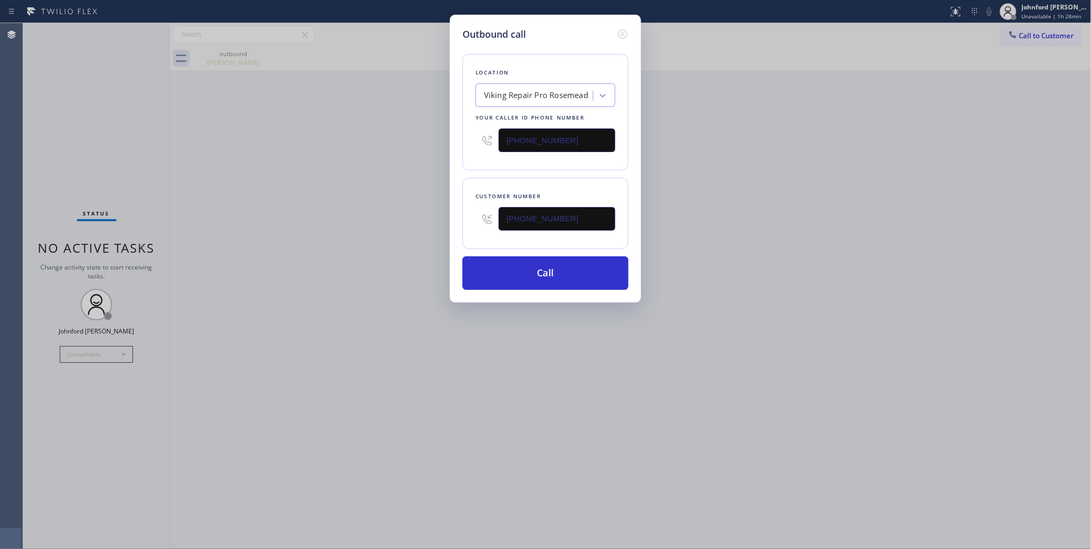
drag, startPoint x: 564, startPoint y: 132, endPoint x: 372, endPoint y: 156, distance: 193.3
click at [454, 147] on div "Outbound call Location Viking Repair Pro [GEOGRAPHIC_DATA] Your caller id phone…" at bounding box center [545, 159] width 191 height 288
paste input "858) 800-3094"
type input "[PHONE_NUMBER]"
click at [309, 163] on div "Outbound call Location Viking Repair Pro [GEOGRAPHIC_DATA] Your caller id phone…" at bounding box center [545, 274] width 1091 height 549
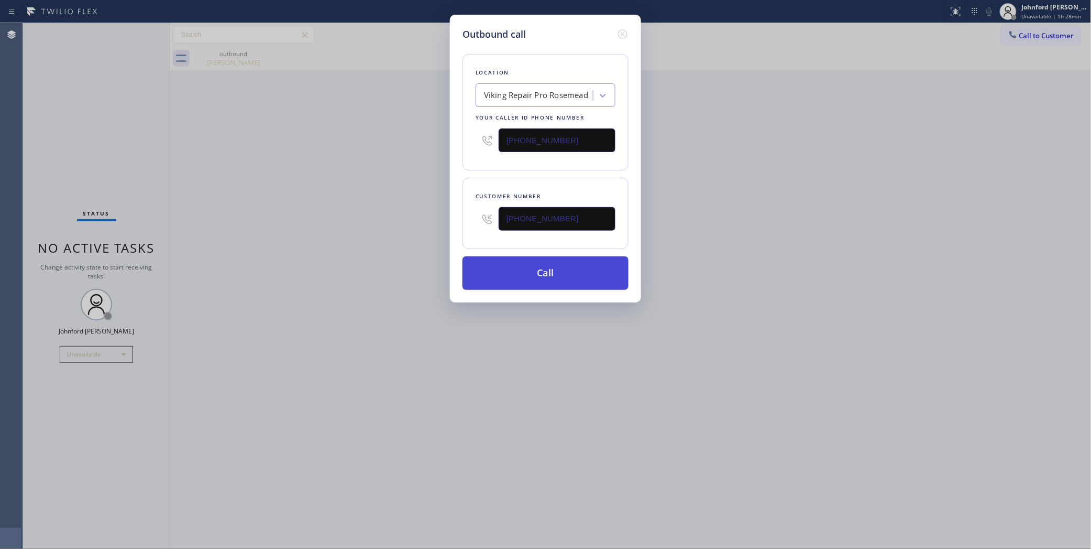
click at [514, 271] on button "Call" at bounding box center [546, 273] width 166 height 34
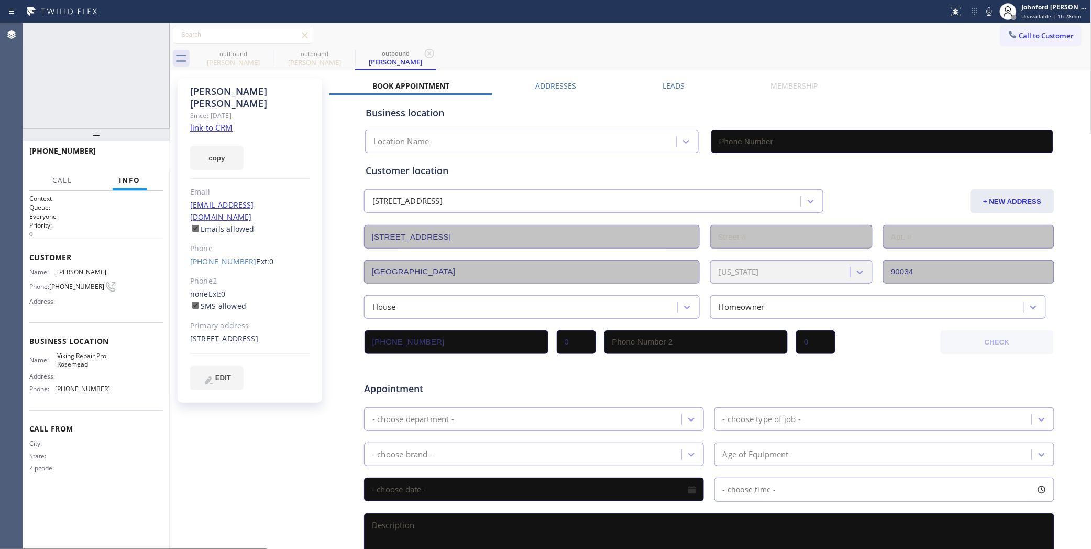
type input "[PHONE_NUMBER]"
click at [86, 282] on span "[PHONE_NUMBER]" at bounding box center [76, 286] width 55 height 8
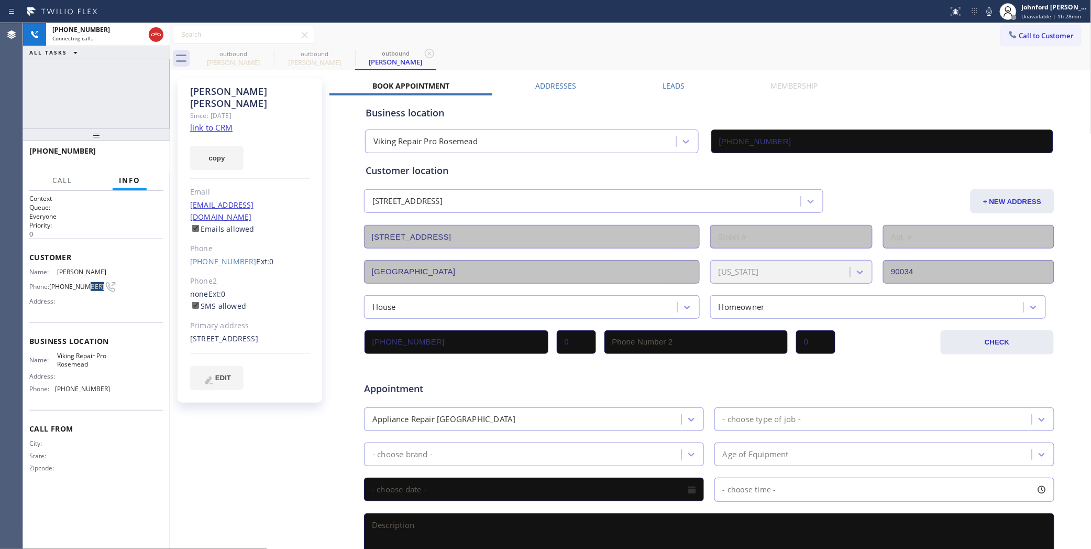
click at [86, 282] on span "[PHONE_NUMBER]" at bounding box center [76, 286] width 55 height 8
copy div "[PHONE_NUMBER]"
click at [204, 122] on link "link to CRM" at bounding box center [211, 127] width 42 height 10
click at [986, 8] on icon at bounding box center [989, 11] width 13 height 13
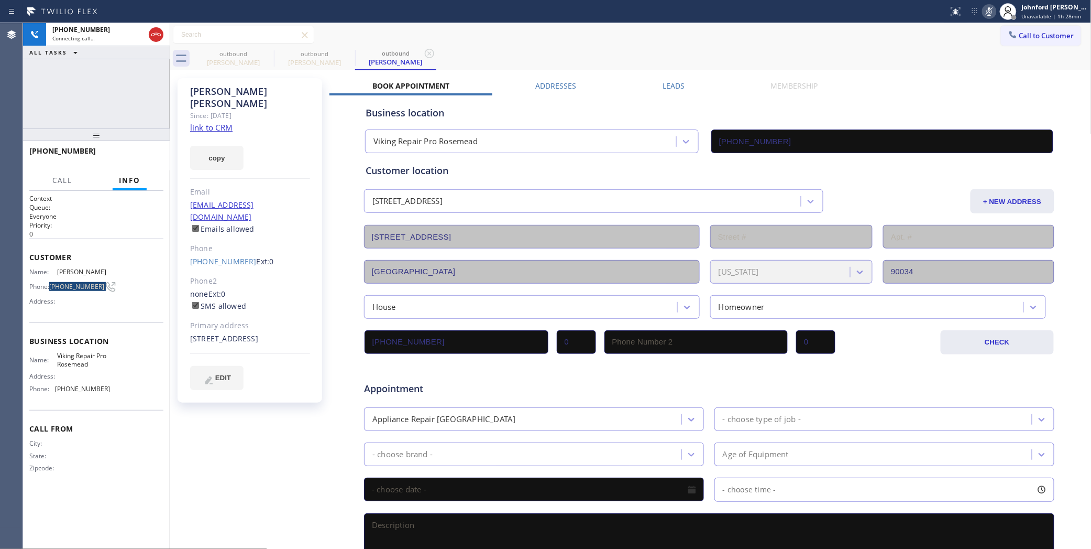
click at [986, 8] on icon at bounding box center [989, 11] width 13 height 13
click at [144, 163] on div "[PHONE_NUMBER] Live | 00:07 HANG UP" at bounding box center [96, 155] width 134 height 27
click at [143, 163] on div "[PHONE_NUMBER] Live | 00:07 HANG UP" at bounding box center [96, 155] width 134 height 27
click at [144, 158] on span "HANG UP" at bounding box center [139, 155] width 32 height 7
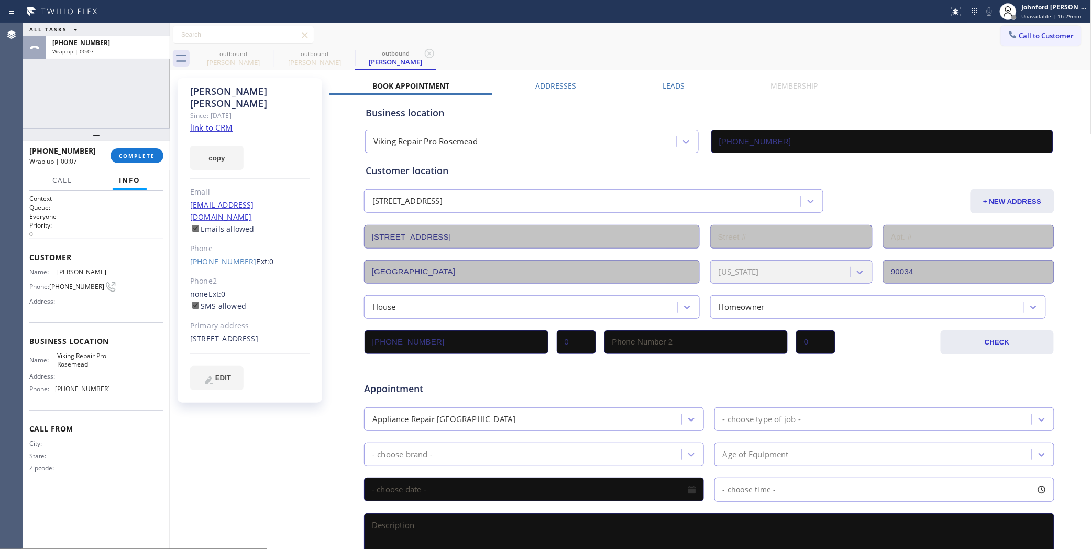
click at [122, 141] on div at bounding box center [96, 134] width 147 height 13
click at [126, 152] on button "COMPLETE" at bounding box center [137, 157] width 53 height 15
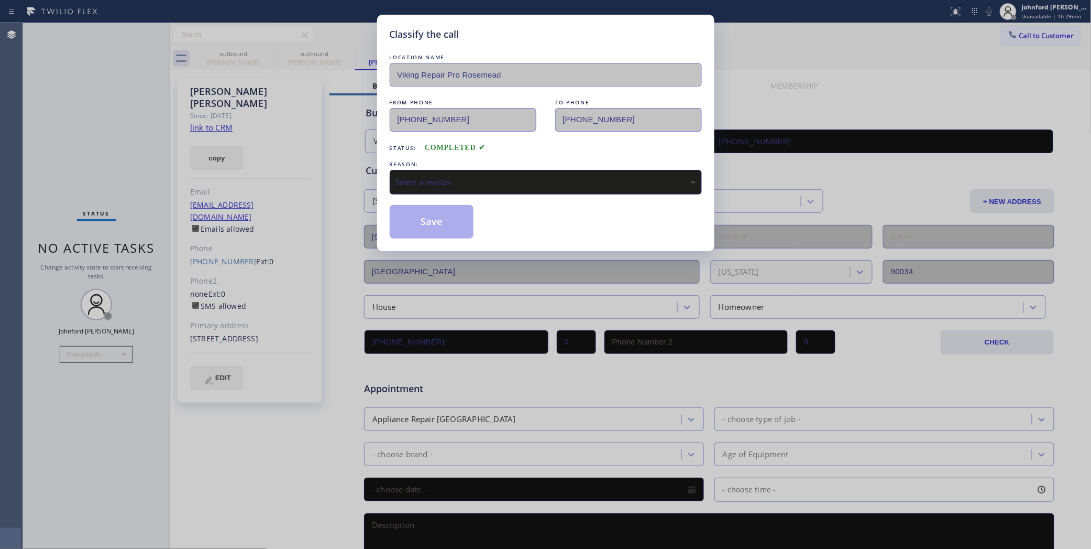
drag, startPoint x: 475, startPoint y: 187, endPoint x: 494, endPoint y: 189, distance: 18.9
click at [480, 187] on div "Select a reason" at bounding box center [546, 182] width 312 height 25
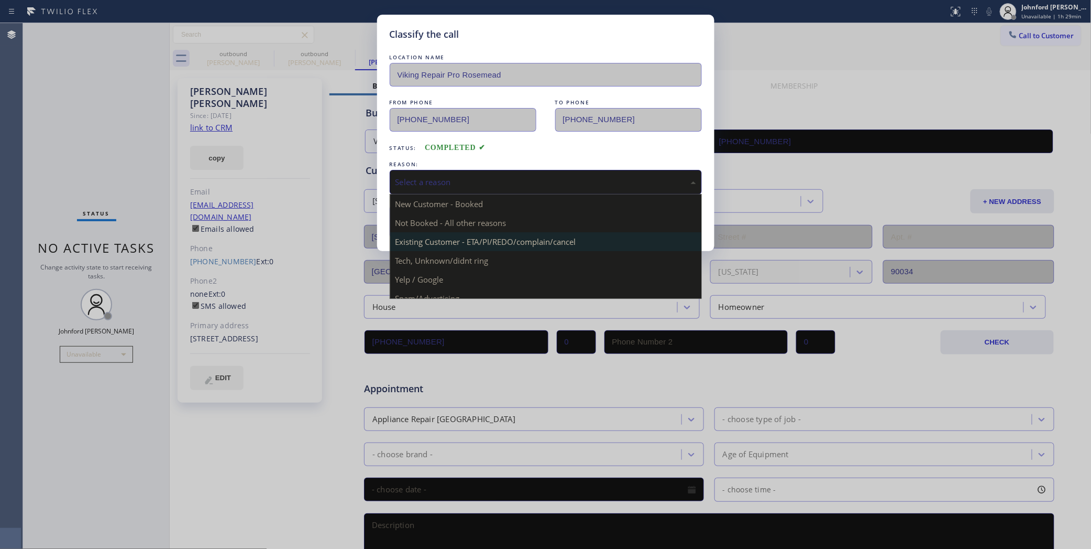
drag, startPoint x: 491, startPoint y: 249, endPoint x: 439, endPoint y: 213, distance: 63.7
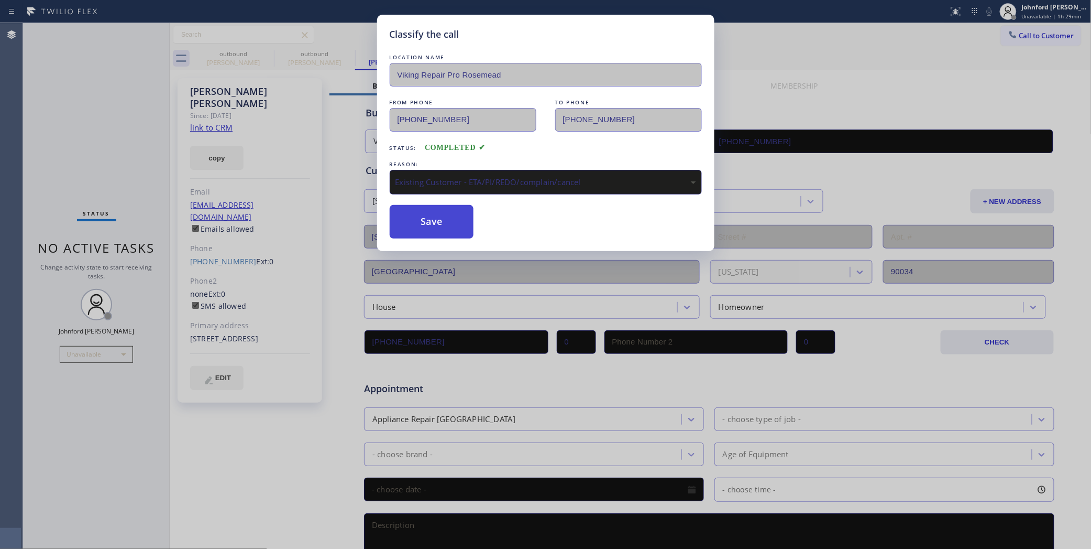
drag, startPoint x: 438, startPoint y: 213, endPoint x: 561, endPoint y: 102, distance: 165.1
click at [436, 212] on button "Save" at bounding box center [432, 222] width 84 height 34
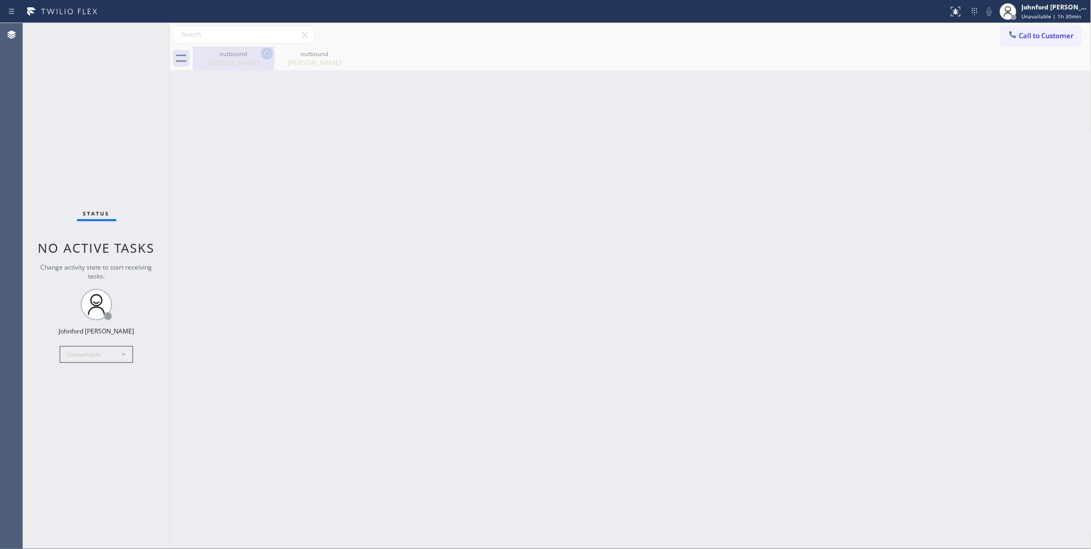
click at [265, 49] on icon at bounding box center [267, 53] width 13 height 13
click at [0, 0] on icon at bounding box center [0, 0] width 0 height 0
click at [1056, 38] on span "Call to Customer" at bounding box center [1047, 35] width 55 height 9
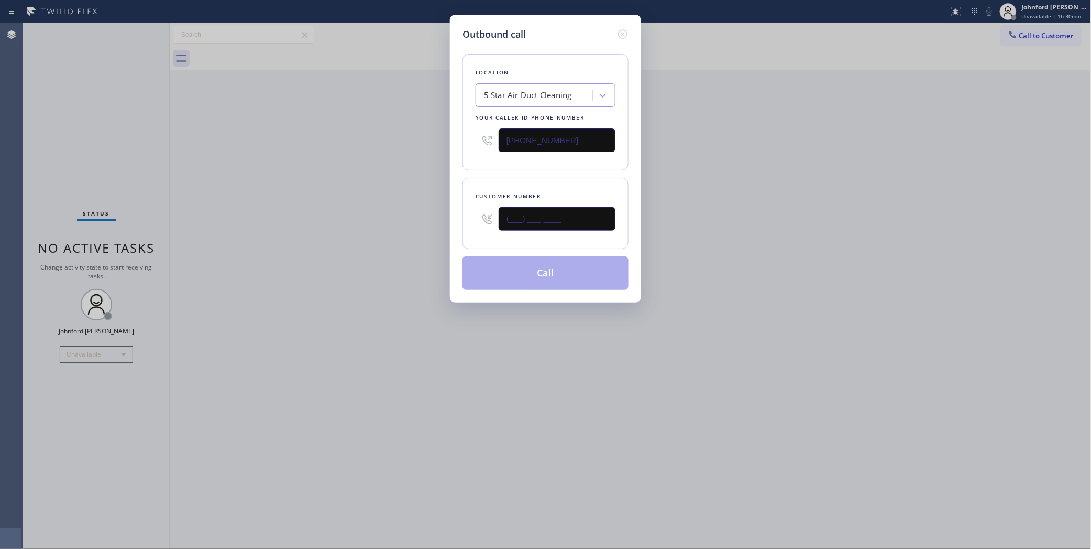
drag, startPoint x: 596, startPoint y: 223, endPoint x: 434, endPoint y: 229, distance: 162.5
click at [491, 225] on div "(___) ___-____" at bounding box center [546, 219] width 140 height 34
paste input "310) 770-7200"
type input "[PHONE_NUMBER]"
click at [333, 242] on div "Outbound call Location 5 Star Air Duct Cleaning Your caller id phone number [PH…" at bounding box center [545, 274] width 1091 height 549
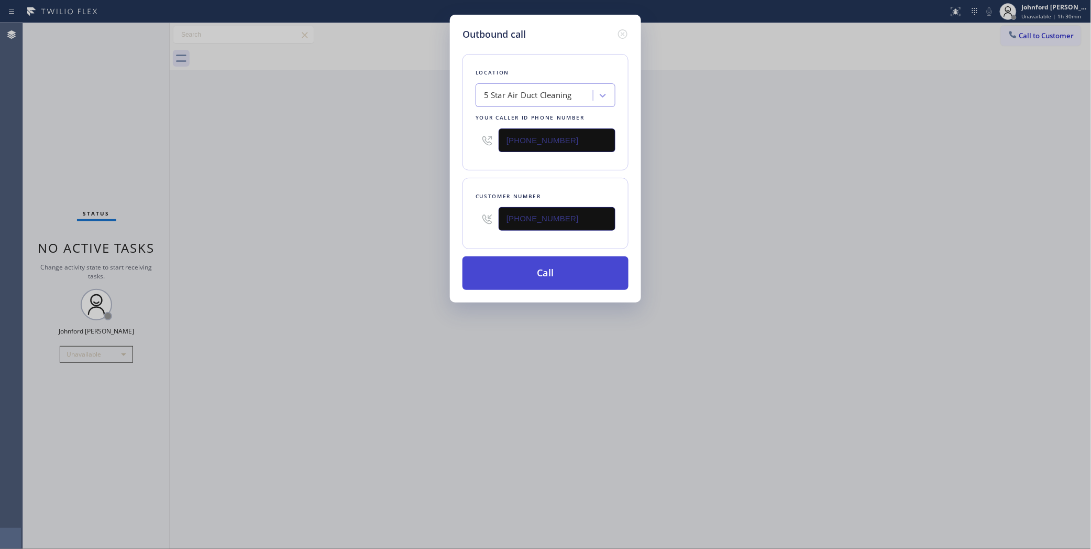
click at [564, 256] on button "Call" at bounding box center [546, 273] width 166 height 34
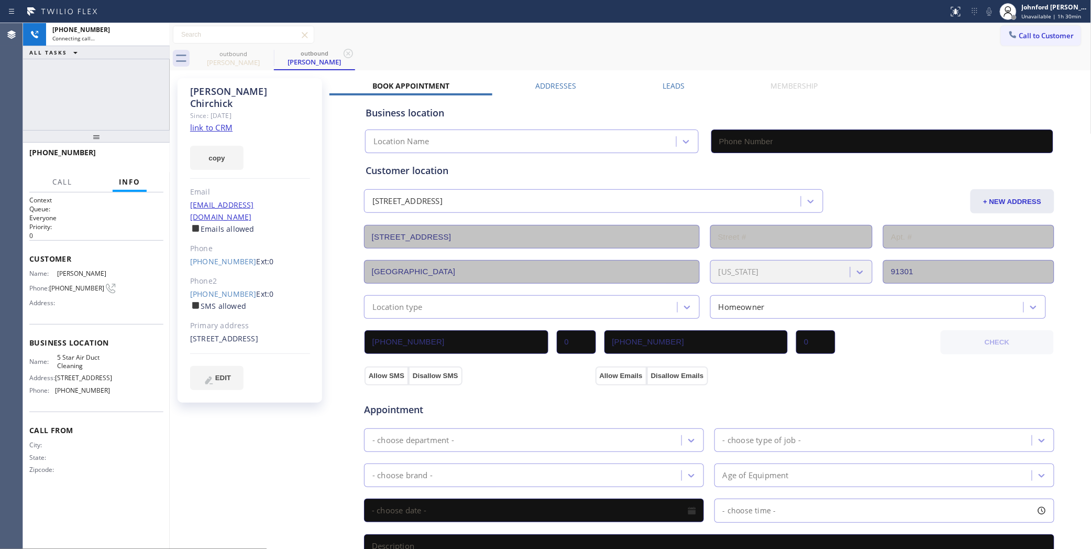
type input "[PHONE_NUMBER]"
drag, startPoint x: 56, startPoint y: 94, endPoint x: 95, endPoint y: 30, distance: 75.0
click at [56, 94] on div "[PHONE_NUMBER] Connecting call… ALL TASKS ALL TASKS ACTIVE TASKS TASKS IN WRAP …" at bounding box center [96, 76] width 147 height 107
click at [953, 17] on icon at bounding box center [956, 11] width 13 height 13
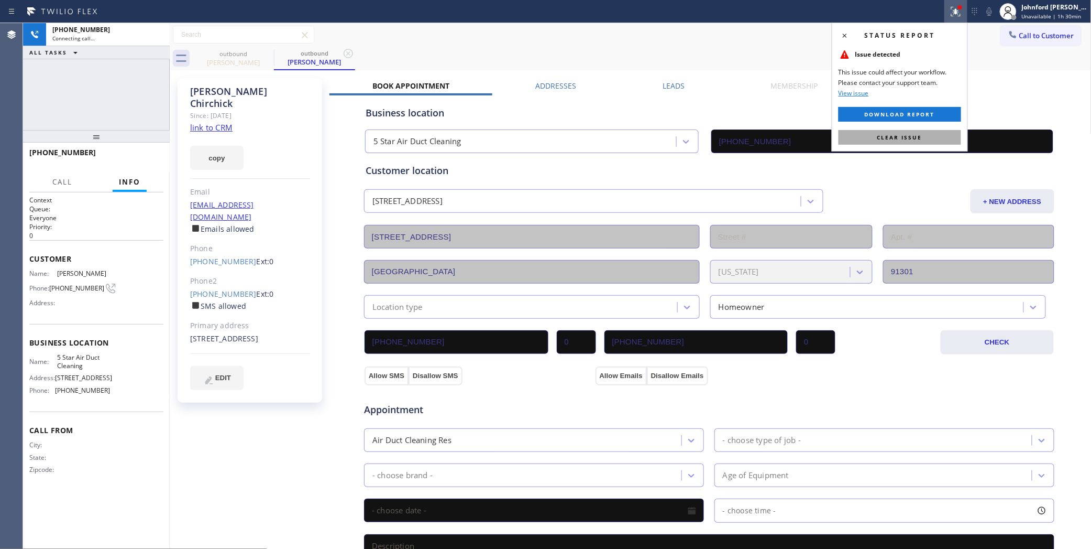
click at [916, 134] on span "Clear issue" at bounding box center [900, 137] width 45 height 7
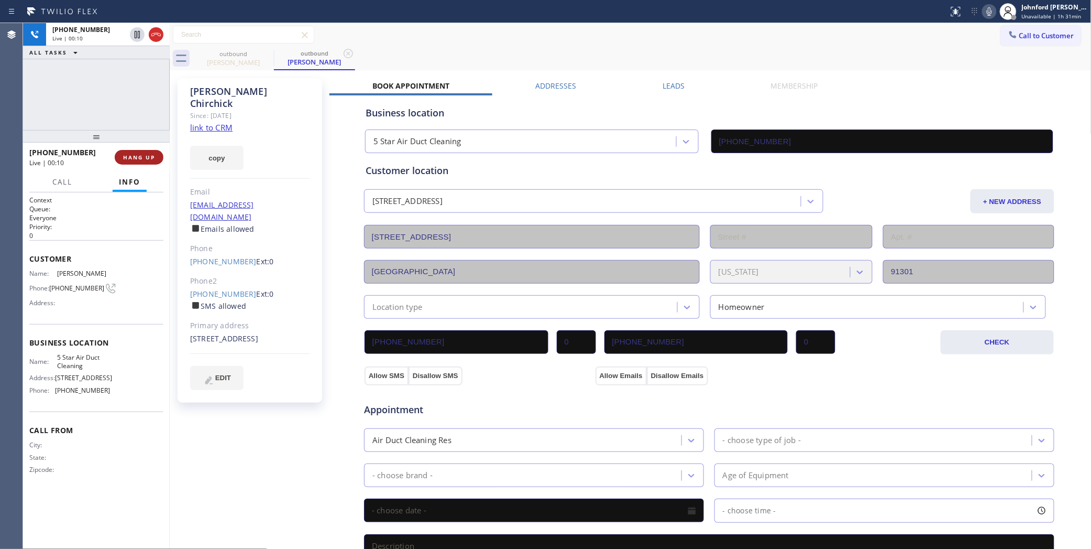
click at [135, 156] on span "HANG UP" at bounding box center [139, 157] width 32 height 7
click at [231, 289] on link "[PHONE_NUMBER]" at bounding box center [223, 294] width 67 height 10
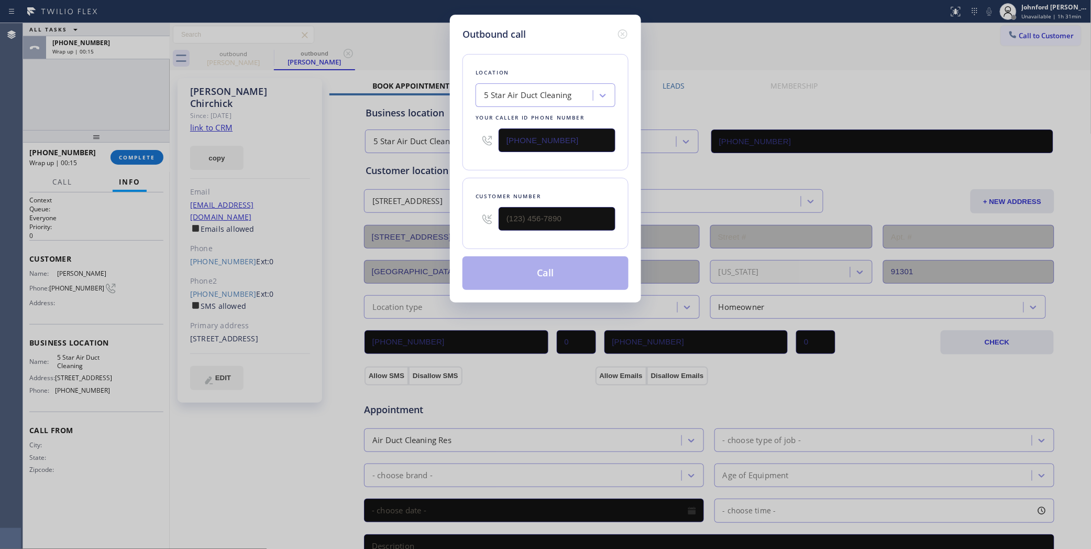
type input "[PHONE_NUMBER]"
click at [498, 265] on button "Call" at bounding box center [546, 273] width 166 height 34
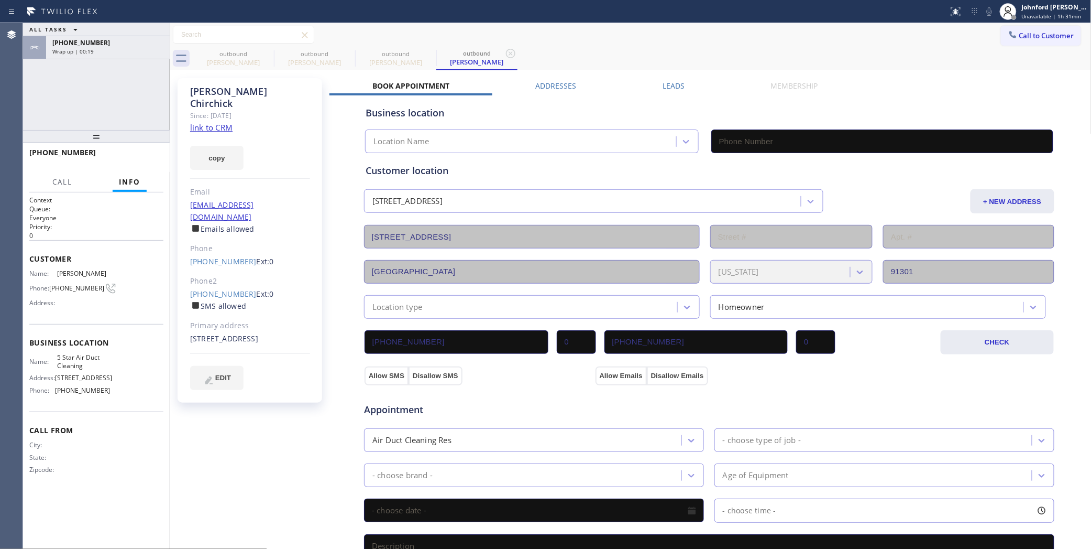
type input "[PHONE_NUMBER]"
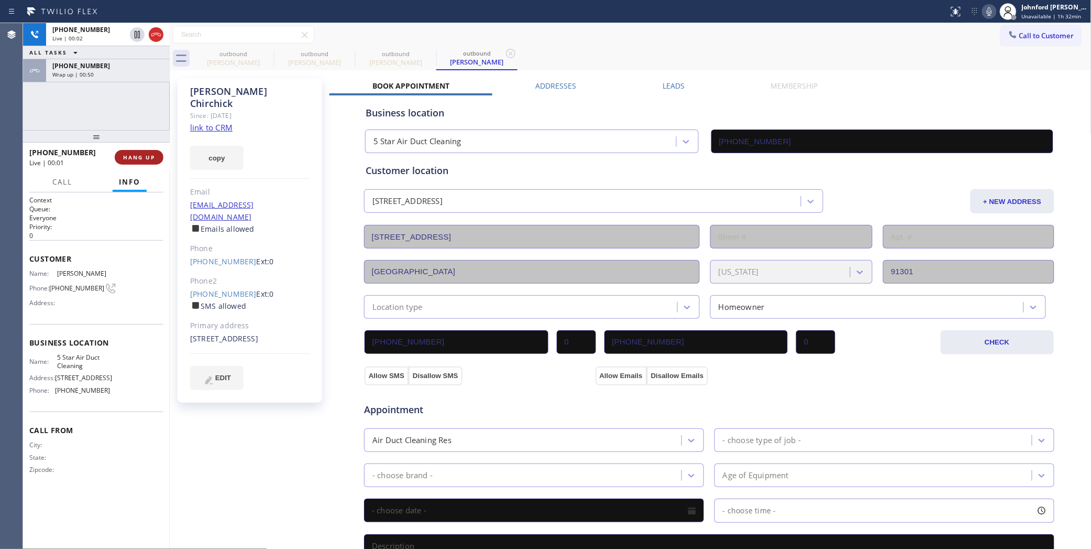
click at [124, 159] on span "HANG UP" at bounding box center [139, 157] width 32 height 7
click at [165, 168] on div "[PHONE_NUMBER] Live | 00:02 HANG UP" at bounding box center [96, 157] width 147 height 29
click at [144, 156] on span "COMPLETE" at bounding box center [137, 157] width 36 height 7
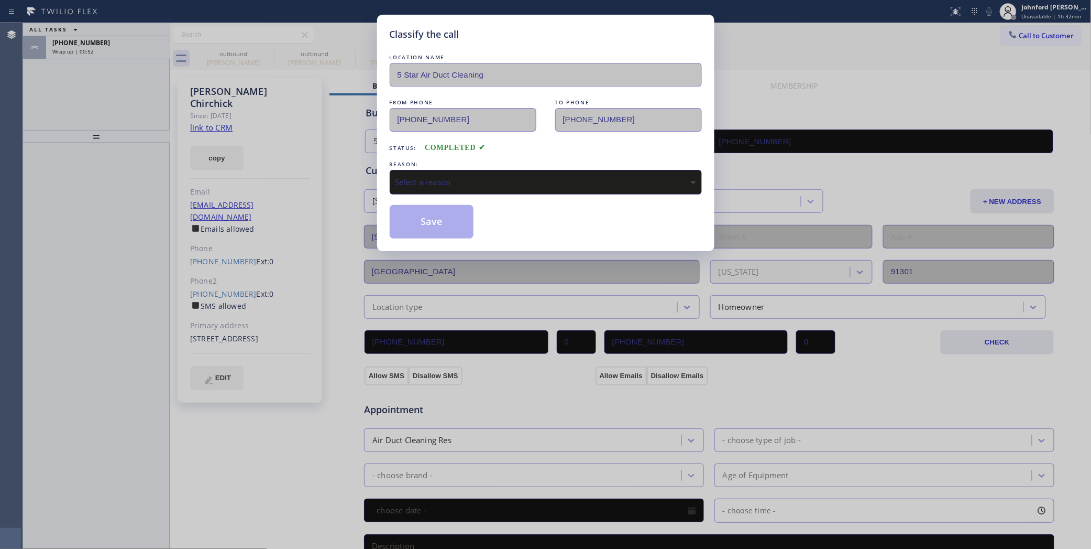
click at [490, 171] on div "Select a reason" at bounding box center [546, 182] width 312 height 25
drag, startPoint x: 441, startPoint y: 226, endPoint x: 304, endPoint y: 169, distance: 147.5
click at [439, 224] on button "Save" at bounding box center [432, 222] width 84 height 34
click at [116, 51] on div "Classify the call LOCATION NAME 5 Star Air Duct Cleaning FROM PHONE [PHONE_NUMB…" at bounding box center [545, 274] width 1091 height 549
click at [116, 51] on div "Classify the call LOCATION NAME Wolf Top Choice Appliance Repair Mesa FROM PHON…" at bounding box center [557, 286] width 1068 height 526
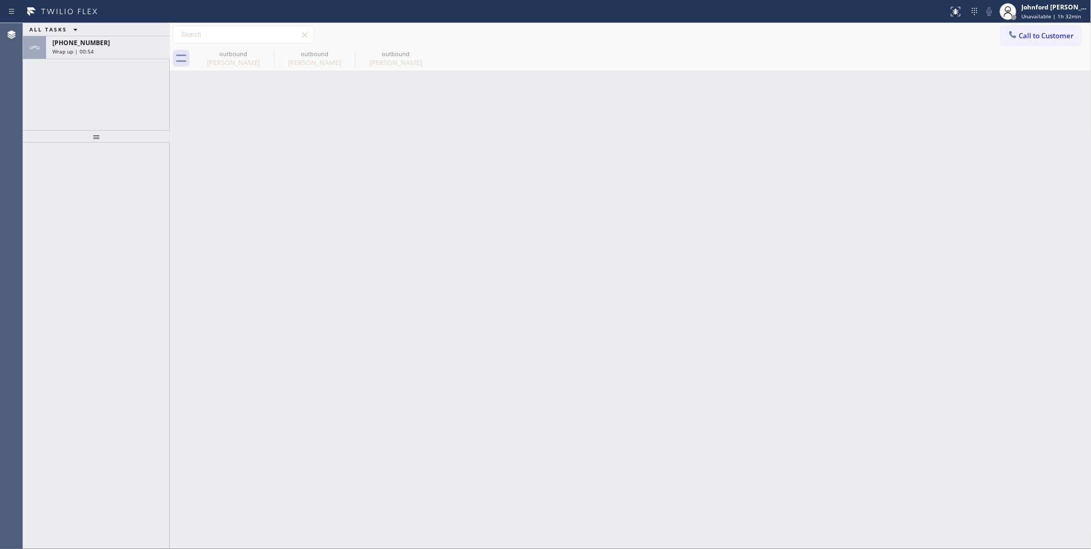
click at [116, 51] on div "Wrap up | 00:54" at bounding box center [107, 51] width 111 height 7
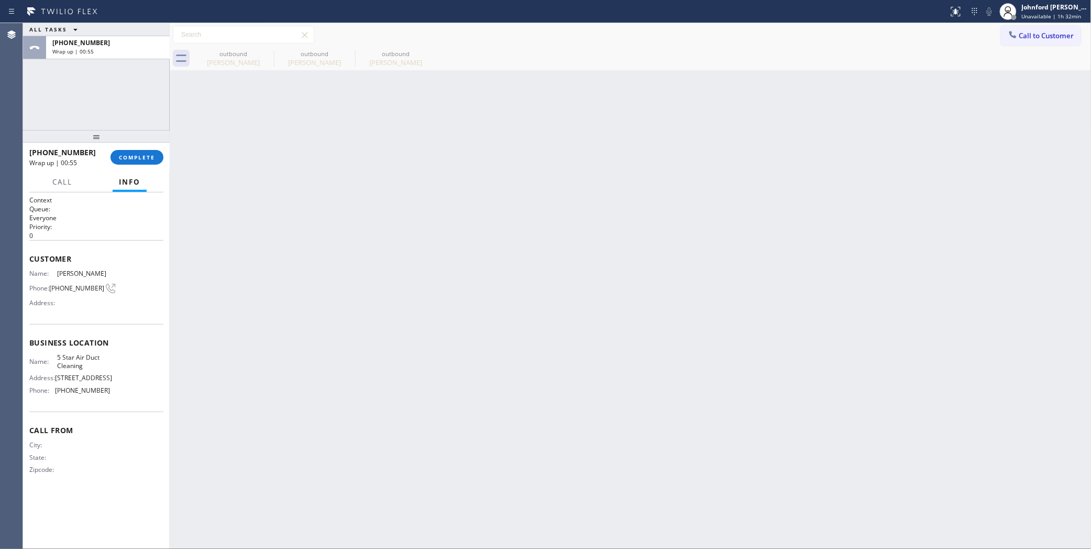
click at [150, 169] on div "[PHONE_NUMBER] Wrap up | 00:55 COMPLETE" at bounding box center [96, 157] width 134 height 27
click at [144, 165] on div "[PHONE_NUMBER] Wrap up | 00:55 COMPLETE" at bounding box center [96, 157] width 134 height 27
click at [144, 154] on span "COMPLETE" at bounding box center [137, 157] width 36 height 7
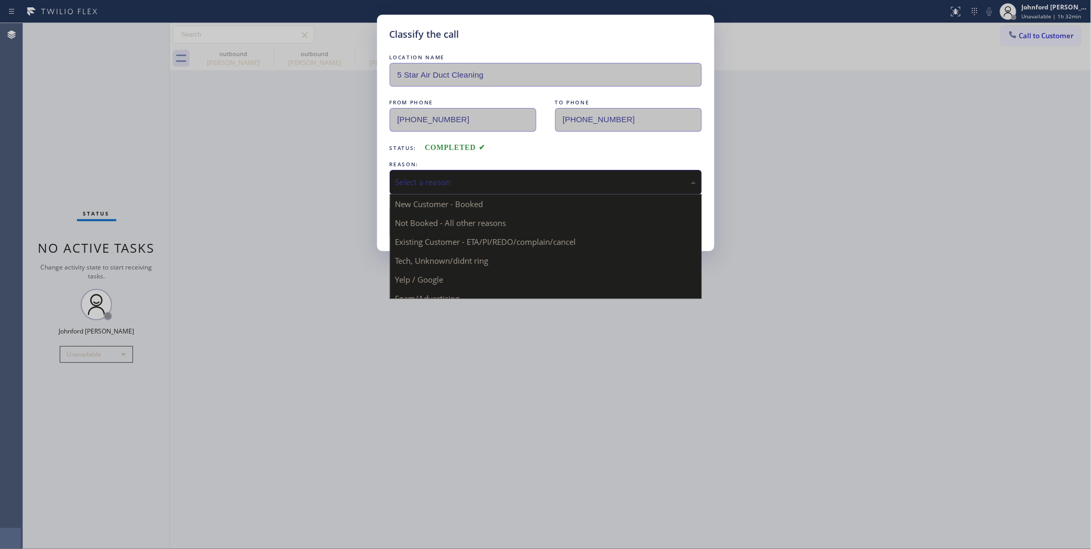
click at [419, 191] on div "Select a reason New Customer - Booked Not Booked - All other reasons Existing C…" at bounding box center [546, 182] width 312 height 25
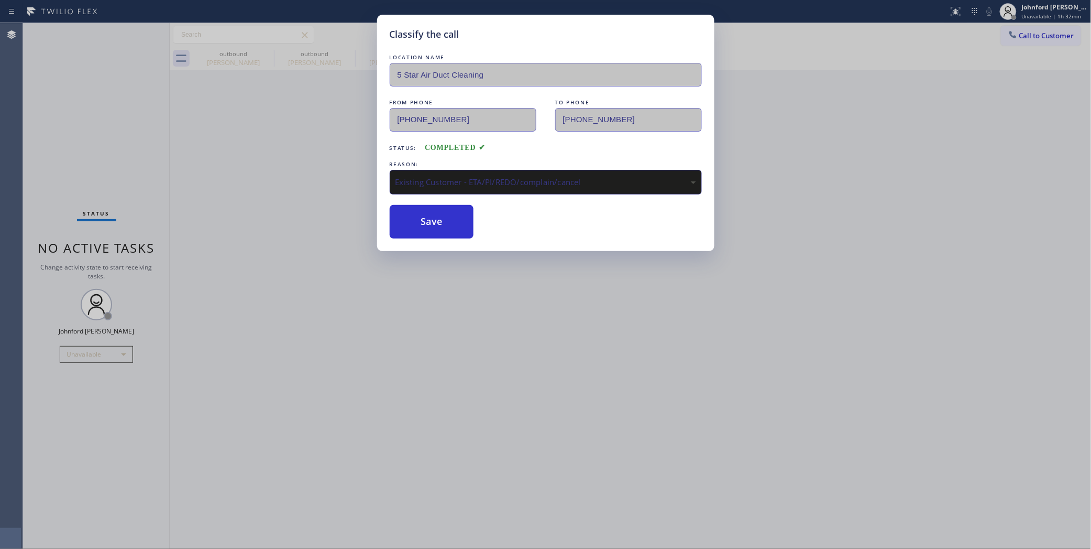
drag, startPoint x: 453, startPoint y: 237, endPoint x: 427, endPoint y: 225, distance: 28.6
click at [425, 224] on button "Save" at bounding box center [432, 222] width 84 height 34
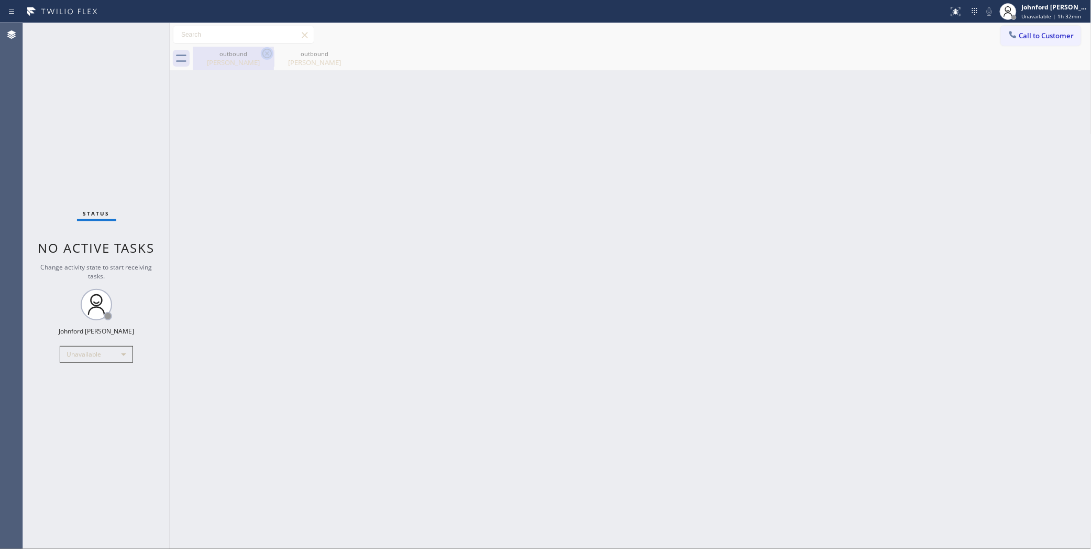
click at [265, 57] on icon at bounding box center [267, 53] width 9 height 9
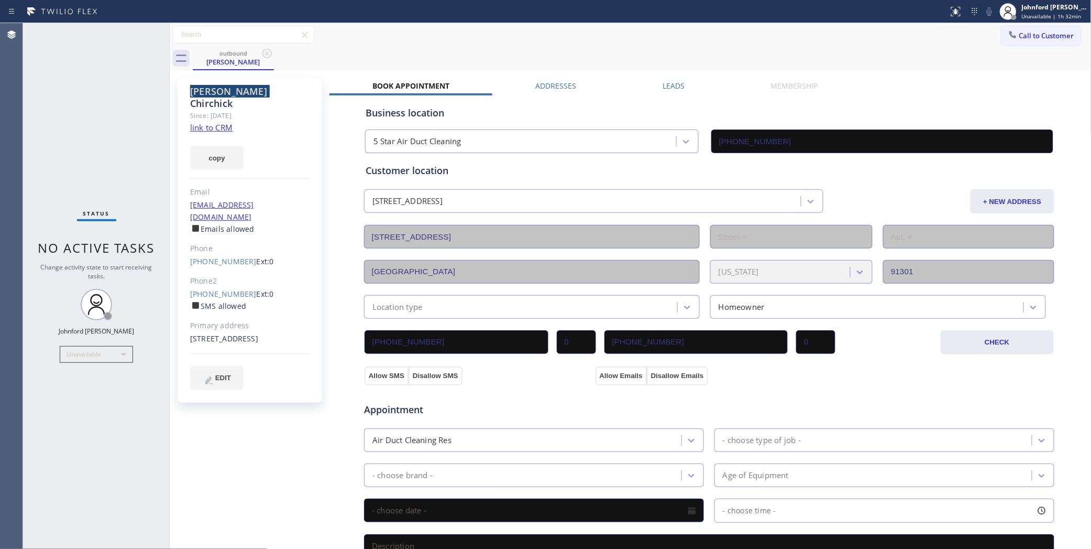
click at [265, 57] on icon at bounding box center [267, 53] width 9 height 9
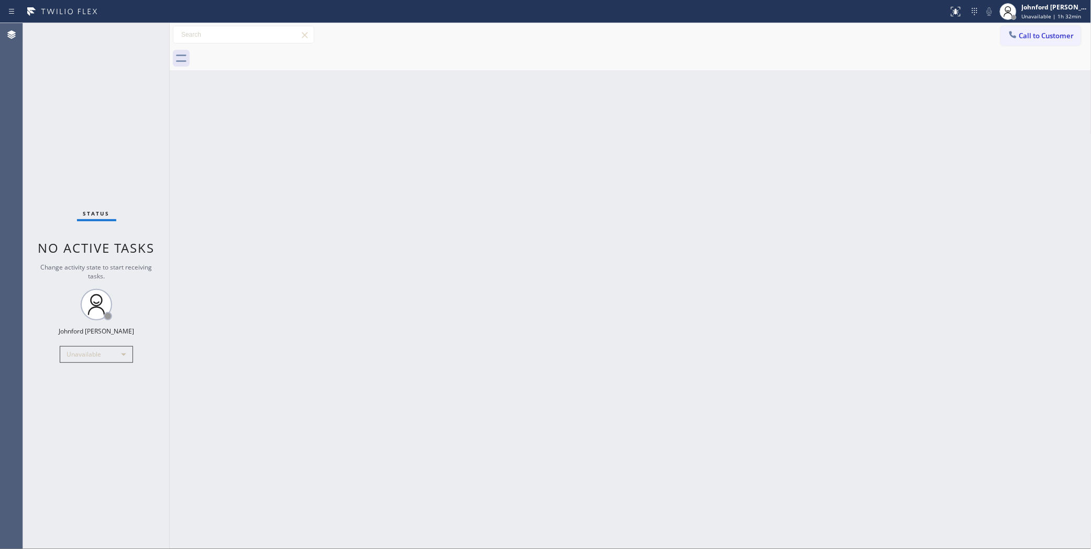
drag, startPoint x: 899, startPoint y: 314, endPoint x: 912, endPoint y: 207, distance: 108.3
click at [899, 314] on div "Back to Dashboard Change Sender ID Customers Technicians Select a contact Outbo…" at bounding box center [631, 286] width 922 height 526
drag, startPoint x: 1007, startPoint y: 36, endPoint x: 971, endPoint y: 48, distance: 37.6
click at [1007, 35] on button "Call to Customer" at bounding box center [1041, 36] width 80 height 20
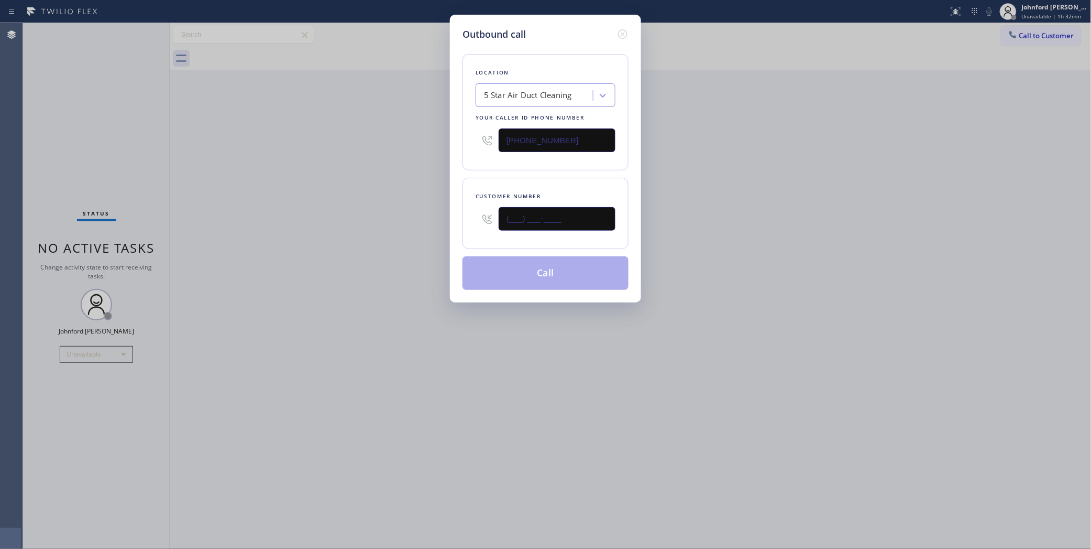
drag, startPoint x: 583, startPoint y: 216, endPoint x: 420, endPoint y: 231, distance: 163.6
click at [469, 231] on div "Customer number (___) ___-____" at bounding box center [546, 213] width 166 height 71
paste input "310) 459-1459"
type input "[PHONE_NUMBER]"
click at [373, 228] on div "Outbound call Location 5 Star Air Duct Cleaning Your caller id phone number [PH…" at bounding box center [545, 274] width 1091 height 549
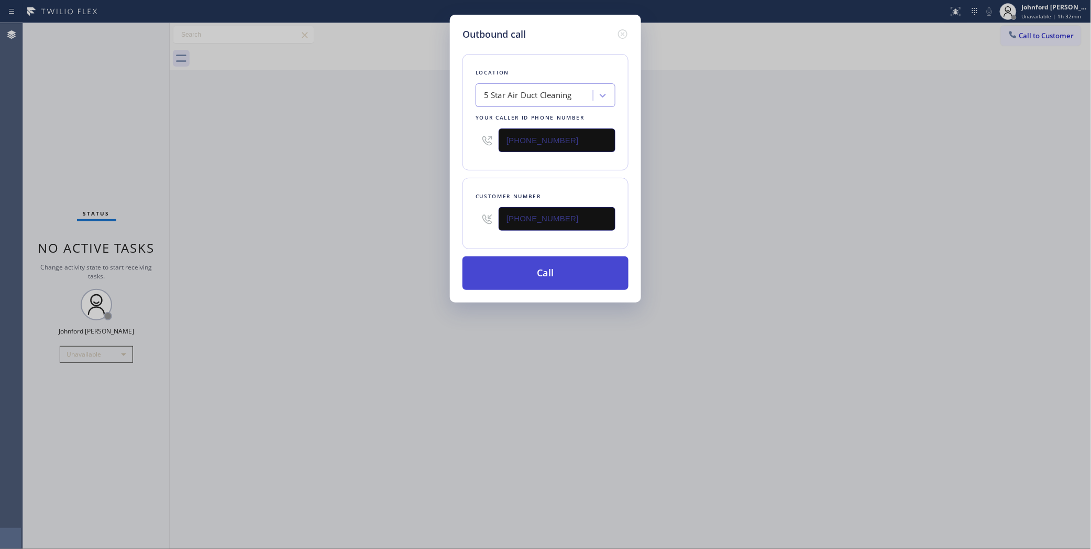
click at [544, 277] on button "Call" at bounding box center [546, 273] width 166 height 34
drag, startPoint x: 756, startPoint y: 181, endPoint x: 772, endPoint y: 134, distance: 50.4
click at [756, 181] on div "Outbound call Location 5 Star Air Duct Cleaning Your caller id phone number [PH…" at bounding box center [545, 274] width 1091 height 549
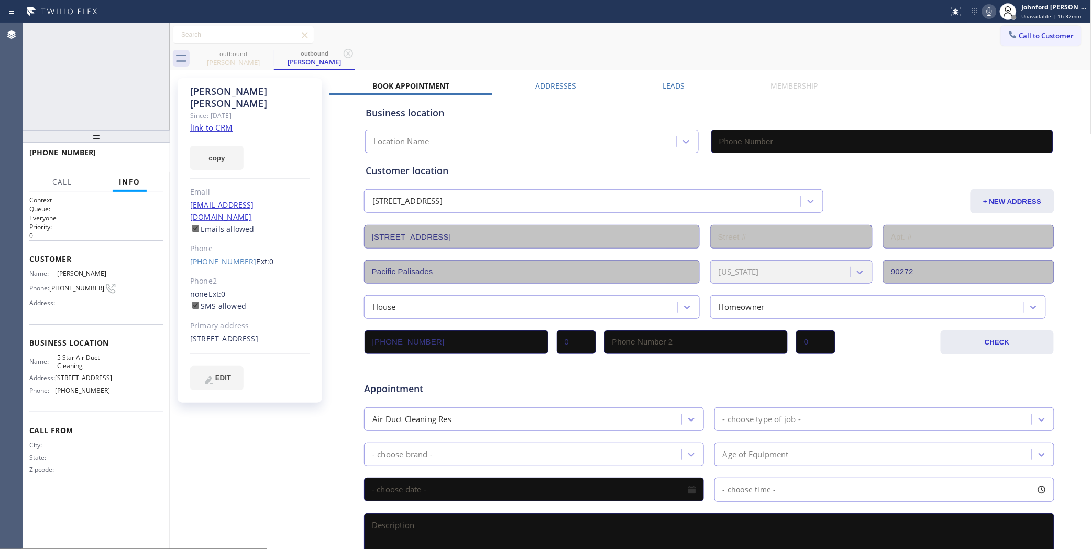
type input "[PHONE_NUMBER]"
click at [155, 40] on icon at bounding box center [156, 34] width 13 height 13
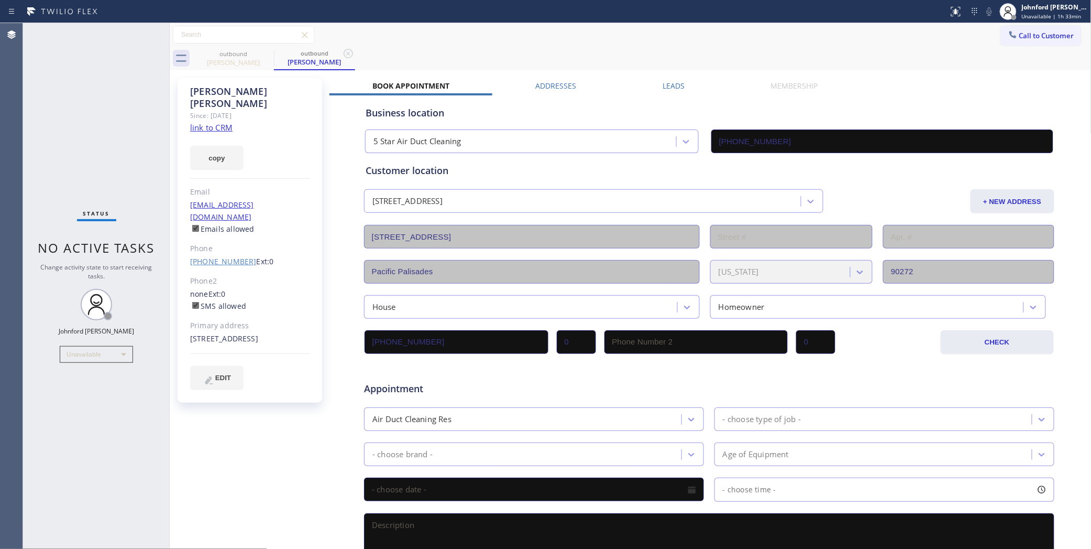
click at [216, 256] on link "[PHONE_NUMBER]" at bounding box center [223, 261] width 67 height 10
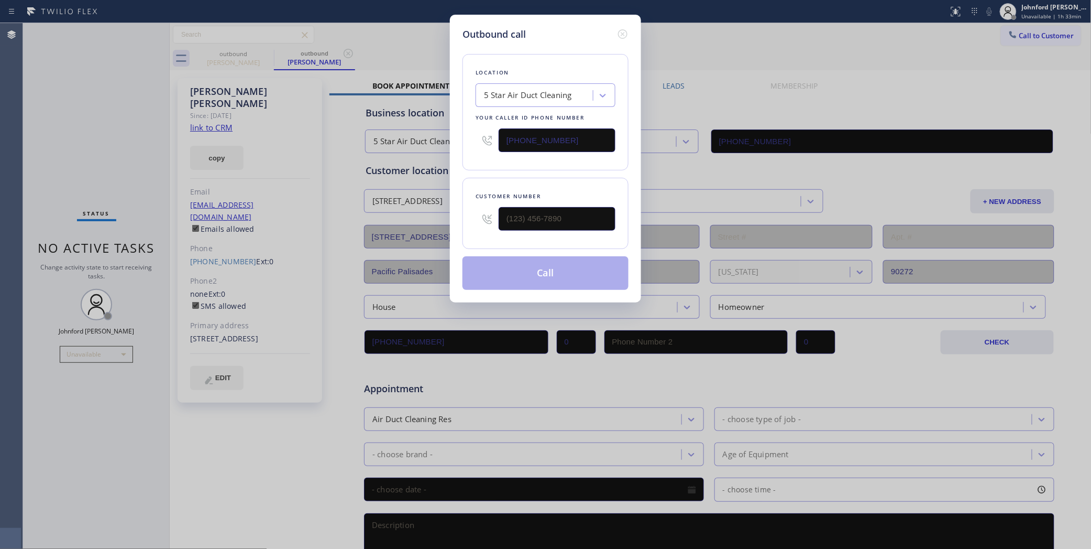
type input "[PHONE_NUMBER]"
drag, startPoint x: 519, startPoint y: 275, endPoint x: 594, endPoint y: 200, distance: 106.0
click at [519, 276] on button "Call" at bounding box center [546, 273] width 166 height 34
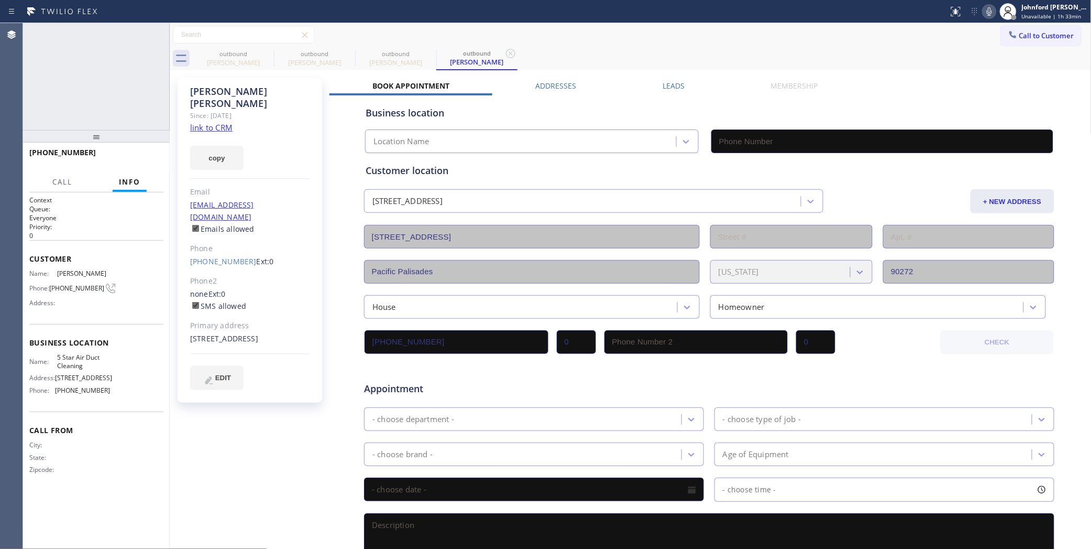
type input "[PHONE_NUMBER]"
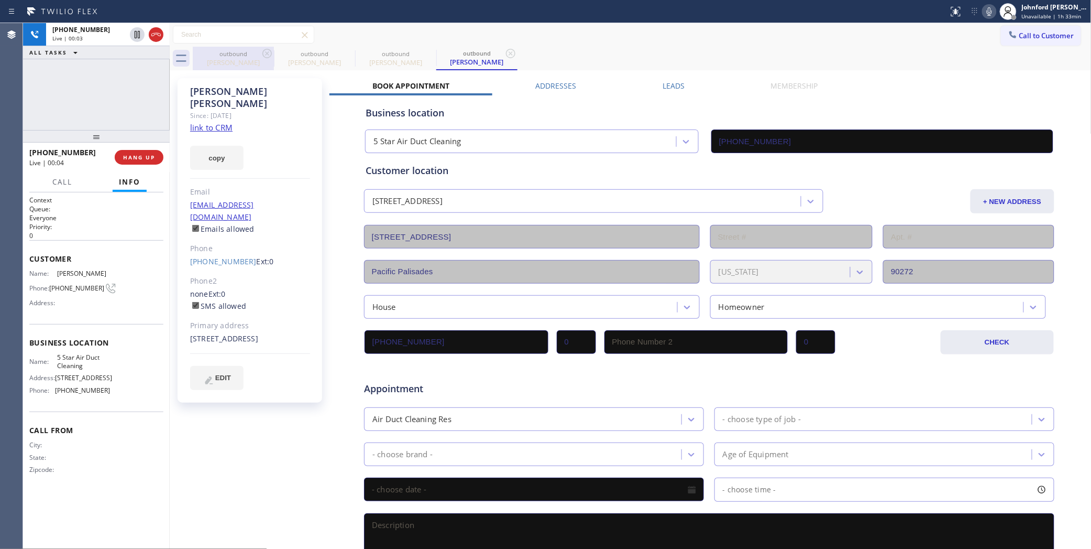
click at [259, 53] on div "outbound" at bounding box center [233, 54] width 79 height 8
click at [263, 53] on div "outbound [PERSON_NAME]" at bounding box center [233, 59] width 81 height 24
click at [264, 53] on icon at bounding box center [267, 53] width 13 height 13
click at [988, 5] on icon at bounding box center [989, 11] width 13 height 13
click at [991, 9] on icon at bounding box center [989, 11] width 13 height 13
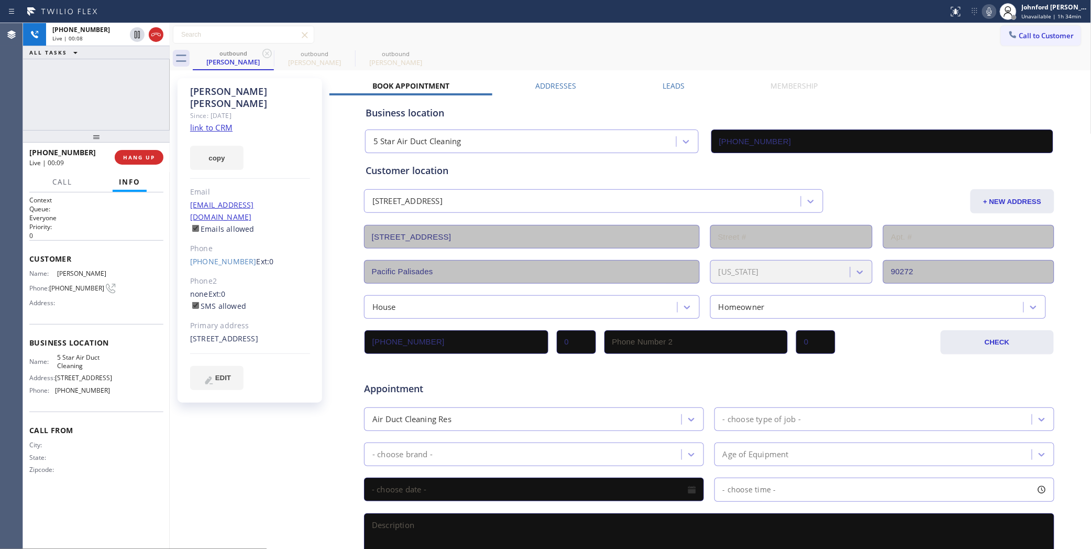
click at [124, 103] on div "[PHONE_NUMBER] Live | 00:08 ALL TASKS ALL TASKS ACTIVE TASKS TASKS IN WRAP UP" at bounding box center [96, 76] width 147 height 107
click at [128, 154] on span "HANG UP" at bounding box center [139, 157] width 32 height 7
click at [139, 159] on span "COMPLETE" at bounding box center [137, 157] width 36 height 7
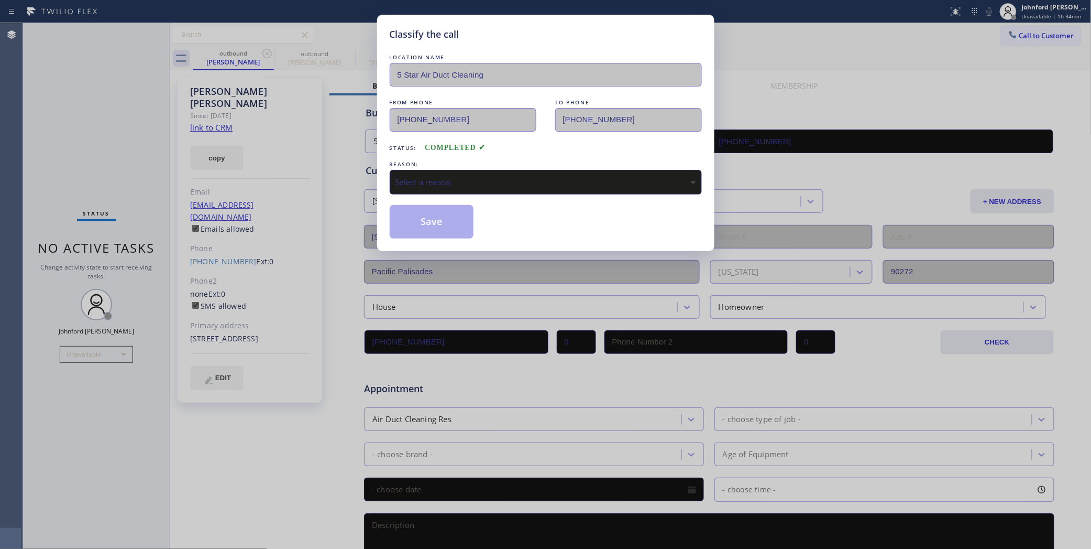
click at [463, 193] on div "LOCATION NAME 5 Star Air Duct Cleaning FROM PHONE [PHONE_NUMBER] TO PHONE [PHON…" at bounding box center [546, 145] width 312 height 187
click at [460, 184] on div "Select a reason" at bounding box center [546, 182] width 301 height 12
click at [430, 186] on div "Tech, Unknown/didnt ring" at bounding box center [546, 182] width 312 height 25
click at [429, 166] on div "REASON:" at bounding box center [546, 164] width 312 height 11
click at [432, 189] on div "Existing Customer - ETA/PI/REDO/complain/cancel" at bounding box center [546, 182] width 312 height 25
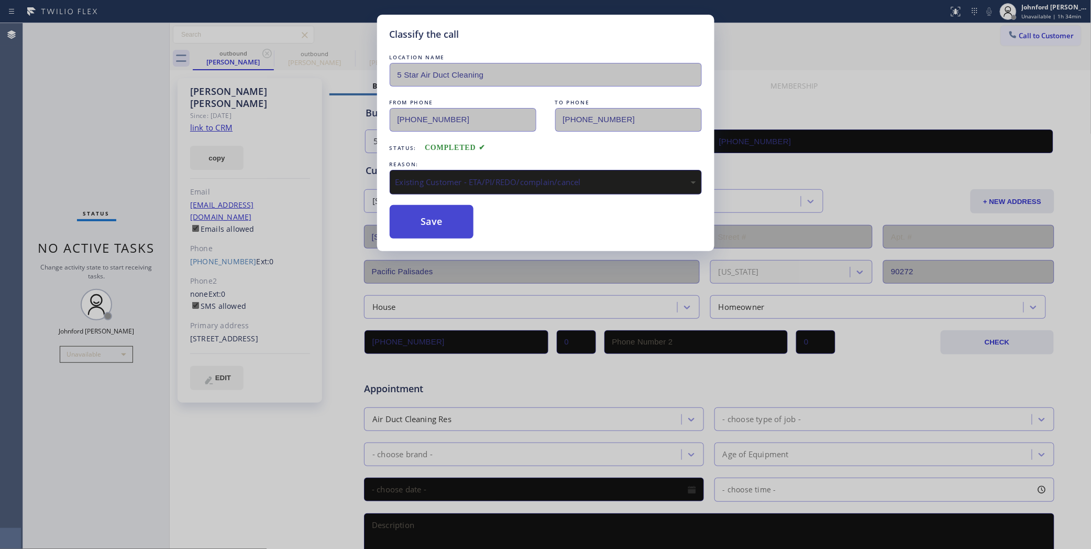
click at [419, 217] on button "Save" at bounding box center [432, 222] width 84 height 34
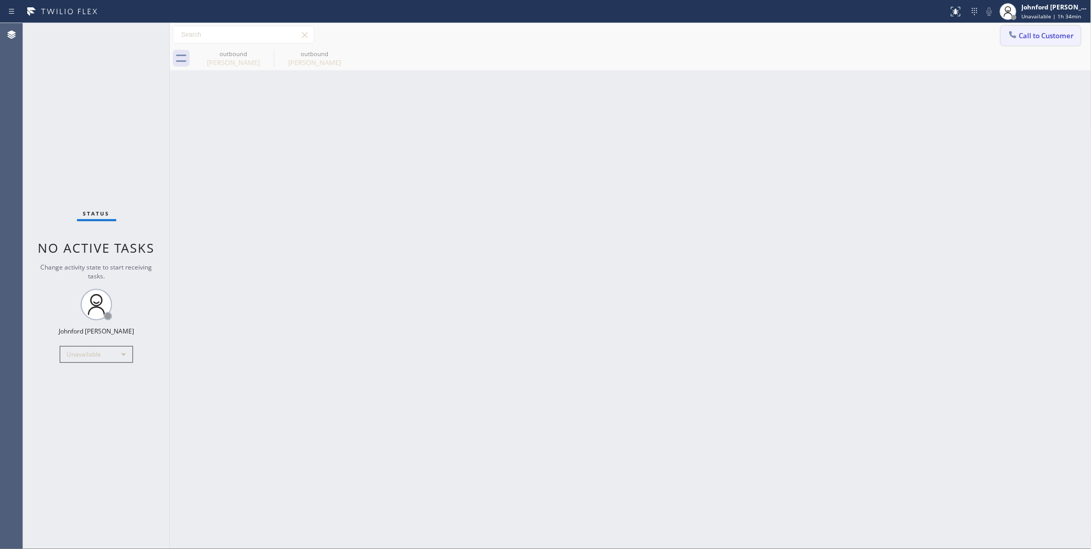
click at [1041, 34] on span "Call to Customer" at bounding box center [1047, 35] width 55 height 9
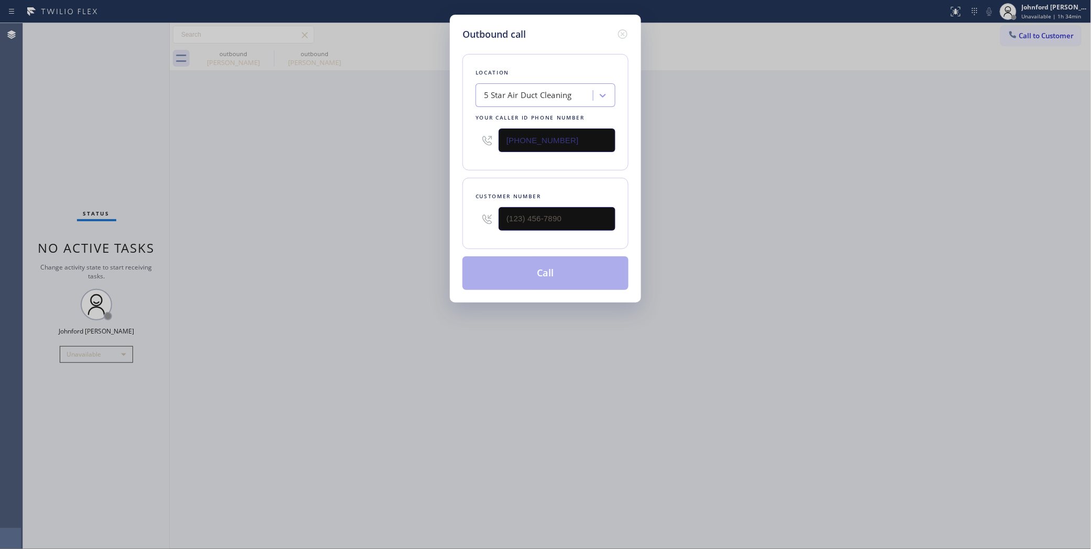
drag, startPoint x: 534, startPoint y: 233, endPoint x: 376, endPoint y: 259, distance: 160.9
click at [439, 247] on div "Outbound call Location 5 Star Air Duct Cleaning Your caller id phone number [PH…" at bounding box center [545, 274] width 1091 height 549
click at [530, 213] on input "(___) ___-____" at bounding box center [557, 219] width 117 height 24
paste input "818) 384-1490"
type input "[PHONE_NUMBER]"
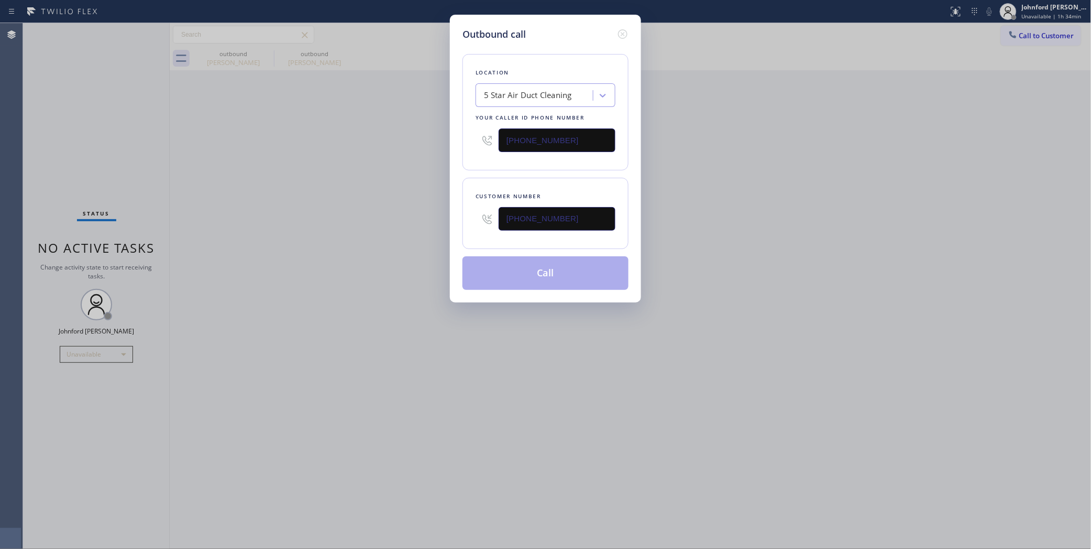
click at [384, 247] on div "Outbound call Location 5 Star Air Duct Cleaning Your caller id phone number [PH…" at bounding box center [545, 274] width 1091 height 549
click at [534, 256] on button "Call" at bounding box center [546, 273] width 166 height 34
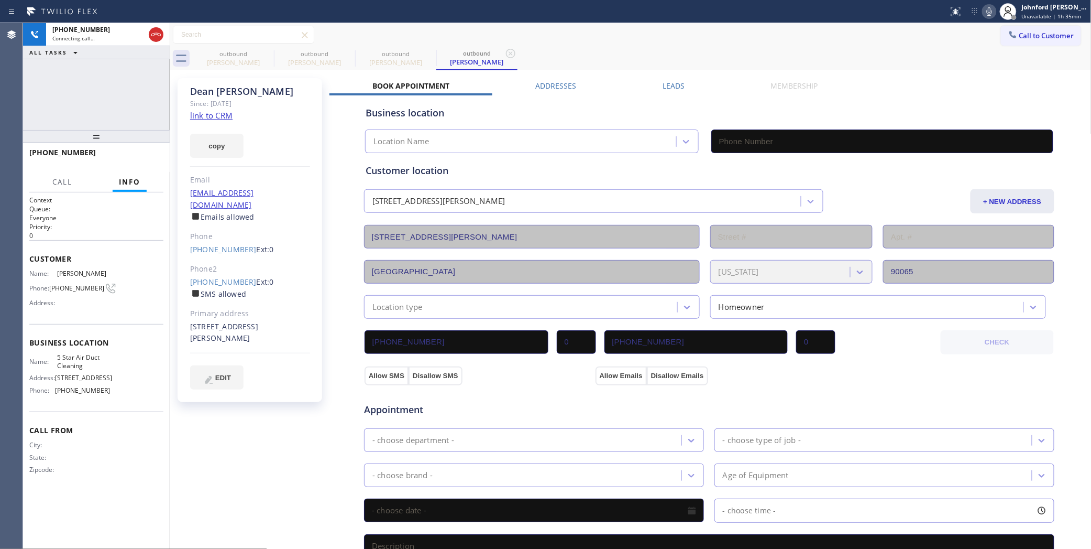
type input "[PHONE_NUMBER]"
click at [259, 49] on div "outbound [PERSON_NAME]" at bounding box center [233, 59] width 79 height 24
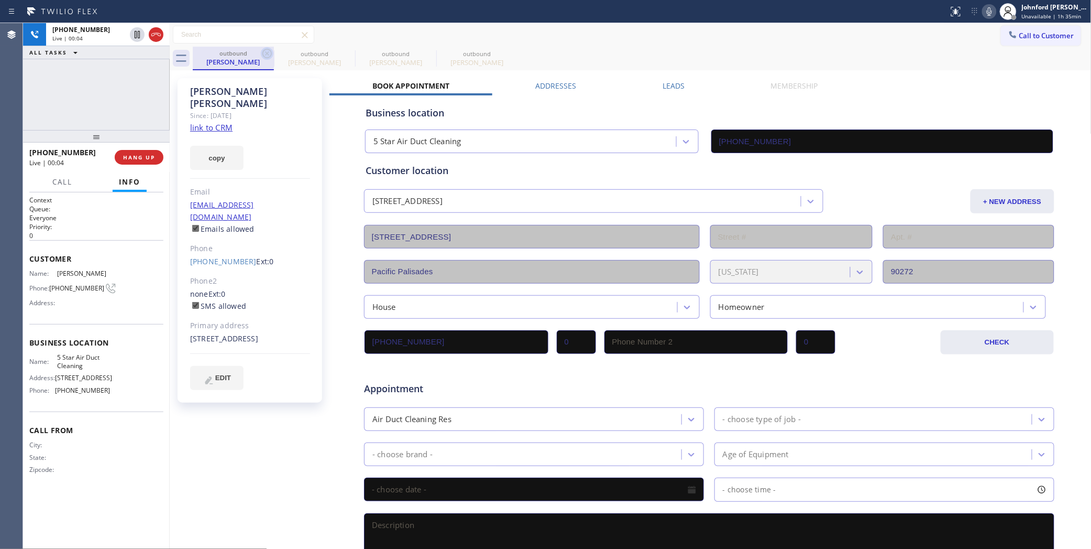
click at [265, 54] on icon at bounding box center [267, 53] width 13 height 13
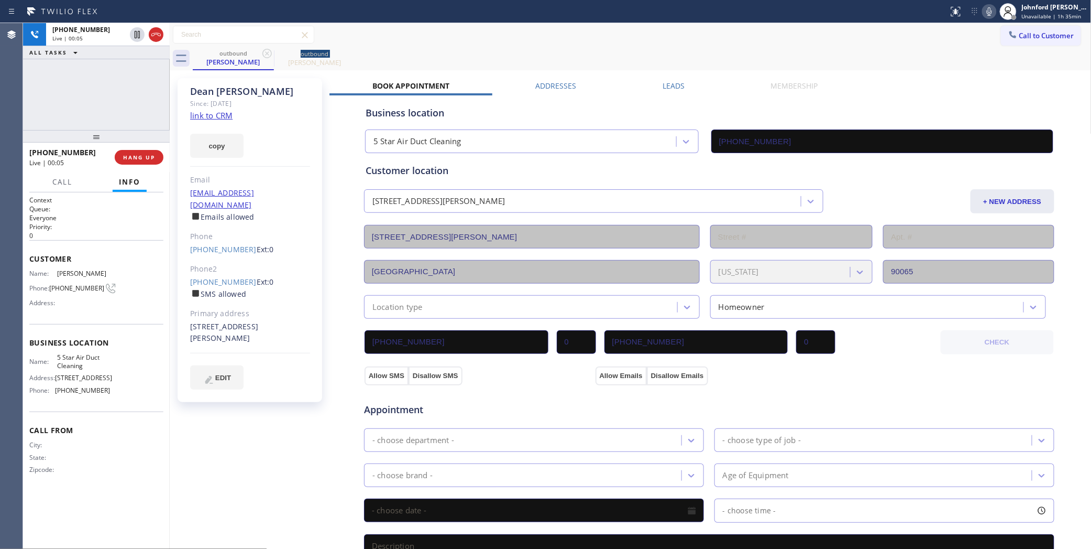
click at [265, 54] on icon at bounding box center [267, 53] width 13 height 13
drag, startPoint x: 129, startPoint y: 158, endPoint x: 145, endPoint y: 151, distance: 17.1
click at [129, 158] on span "HANG UP" at bounding box center [139, 157] width 32 height 7
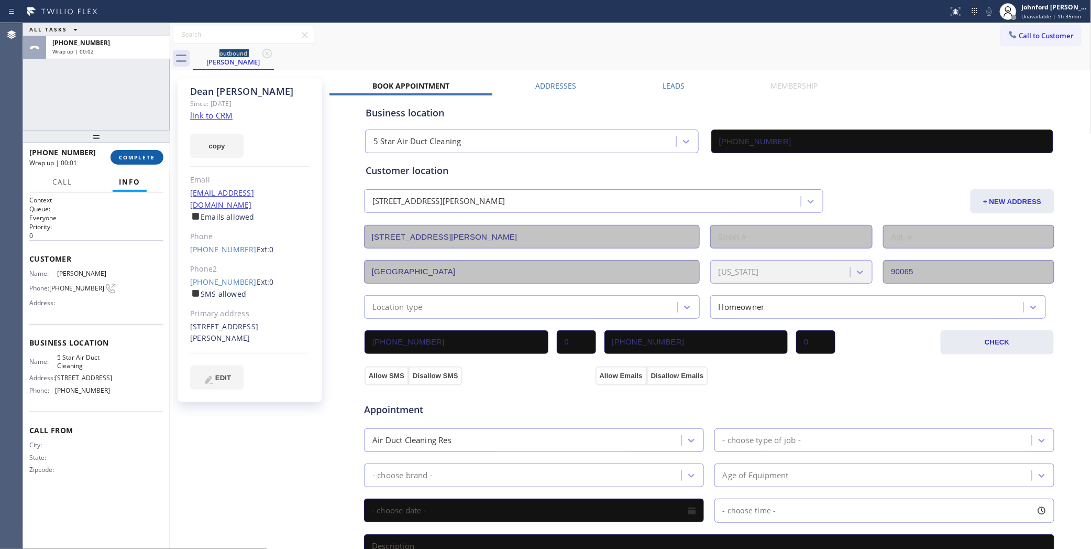
click at [148, 159] on span "COMPLETE" at bounding box center [137, 157] width 36 height 7
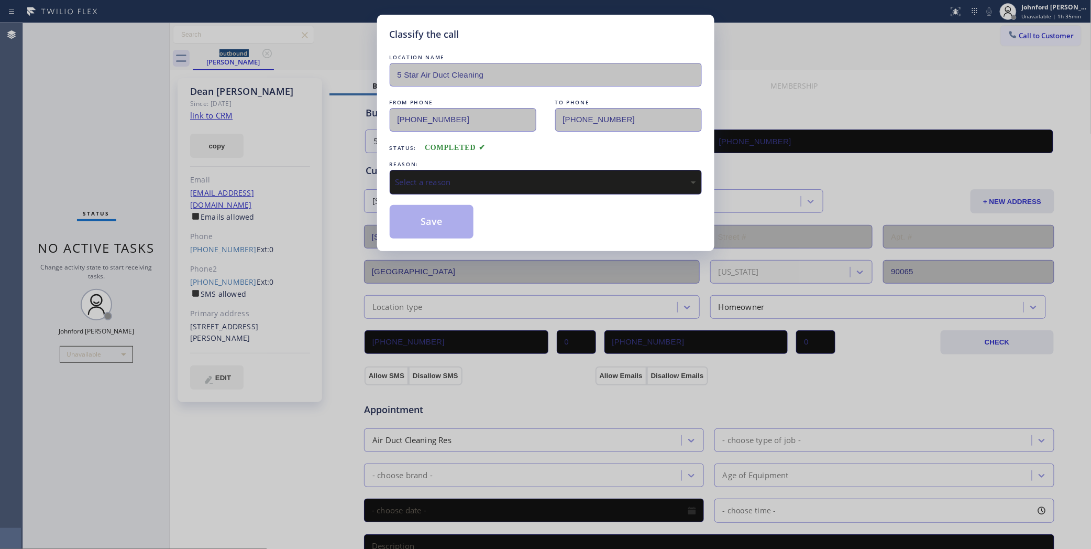
drag, startPoint x: 512, startPoint y: 174, endPoint x: 511, endPoint y: 185, distance: 11.0
click at [513, 176] on div "Select a reason" at bounding box center [546, 182] width 301 height 12
click at [446, 221] on button "Save" at bounding box center [432, 222] width 84 height 34
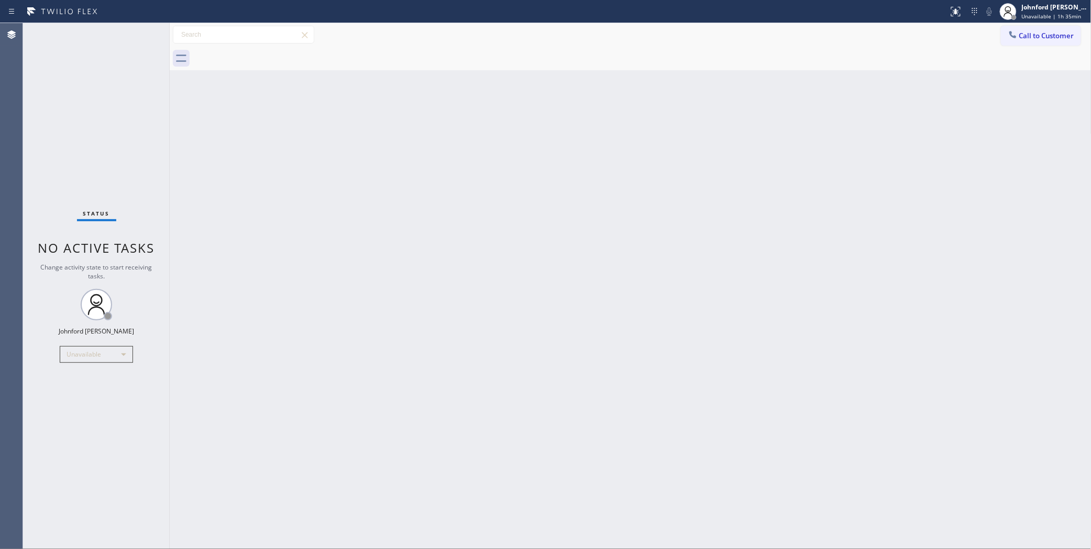
click at [830, 209] on div "Back to Dashboard Change Sender ID Customers Technicians Select a contact Outbo…" at bounding box center [631, 286] width 922 height 526
click at [777, 184] on div "Back to Dashboard Change Sender ID Customers Technicians Select a contact Outbo…" at bounding box center [631, 286] width 922 height 526
click at [1014, 38] on icon at bounding box center [1013, 34] width 10 height 10
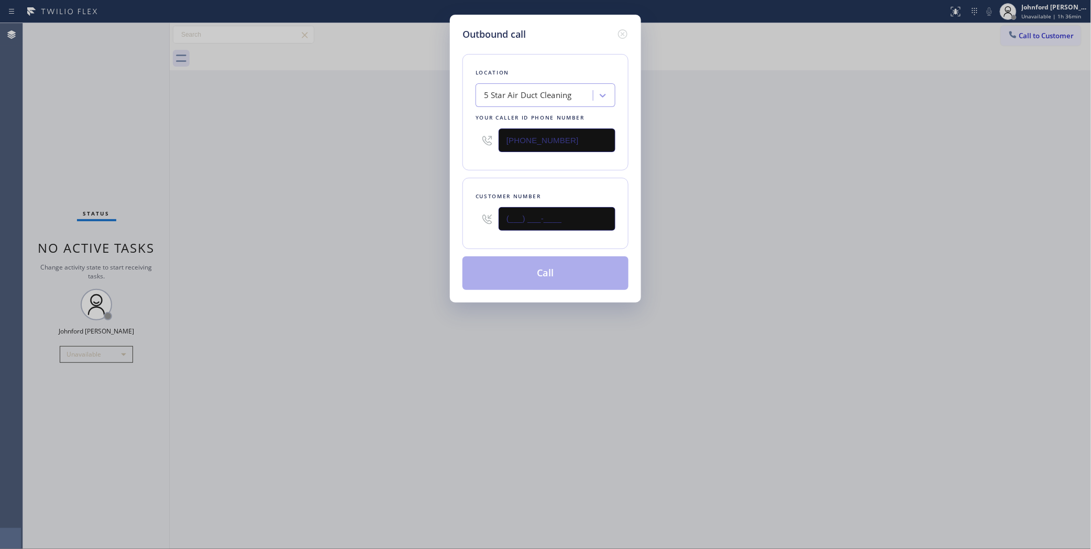
drag, startPoint x: 470, startPoint y: 206, endPoint x: 399, endPoint y: 225, distance: 73.8
click at [440, 204] on div "Outbound call Location 5 Star Air Duct Cleaning Your caller id phone number [PH…" at bounding box center [545, 274] width 1091 height 549
paste input "815) 345-1111"
type input "[PHONE_NUMBER]"
click at [367, 237] on div "Outbound call Location 5 Star Air Duct Cleaning Your caller id phone number [PH…" at bounding box center [545, 274] width 1091 height 549
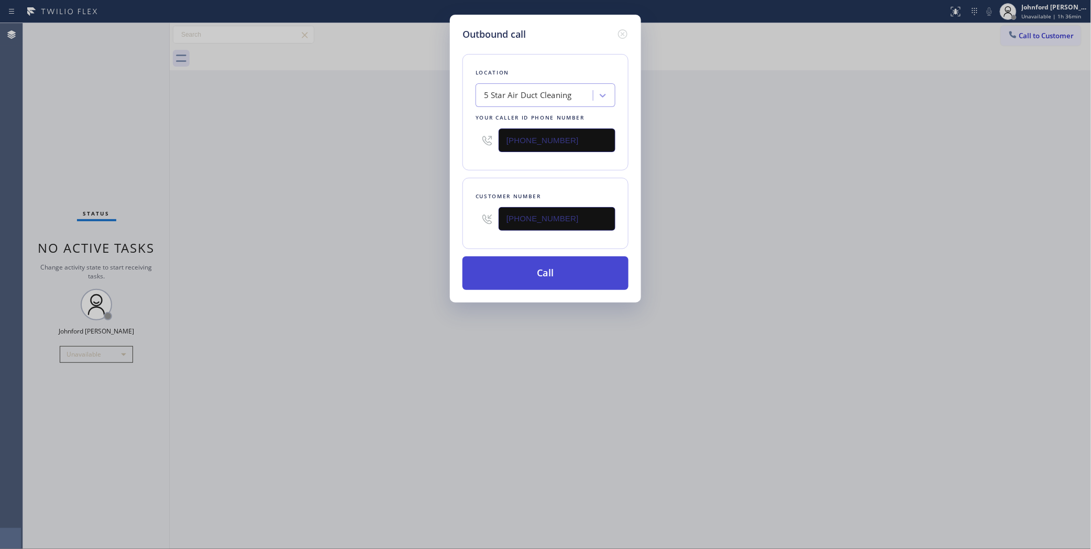
click at [579, 271] on button "Call" at bounding box center [546, 273] width 166 height 34
drag, startPoint x: 815, startPoint y: 173, endPoint x: 818, endPoint y: 0, distance: 172.9
click at [815, 170] on div "Back to Dashboard Change Sender ID Customers Technicians Select a contact Outbo…" at bounding box center [631, 286] width 922 height 526
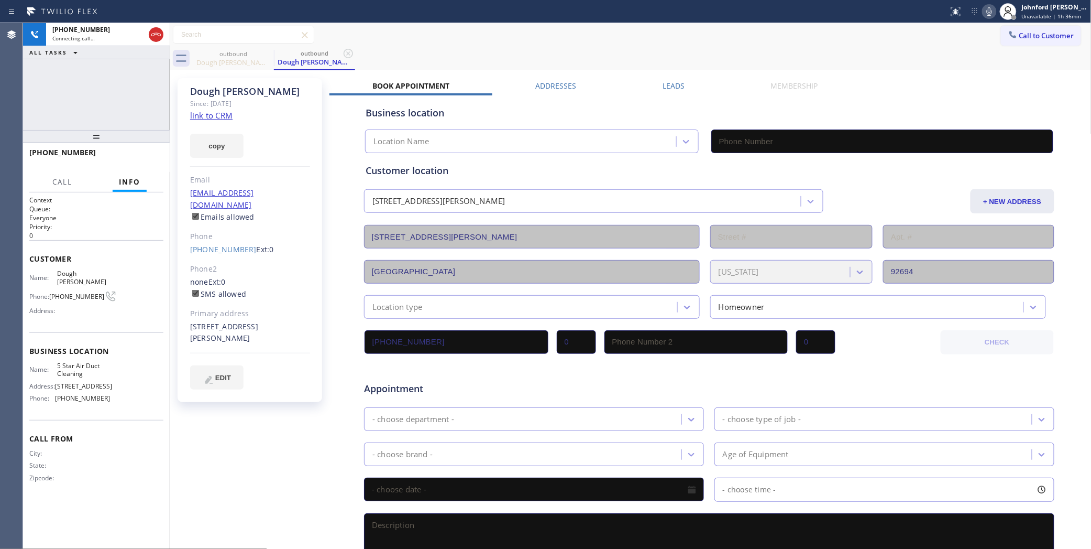
type input "[PHONE_NUMBER]"
click at [996, 7] on icon at bounding box center [989, 11] width 13 height 13
click at [986, 14] on icon at bounding box center [989, 11] width 13 height 13
click at [131, 158] on span "HANG UP" at bounding box center [139, 157] width 32 height 7
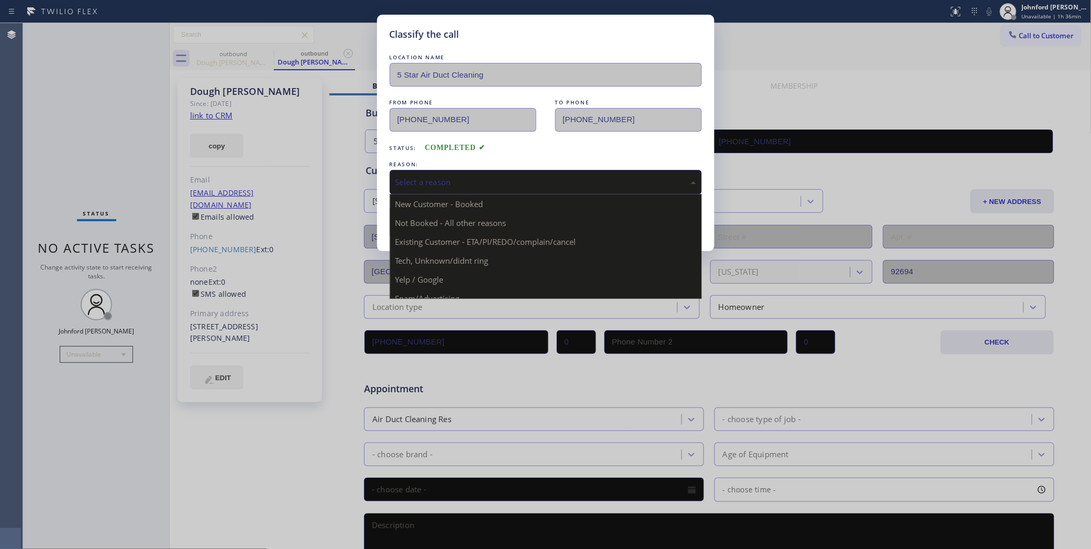
click at [504, 186] on div "Select a reason" at bounding box center [546, 182] width 312 height 25
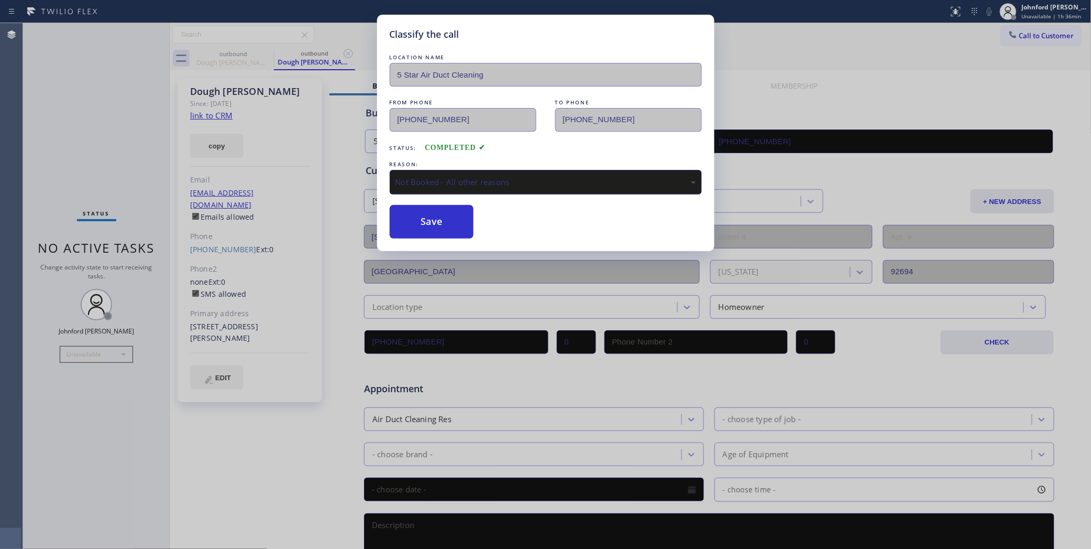
drag, startPoint x: 469, startPoint y: 231, endPoint x: 458, endPoint y: 177, distance: 55.0
click at [469, 229] on button "Save" at bounding box center [432, 222] width 84 height 34
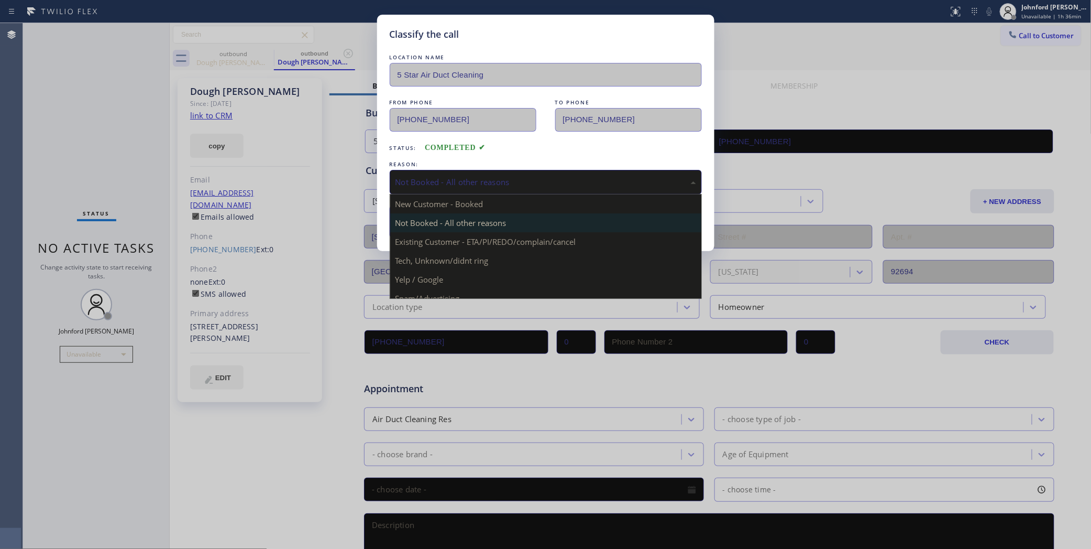
click at [458, 177] on div "Not Booked - All other reasons" at bounding box center [546, 182] width 301 height 12
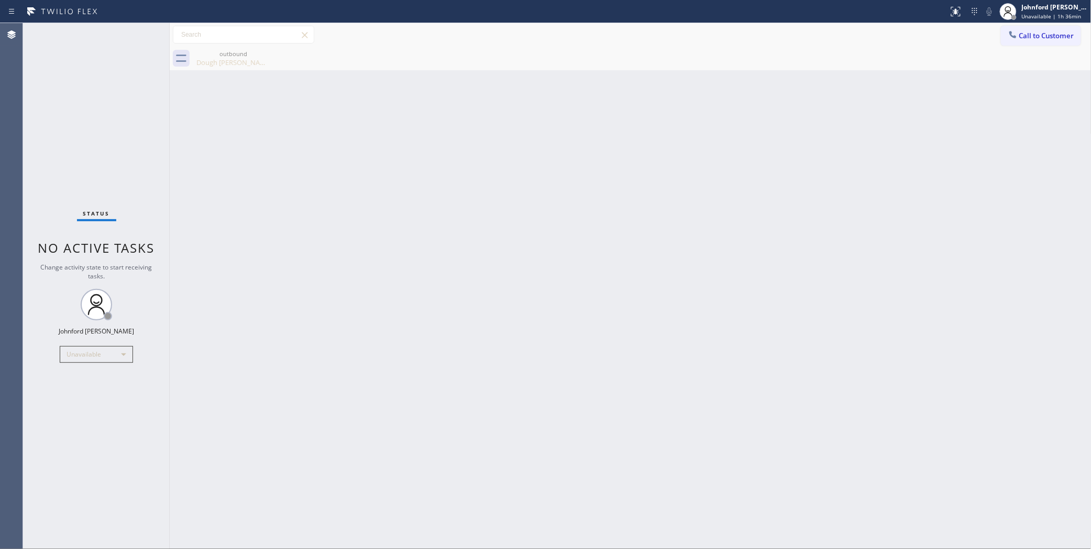
click at [464, 248] on div "Back to Dashboard Change Sender ID Customers Technicians Select a contact Outbo…" at bounding box center [631, 286] width 922 height 526
click at [454, 241] on div "Back to Dashboard Change Sender ID Customers Technicians Select a contact Outbo…" at bounding box center [631, 286] width 922 height 526
drag, startPoint x: 1018, startPoint y: 27, endPoint x: 1018, endPoint y: 43, distance: 16.2
click at [1018, 30] on button "Call to Customer" at bounding box center [1041, 36] width 80 height 20
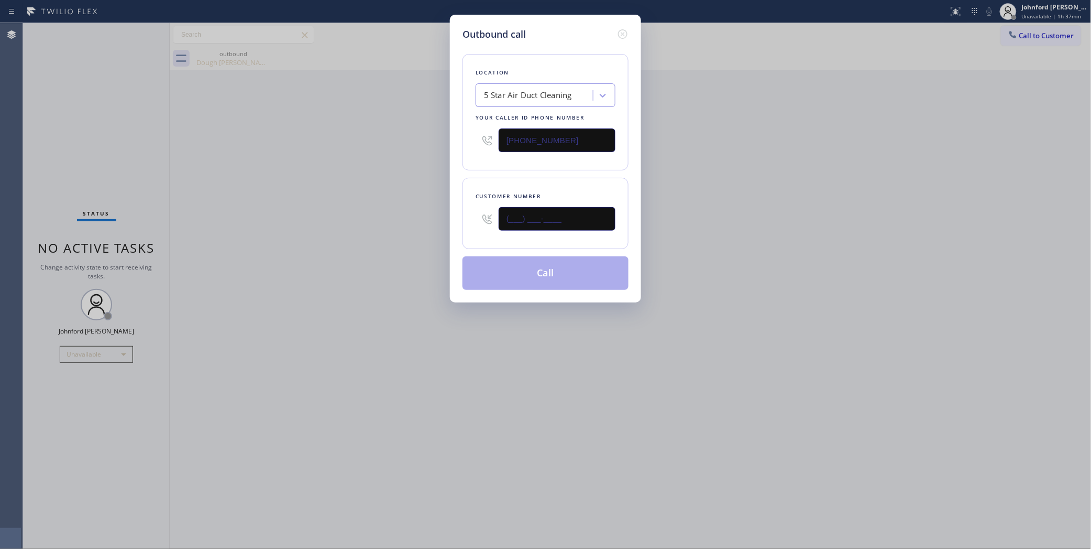
drag, startPoint x: 549, startPoint y: 222, endPoint x: 457, endPoint y: 235, distance: 92.1
click at [476, 231] on div "(___) ___-____" at bounding box center [546, 219] width 140 height 34
paste input "949) 668-3108"
type input "[PHONE_NUMBER]"
click at [435, 239] on div "Outbound call Location 5 Star Air Duct Cleaning Your caller id phone number [PH…" at bounding box center [545, 274] width 1091 height 549
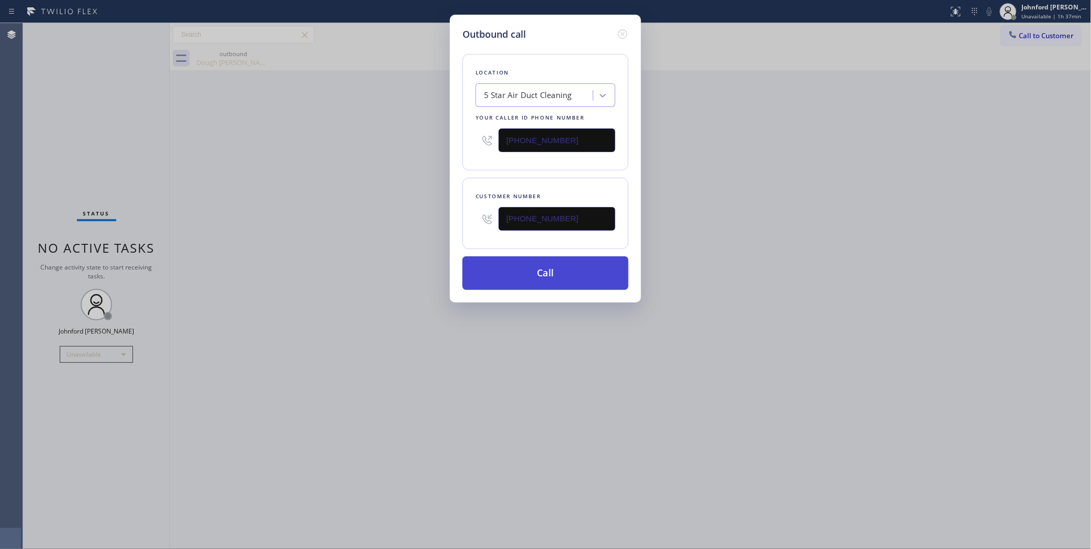
click at [493, 268] on button "Call" at bounding box center [546, 273] width 166 height 34
drag, startPoint x: 701, startPoint y: 225, endPoint x: 754, endPoint y: 132, distance: 107.8
click at [727, 197] on div "Outbound call Location 5 Star Air Duct Cleaning Your caller id phone number [PH…" at bounding box center [545, 274] width 1091 height 549
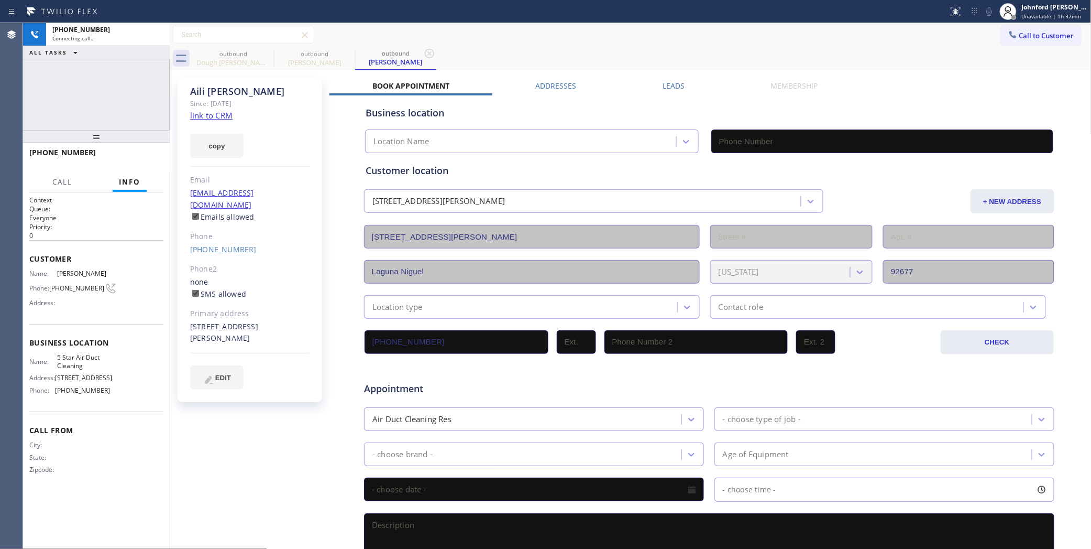
type input "[PHONE_NUMBER]"
click at [137, 161] on button "HANG UP" at bounding box center [139, 157] width 49 height 15
click at [221, 244] on link "[PHONE_NUMBER]" at bounding box center [223, 249] width 67 height 10
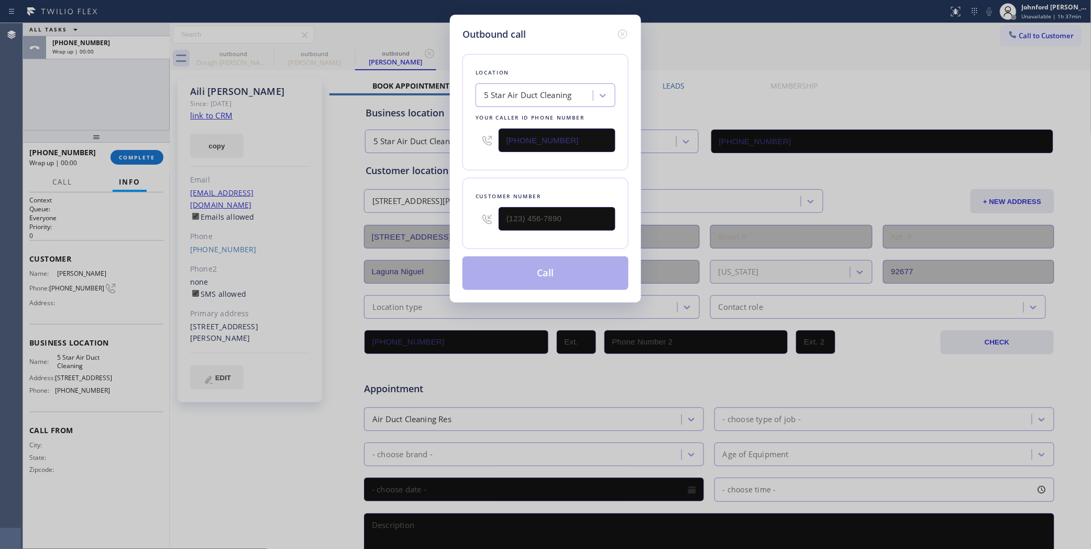
type input "[PHONE_NUMBER]"
click at [519, 278] on button "Call" at bounding box center [546, 273] width 166 height 34
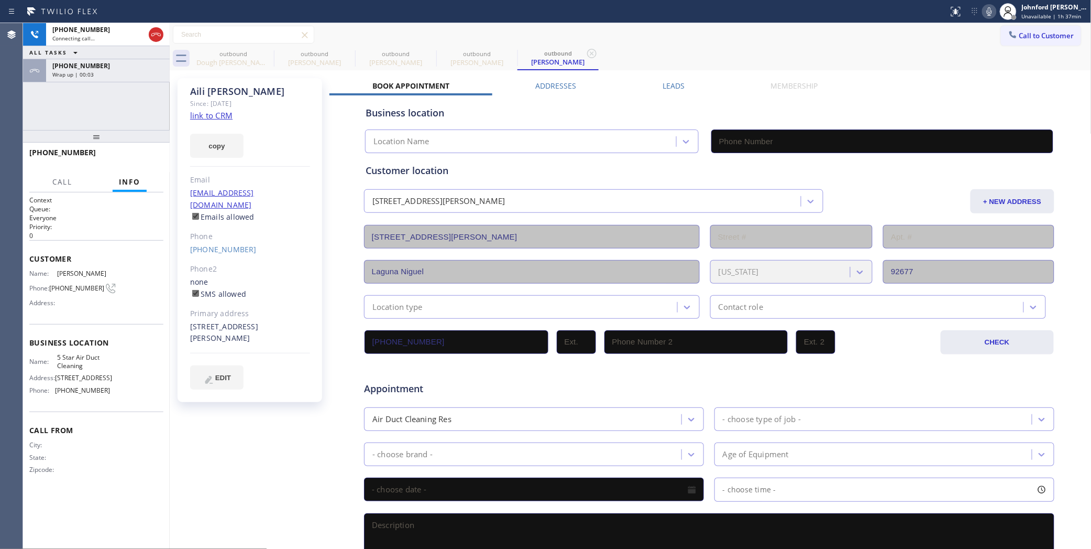
type input "[PHONE_NUMBER]"
click at [72, 100] on div "[PHONE_NUMBER] Connecting call… ALL TASKS ALL TASKS ACTIVE TASKS TASKS IN WRAP …" at bounding box center [96, 76] width 147 height 107
click at [139, 69] on div "[PHONE_NUMBER]" at bounding box center [107, 65] width 111 height 9
click at [170, 158] on div at bounding box center [170, 286] width 0 height 526
drag, startPoint x: 156, startPoint y: 160, endPoint x: 143, endPoint y: 157, distance: 13.9
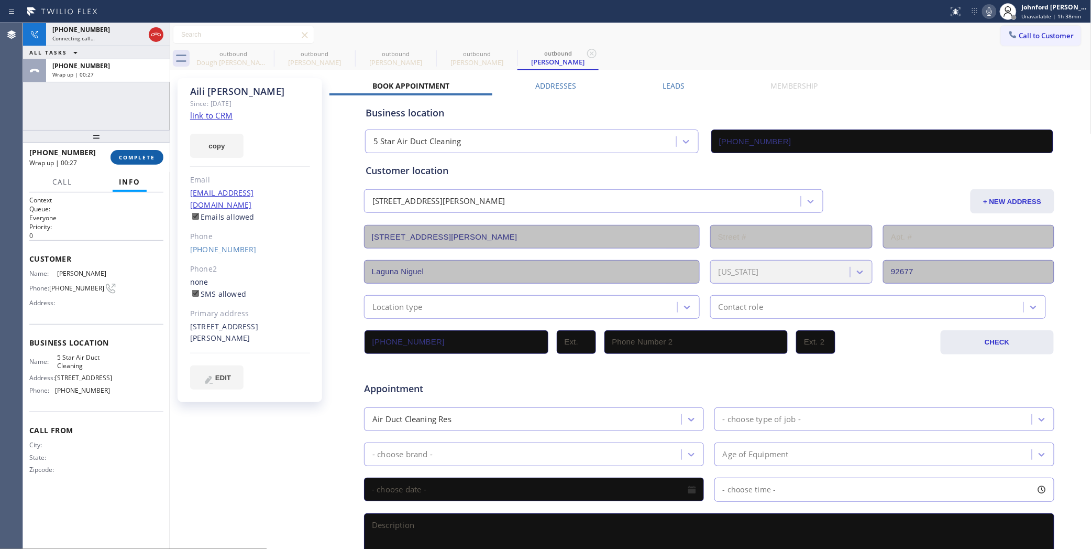
click at [152, 160] on button "COMPLETE" at bounding box center [137, 157] width 53 height 15
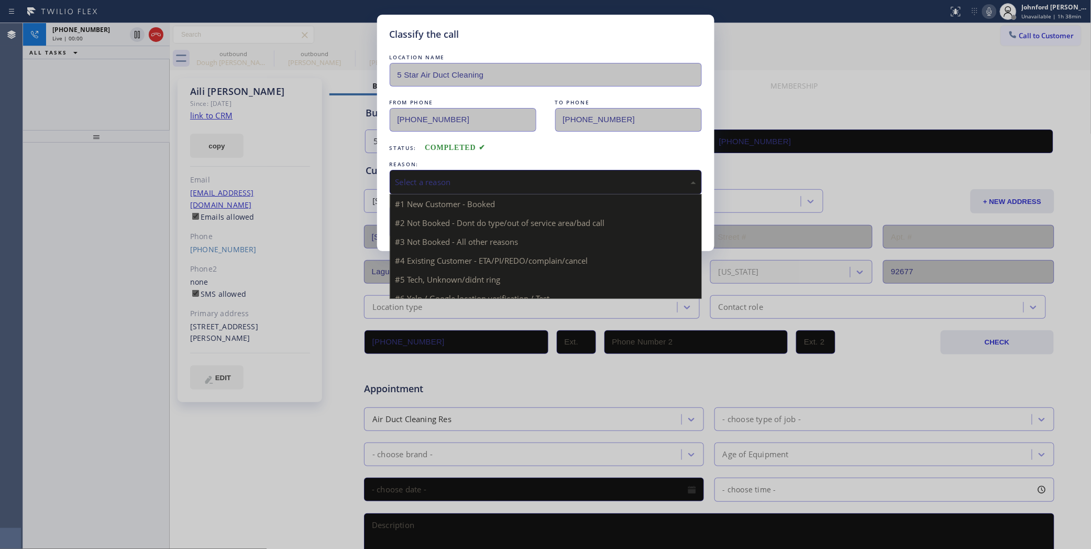
click at [454, 181] on div "Select a reason" at bounding box center [546, 182] width 301 height 12
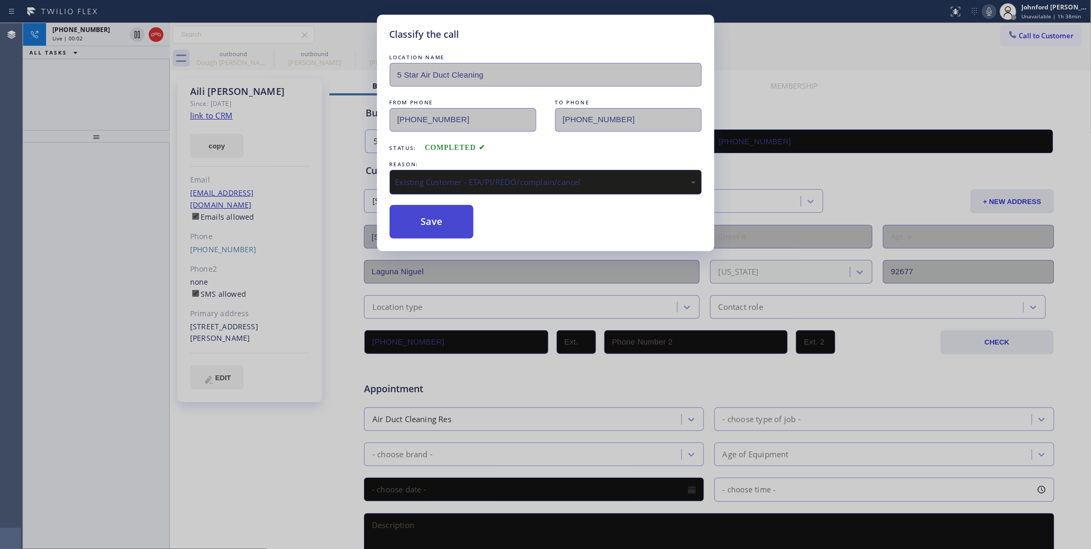
click at [419, 211] on button "Save" at bounding box center [432, 222] width 84 height 34
click at [145, 37] on div "Classify the call LOCATION NAME 5 Star Air Duct Cleaning FROM PHONE [PHONE_NUMB…" at bounding box center [545, 274] width 1091 height 549
click at [158, 39] on div "Classify the call LOCATION NAME 5 Star Air Duct Cleaning FROM PHONE [PHONE_NUMB…" at bounding box center [545, 274] width 1091 height 549
click at [158, 39] on icon at bounding box center [156, 34] width 13 height 13
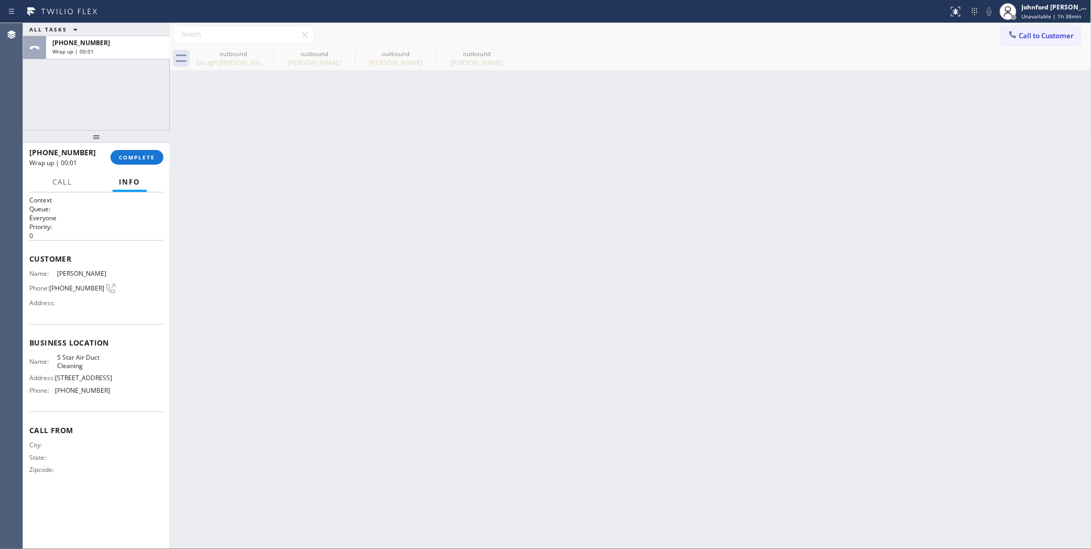
click at [139, 169] on div "[PHONE_NUMBER] Wrap up | 00:01 COMPLETE" at bounding box center [96, 157] width 134 height 27
click at [147, 154] on span "COMPLETE" at bounding box center [137, 157] width 36 height 7
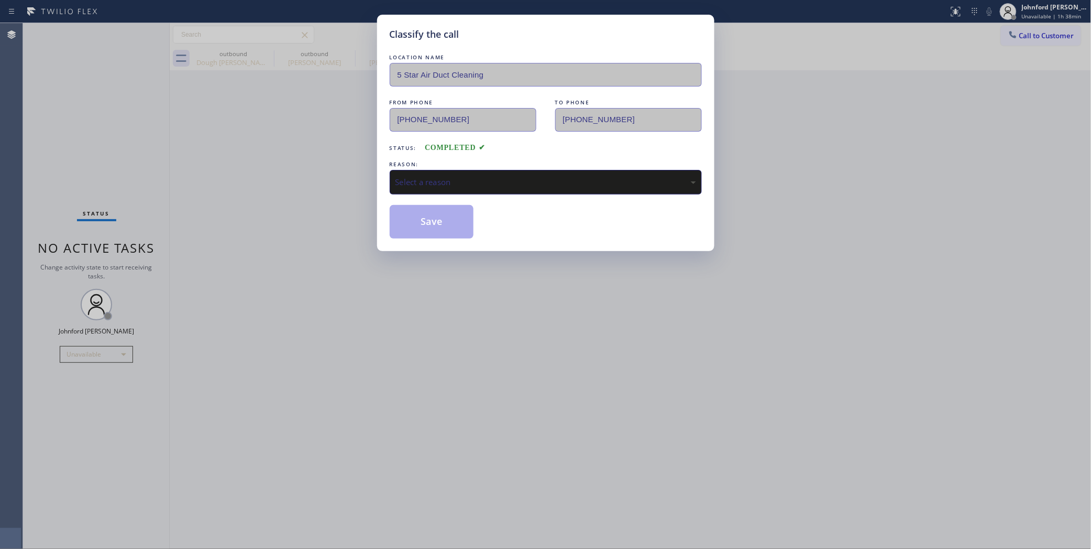
click at [542, 181] on div "Select a reason" at bounding box center [546, 182] width 301 height 12
click at [444, 217] on button "Save" at bounding box center [432, 222] width 84 height 34
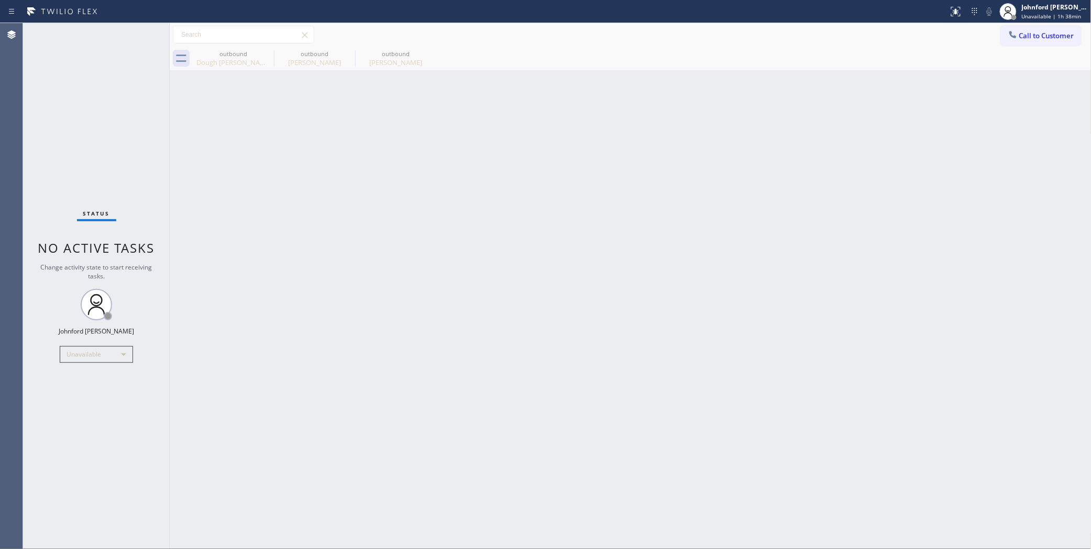
click at [1018, 41] on button "Call to Customer" at bounding box center [1041, 36] width 80 height 20
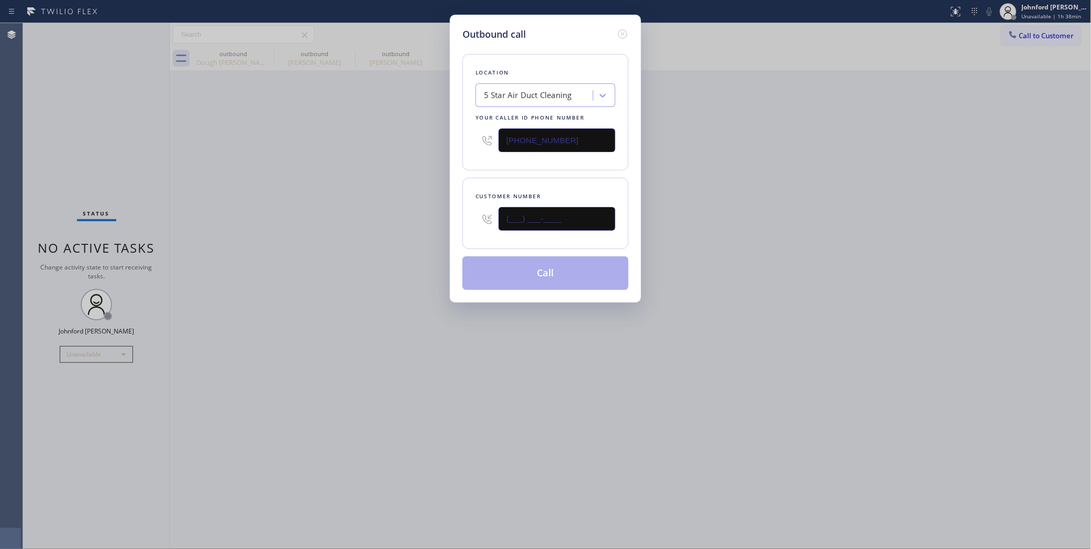
drag, startPoint x: 504, startPoint y: 224, endPoint x: 382, endPoint y: 229, distance: 121.7
click at [428, 223] on div "Outbound call Location 5 Star Air Duct Cleaning Your caller id phone number [PH…" at bounding box center [545, 274] width 1091 height 549
paste input "310) 925-1739"
type input "[PHONE_NUMBER]"
click at [374, 231] on div "Outbound call Location 5 Star Air Duct Cleaning Your caller id phone number [PH…" at bounding box center [545, 274] width 1091 height 549
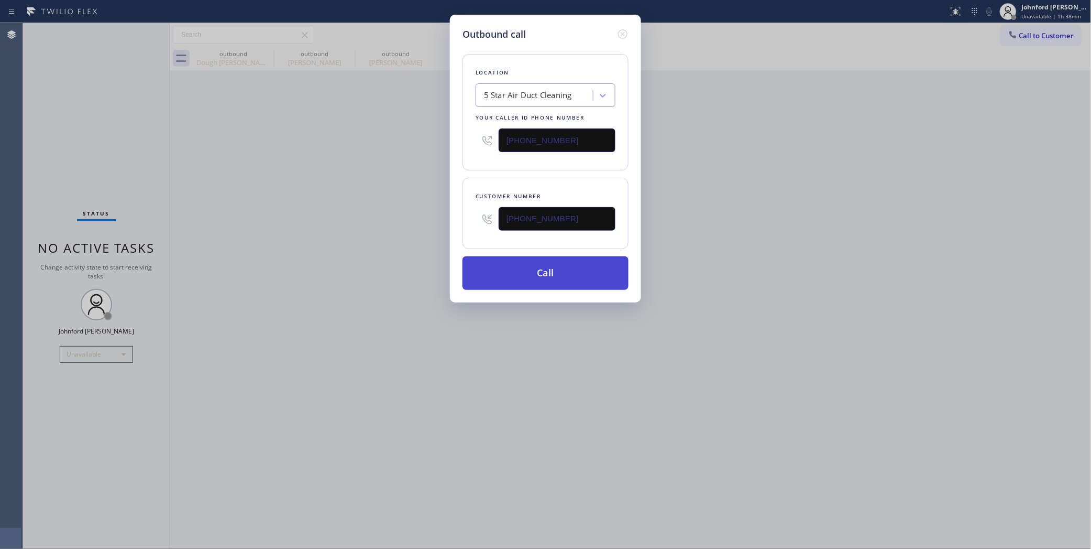
click at [488, 266] on button "Call" at bounding box center [546, 273] width 166 height 34
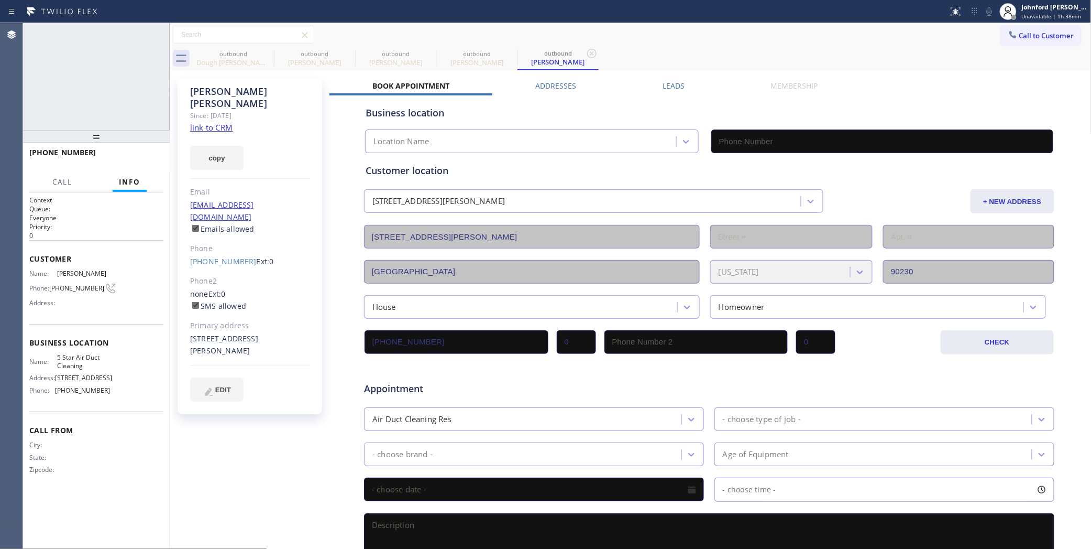
type input "[PHONE_NUMBER]"
click at [146, 152] on button "HANG UP" at bounding box center [139, 157] width 49 height 15
click at [128, 150] on button "COMPLETE" at bounding box center [137, 157] width 53 height 15
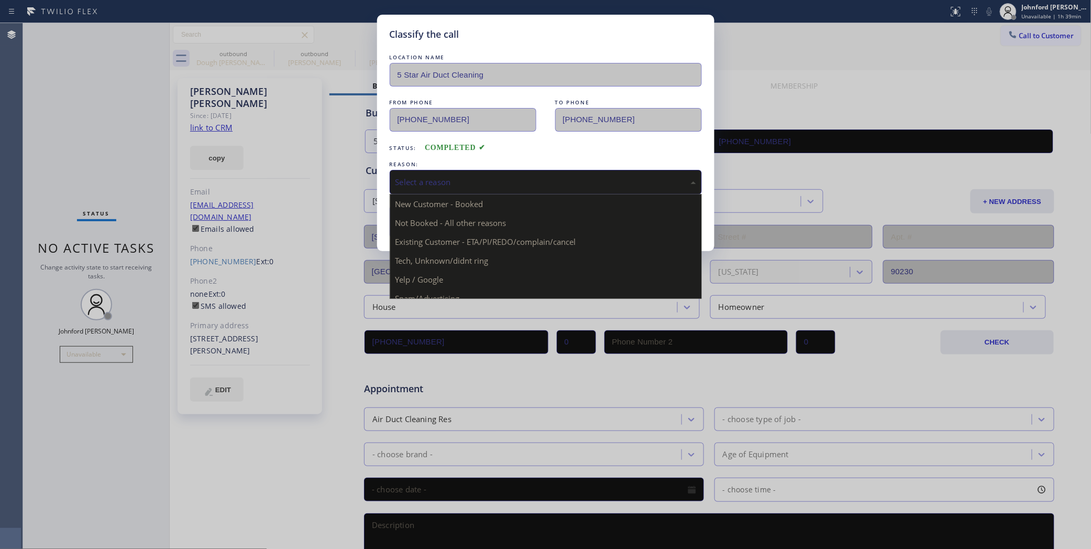
click at [489, 182] on div "Select a reason" at bounding box center [546, 182] width 301 height 12
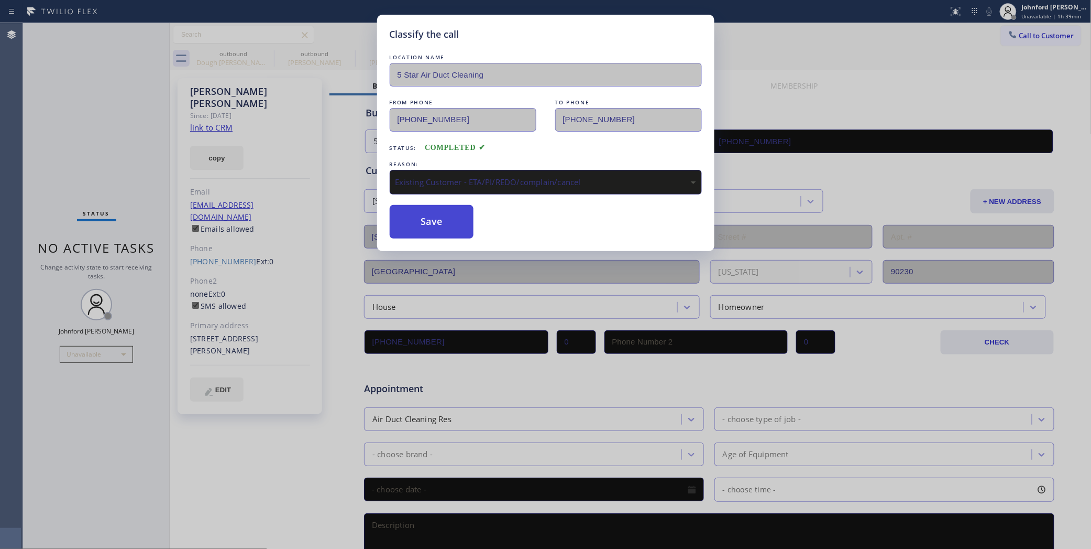
drag, startPoint x: 439, startPoint y: 226, endPoint x: 442, endPoint y: 210, distance: 16.5
click at [439, 224] on button "Save" at bounding box center [432, 222] width 84 height 34
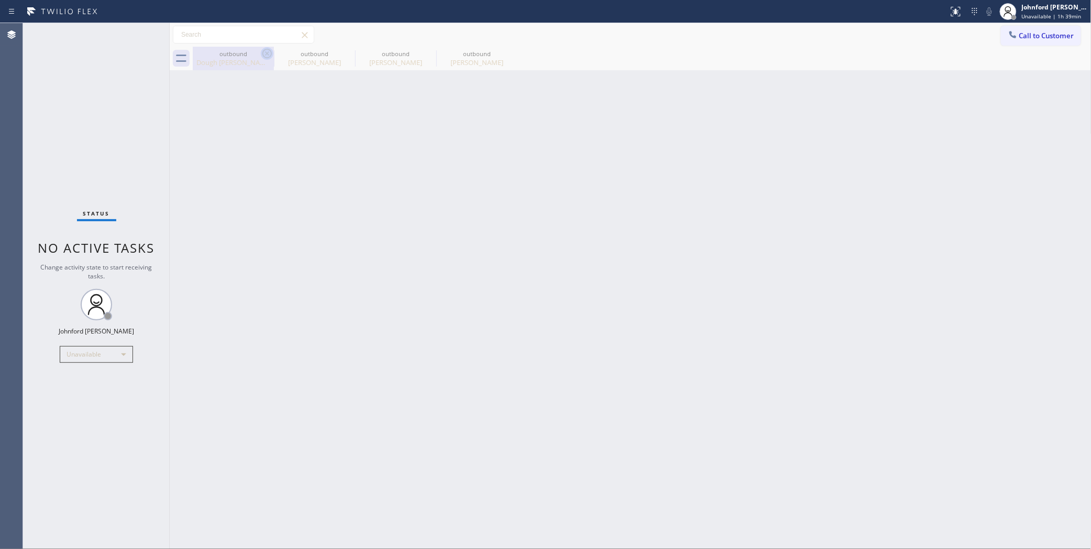
click at [268, 48] on icon at bounding box center [267, 53] width 13 height 13
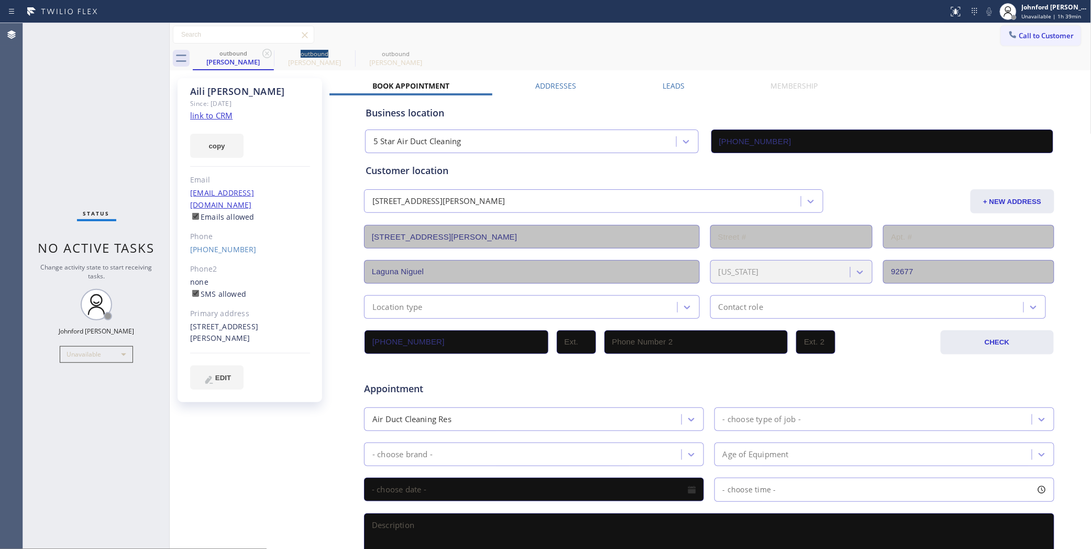
click at [268, 48] on icon at bounding box center [267, 53] width 13 height 13
click at [0, 0] on icon at bounding box center [0, 0] width 0 height 0
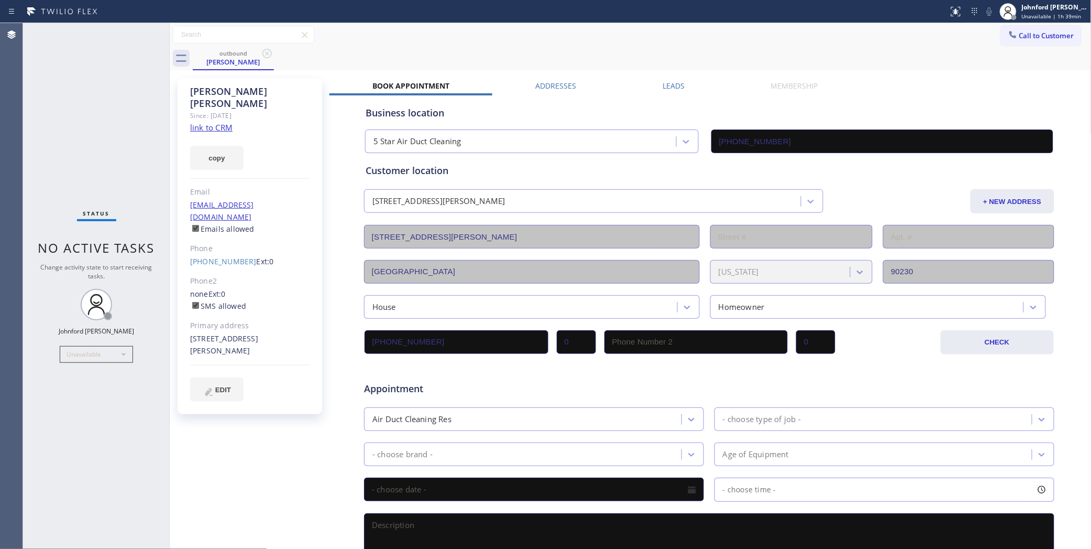
click at [268, 48] on icon at bounding box center [267, 53] width 13 height 13
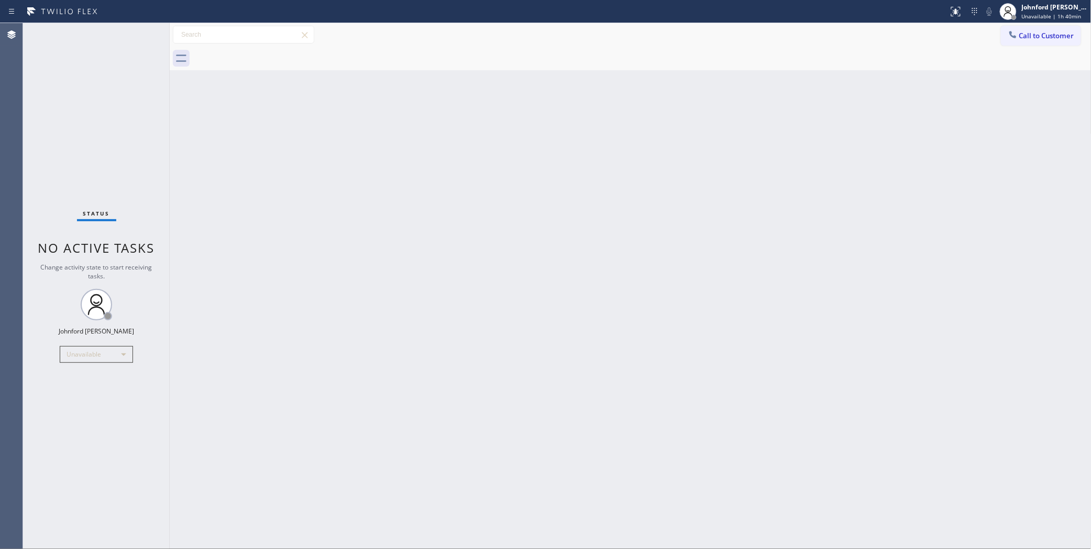
drag, startPoint x: 1048, startPoint y: 32, endPoint x: 795, endPoint y: 161, distance: 284.2
click at [1041, 37] on span "Call to Customer" at bounding box center [1047, 35] width 55 height 9
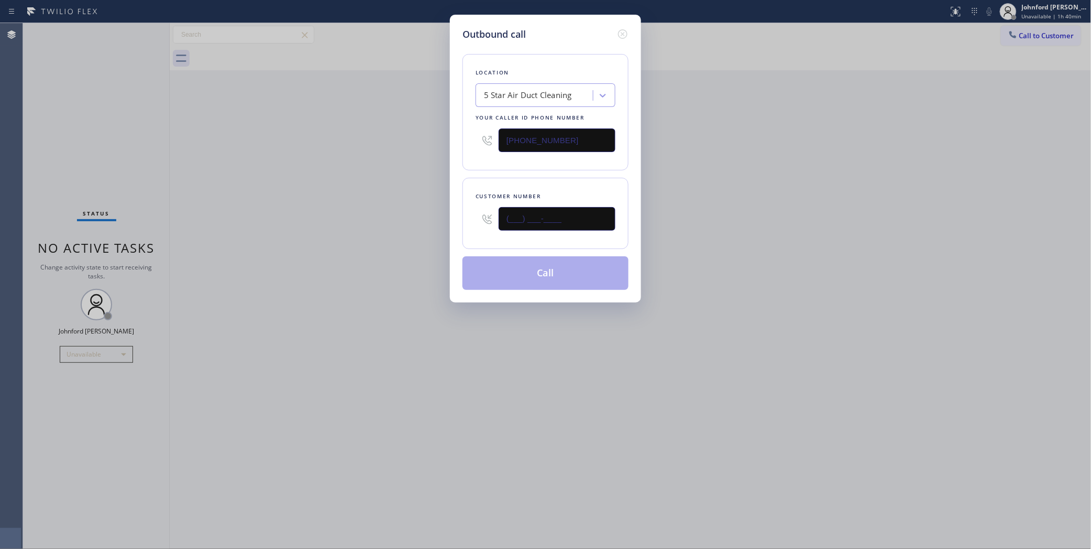
drag, startPoint x: 494, startPoint y: 219, endPoint x: 384, endPoint y: 231, distance: 110.6
click at [399, 228] on div "Outbound call Location 5 Star Air Duct Cleaning Your caller id phone number [PH…" at bounding box center [545, 274] width 1091 height 549
paste input "408) 444-3586"
click at [349, 238] on div "Outbound call Location 5 Star Air Duct Cleaning Your caller id phone number [PH…" at bounding box center [545, 274] width 1091 height 549
click at [629, 30] on icon at bounding box center [623, 34] width 13 height 13
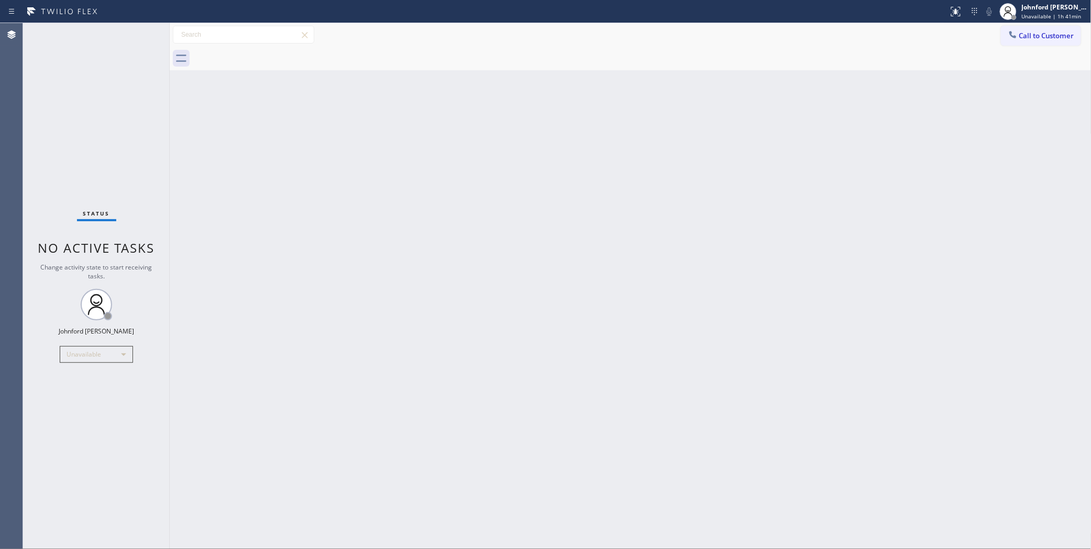
click at [93, 343] on div "Status No active tasks Change activity state to start receiving tasks. [PERSON_…" at bounding box center [96, 286] width 147 height 526
click at [88, 349] on div "Unavailable" at bounding box center [96, 354] width 73 height 17
click at [84, 409] on li "Break" at bounding box center [95, 407] width 71 height 13
drag, startPoint x: 488, startPoint y: 172, endPoint x: 587, endPoint y: 173, distance: 99.6
click at [486, 172] on div "Back to Dashboard Change Sender ID Customers Technicians Select a contact Outbo…" at bounding box center [631, 286] width 922 height 526
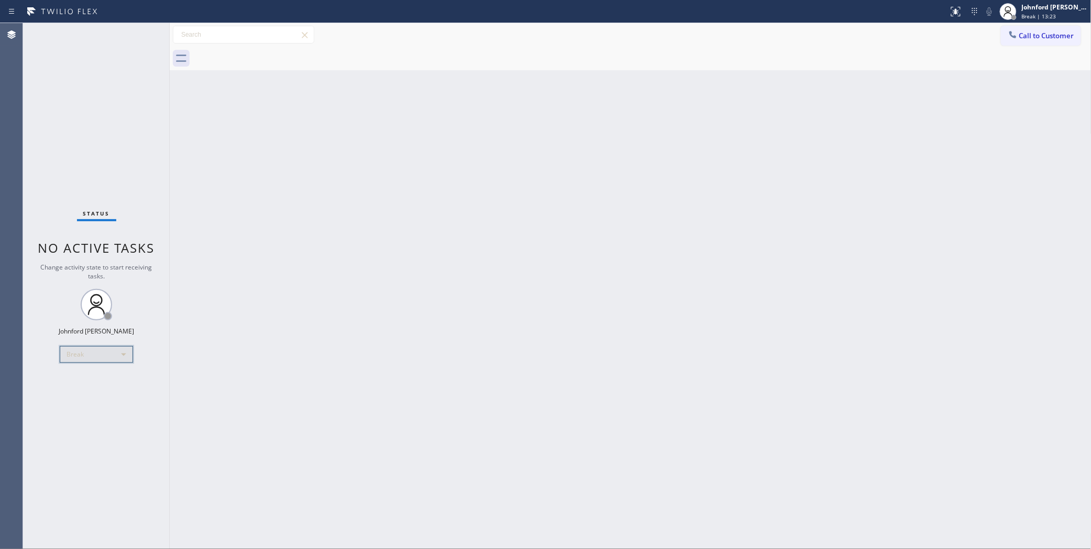
click at [104, 352] on div "Break" at bounding box center [96, 354] width 73 height 17
click at [80, 393] on li "Unavailable" at bounding box center [95, 394] width 71 height 13
click at [170, 548] on div at bounding box center [170, 286] width 0 height 526
click at [27, 161] on div "Status No active tasks Change activity state to start receiving tasks. [PERSON_…" at bounding box center [96, 286] width 147 height 526
click at [1031, 38] on span "Call to Customer" at bounding box center [1047, 35] width 55 height 9
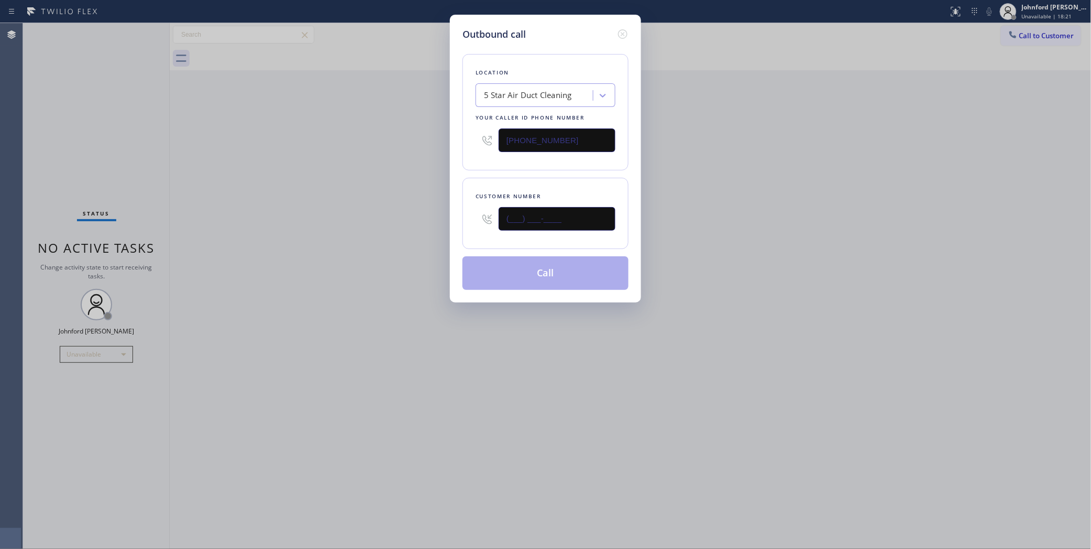
drag, startPoint x: 499, startPoint y: 216, endPoint x: 359, endPoint y: 216, distance: 139.4
click at [365, 216] on div "Outbound call Location 5 Star Air Duct Cleaning Your caller id phone number [PH…" at bounding box center [545, 274] width 1091 height 549
paste input "714) 337-0333"
type input "[PHONE_NUMBER]"
drag, startPoint x: 582, startPoint y: 128, endPoint x: 448, endPoint y: 129, distance: 134.1
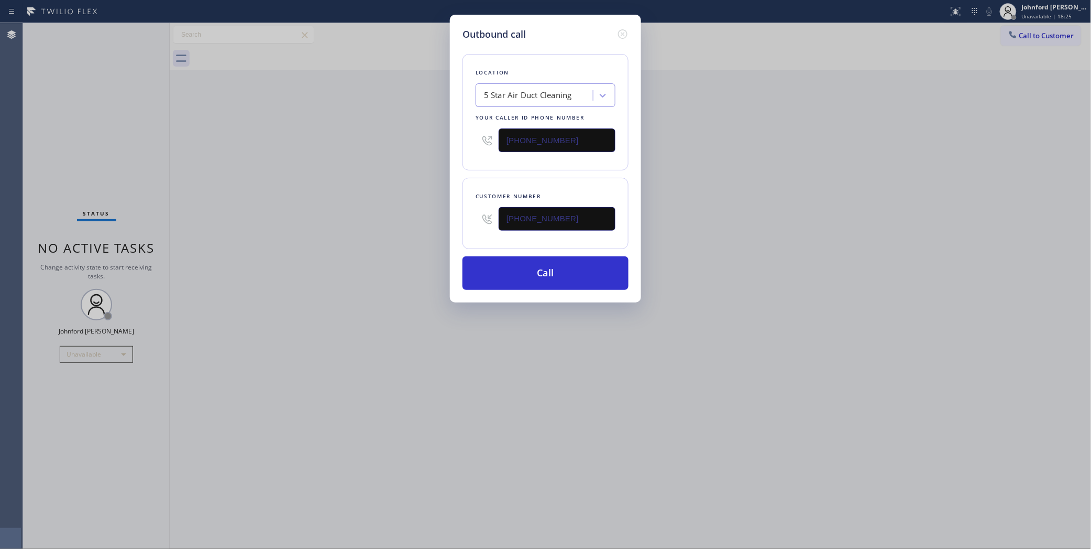
click at [448, 129] on div "Outbound call Location 5 Star Air Duct Cleaning Your caller id phone number [PH…" at bounding box center [545, 274] width 1091 height 549
click at [440, 158] on div "Outbound call Location 5 Star Air Duct Cleaning Your caller id phone number [PH…" at bounding box center [545, 274] width 1091 height 549
click at [614, 344] on div "Outbound call Location 5 Star Air Duct Cleaning Your caller id phone number [PH…" at bounding box center [545, 274] width 1091 height 549
click at [39, 112] on div "Outbound call Location 5 Star Air Duct Cleaning Your caller id phone number [PH…" at bounding box center [545, 274] width 1091 height 549
click at [519, 271] on button "Call" at bounding box center [546, 273] width 166 height 34
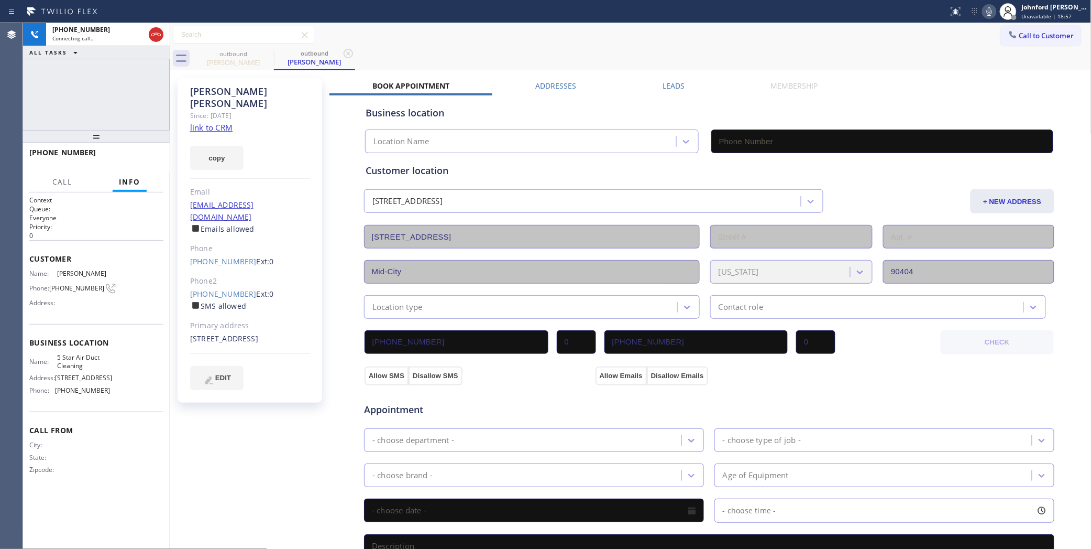
type input "[PHONE_NUMBER]"
drag, startPoint x: 454, startPoint y: 344, endPoint x: 448, endPoint y: 354, distance: 11.5
drag, startPoint x: 448, startPoint y: 354, endPoint x: 493, endPoint y: 412, distance: 73.7
click at [493, 412] on div "Appointment Air Duct Cleaning Res - choose type of job - - choose brand - Age o…" at bounding box center [709, 488] width 687 height 196
click at [126, 160] on span "HANG UP" at bounding box center [139, 157] width 32 height 7
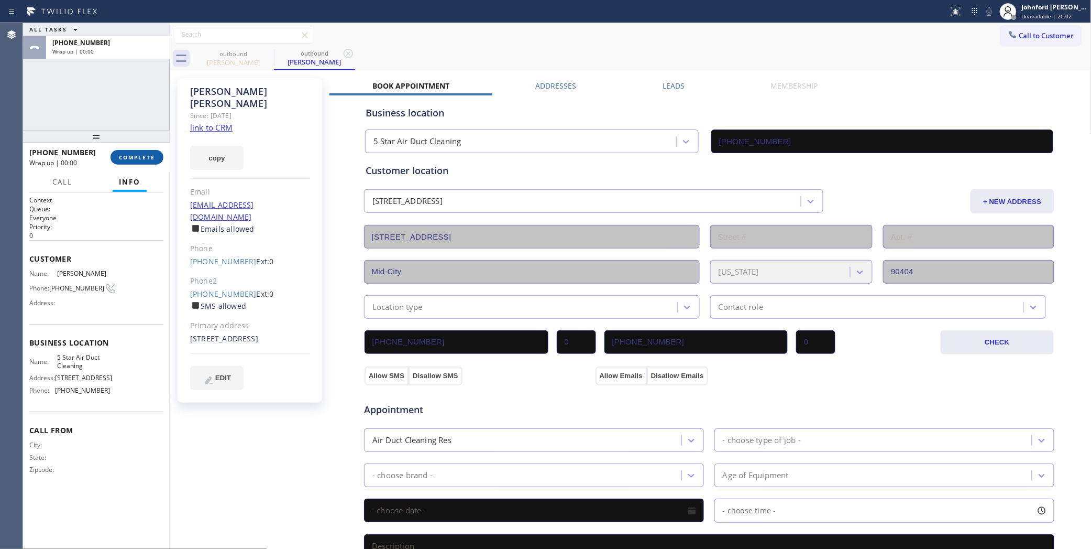
click at [147, 161] on button "COMPLETE" at bounding box center [137, 157] width 53 height 15
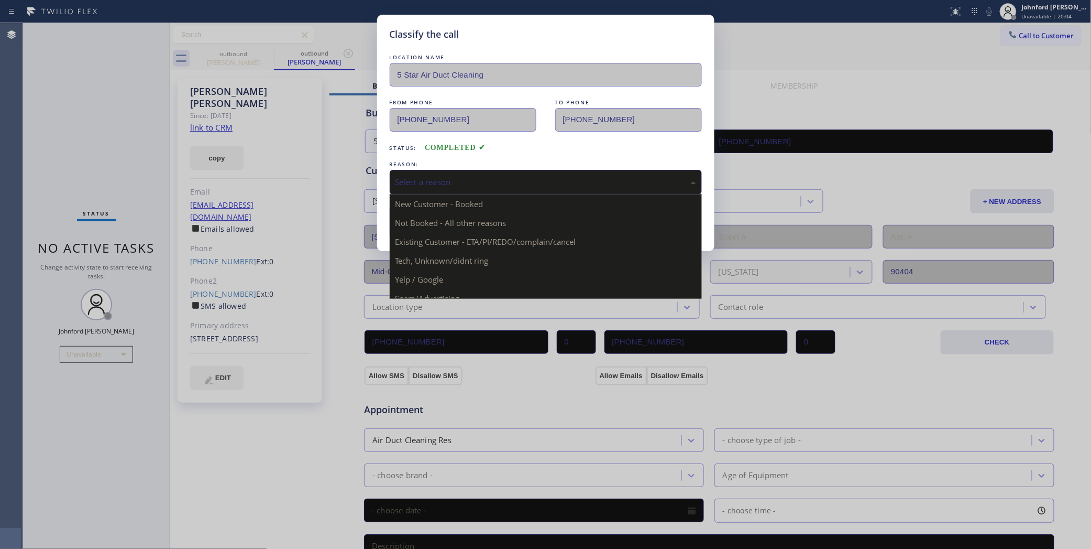
click at [500, 187] on div "Select a reason" at bounding box center [546, 182] width 312 height 25
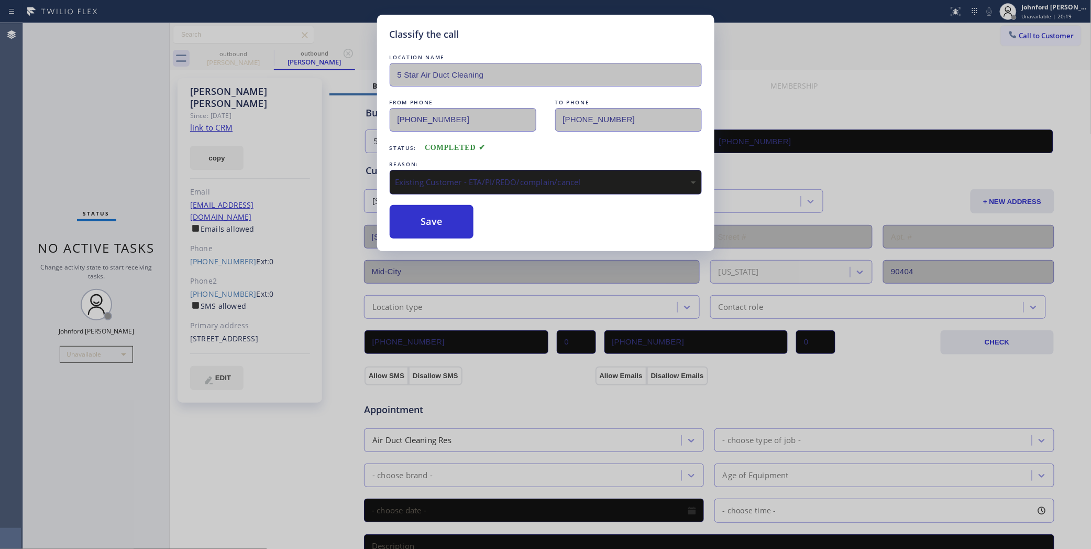
click at [434, 237] on div "Classify the call LOCATION NAME 5 Star Air Duct Cleaning FROM PHONE [PHONE_NUMB…" at bounding box center [545, 133] width 337 height 236
drag, startPoint x: 739, startPoint y: 48, endPoint x: 746, endPoint y: 43, distance: 7.9
click at [746, 43] on div "Classify the call LOCATION NAME 5 Star Air Duct Cleaning FROM PHONE [PHONE_NUMB…" at bounding box center [545, 274] width 1091 height 549
click at [459, 217] on button "Save" at bounding box center [432, 222] width 84 height 34
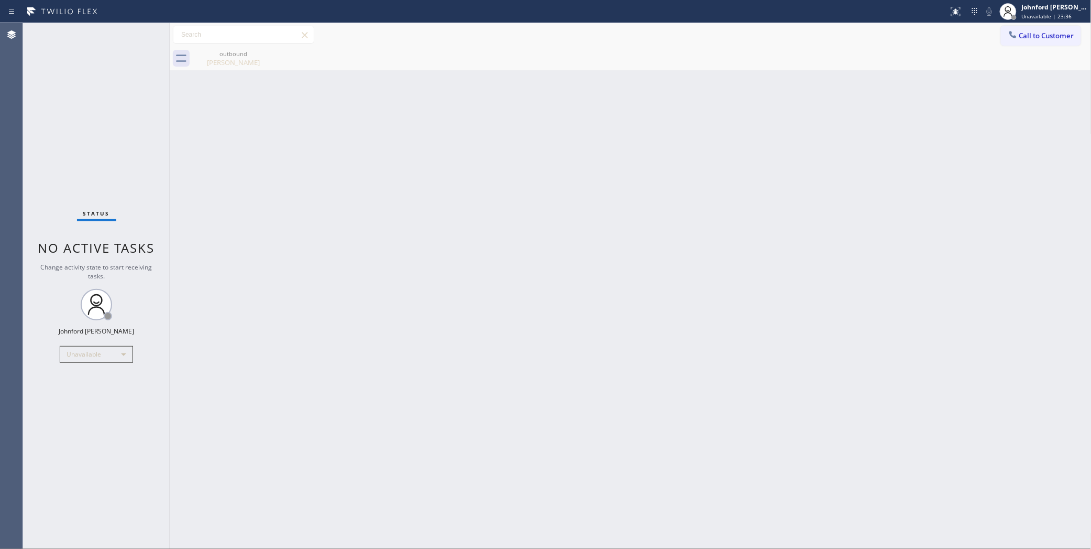
drag, startPoint x: 631, startPoint y: 237, endPoint x: 620, endPoint y: 179, distance: 59.8
click at [631, 235] on div "Back to Dashboard Change Sender ID Customers Technicians Select a contact Outbo…" at bounding box center [631, 286] width 922 height 526
drag, startPoint x: 1053, startPoint y: 46, endPoint x: 748, endPoint y: 139, distance: 318.9
click at [1048, 47] on div "outbound [PERSON_NAME]" at bounding box center [642, 59] width 899 height 24
click at [1030, 42] on button "Call to Customer" at bounding box center [1041, 36] width 80 height 20
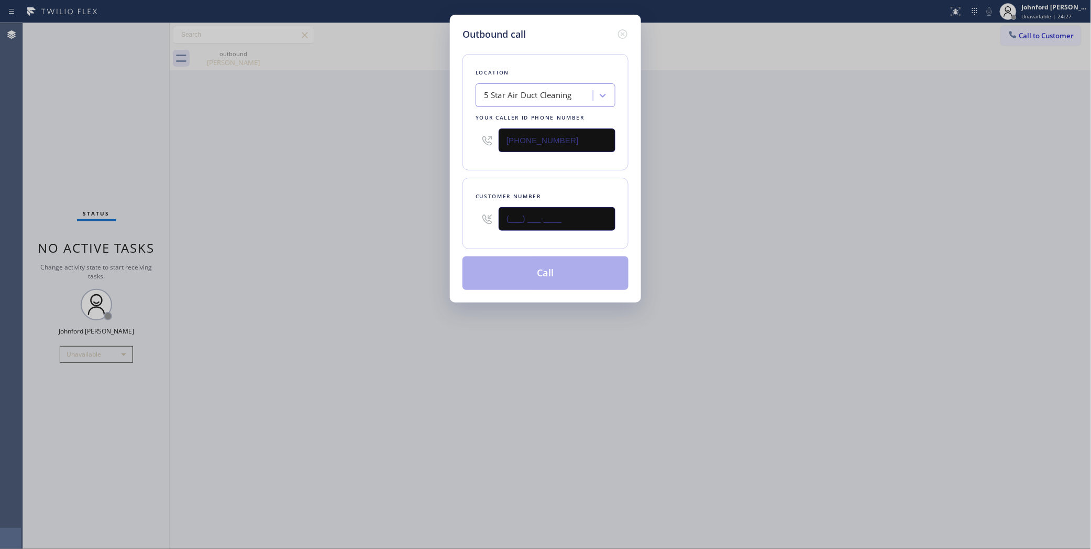
drag, startPoint x: 587, startPoint y: 218, endPoint x: 423, endPoint y: 208, distance: 164.3
click at [424, 208] on div "Outbound call Location 5 Star Air Duct Cleaning Your caller id phone number [PH…" at bounding box center [545, 274] width 1091 height 549
paste input "650) 274-7671"
type input "[PHONE_NUMBER]"
click at [554, 287] on button "Call" at bounding box center [546, 273] width 166 height 34
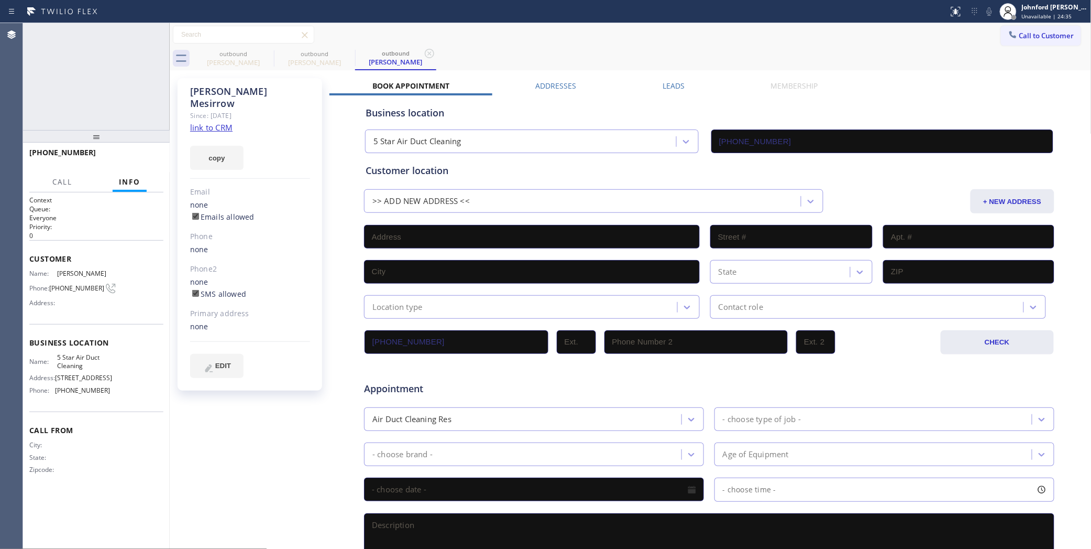
type input "[PHONE_NUMBER]"
click at [148, 158] on span "HANG UP" at bounding box center [139, 157] width 32 height 7
click at [695, 82] on div "Leads" at bounding box center [674, 88] width 108 height 15
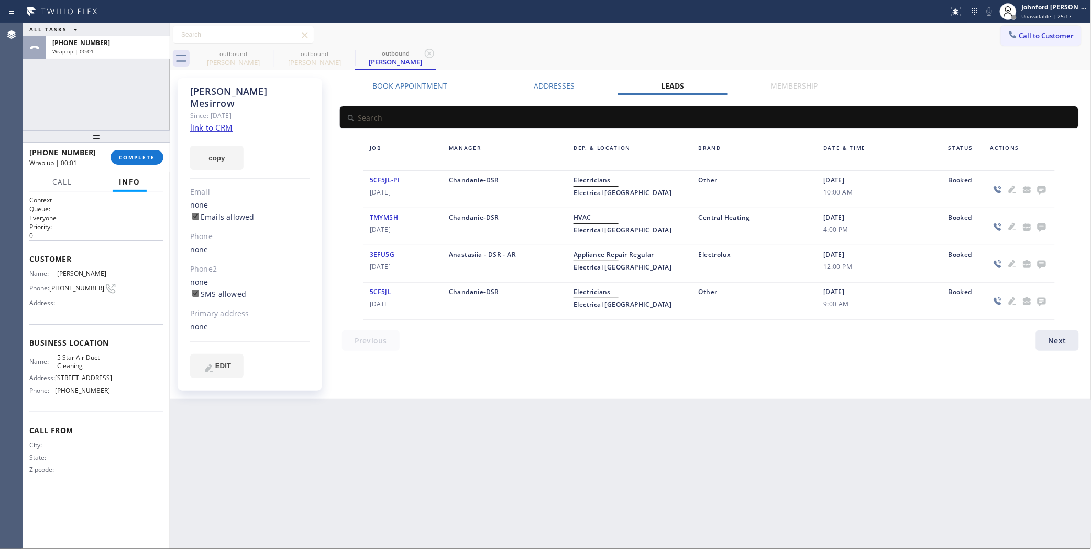
click at [677, 87] on label "Leads" at bounding box center [672, 86] width 23 height 10
click at [1036, 185] on icon at bounding box center [1042, 189] width 13 height 13
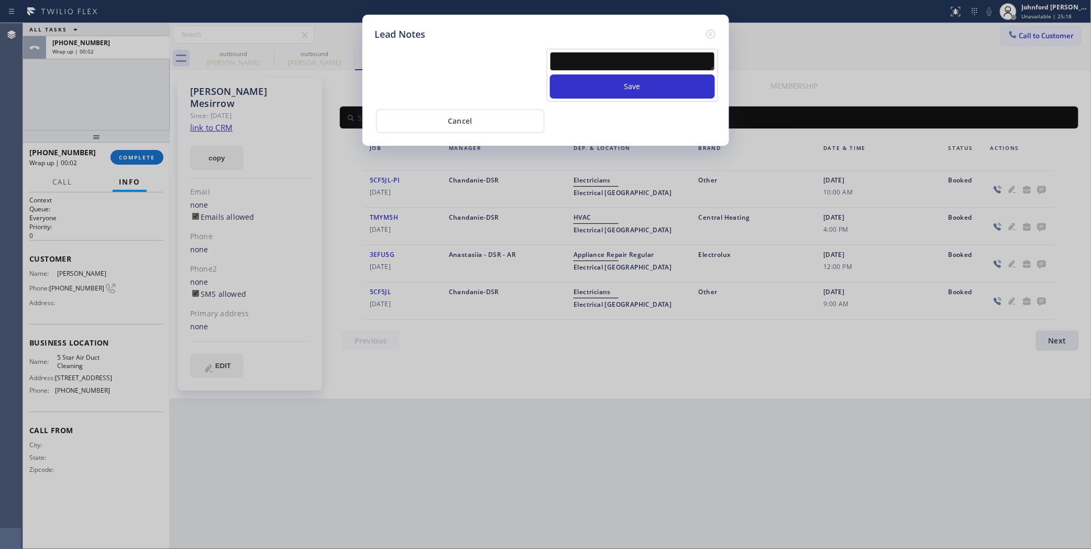
click at [577, 52] on textarea at bounding box center [632, 61] width 165 height 19
paste textarea "[PHONE_NUMBER]"
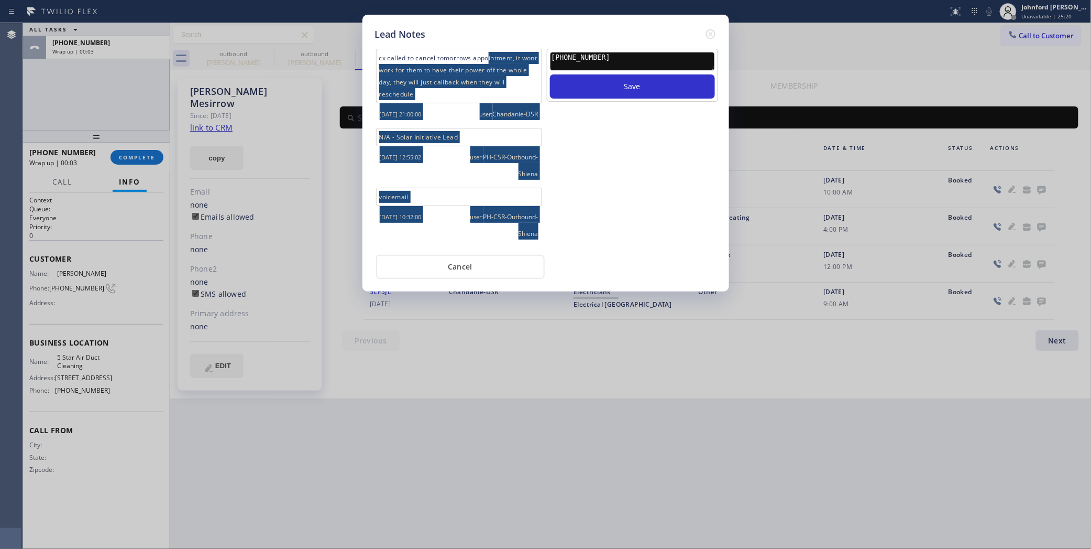
click at [486, 47] on div "cx called to cancel tomorrows appointment, it wont work for them to have their …" at bounding box center [546, 147] width 347 height 201
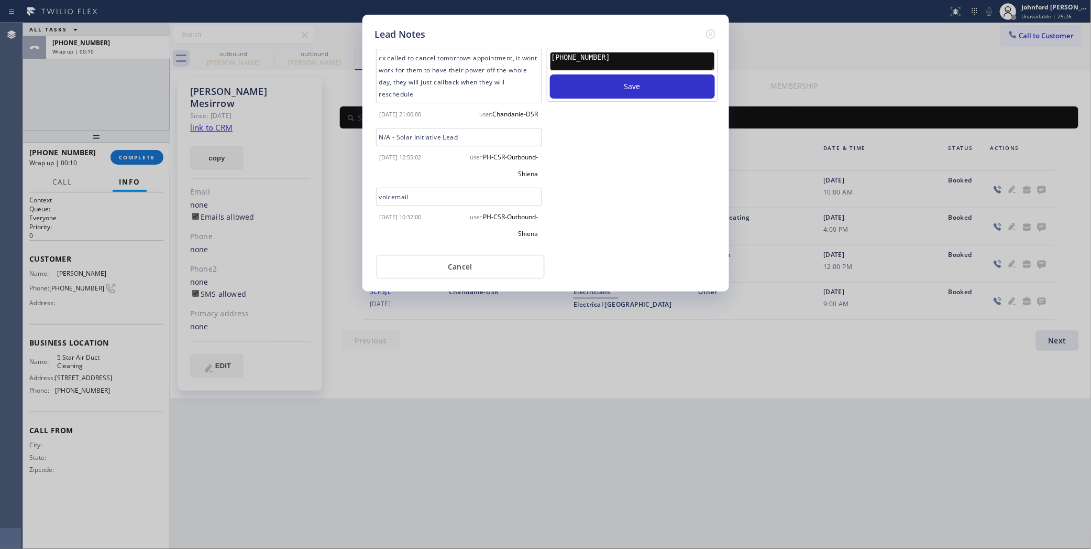
click at [592, 57] on textarea "[PHONE_NUMBER]" at bounding box center [632, 61] width 165 height 19
drag, startPoint x: 592, startPoint y: 56, endPoint x: 528, endPoint y: 55, distance: 64.5
click at [528, 55] on div "cx called to cancel tomorrows appointment, it wont work for them to have their …" at bounding box center [546, 147] width 347 height 201
paste textarea "Working on this lead - please transfer to me"
type textarea "Working on this lead - please transfer to me"
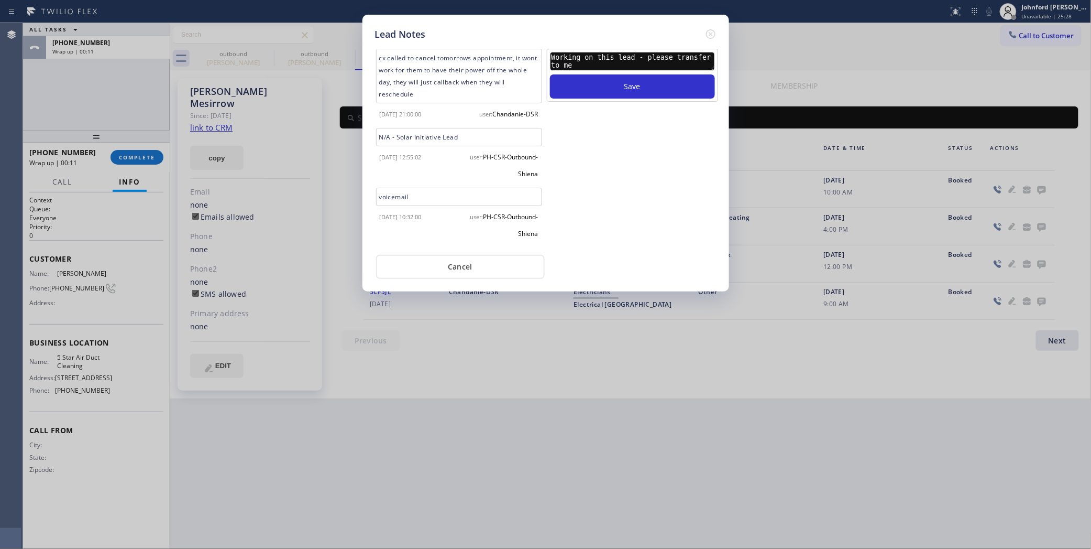
drag, startPoint x: 625, startPoint y: 71, endPoint x: 520, endPoint y: 124, distance: 117.6
click at [622, 79] on button "Save" at bounding box center [632, 86] width 165 height 24
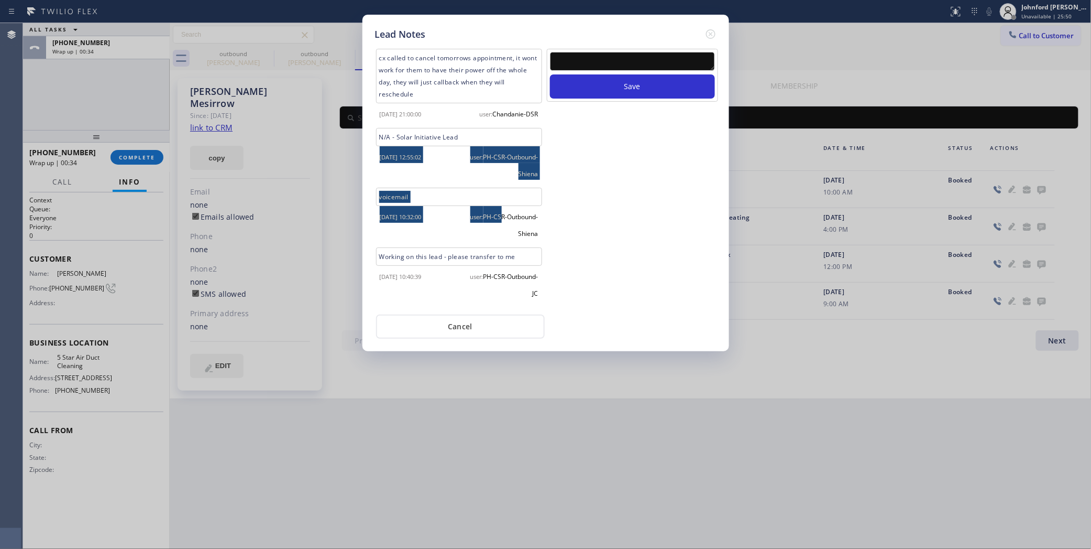
drag, startPoint x: 143, startPoint y: 163, endPoint x: 493, endPoint y: 212, distance: 353.9
click at [493, 212] on div "Lead Notes cx called to cancel tomorrows appointment, it wont work for them to …" at bounding box center [545, 274] width 1091 height 549
click at [129, 167] on div "Lead Notes cx called to cancel tomorrows appointment, it wont work for them to …" at bounding box center [545, 274] width 1091 height 549
click at [707, 29] on icon at bounding box center [711, 34] width 13 height 13
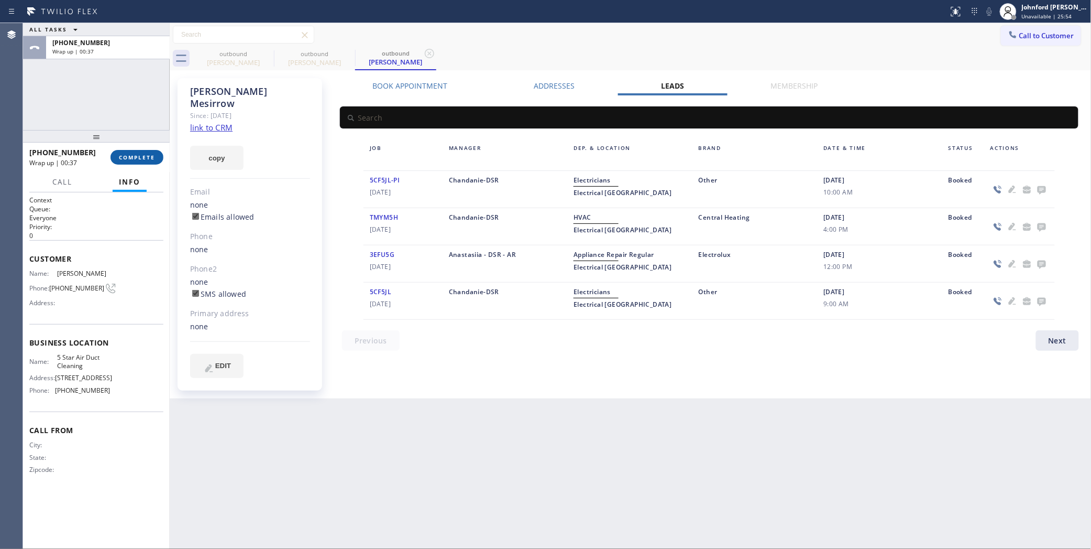
click at [160, 155] on button "COMPLETE" at bounding box center [137, 157] width 53 height 15
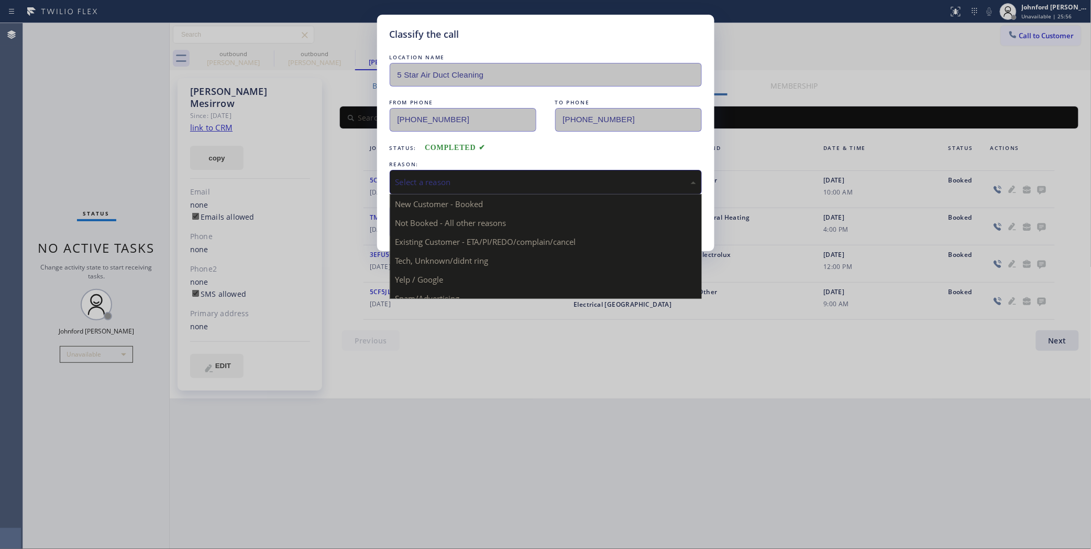
drag, startPoint x: 475, startPoint y: 190, endPoint x: 476, endPoint y: 184, distance: 5.3
click at [476, 184] on div "Select a reason" at bounding box center [546, 182] width 312 height 25
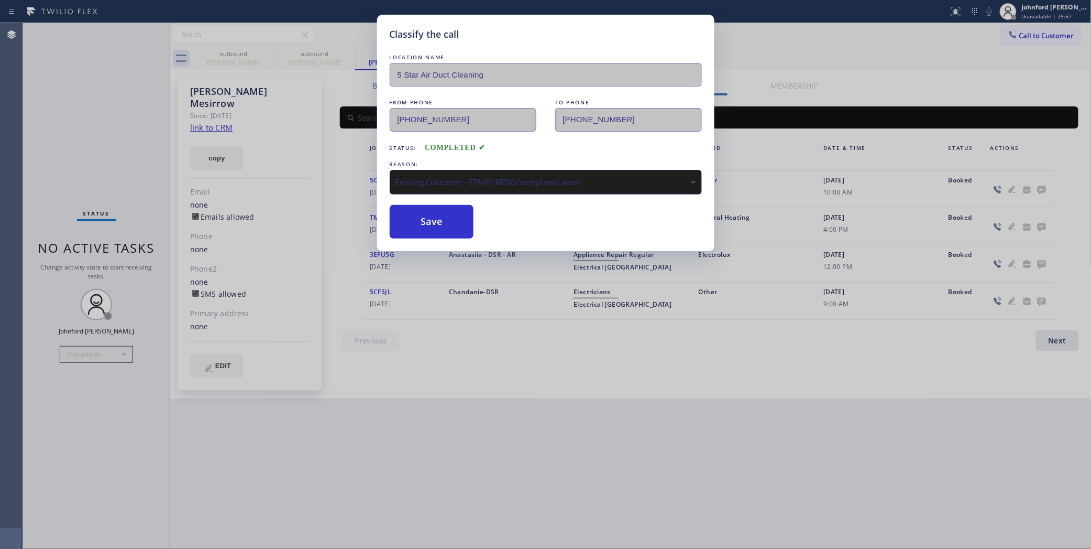
drag, startPoint x: 455, startPoint y: 239, endPoint x: 446, endPoint y: 238, distance: 8.4
drag, startPoint x: 442, startPoint y: 234, endPoint x: 446, endPoint y: 207, distance: 27.0
click at [444, 227] on button "Save" at bounding box center [432, 222] width 84 height 34
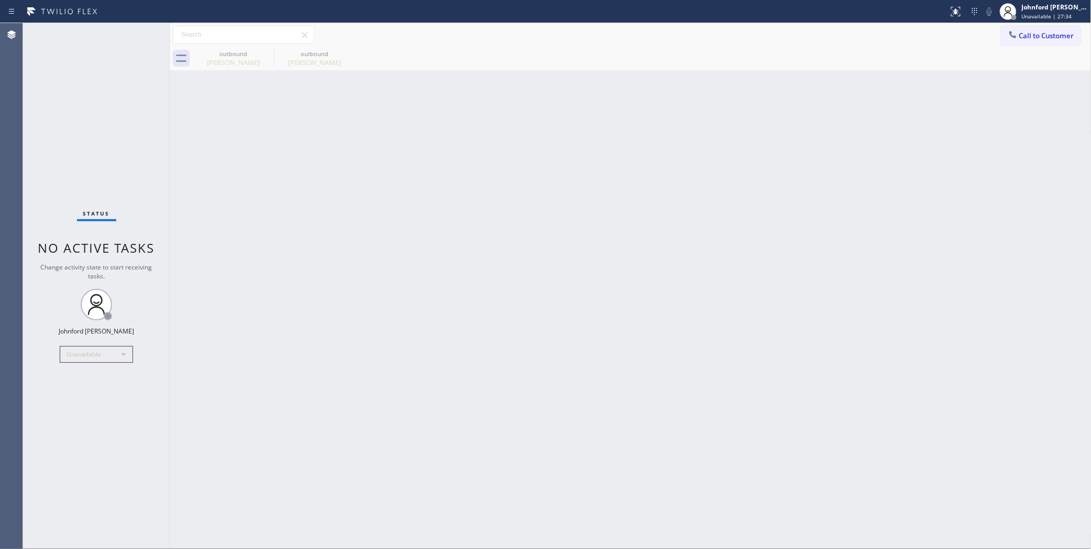
click at [843, 200] on div "Back to Dashboard Change Sender ID Customers Technicians Select a contact Outbo…" at bounding box center [631, 286] width 922 height 526
drag, startPoint x: 1035, startPoint y: 42, endPoint x: 997, endPoint y: 59, distance: 42.2
click at [1009, 54] on div "Call to Customer Outbound call Location 5 Star Air Duct Cleaning Your caller id…" at bounding box center [631, 46] width 922 height 47
click at [1031, 21] on div "[PERSON_NAME] Unavailable | 27:44" at bounding box center [1044, 11] width 94 height 23
drag, startPoint x: 894, startPoint y: 133, endPoint x: 903, endPoint y: 122, distance: 14.2
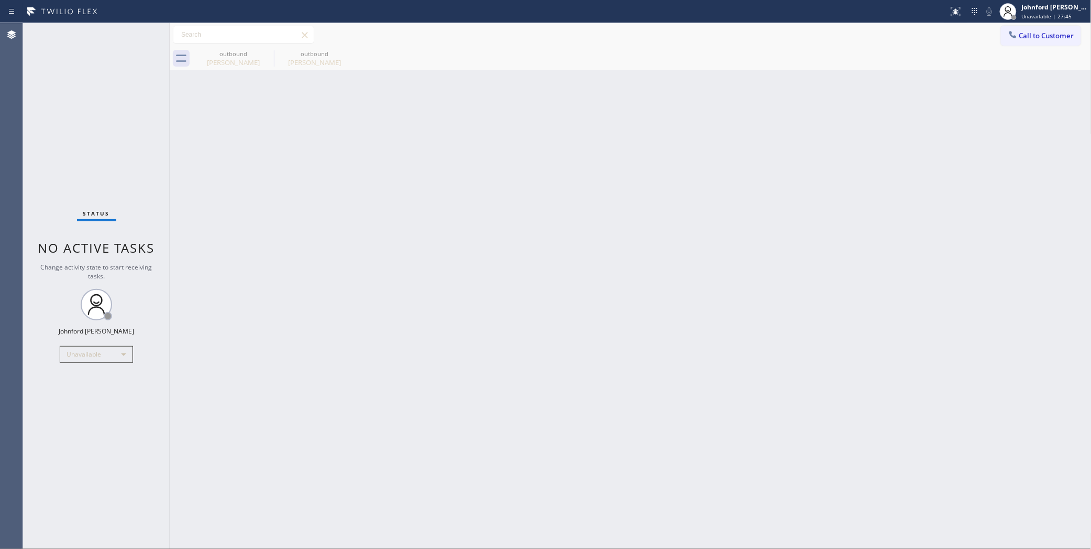
click at [897, 126] on div "Back to Dashboard Change Sender ID Customers Technicians Select a contact Outbo…" at bounding box center [631, 286] width 922 height 526
click at [1066, 27] on button "Call to Customer" at bounding box center [1041, 36] width 80 height 20
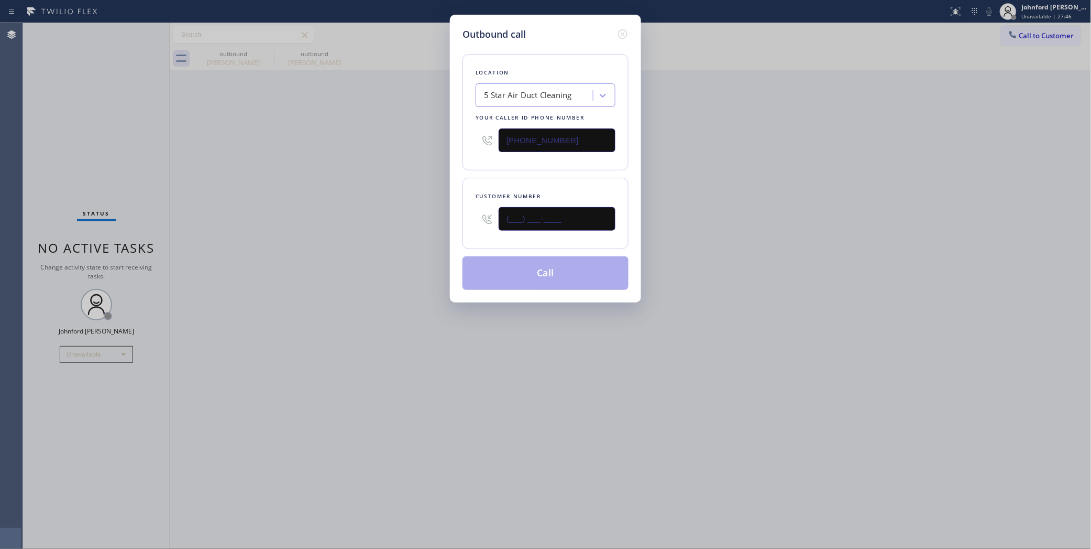
drag, startPoint x: 557, startPoint y: 221, endPoint x: 387, endPoint y: 221, distance: 170.3
click at [419, 221] on div "Outbound call Location 5 Star Air Duct Cleaning Your caller id phone number [PH…" at bounding box center [545, 274] width 1091 height 549
paste input "805) 377-2626"
type input "[PHONE_NUMBER]"
click at [346, 226] on div "Outbound call Location 5 Star Air Duct Cleaning Your caller id phone number [PH…" at bounding box center [545, 274] width 1091 height 549
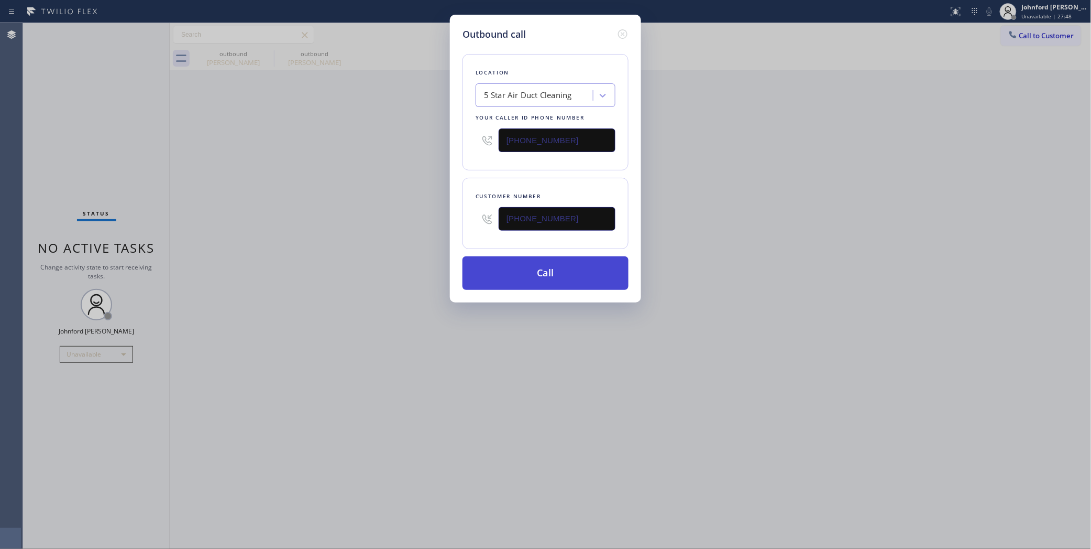
click at [538, 284] on button "Call" at bounding box center [546, 273] width 166 height 34
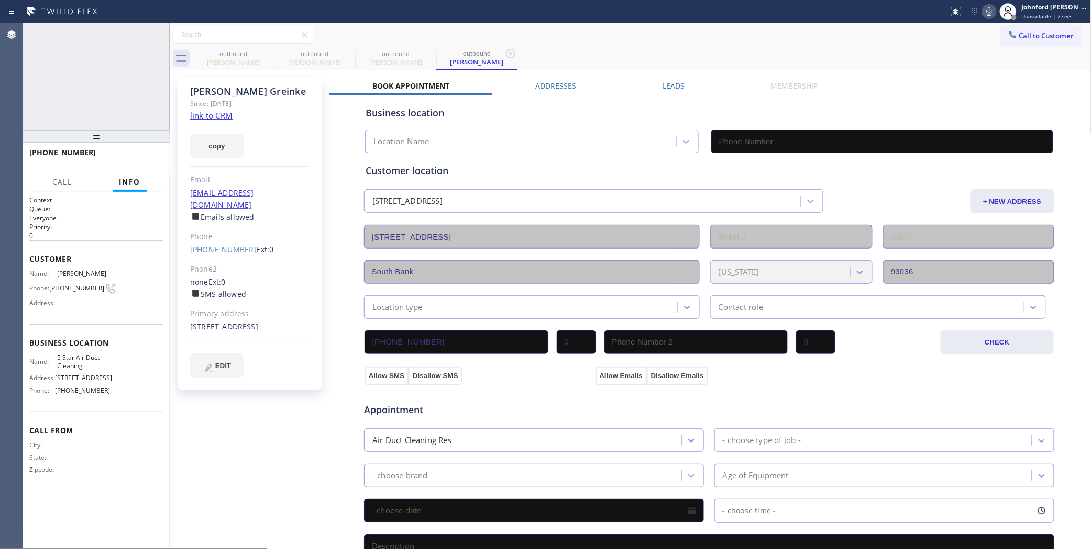
type input "[PHONE_NUMBER]"
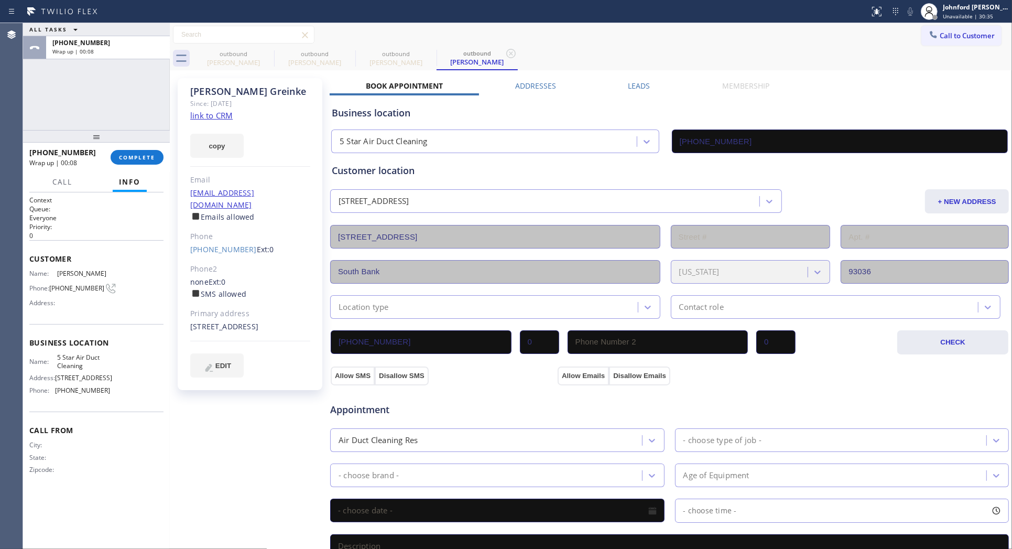
click at [134, 147] on div "[PHONE_NUMBER] Wrap up | 00:08 COMPLETE" at bounding box center [96, 157] width 134 height 27
click at [134, 150] on button "COMPLETE" at bounding box center [137, 157] width 53 height 15
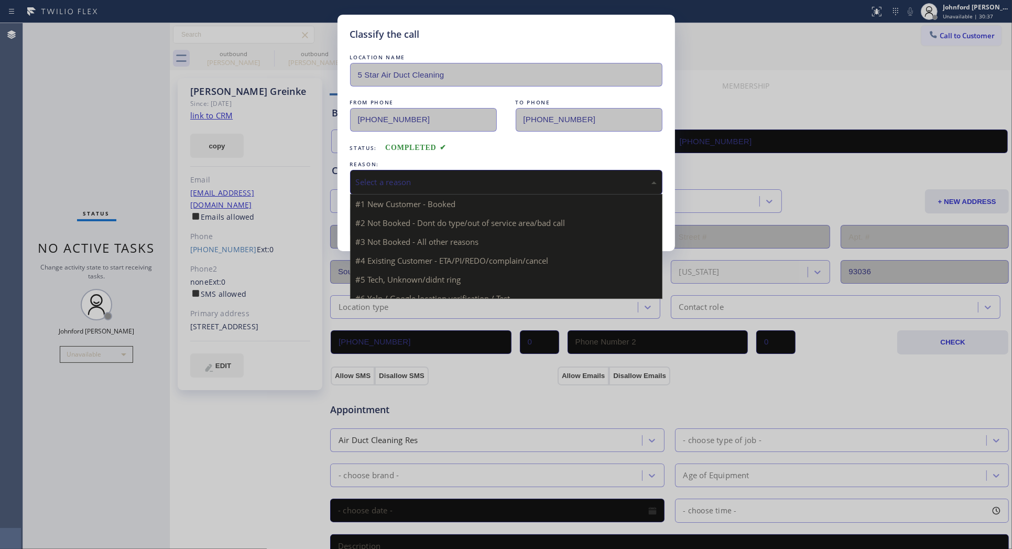
drag, startPoint x: 409, startPoint y: 169, endPoint x: 507, endPoint y: 226, distance: 113.7
click at [414, 170] on div "Select a reason" at bounding box center [506, 182] width 312 height 25
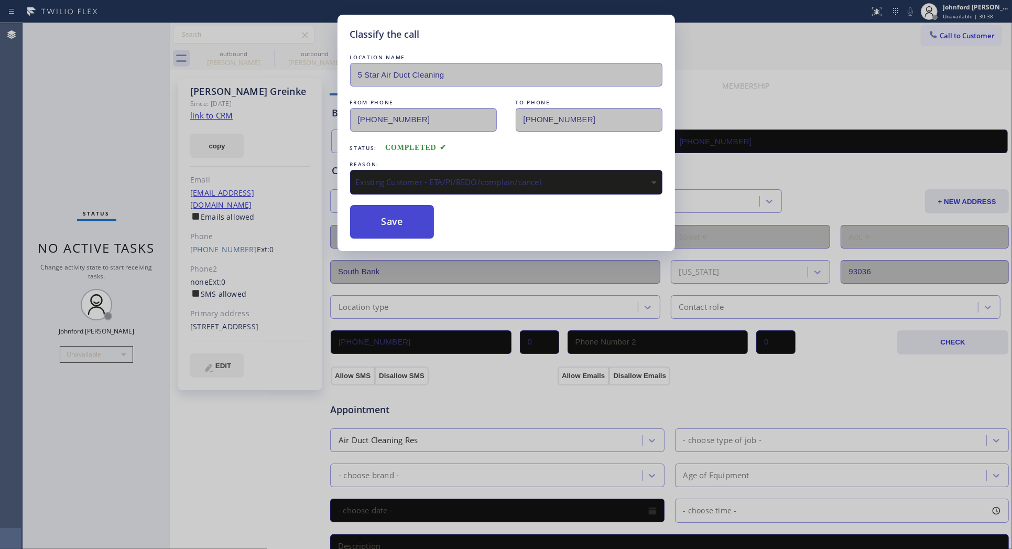
drag, startPoint x: 407, startPoint y: 239, endPoint x: 392, endPoint y: 218, distance: 25.5
drag, startPoint x: 392, startPoint y: 218, endPoint x: 580, endPoint y: 79, distance: 234.1
click at [392, 218] on button "Save" at bounding box center [392, 222] width 84 height 34
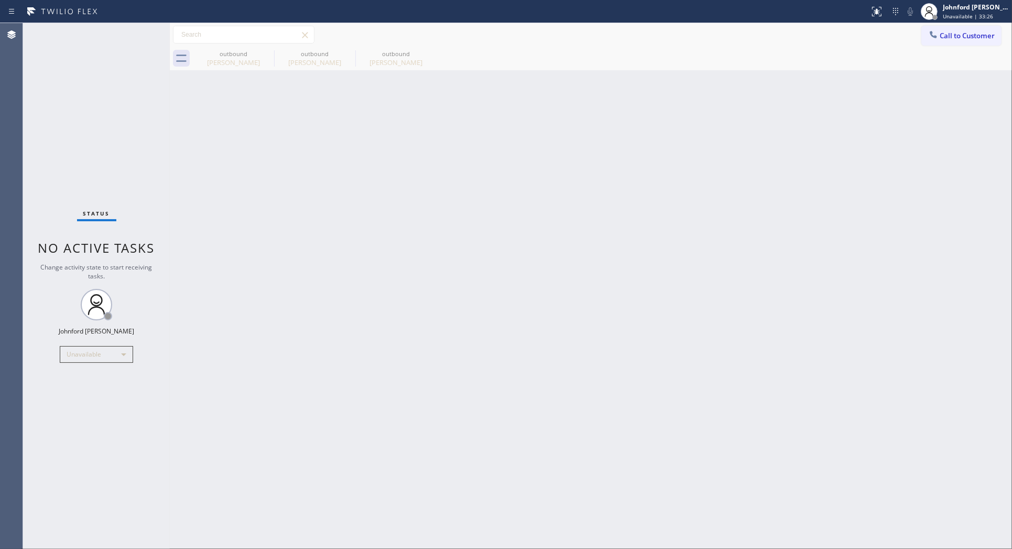
click at [934, 46] on div "Call to Customer Outbound call Location 5 Star Air Duct Cleaning Your caller id…" at bounding box center [591, 46] width 842 height 47
click at [936, 40] on div at bounding box center [933, 35] width 13 height 13
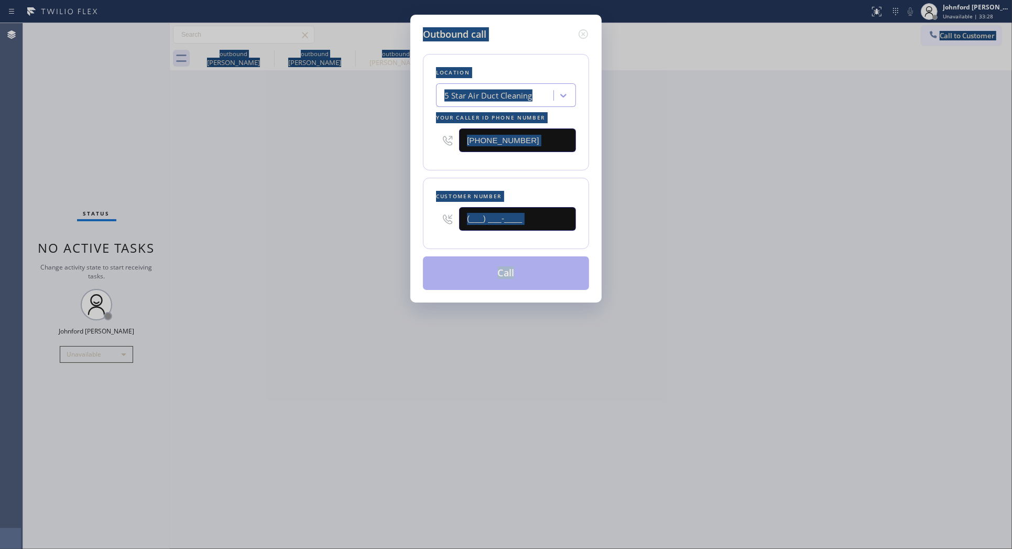
click at [543, 216] on input "(___) ___-____" at bounding box center [517, 219] width 117 height 24
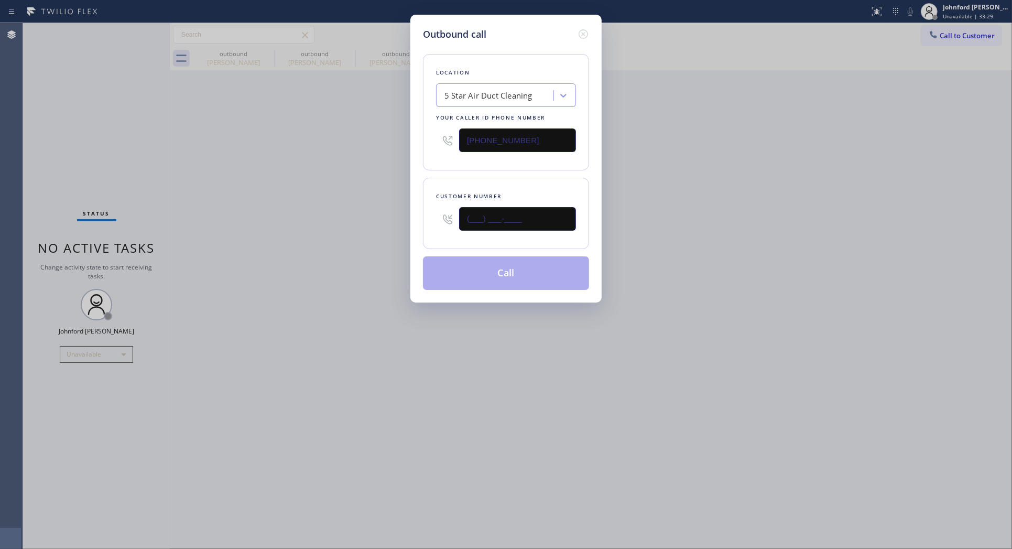
drag, startPoint x: 543, startPoint y: 216, endPoint x: 414, endPoint y: 217, distance: 128.9
click at [414, 217] on div "Outbound call Location 5 Star Air Duct Cleaning Your caller id phone number [PH…" at bounding box center [505, 159] width 191 height 288
paste input "310) 995-3213"
type input "[PHONE_NUMBER]"
drag, startPoint x: 532, startPoint y: 137, endPoint x: 370, endPoint y: 147, distance: 162.2
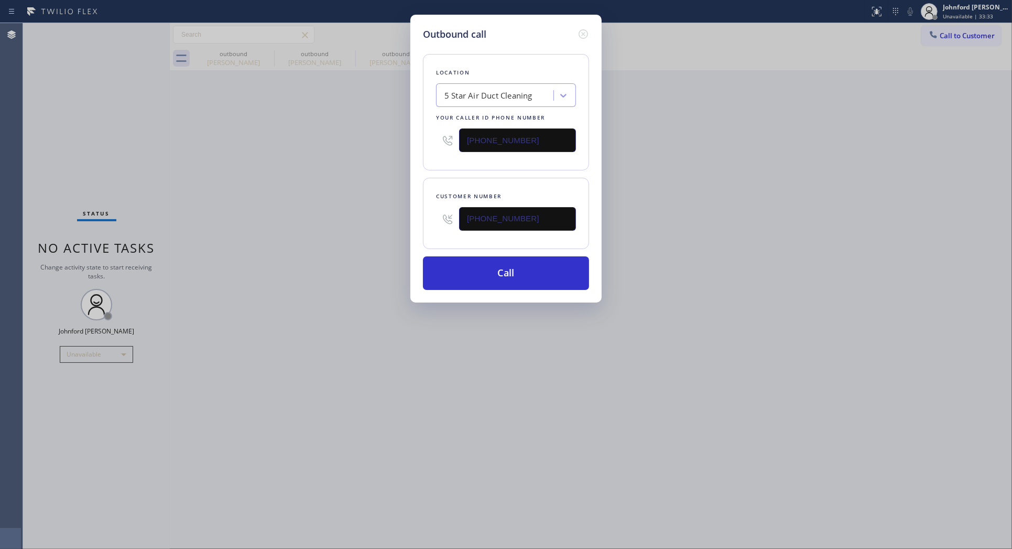
click at [412, 140] on div "Outbound call Location 5 Star Air Duct Cleaning Your caller id phone number [PH…" at bounding box center [505, 159] width 191 height 288
paste input "44) 735-4685"
type input "[PHONE_NUMBER]"
drag, startPoint x: 369, startPoint y: 148, endPoint x: 376, endPoint y: 162, distance: 15.7
click at [369, 150] on div "Outbound call Location 5 Star Air Duct Cleaning Your caller id phone number [PH…" at bounding box center [506, 274] width 1012 height 549
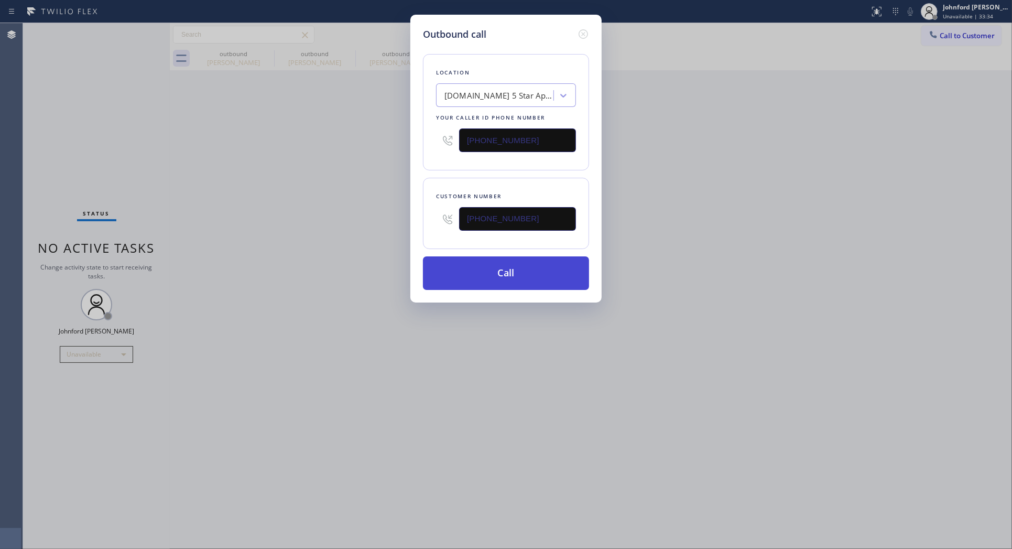
click at [464, 274] on button "Call" at bounding box center [506, 273] width 166 height 34
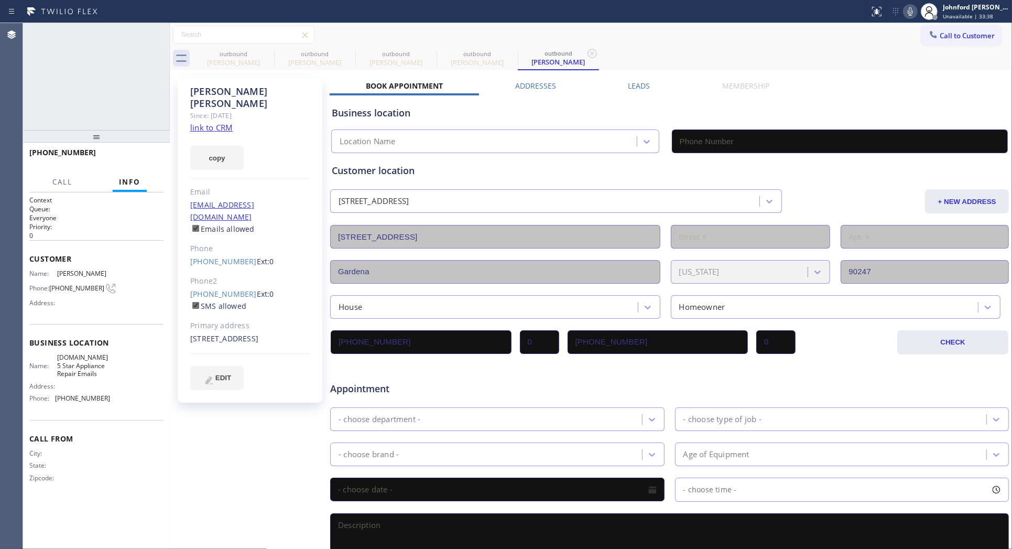
type input "[PHONE_NUMBER]"
click at [701, 42] on div "Call to Customer Outbound call Location 5 Star Appliance Repair Emails Your cal…" at bounding box center [591, 35] width 842 height 18
drag, startPoint x: 153, startPoint y: 148, endPoint x: 128, endPoint y: 150, distance: 24.7
click at [151, 148] on div "[PHONE_NUMBER] Wrap up | 01:15 COMPLETE" at bounding box center [96, 157] width 134 height 27
click at [129, 150] on button "COMPLETE" at bounding box center [137, 157] width 53 height 15
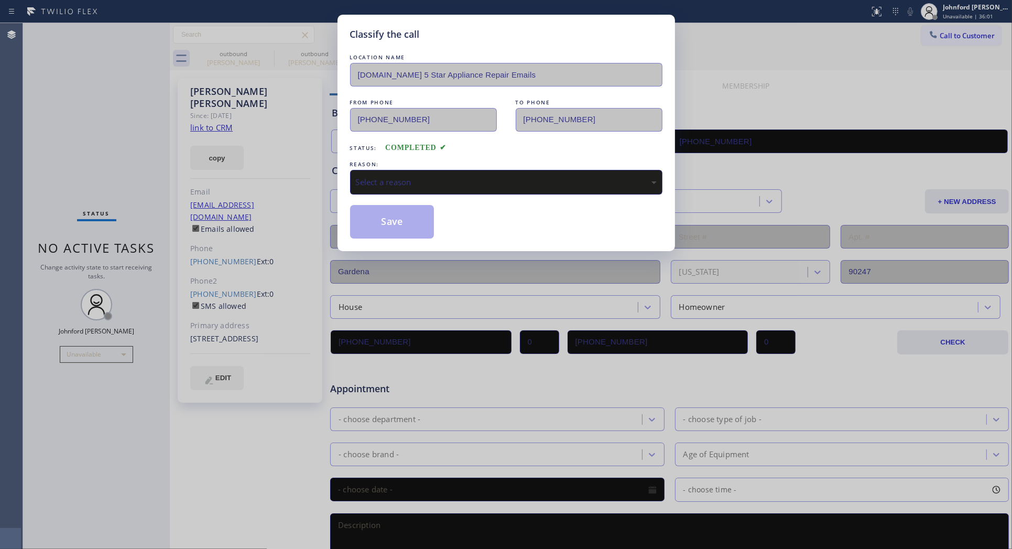
click at [397, 183] on div "Select a reason" at bounding box center [506, 182] width 301 height 12
click at [399, 222] on button "Save" at bounding box center [392, 222] width 84 height 34
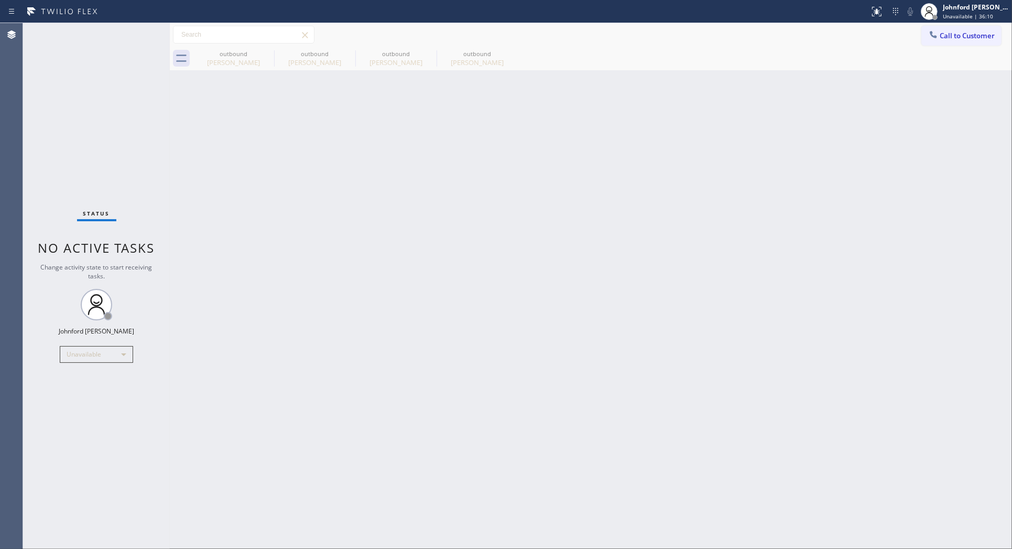
drag, startPoint x: 947, startPoint y: 37, endPoint x: 665, endPoint y: 119, distance: 293.6
click at [944, 37] on span "Call to Customer" at bounding box center [966, 35] width 55 height 9
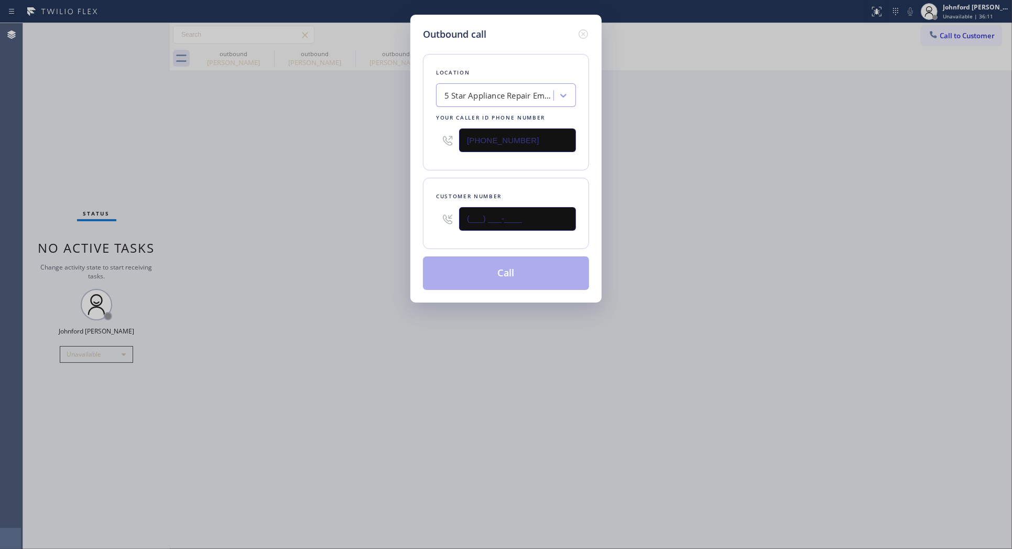
drag, startPoint x: 535, startPoint y: 216, endPoint x: 399, endPoint y: 225, distance: 136.5
click at [412, 225] on div "Outbound call Location 5 Star Appliance Repair Emails Your caller id phone numb…" at bounding box center [505, 159] width 191 height 288
paste input "206) 701-4262"
type input "[PHONE_NUMBER]"
click at [362, 229] on div "Outbound call Location 5 Star Appliance Repair Emails Your caller id phone numb…" at bounding box center [506, 274] width 1012 height 549
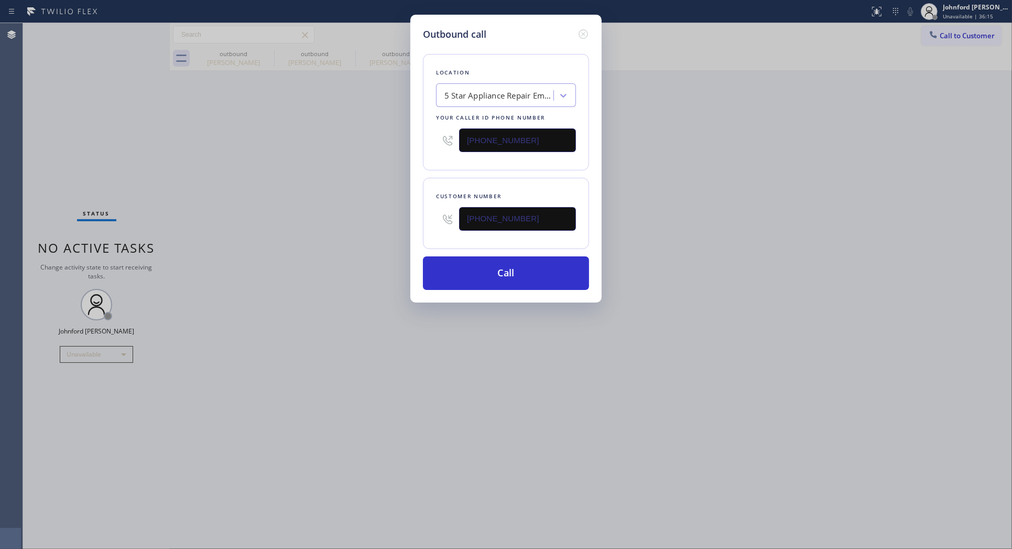
drag, startPoint x: 476, startPoint y: 140, endPoint x: 342, endPoint y: 162, distance: 135.5
click at [398, 150] on div "Outbound call Location 5 Star Appliance Repair Emails Your caller id phone numb…" at bounding box center [506, 274] width 1012 height 549
paste input "58) 800-3094"
type input "[PHONE_NUMBER]"
click at [336, 163] on div "Outbound call Location 5 Star Appliance Repair Emails Your caller id phone numb…" at bounding box center [506, 274] width 1012 height 549
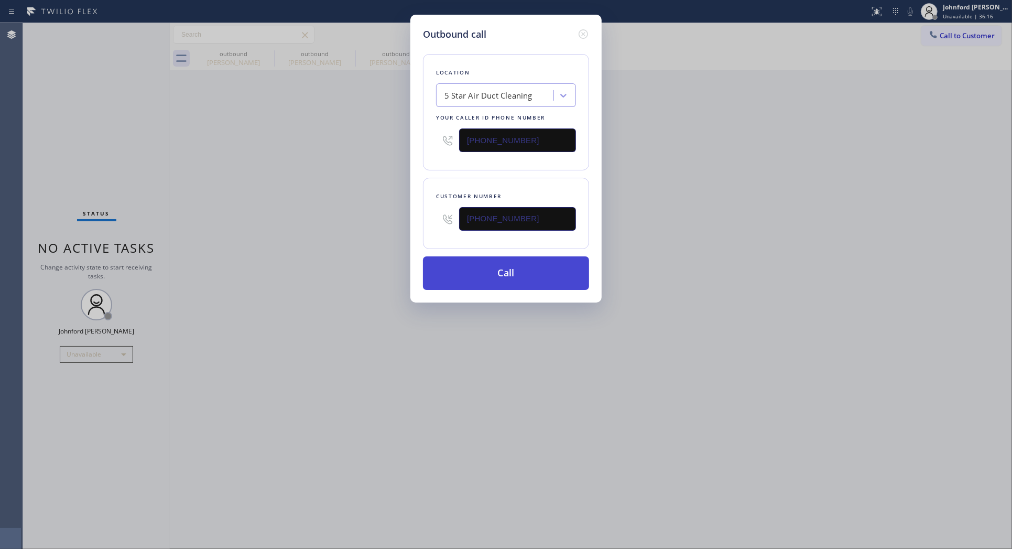
click at [522, 274] on button "Call" at bounding box center [506, 273] width 166 height 34
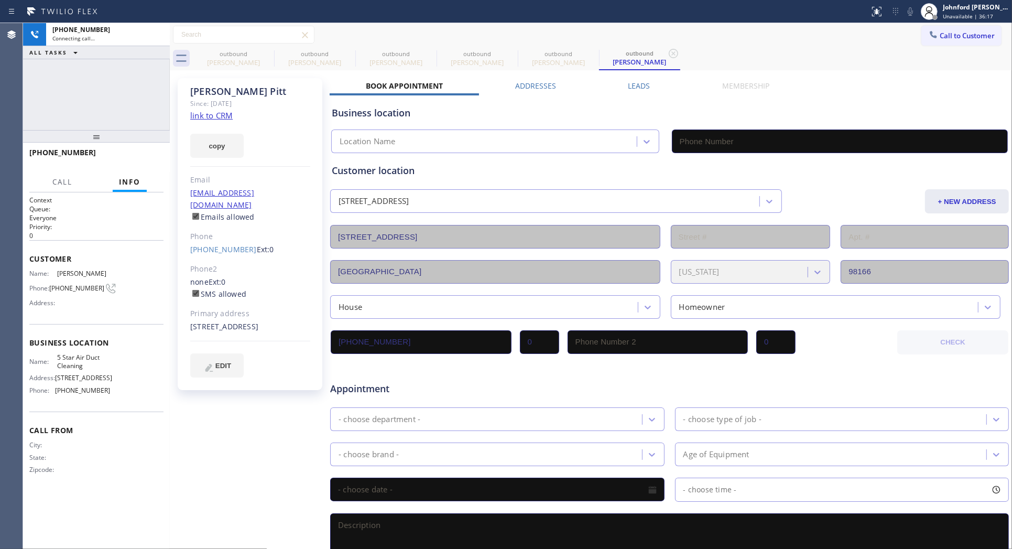
type input "[PHONE_NUMBER]"
click at [260, 58] on div "[PERSON_NAME]" at bounding box center [233, 62] width 79 height 9
click at [261, 54] on icon at bounding box center [267, 53] width 13 height 13
click at [0, 0] on icon at bounding box center [0, 0] width 0 height 0
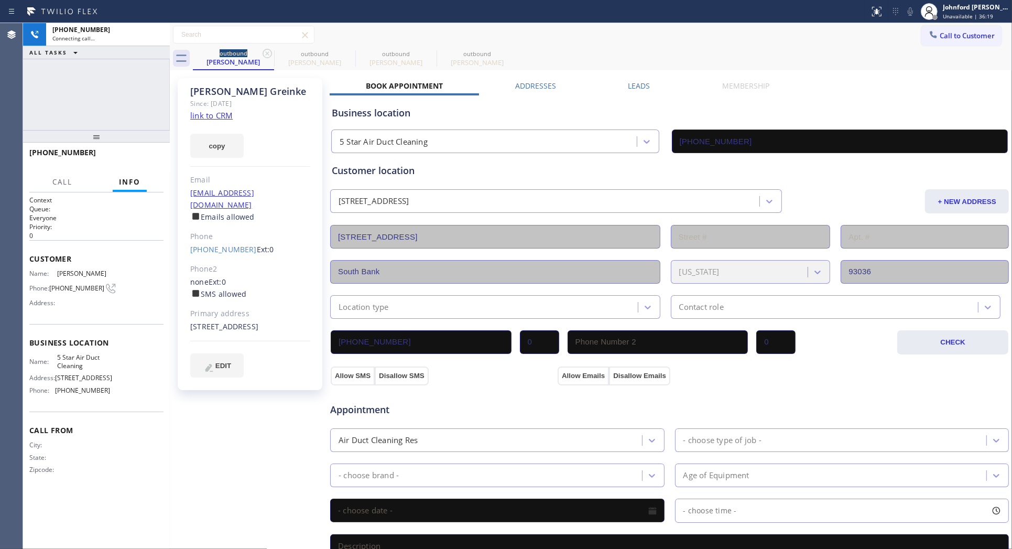
type input "[PHONE_NUMBER]"
click at [261, 54] on icon at bounding box center [267, 53] width 13 height 13
type input "[PHONE_NUMBER]"
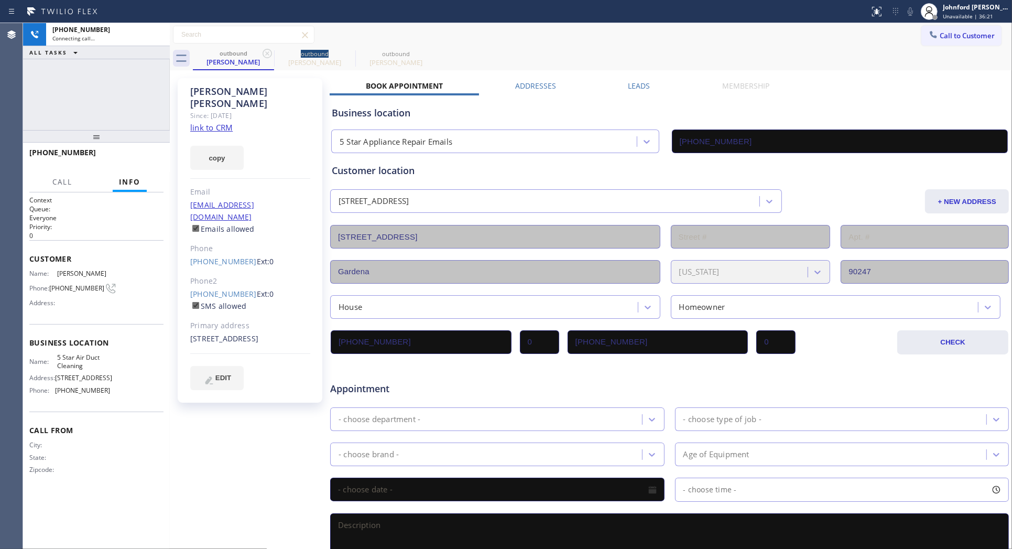
click at [261, 54] on icon at bounding box center [267, 53] width 13 height 13
type input "[PHONE_NUMBER]"
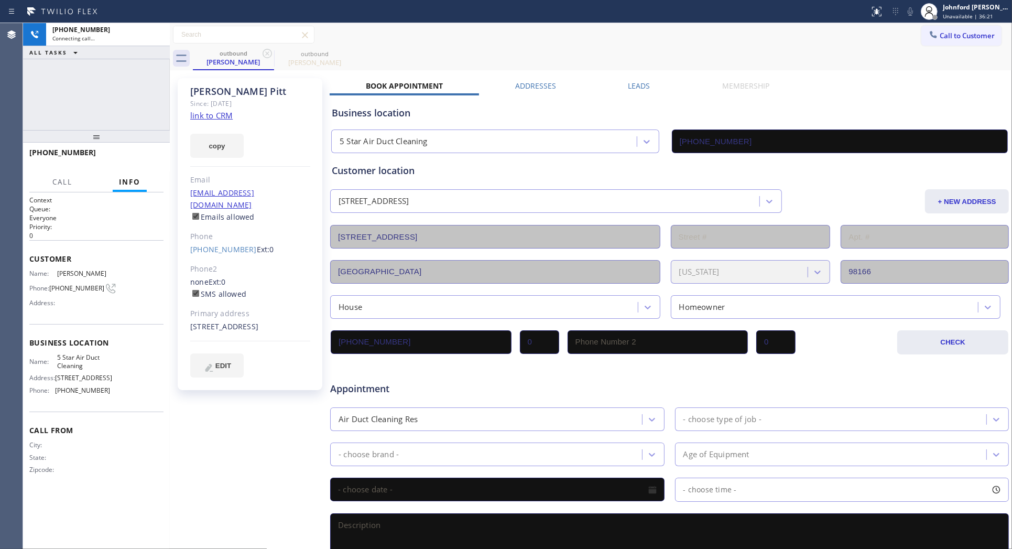
drag, startPoint x: 477, startPoint y: 53, endPoint x: 581, endPoint y: 4, distance: 114.1
click at [478, 53] on div "outbound [PERSON_NAME] outbound [PERSON_NAME]" at bounding box center [602, 59] width 819 height 24
click at [146, 160] on span "HANG UP" at bounding box center [139, 157] width 32 height 7
drag, startPoint x: 144, startPoint y: 153, endPoint x: 134, endPoint y: 156, distance: 10.4
click at [135, 156] on span "COMPLETE" at bounding box center [137, 157] width 36 height 7
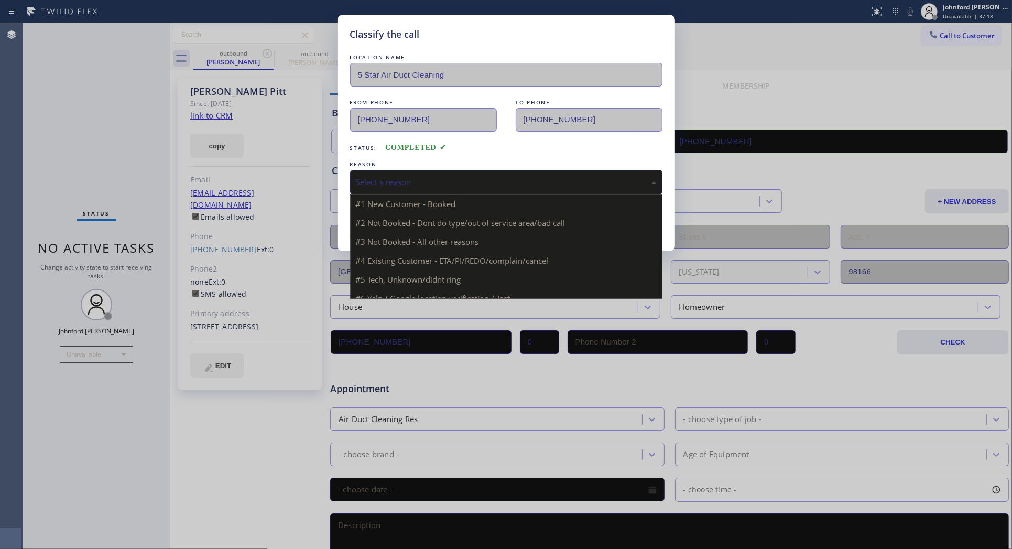
click at [389, 181] on div "Select a reason" at bounding box center [506, 182] width 301 height 12
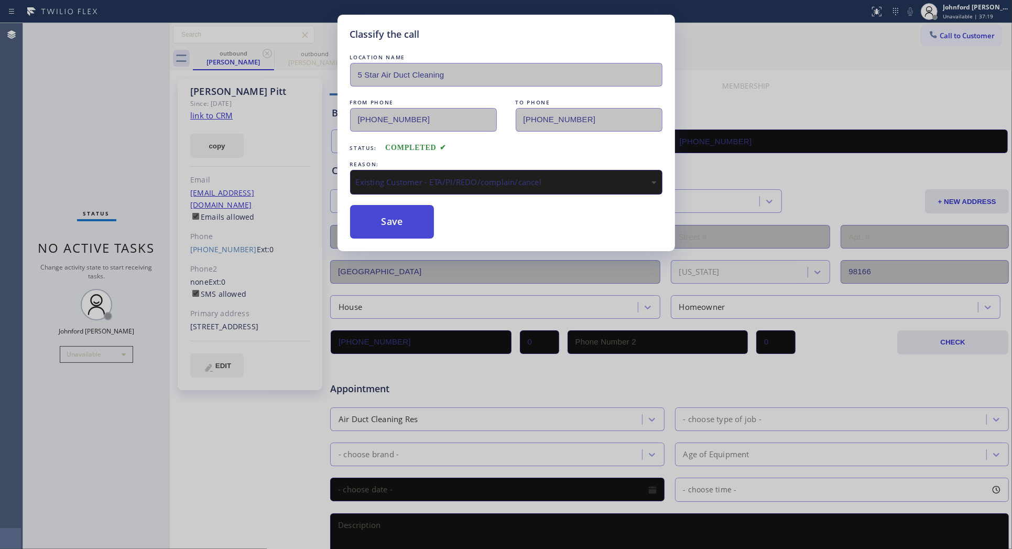
click at [383, 220] on button "Save" at bounding box center [392, 222] width 84 height 34
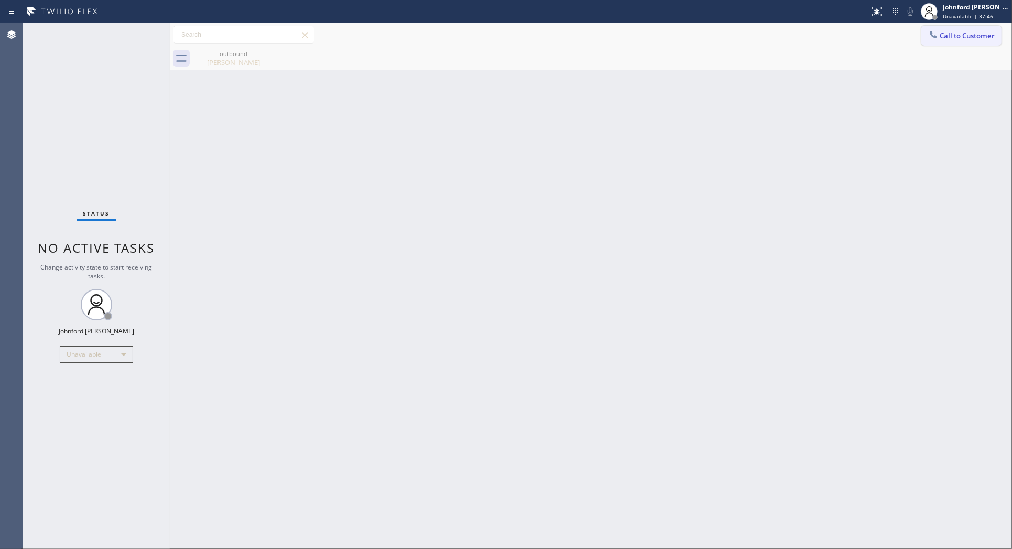
click at [959, 39] on button "Call to Customer" at bounding box center [961, 36] width 80 height 20
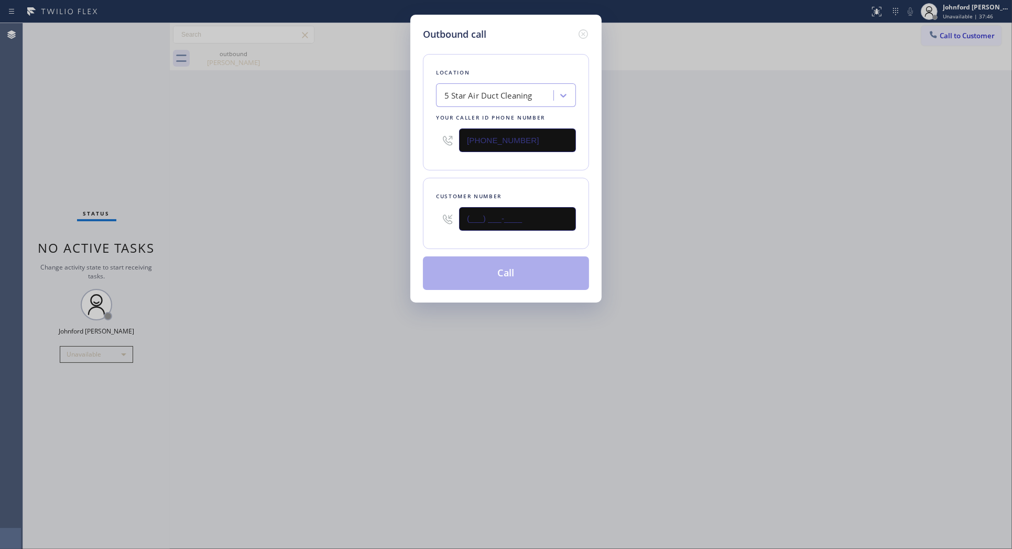
drag, startPoint x: 512, startPoint y: 215, endPoint x: 430, endPoint y: 218, distance: 82.3
click at [430, 218] on div "Customer number (___) ___-____" at bounding box center [506, 213] width 166 height 71
paste input "949) 933-7830"
type input "[PHONE_NUMBER]"
click at [357, 218] on div "Outbound call Location 5 Star Air Duct Cleaning Your caller id phone number [PH…" at bounding box center [506, 274] width 1012 height 549
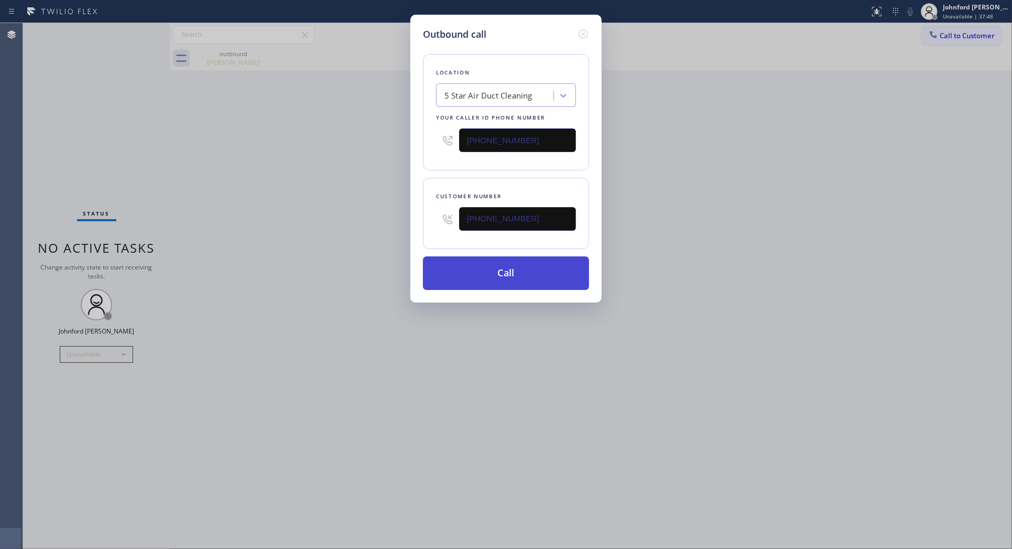
click at [481, 265] on button "Call" at bounding box center [506, 273] width 166 height 34
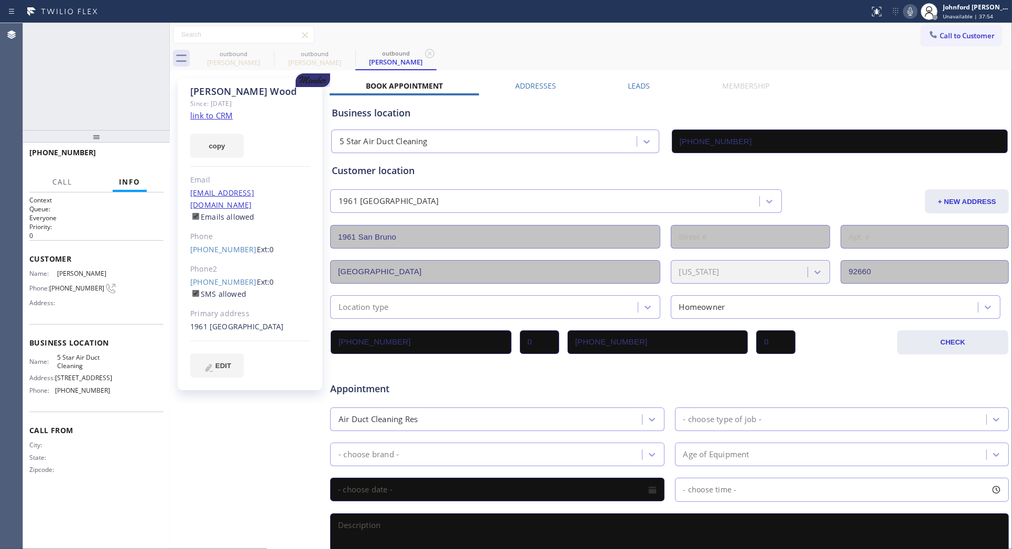
type input "[PHONE_NUMBER]"
click at [150, 150] on button "HANG UP" at bounding box center [139, 157] width 49 height 15
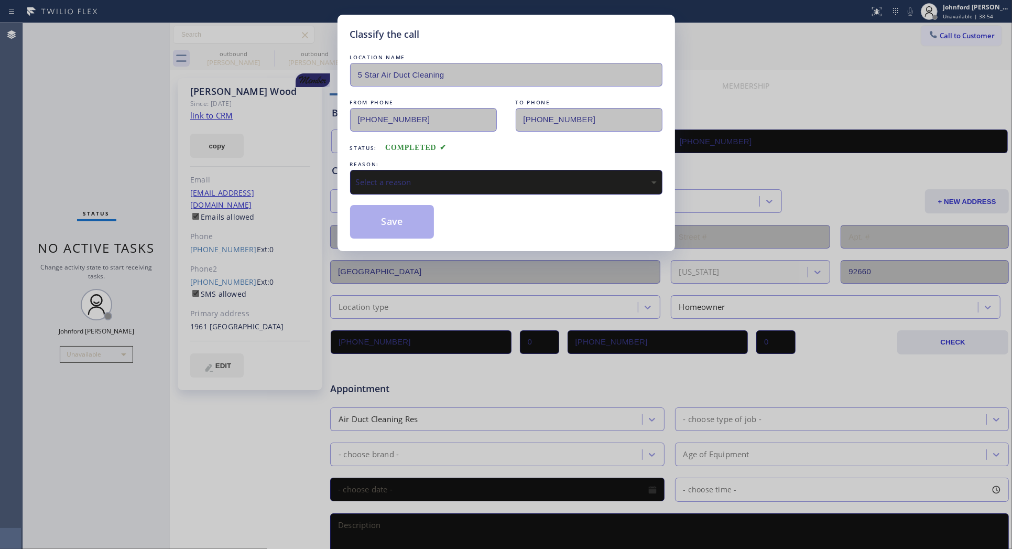
click at [402, 200] on div "LOCATION NAME 5 Star Air Duct Cleaning FROM PHONE [PHONE_NUMBER] TO PHONE [PHON…" at bounding box center [506, 145] width 312 height 187
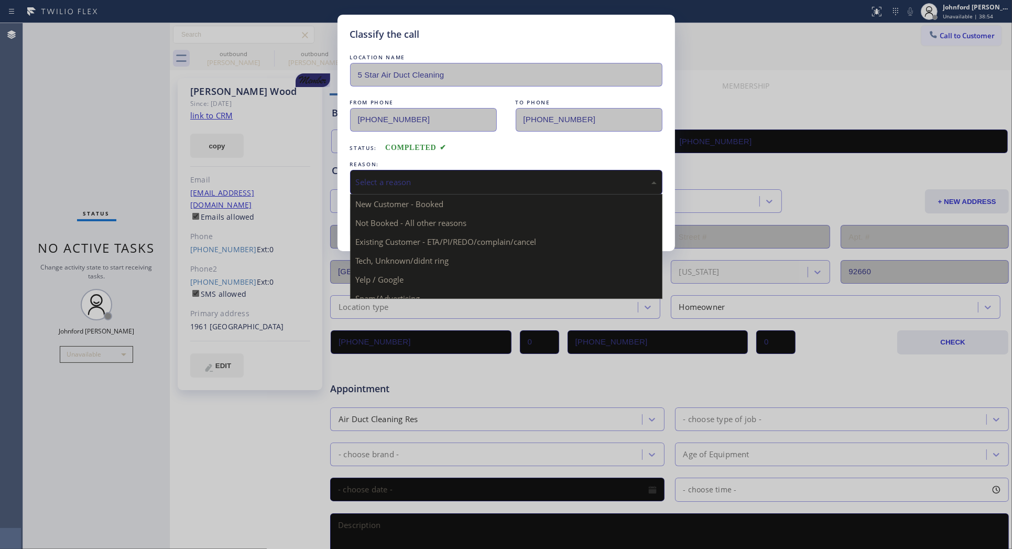
click at [410, 191] on div "Select a reason New Customer - Booked Not Booked - All other reasons Existing C…" at bounding box center [506, 182] width 312 height 25
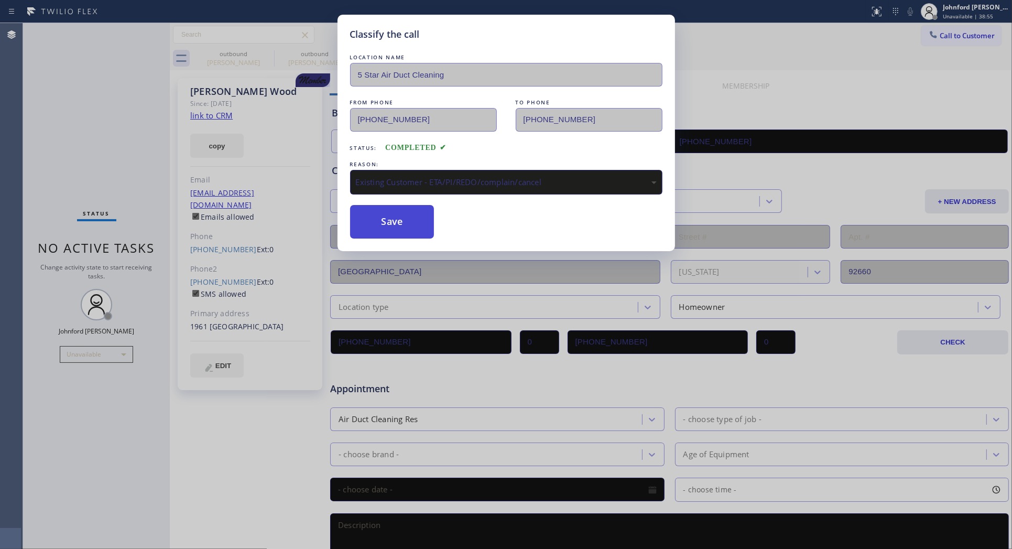
click at [398, 223] on button "Save" at bounding box center [392, 222] width 84 height 34
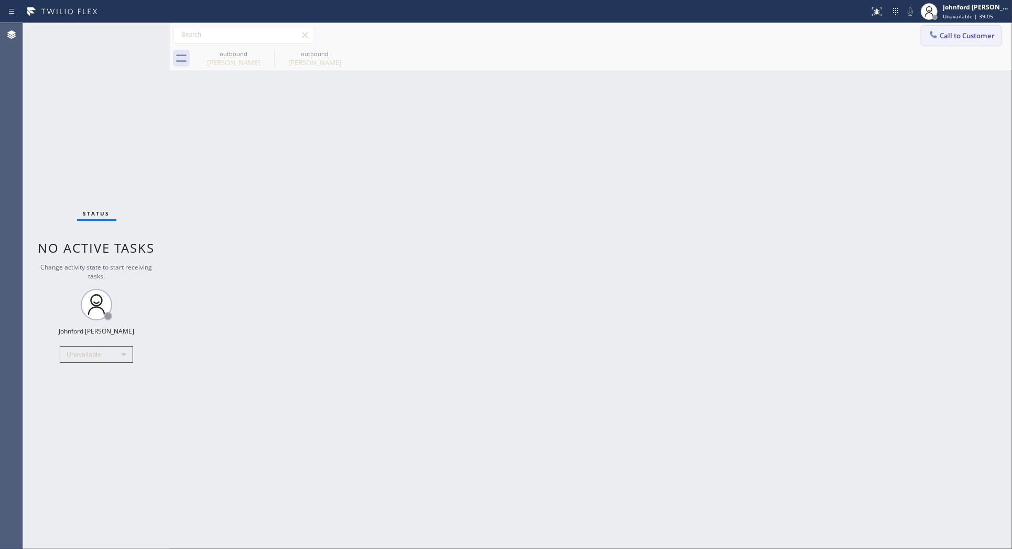
click at [966, 40] on button "Call to Customer" at bounding box center [961, 36] width 80 height 20
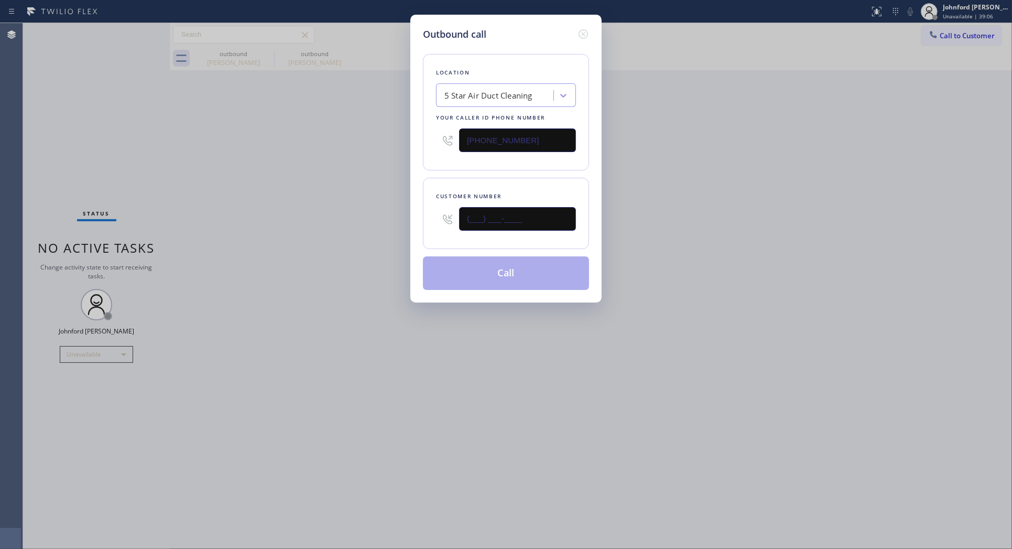
drag, startPoint x: 378, startPoint y: 223, endPoint x: 354, endPoint y: 223, distance: 23.6
click at [373, 223] on div "Outbound call Location 5 Star Air Duct Cleaning Your caller id phone number [PH…" at bounding box center [506, 274] width 1012 height 549
paste input "714) 809-1508"
type input "[PHONE_NUMBER]"
click at [202, 223] on div "Outbound call Location 5 Star Air Duct Cleaning Your caller id phone number [PH…" at bounding box center [506, 274] width 1012 height 549
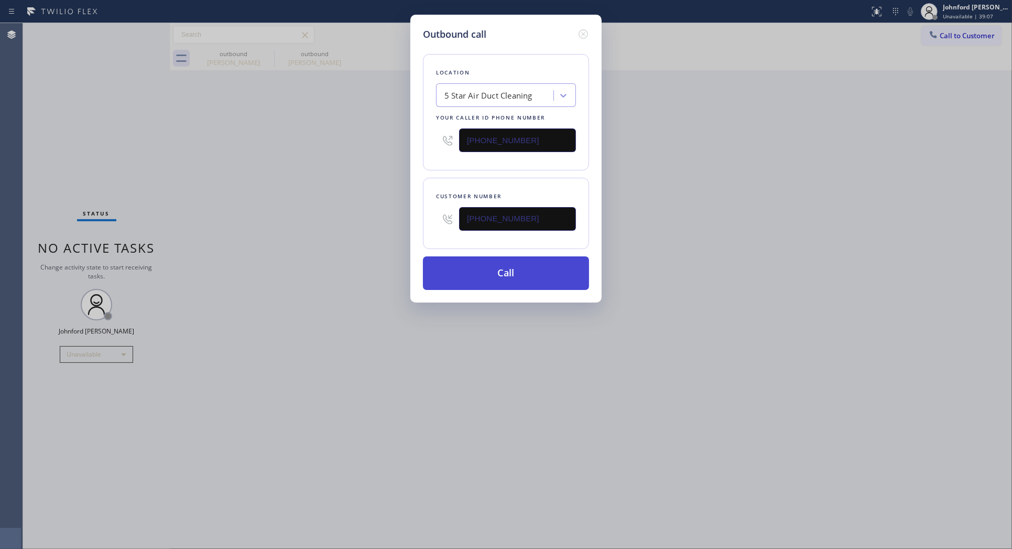
click at [475, 279] on button "Call" at bounding box center [506, 273] width 166 height 34
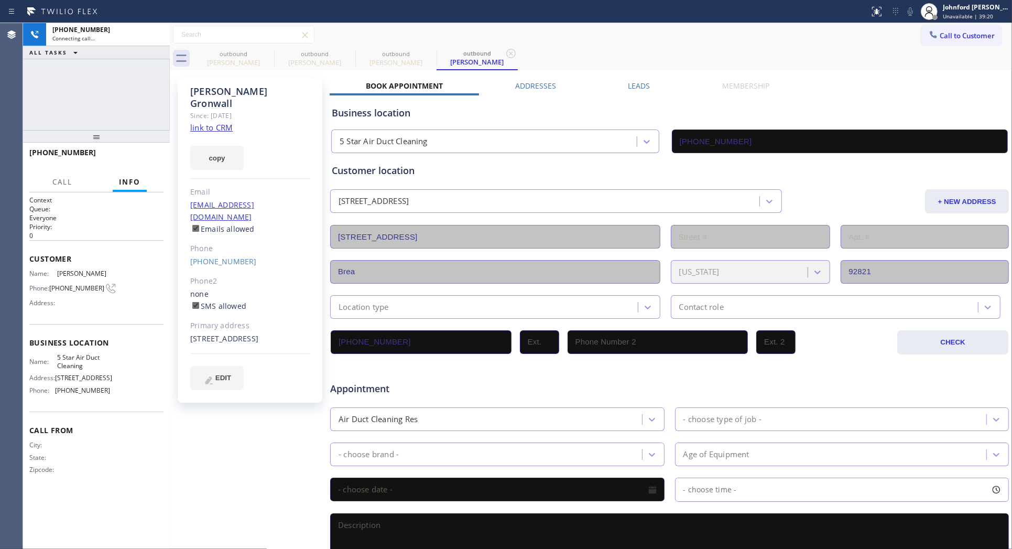
type input "[PHONE_NUMBER]"
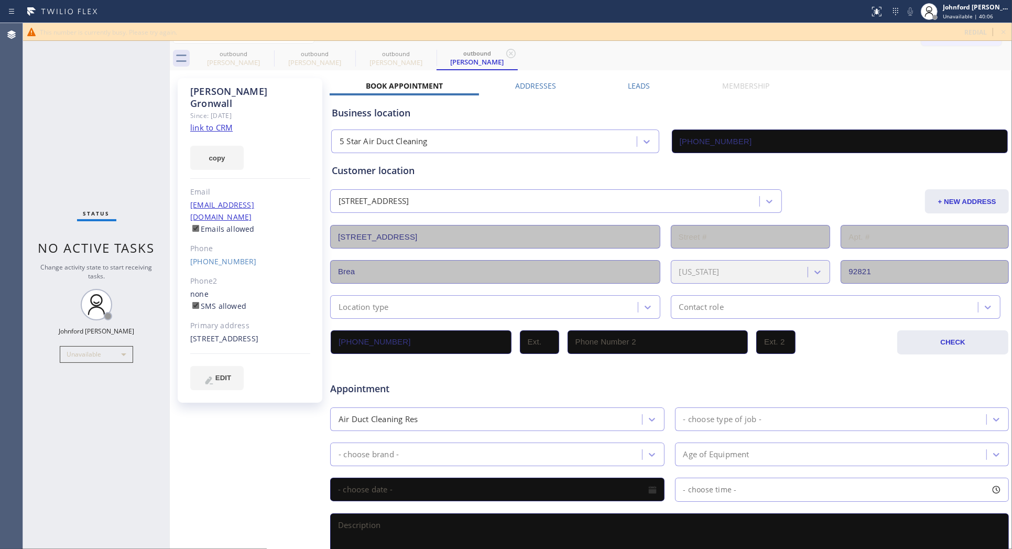
click at [1000, 30] on icon at bounding box center [1003, 32] width 13 height 13
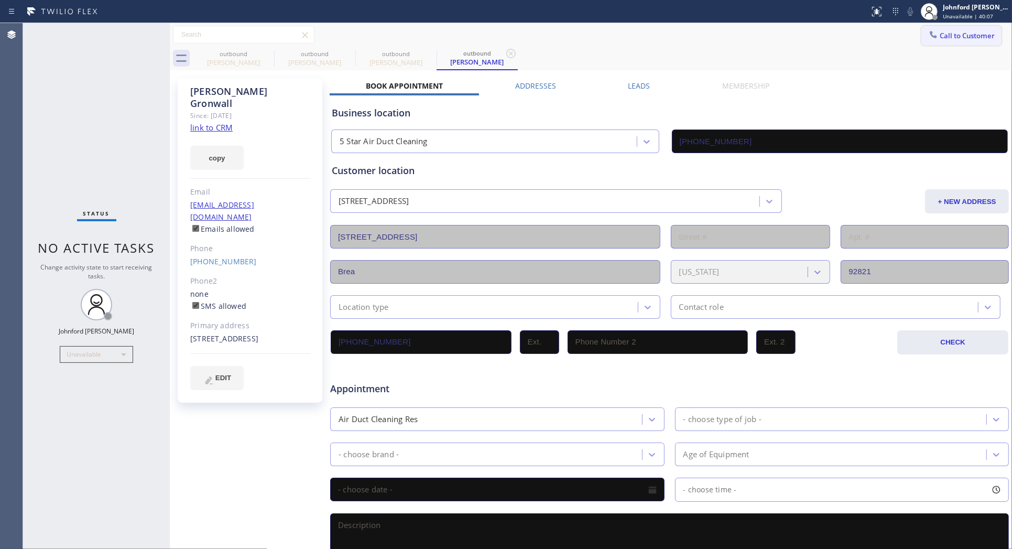
click at [959, 40] on button "Call to Customer" at bounding box center [961, 36] width 80 height 20
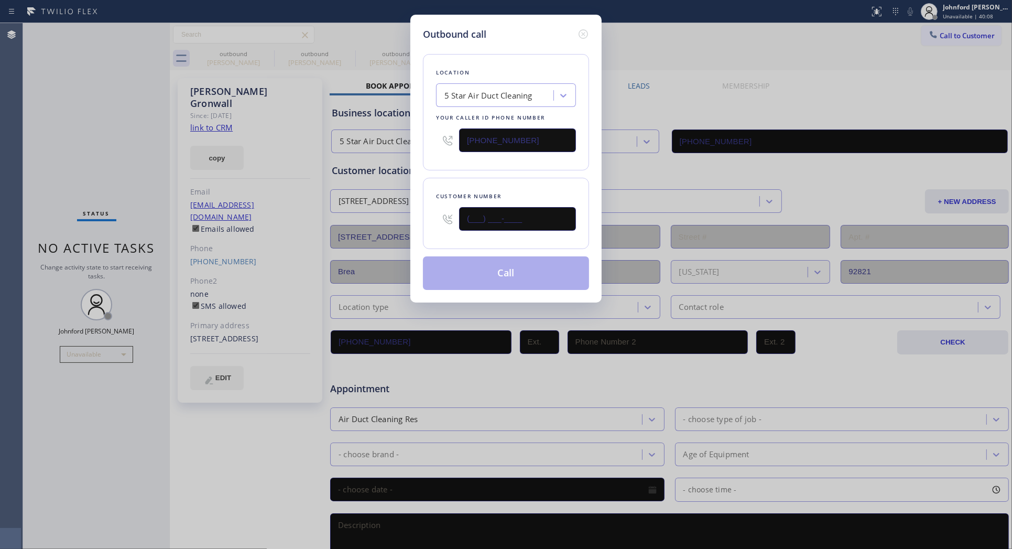
drag, startPoint x: 521, startPoint y: 219, endPoint x: 428, endPoint y: 219, distance: 93.8
click at [433, 219] on div "Customer number (___) ___-____" at bounding box center [506, 213] width 166 height 71
paste input "714) 809-1508"
type input "[PHONE_NUMBER]"
click at [497, 266] on button "Call" at bounding box center [506, 273] width 166 height 34
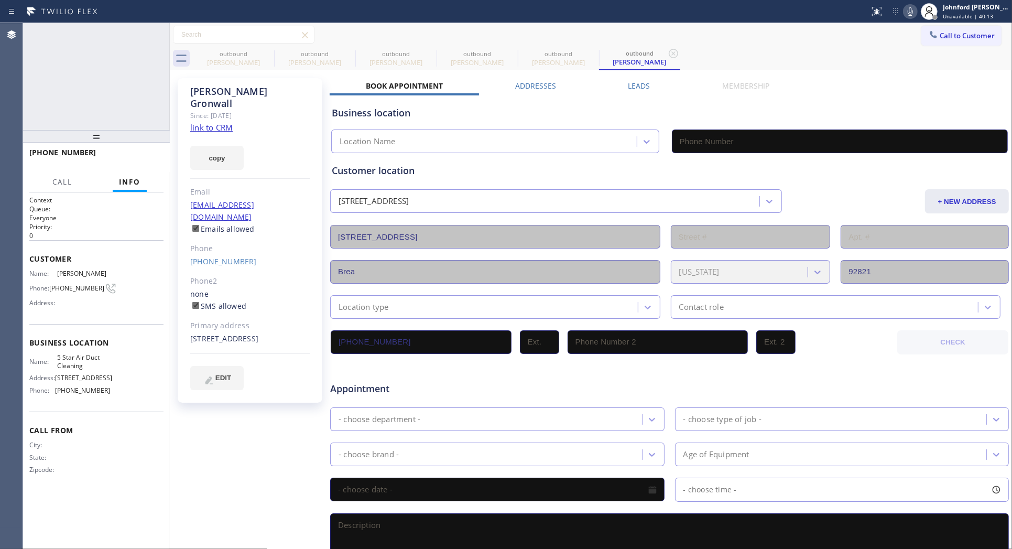
type input "[PHONE_NUMBER]"
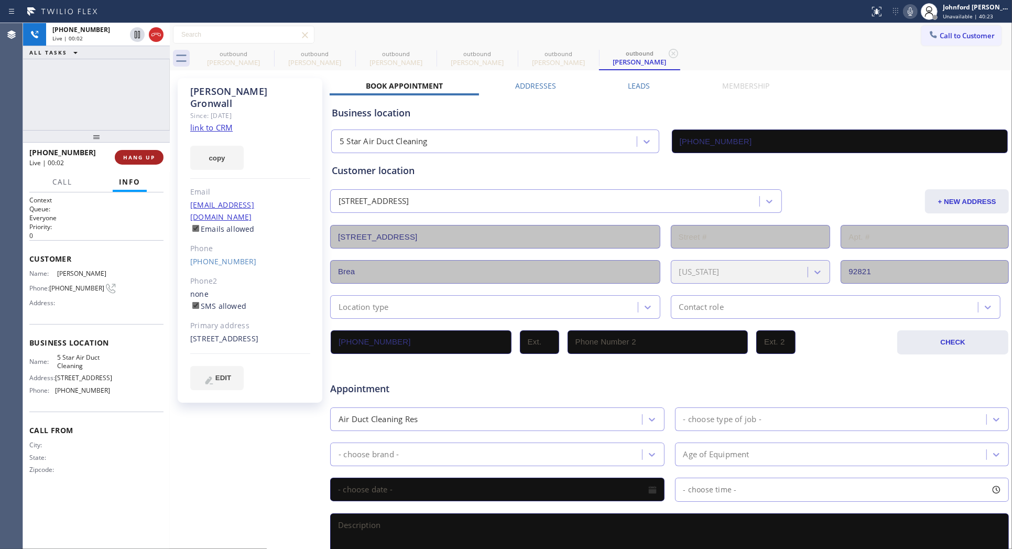
click at [149, 156] on span "HANG UP" at bounding box center [139, 157] width 32 height 7
click at [268, 50] on icon at bounding box center [267, 53] width 13 height 13
click at [0, 0] on icon at bounding box center [0, 0] width 0 height 0
drag, startPoint x: 268, startPoint y: 50, endPoint x: 203, endPoint y: 132, distance: 103.7
click at [0, 0] on icon at bounding box center [0, 0] width 0 height 0
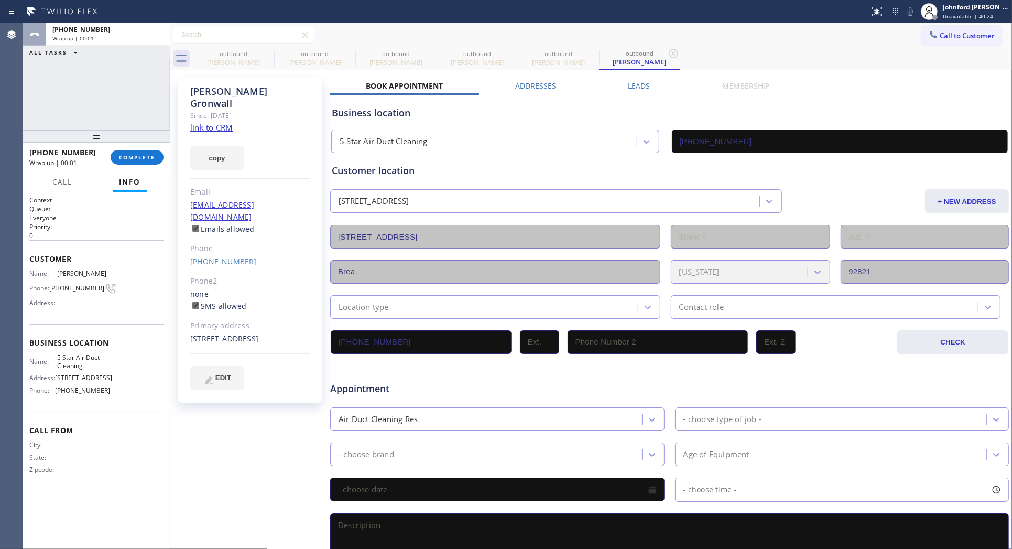
click at [0, 0] on icon at bounding box center [0, 0] width 0 height 0
click at [667, 50] on icon at bounding box center [673, 53] width 13 height 13
click at [268, 50] on div "outbound [PERSON_NAME] outbound [PERSON_NAME] outbound [PERSON_NAME] outbound […" at bounding box center [602, 59] width 819 height 24
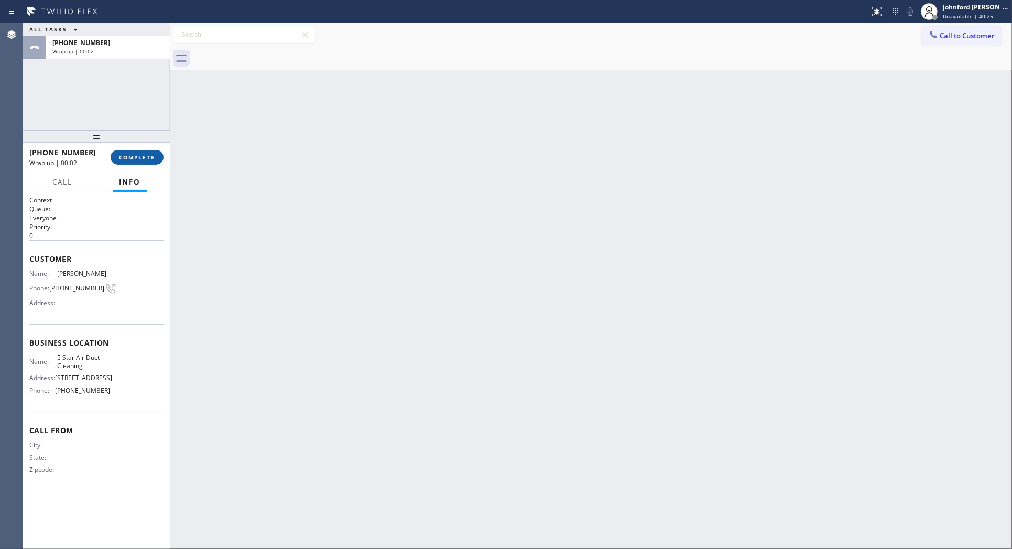
click at [131, 163] on button "COMPLETE" at bounding box center [137, 157] width 53 height 15
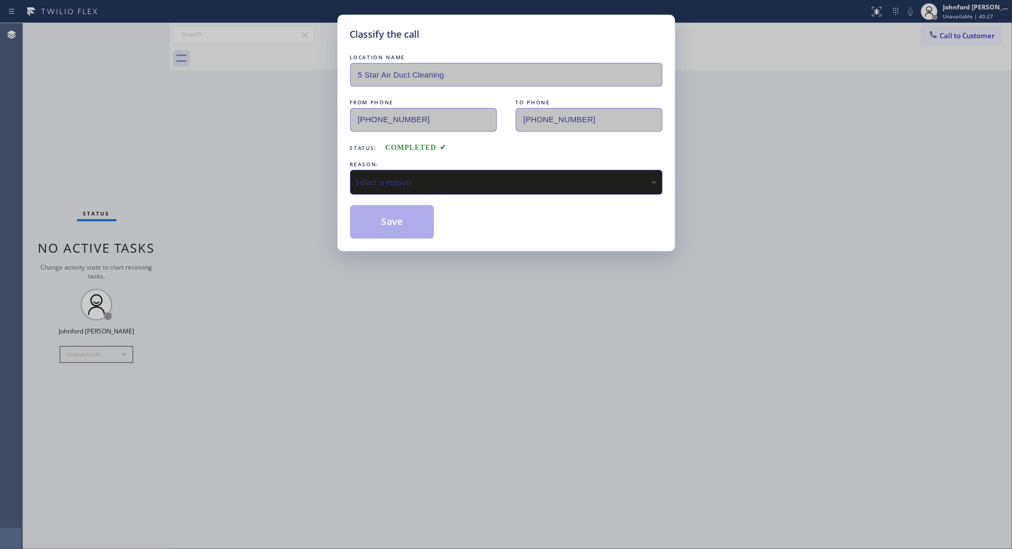
click at [506, 195] on div "LOCATION NAME 5 Star Air Duct Cleaning FROM PHONE [PHONE_NUMBER] TO PHONE [PHON…" at bounding box center [506, 145] width 312 height 187
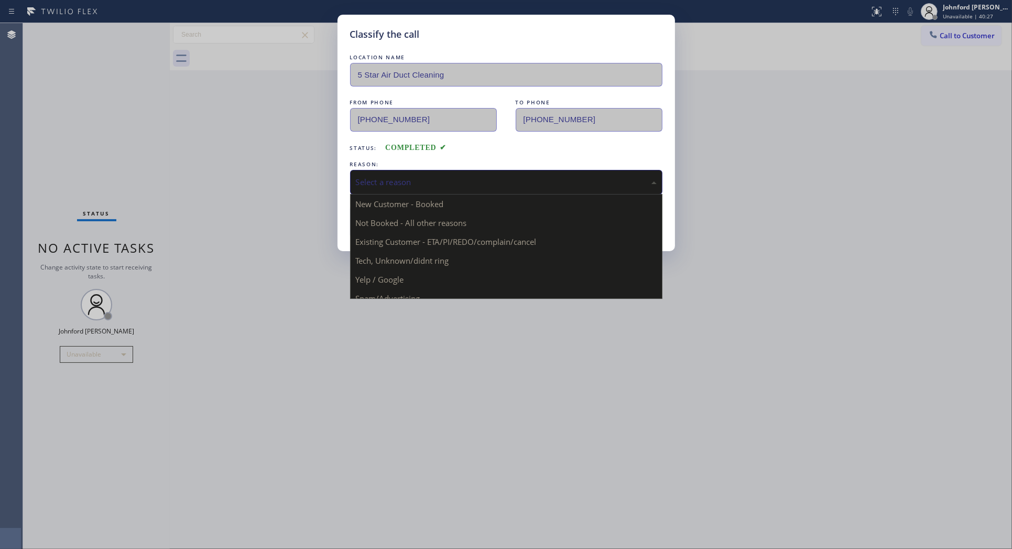
drag, startPoint x: 520, startPoint y: 182, endPoint x: 529, endPoint y: 182, distance: 8.9
click at [521, 182] on div "Select a reason" at bounding box center [506, 182] width 301 height 12
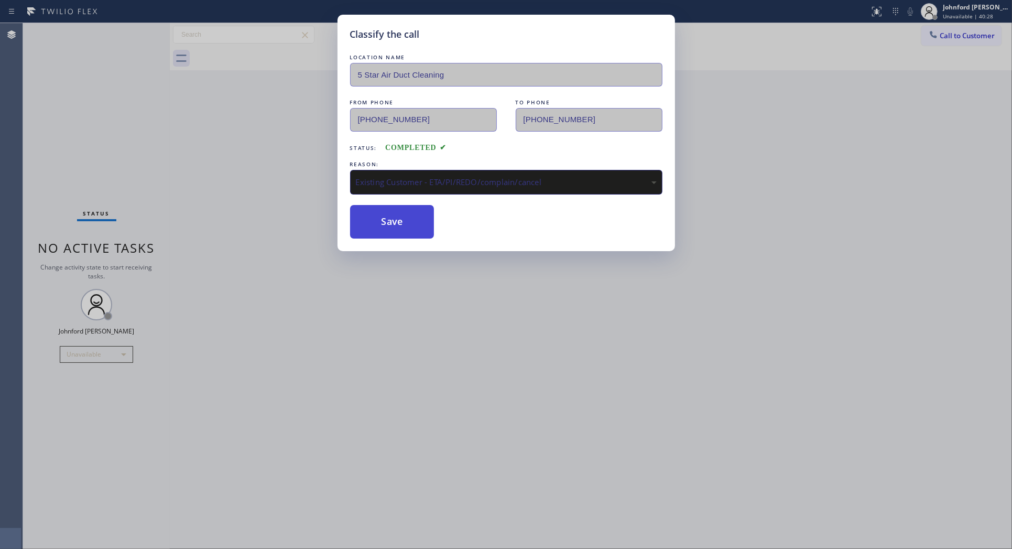
click at [414, 228] on button "Save" at bounding box center [392, 222] width 84 height 34
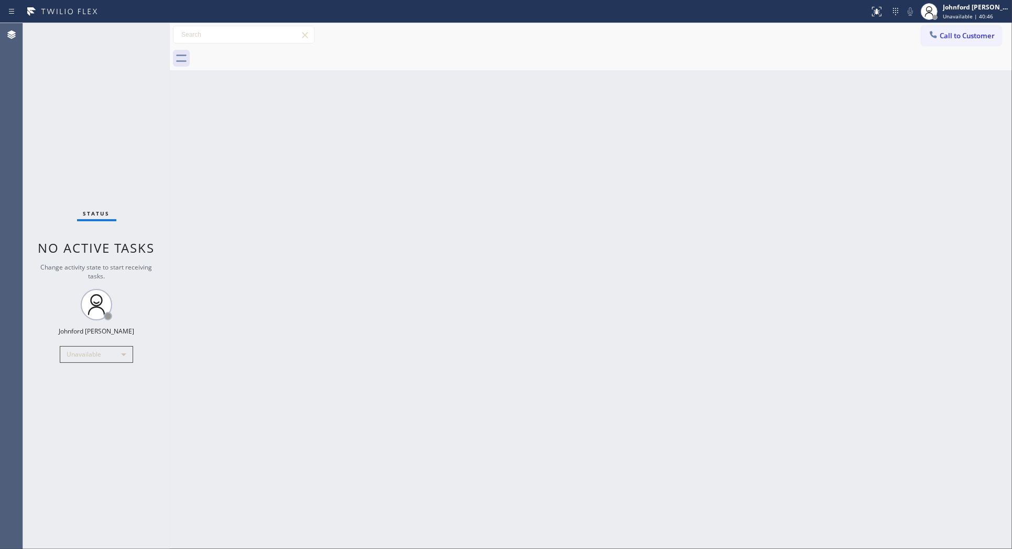
drag, startPoint x: 700, startPoint y: 325, endPoint x: 740, endPoint y: 62, distance: 266.1
click at [714, 298] on div "Back to Dashboard Change Sender ID Customers Technicians Select a contact Outbo…" at bounding box center [591, 286] width 842 height 526
click at [788, 249] on div "Back to Dashboard Change Sender ID Customers Technicians Select a contact Outbo…" at bounding box center [591, 286] width 842 height 526
drag, startPoint x: 957, startPoint y: 36, endPoint x: 875, endPoint y: 65, distance: 87.5
click at [940, 40] on button "Call to Customer" at bounding box center [961, 36] width 80 height 20
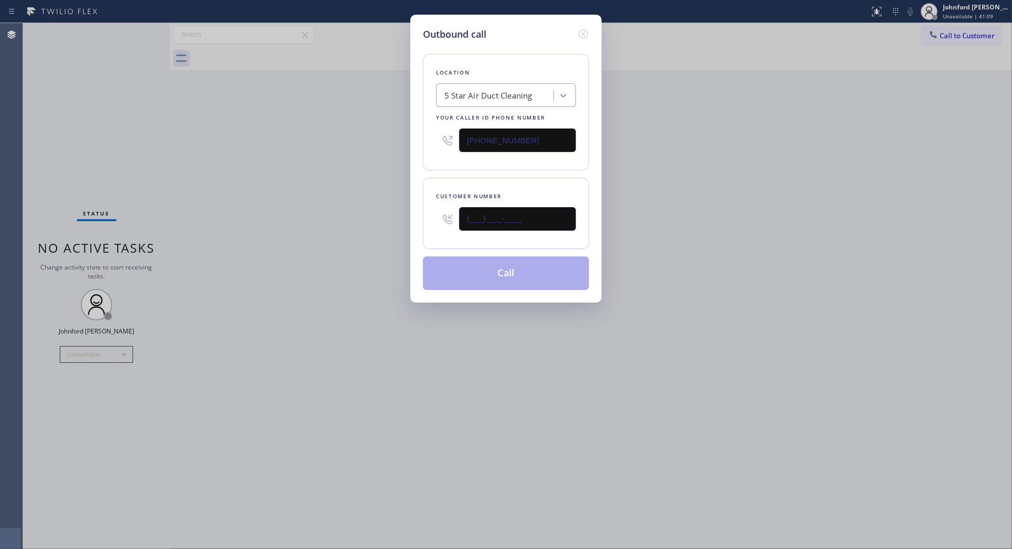
drag, startPoint x: 532, startPoint y: 219, endPoint x: 404, endPoint y: 224, distance: 127.9
click at [404, 224] on div "Outbound call Location 5 Star Air Duct Cleaning Your caller id phone number [PH…" at bounding box center [506, 274] width 1012 height 549
paste input "909) 688-3018"
type input "[PHONE_NUMBER]"
click at [452, 267] on button "Call" at bounding box center [506, 273] width 166 height 34
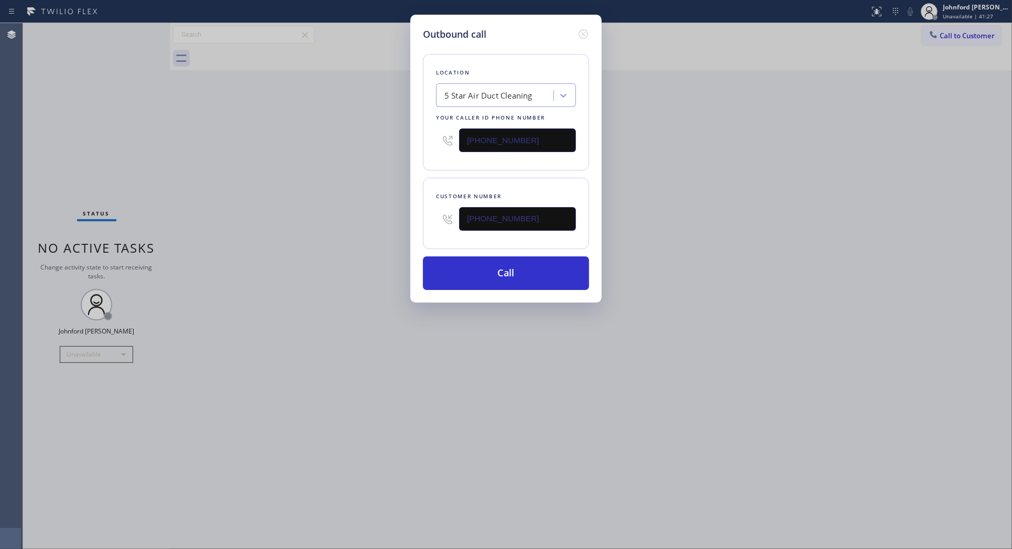
click at [745, 178] on div "Outbound call Location 5 Star Air Duct Cleaning Your caller id phone number [PH…" at bounding box center [506, 274] width 1012 height 549
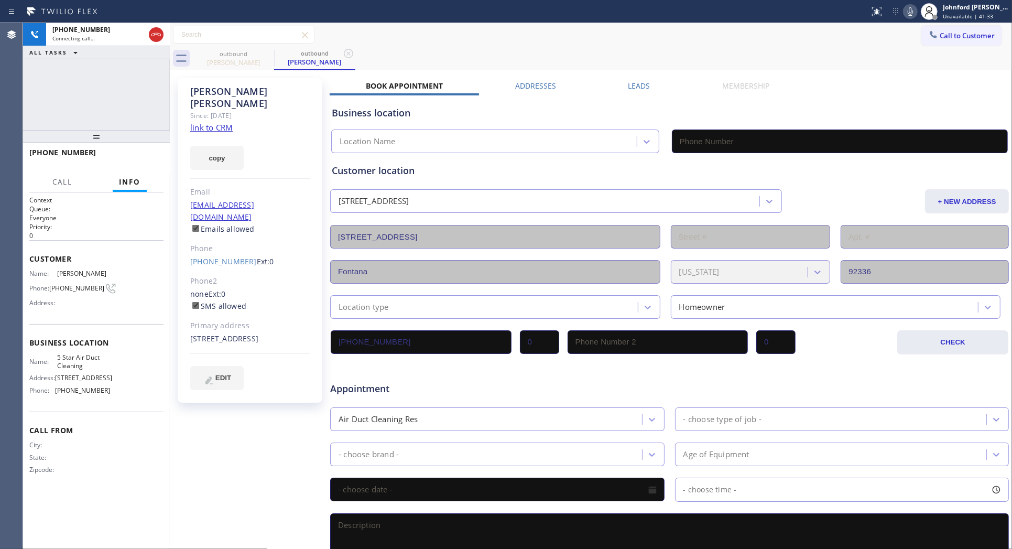
type input "[PHONE_NUMBER]"
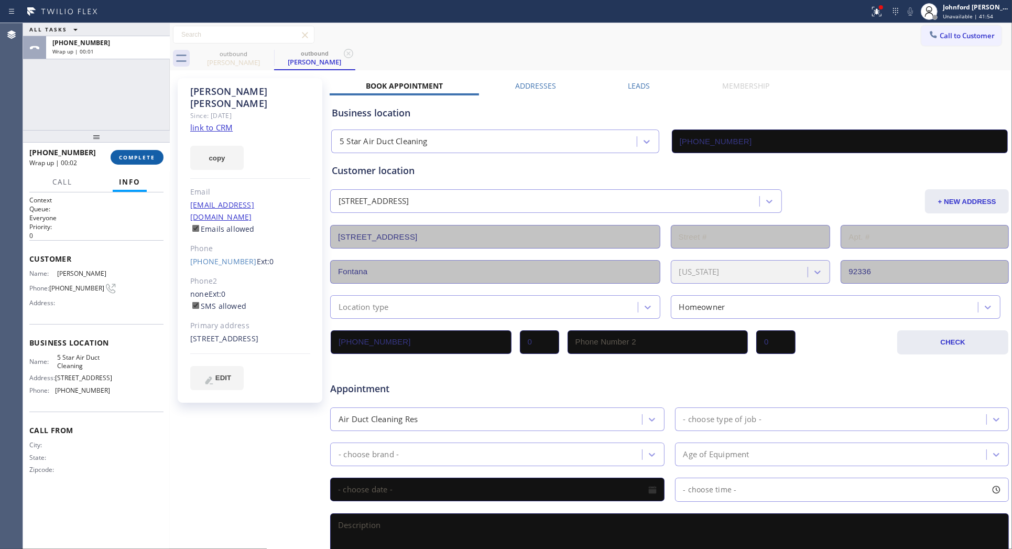
click at [126, 157] on span "COMPLETE" at bounding box center [137, 157] width 36 height 7
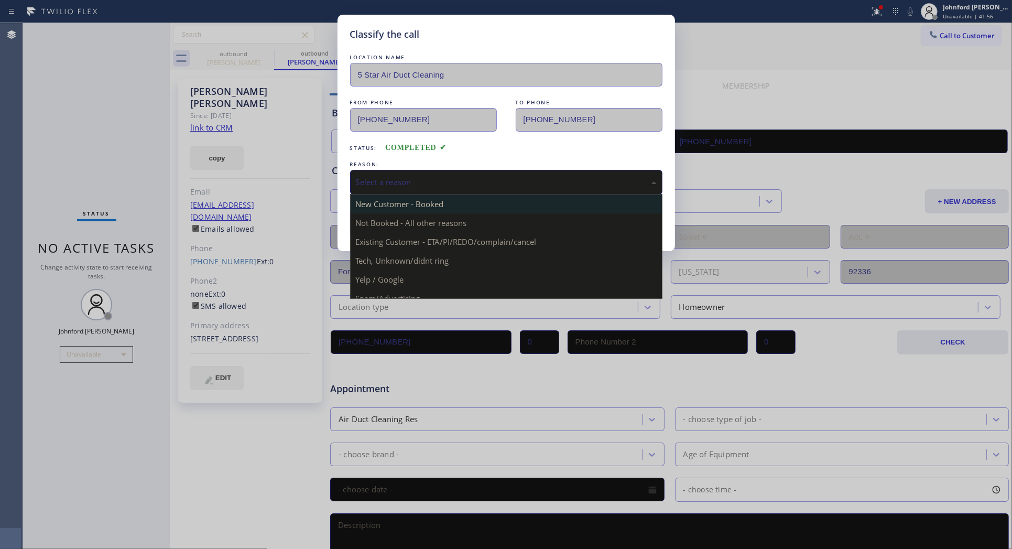
drag, startPoint x: 401, startPoint y: 177, endPoint x: 451, endPoint y: 210, distance: 60.5
click at [418, 177] on div "Select a reason" at bounding box center [506, 182] width 301 height 12
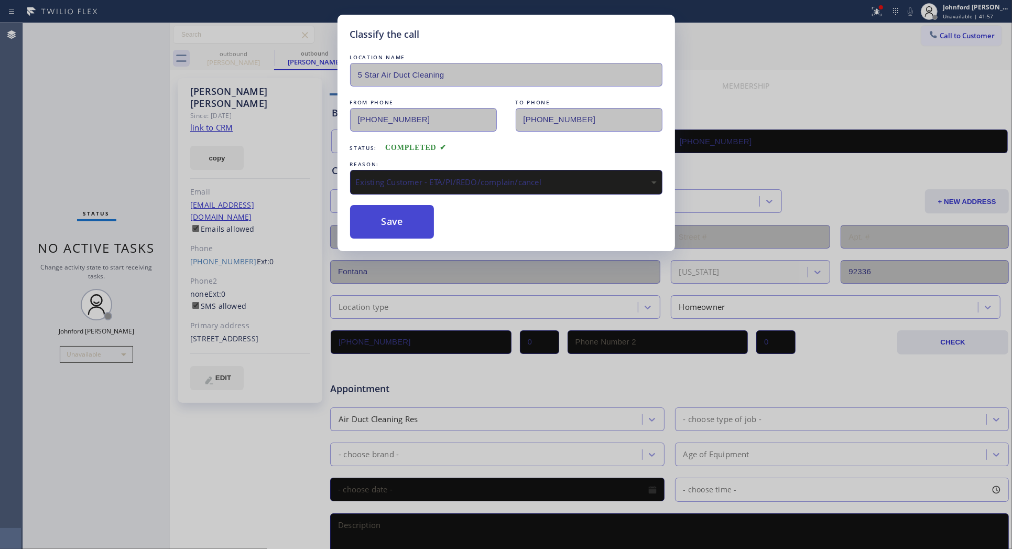
click at [415, 233] on button "Save" at bounding box center [392, 222] width 84 height 34
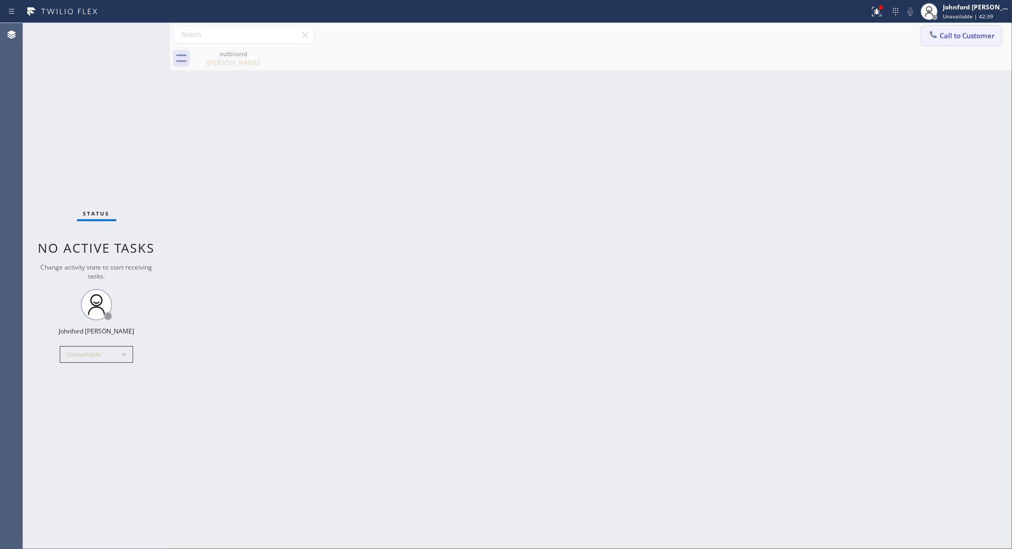
click at [946, 38] on span "Call to Customer" at bounding box center [966, 35] width 55 height 9
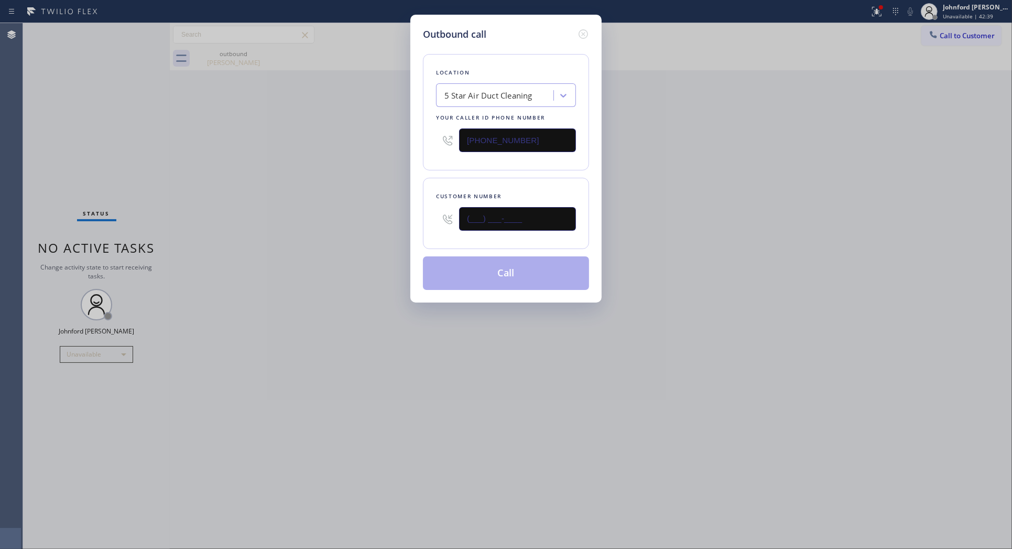
drag, startPoint x: 549, startPoint y: 204, endPoint x: 370, endPoint y: 229, distance: 180.9
click at [373, 229] on div "Outbound call Location 5 Star Air Duct Cleaning Your caller id phone number [PH…" at bounding box center [506, 274] width 1012 height 549
paste input "323) 683-8836"
type input "[PHONE_NUMBER]"
click at [316, 237] on div "Outbound call Location 5 Star Air Duct Cleaning Your caller id phone number [PH…" at bounding box center [506, 274] width 1012 height 549
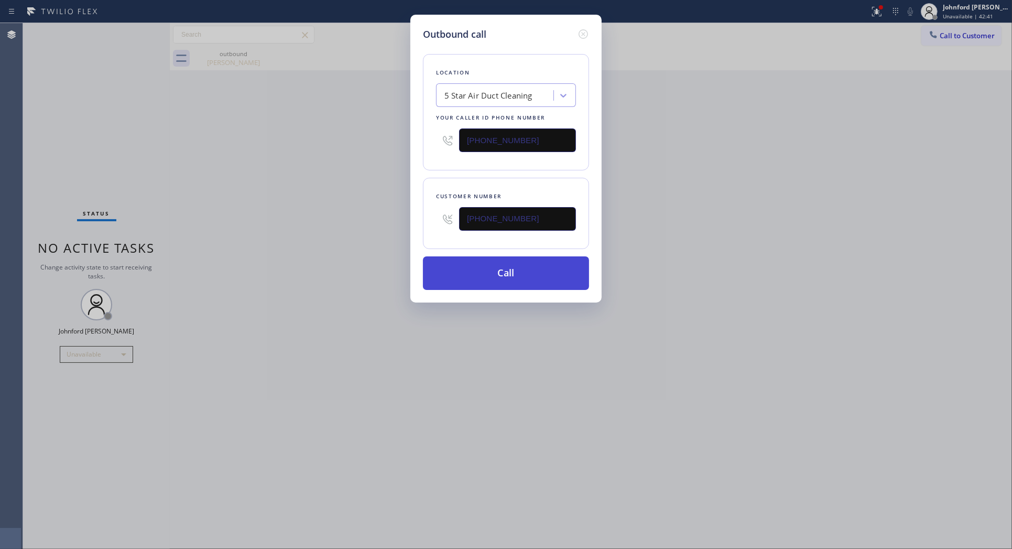
click at [504, 271] on button "Call" at bounding box center [506, 273] width 166 height 34
drag, startPoint x: 752, startPoint y: 214, endPoint x: 811, endPoint y: 100, distance: 128.2
click at [774, 200] on div "Outbound call Location 5 Star Air Duct Cleaning Your caller id phone number [PH…" at bounding box center [506, 274] width 1012 height 549
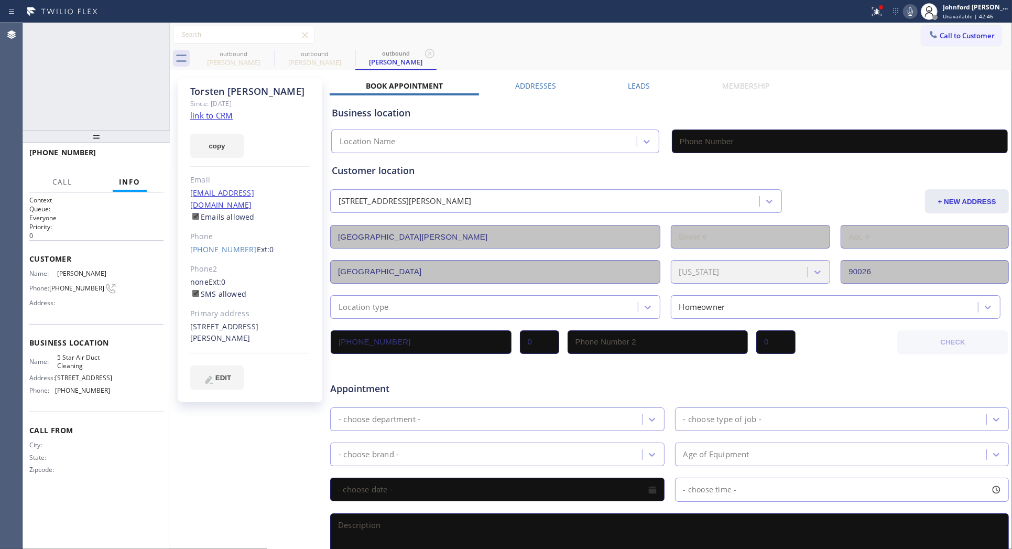
type input "[PHONE_NUMBER]"
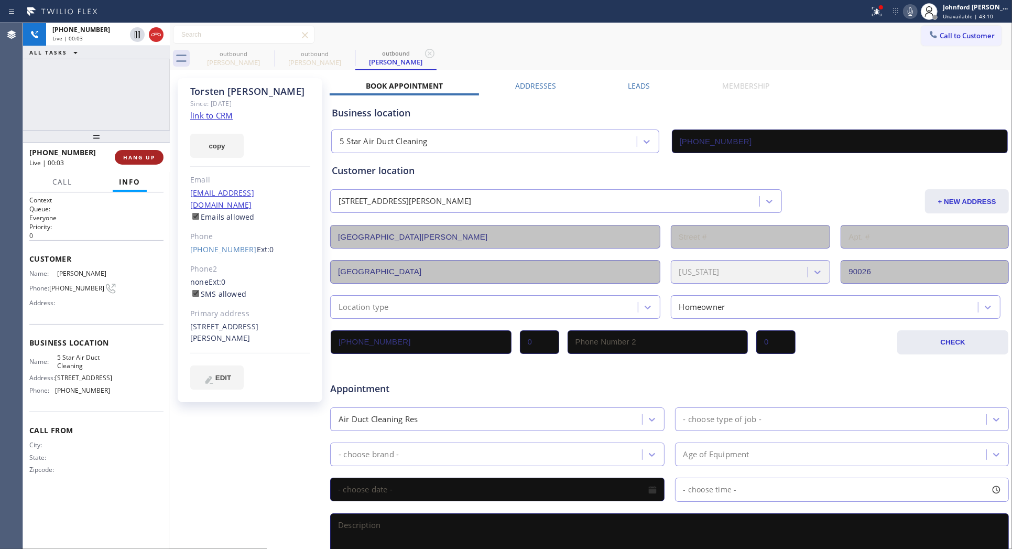
click at [135, 157] on span "HANG UP" at bounding box center [139, 157] width 32 height 7
click at [156, 155] on button "COMPLETE" at bounding box center [137, 157] width 53 height 15
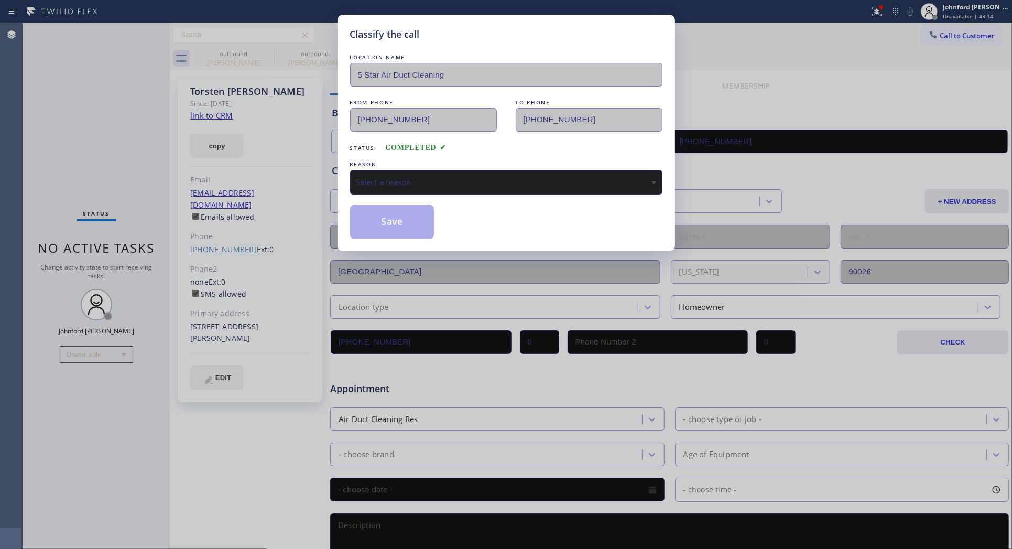
click at [410, 193] on div "LOCATION NAME 5 Star Air Duct Cleaning FROM PHONE [PHONE_NUMBER] TO PHONE [PHON…" at bounding box center [506, 145] width 312 height 187
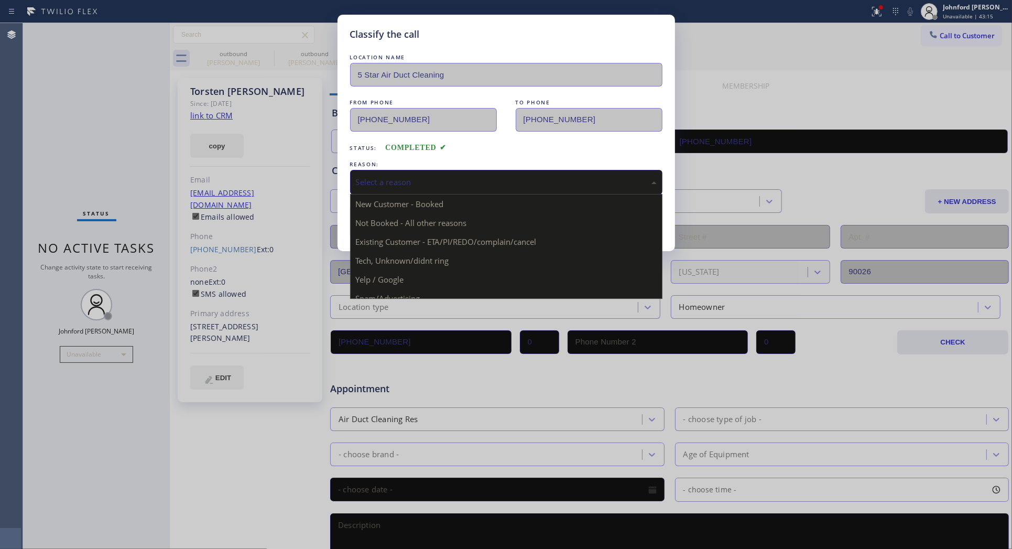
click at [412, 187] on div "Select a reason" at bounding box center [506, 182] width 312 height 25
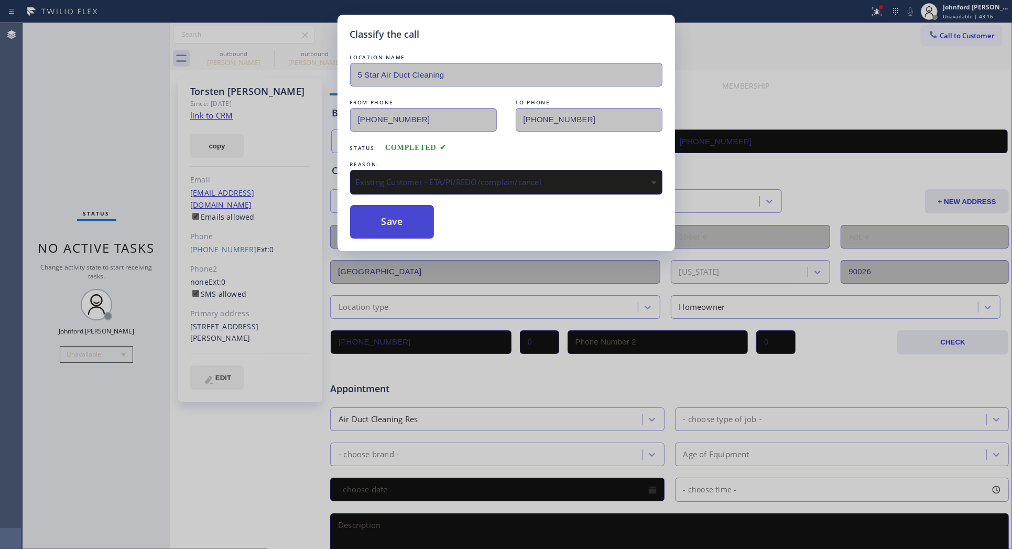
click at [368, 221] on button "Save" at bounding box center [392, 222] width 84 height 34
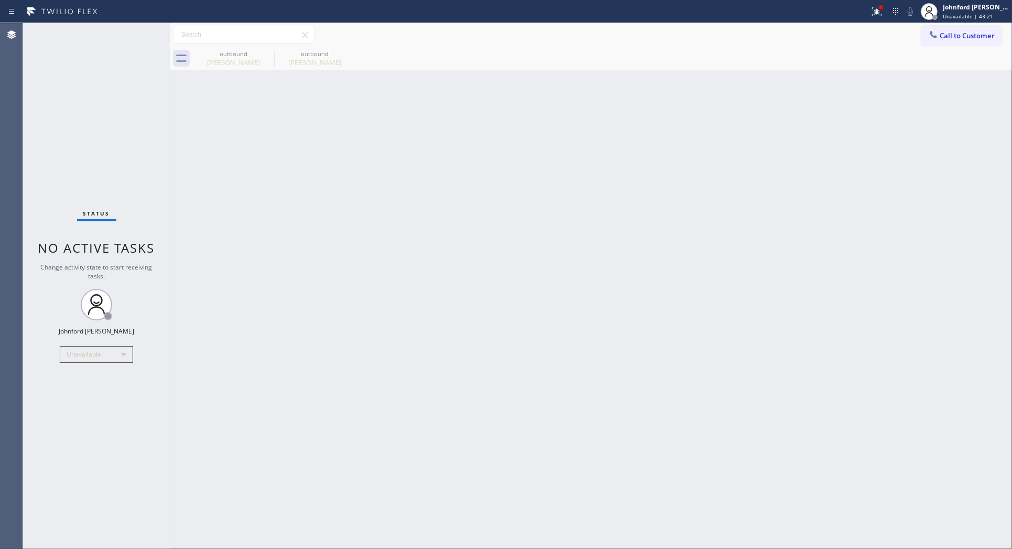
click at [463, 401] on div "Back to Dashboard Change Sender ID Customers Technicians Select a contact Outbo…" at bounding box center [591, 286] width 842 height 526
click at [843, 24] on div "Call to Customer Outbound call Location 5 Star Air Duct Cleaning Your caller id…" at bounding box center [591, 46] width 842 height 47
click at [948, 30] on button "Call to Customer" at bounding box center [961, 36] width 80 height 20
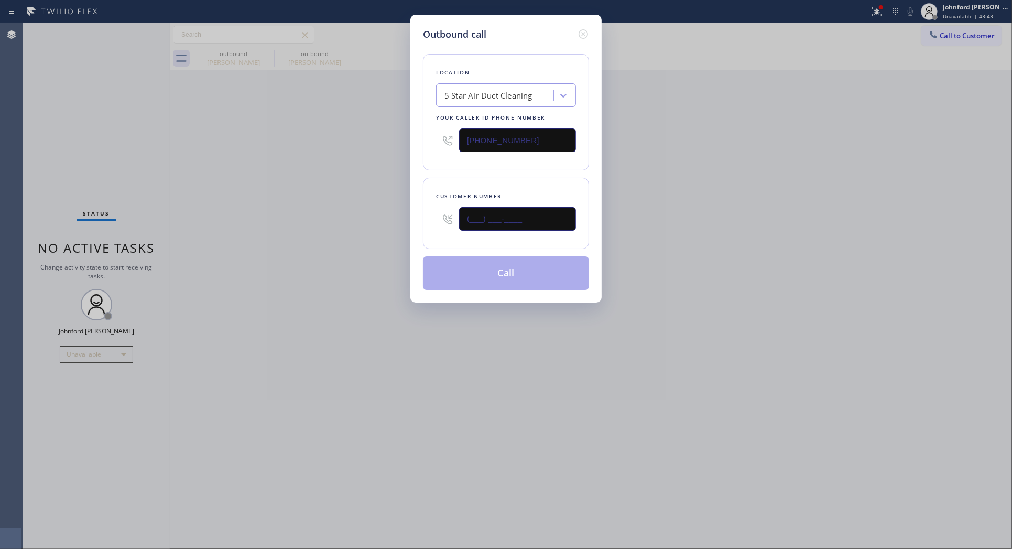
drag, startPoint x: 527, startPoint y: 220, endPoint x: 353, endPoint y: 249, distance: 176.9
click at [357, 249] on div "Outbound call Location 5 Star Air Duct Cleaning Your caller id phone number [PH…" at bounding box center [506, 274] width 1012 height 549
paste input "818) 419-4517"
type input "[PHONE_NUMBER]"
click at [334, 252] on div "Outbound call Location 5 Star Air Duct Cleaning Your caller id phone number [PH…" at bounding box center [506, 274] width 1012 height 549
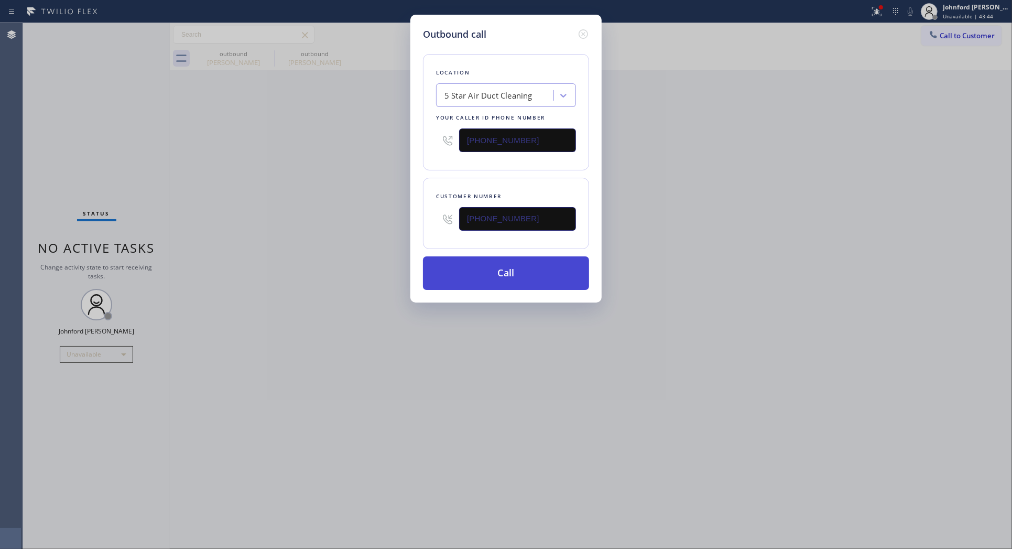
click at [474, 280] on button "Call" at bounding box center [506, 273] width 166 height 34
drag, startPoint x: 729, startPoint y: 187, endPoint x: 752, endPoint y: 136, distance: 56.0
click at [744, 169] on div "Outbound call Location 5 Star Air Duct Cleaning Your caller id phone number [PH…" at bounding box center [506, 274] width 1012 height 549
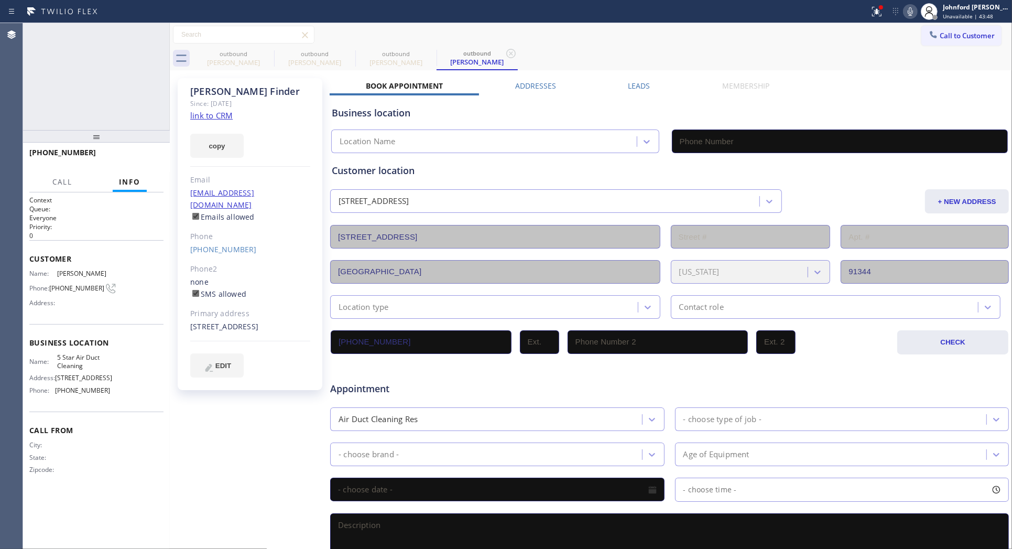
type input "[PHONE_NUMBER]"
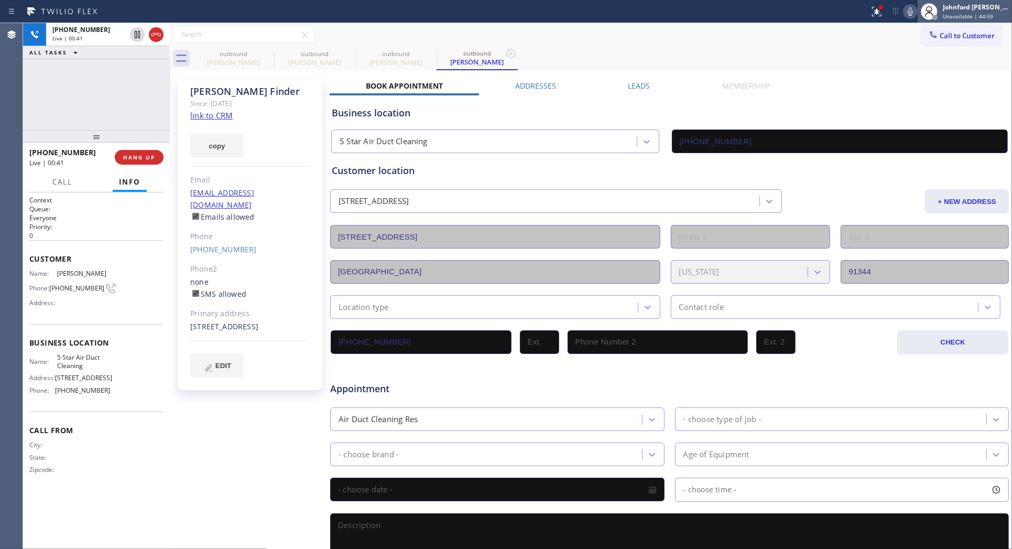
click at [917, 8] on div at bounding box center [928, 11] width 23 height 23
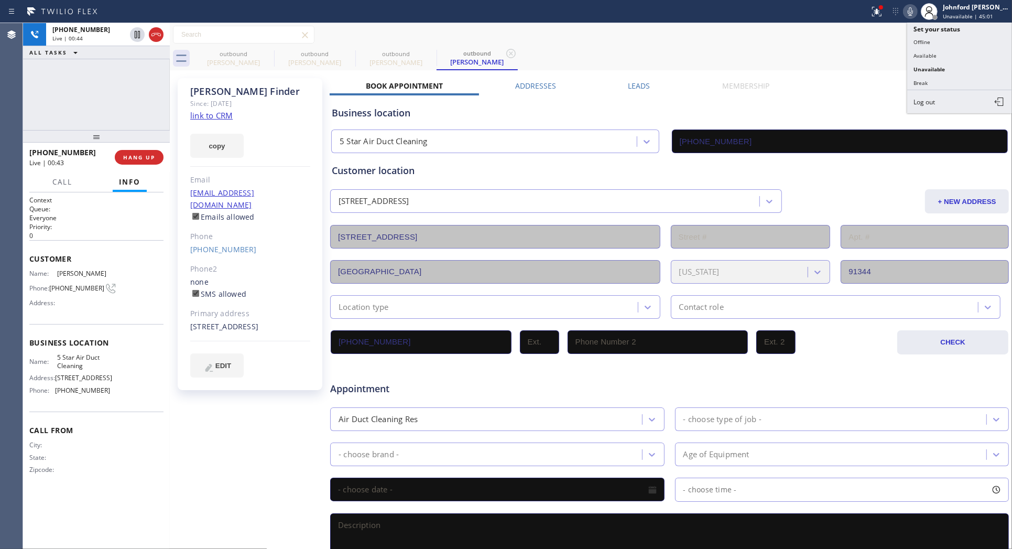
click at [823, 66] on div "outbound [PERSON_NAME] outbound [PERSON_NAME] outbound [PERSON_NAME] Finder out…" at bounding box center [602, 59] width 819 height 24
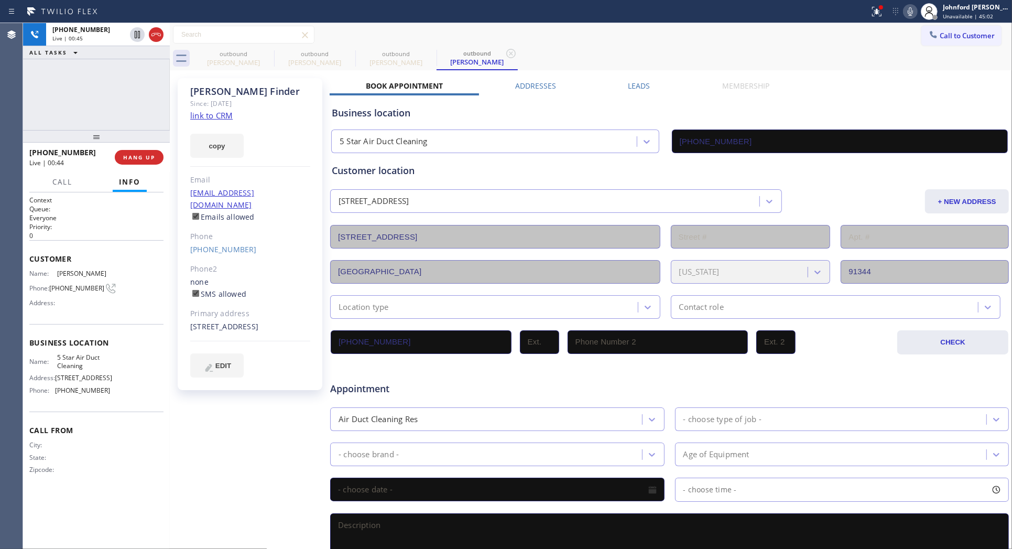
drag, startPoint x: 876, startPoint y: 11, endPoint x: 870, endPoint y: 27, distance: 16.6
click at [876, 11] on icon at bounding box center [876, 11] width 13 height 13
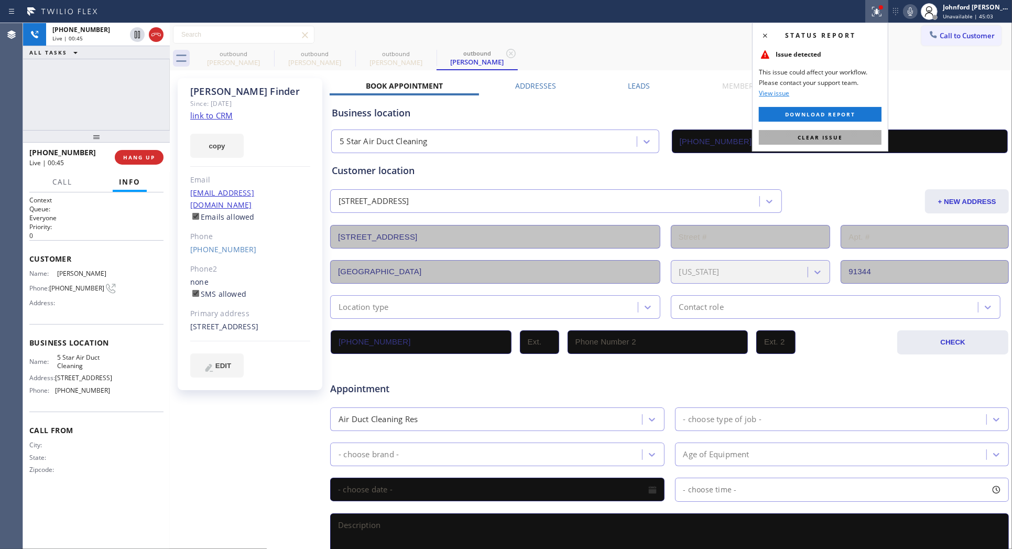
click at [813, 137] on span "Clear issue" at bounding box center [819, 137] width 45 height 7
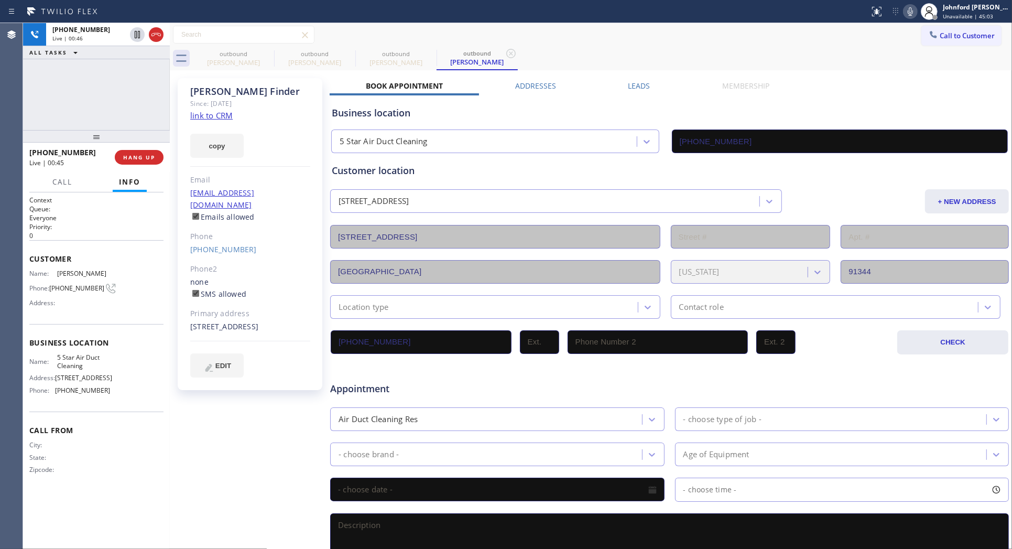
click at [846, 58] on div "outbound [PERSON_NAME] outbound [PERSON_NAME] outbound [PERSON_NAME] Finder out…" at bounding box center [602, 59] width 819 height 24
drag, startPoint x: 648, startPoint y: 82, endPoint x: 583, endPoint y: 108, distance: 70.3
click at [650, 82] on div "Leads" at bounding box center [639, 88] width 94 height 15
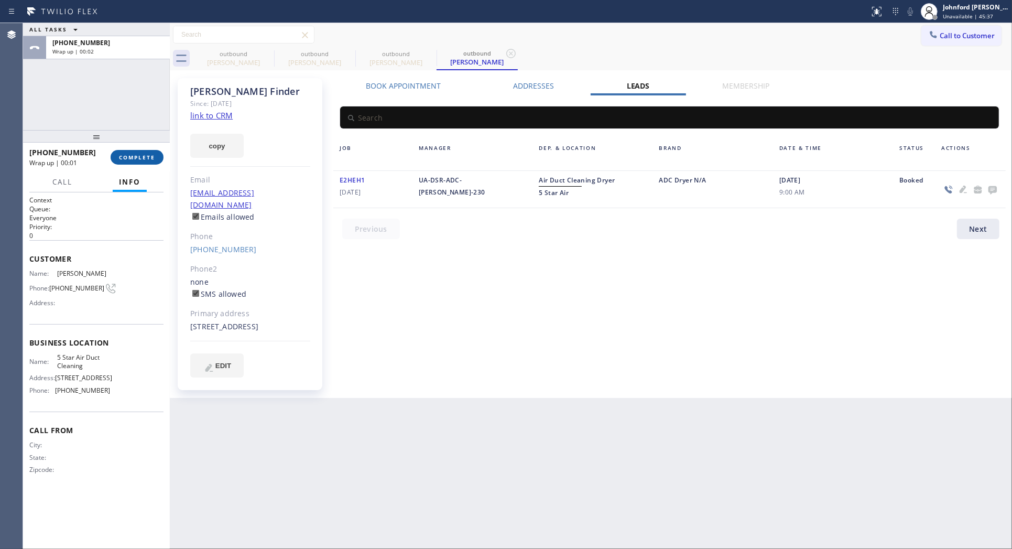
click at [159, 150] on button "COMPLETE" at bounding box center [137, 157] width 53 height 15
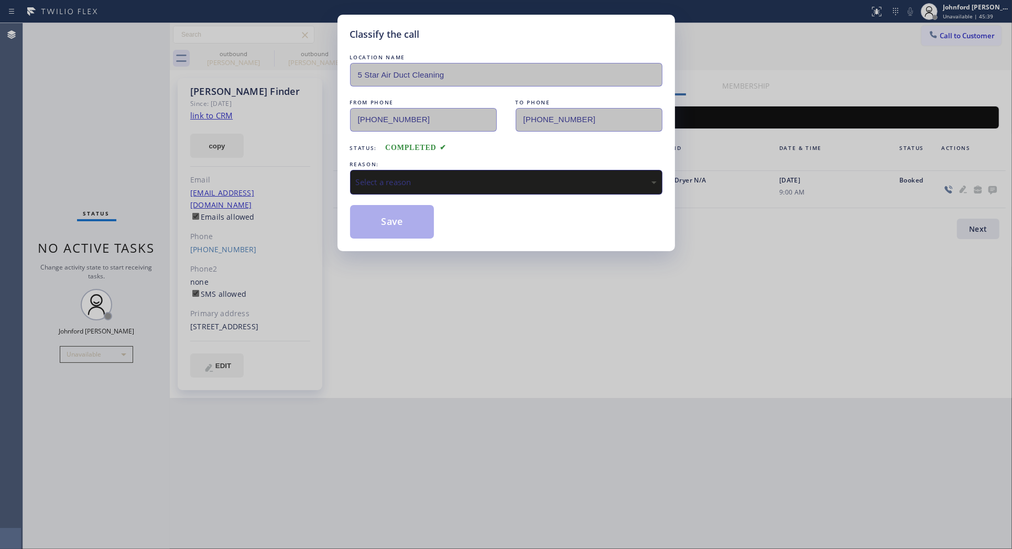
click at [375, 176] on div "Select a reason" at bounding box center [506, 182] width 301 height 12
click at [394, 226] on button "Save" at bounding box center [392, 222] width 84 height 34
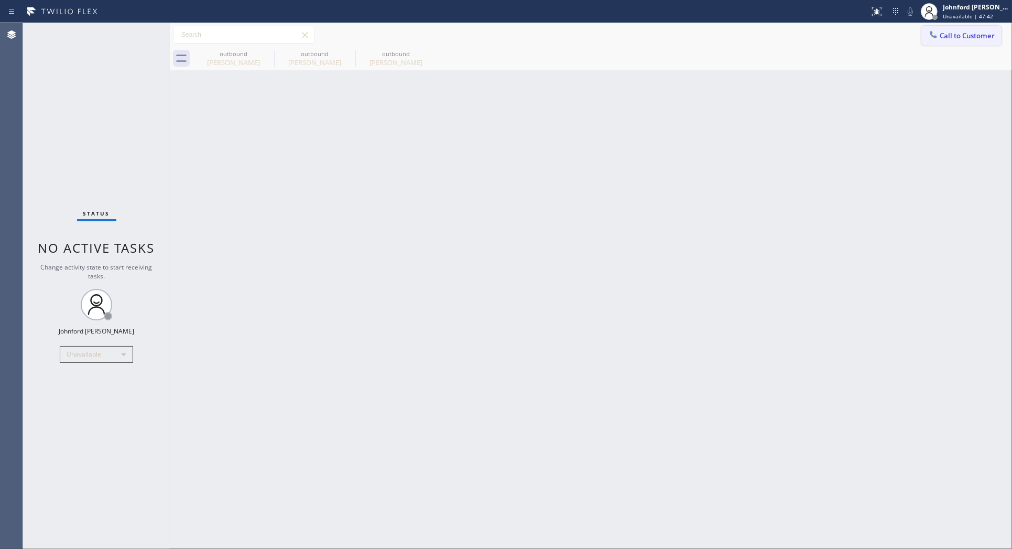
click at [931, 30] on icon at bounding box center [933, 34] width 10 height 10
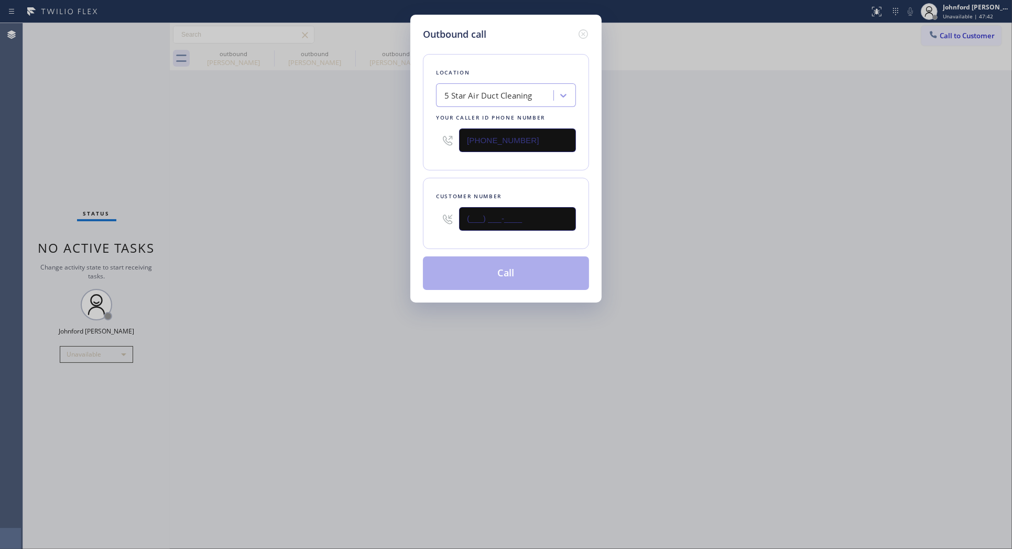
drag, startPoint x: 404, startPoint y: 227, endPoint x: 325, endPoint y: 228, distance: 79.1
click at [362, 228] on div "Outbound call Location 5 Star Air Duct Cleaning Your caller id phone number [PH…" at bounding box center [506, 274] width 1012 height 549
paste input "562) 440-3622"
type input "[PHONE_NUMBER]"
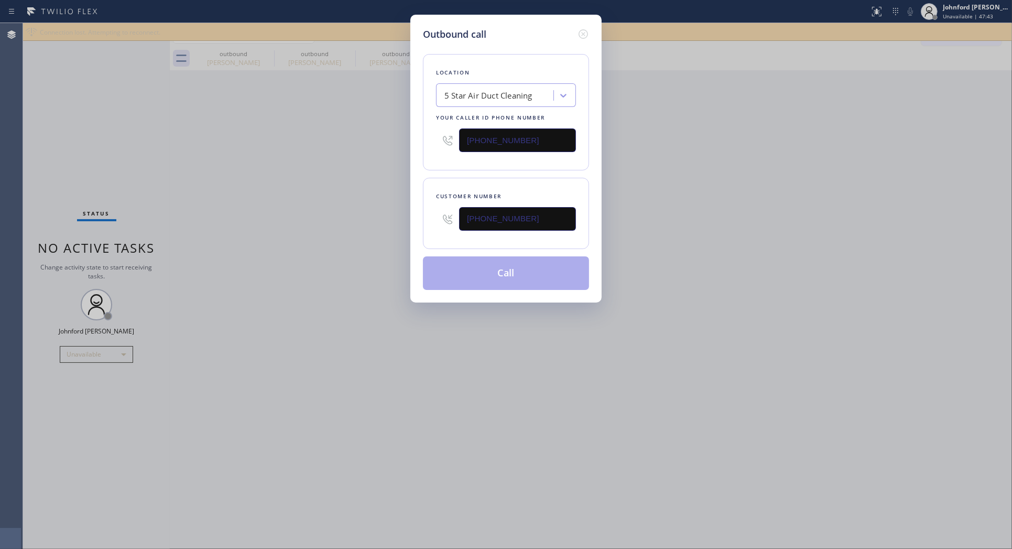
click at [276, 228] on div "Outbound call Location 5 Star Air Duct Cleaning Your caller id phone number [PH…" at bounding box center [506, 274] width 1012 height 549
click at [452, 272] on button "Call" at bounding box center [506, 273] width 166 height 34
drag, startPoint x: 728, startPoint y: 235, endPoint x: 807, endPoint y: 37, distance: 212.8
click at [732, 233] on div "Outbound call Location 5 Star Air Duct Cleaning Your caller id phone number [PH…" at bounding box center [506, 274] width 1012 height 549
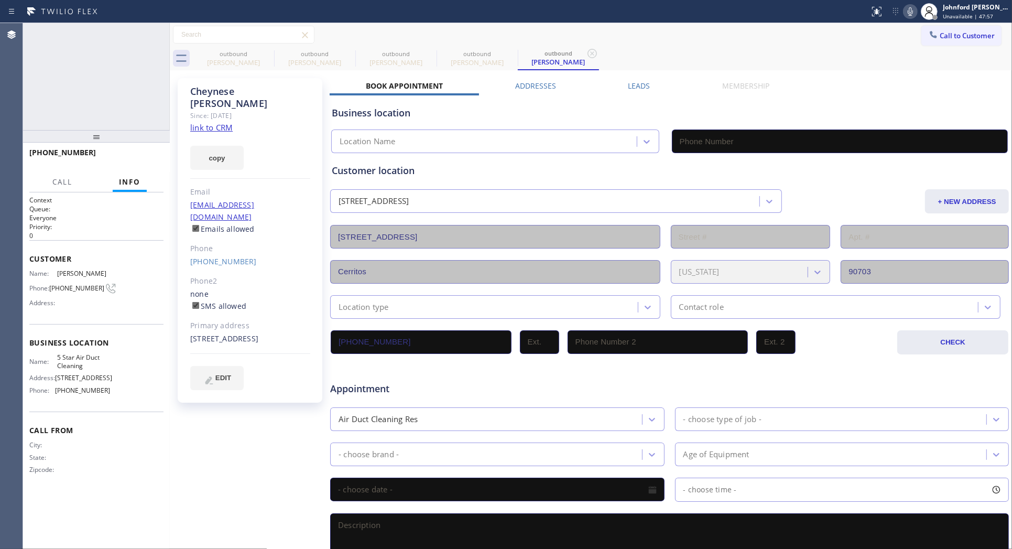
type input "[PHONE_NUMBER]"
click at [139, 150] on button "HANG UP" at bounding box center [139, 157] width 49 height 15
drag, startPoint x: 969, startPoint y: 31, endPoint x: 648, endPoint y: 122, distance: 334.2
click at [968, 35] on button "Call to Customer" at bounding box center [961, 36] width 80 height 20
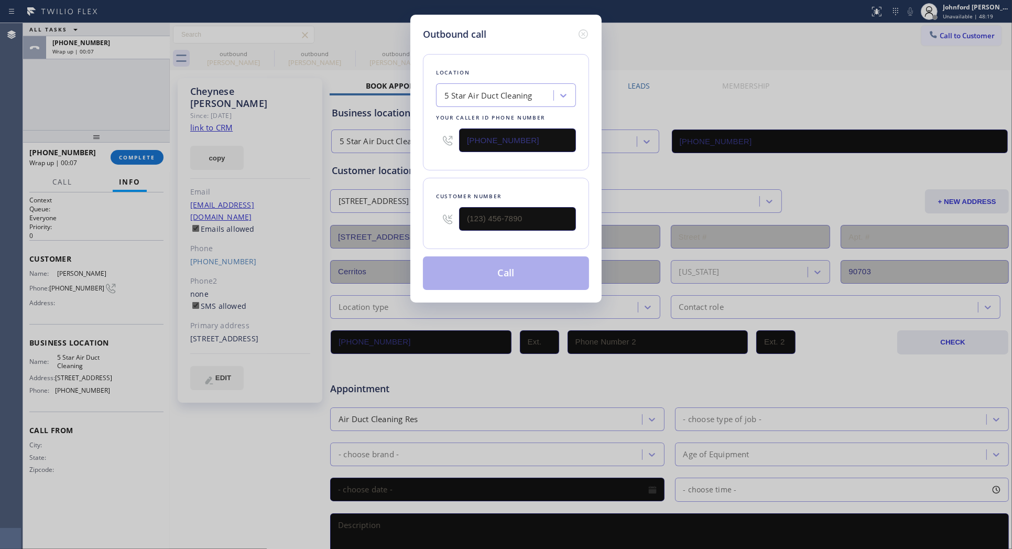
click at [585, 29] on icon at bounding box center [583, 34] width 13 height 13
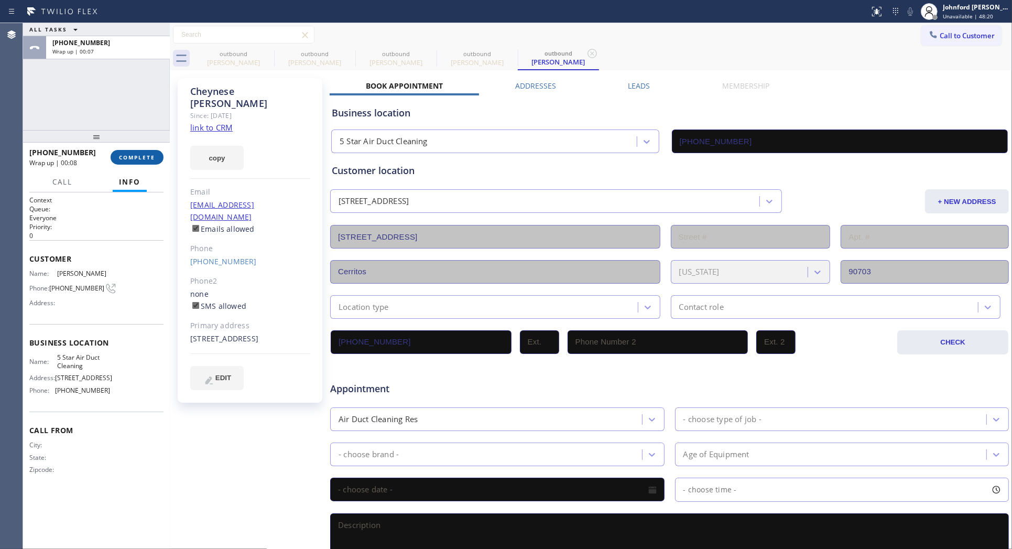
click at [134, 154] on span "COMPLETE" at bounding box center [137, 157] width 36 height 7
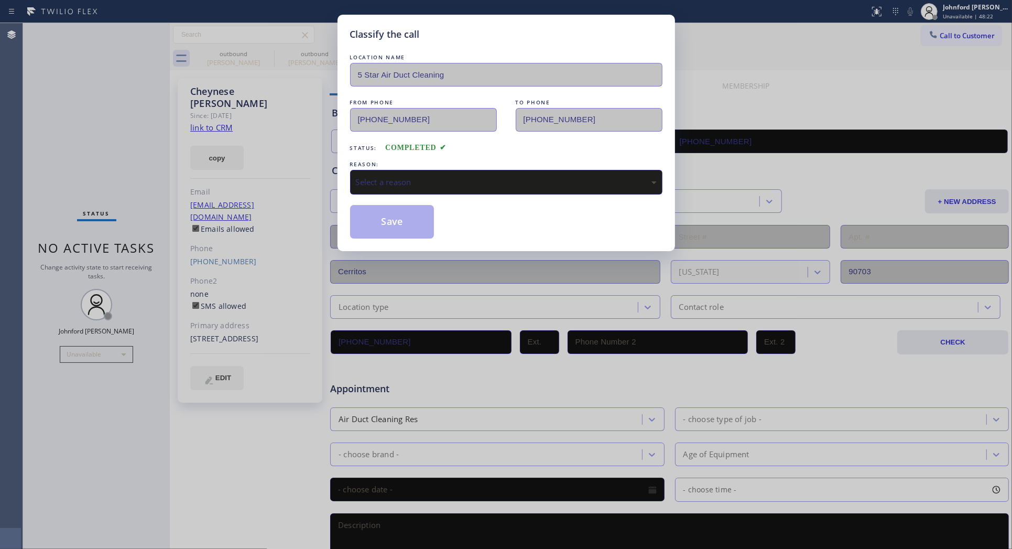
click at [425, 196] on div "LOCATION NAME 5 Star Air Duct Cleaning FROM PHONE [PHONE_NUMBER] TO PHONE [PHON…" at bounding box center [506, 145] width 312 height 187
click at [422, 178] on div "Select a reason" at bounding box center [506, 182] width 301 height 12
click at [411, 229] on button "Save" at bounding box center [392, 222] width 84 height 34
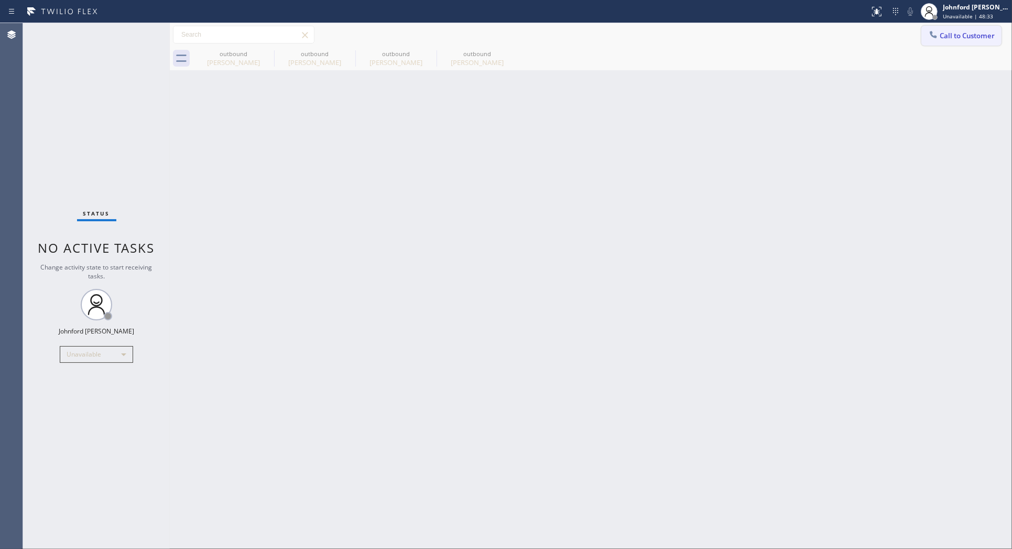
click at [976, 38] on span "Call to Customer" at bounding box center [966, 35] width 55 height 9
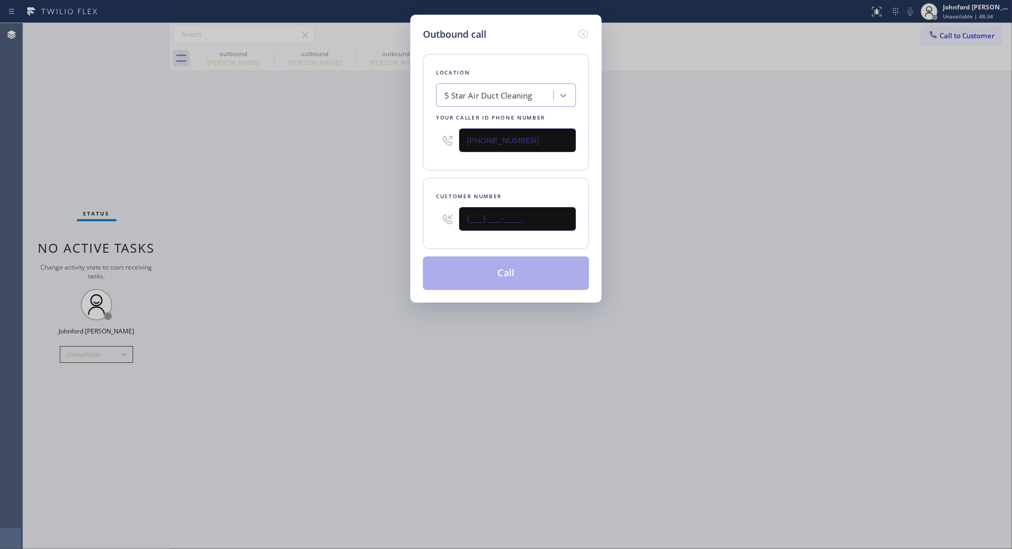
drag, startPoint x: 404, startPoint y: 212, endPoint x: 386, endPoint y: 215, distance: 18.6
click at [395, 212] on div "Outbound call Location 5 Star Air Duct Cleaning Your caller id phone number [PH…" at bounding box center [506, 274] width 1012 height 549
paste input "714) 484-4642"
click at [337, 233] on div "Outbound call Location 5 Star Air Duct Cleaning Your caller id phone number [PH…" at bounding box center [506, 274] width 1012 height 549
drag, startPoint x: 511, startPoint y: 217, endPoint x: 351, endPoint y: 236, distance: 160.9
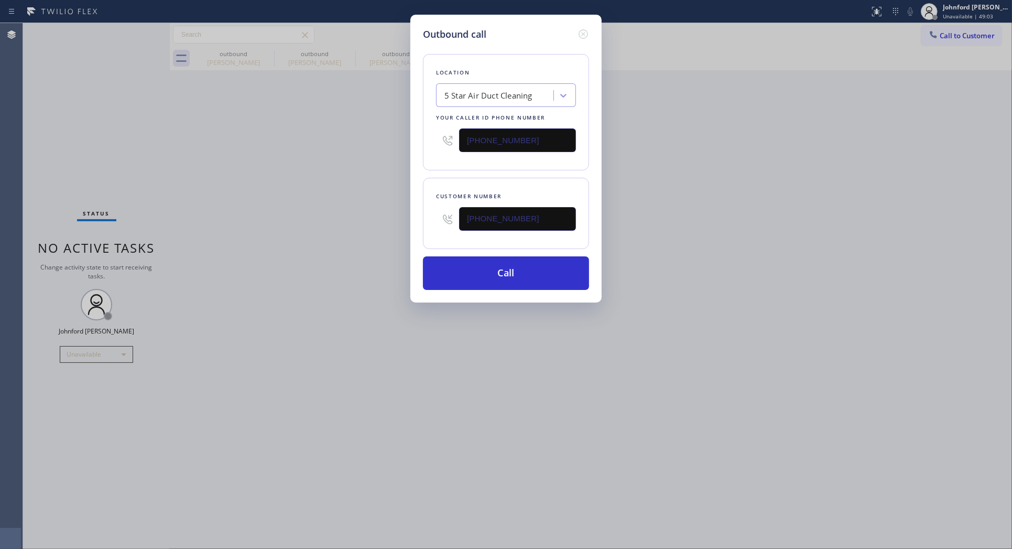
click at [351, 236] on div "Outbound call Location 5 Star Air Duct Cleaning Your caller id phone number [PH…" at bounding box center [506, 274] width 1012 height 549
paste input "text"
type input "[PHONE_NUMBER]"
click at [350, 237] on div "Outbound call Location 5 Star Air Duct Cleaning Your caller id phone number [PH…" at bounding box center [506, 274] width 1012 height 549
click at [483, 268] on button "Call" at bounding box center [506, 273] width 166 height 34
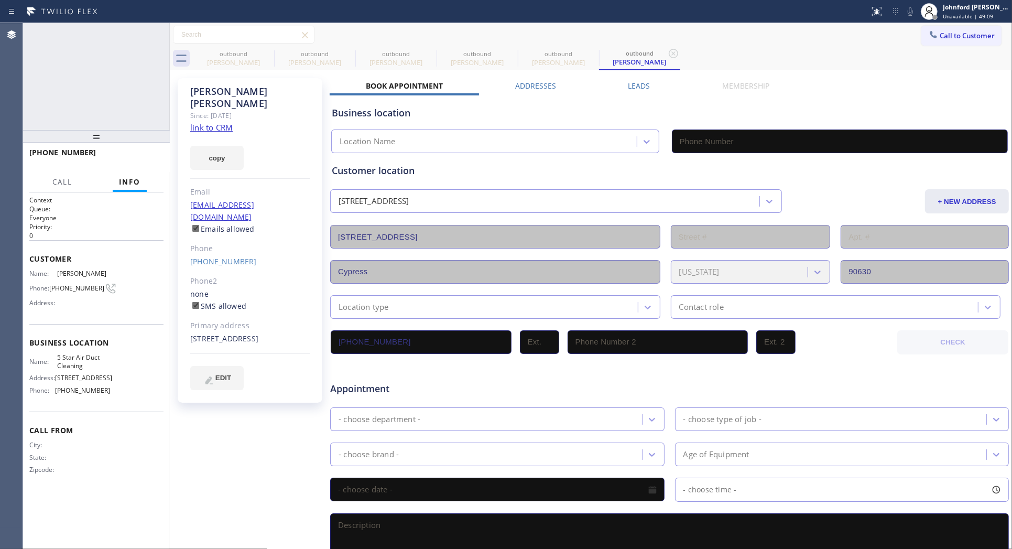
type input "[PHONE_NUMBER]"
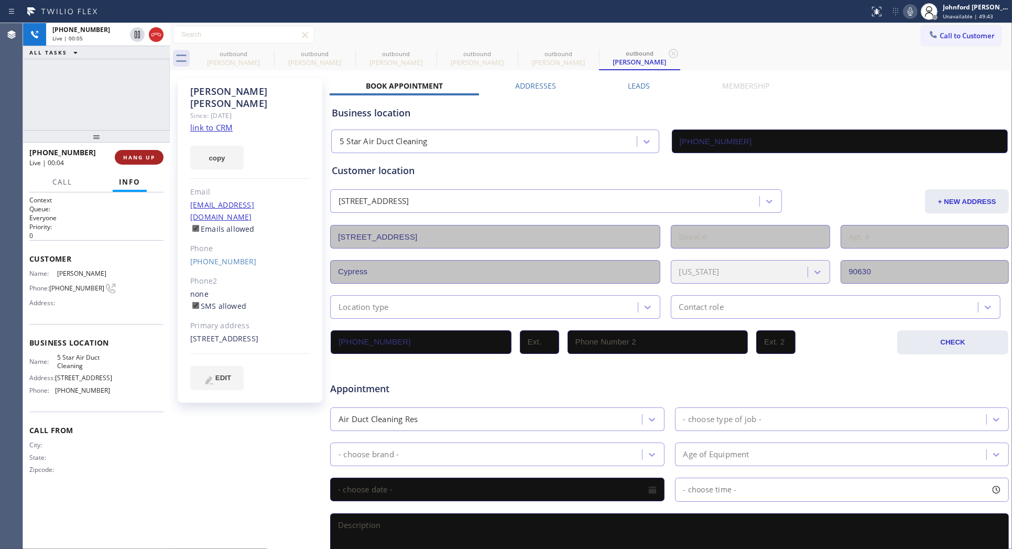
click at [148, 156] on span "HANG UP" at bounding box center [139, 157] width 32 height 7
click at [146, 163] on button "COMPLETE" at bounding box center [137, 157] width 53 height 15
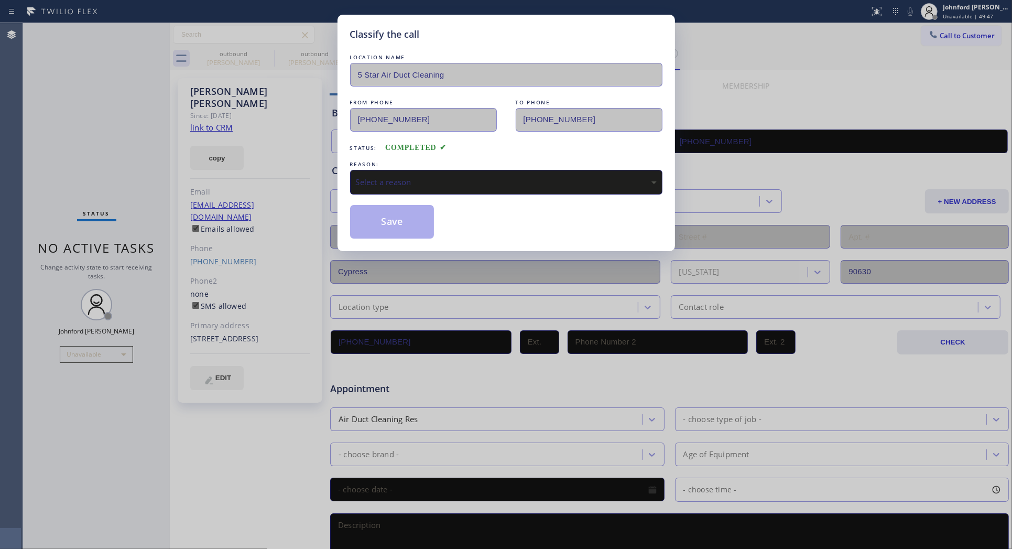
click at [460, 170] on div "Select a reason" at bounding box center [506, 182] width 312 height 25
click at [394, 231] on button "Save" at bounding box center [392, 222] width 84 height 34
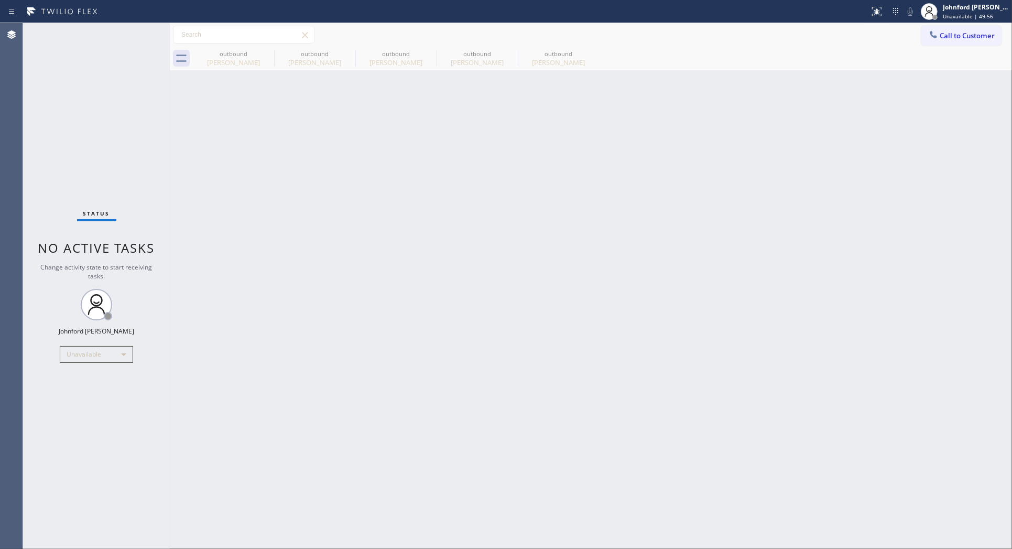
drag, startPoint x: 939, startPoint y: 35, endPoint x: 910, endPoint y: 61, distance: 38.9
click at [939, 35] on button "Call to Customer" at bounding box center [961, 36] width 80 height 20
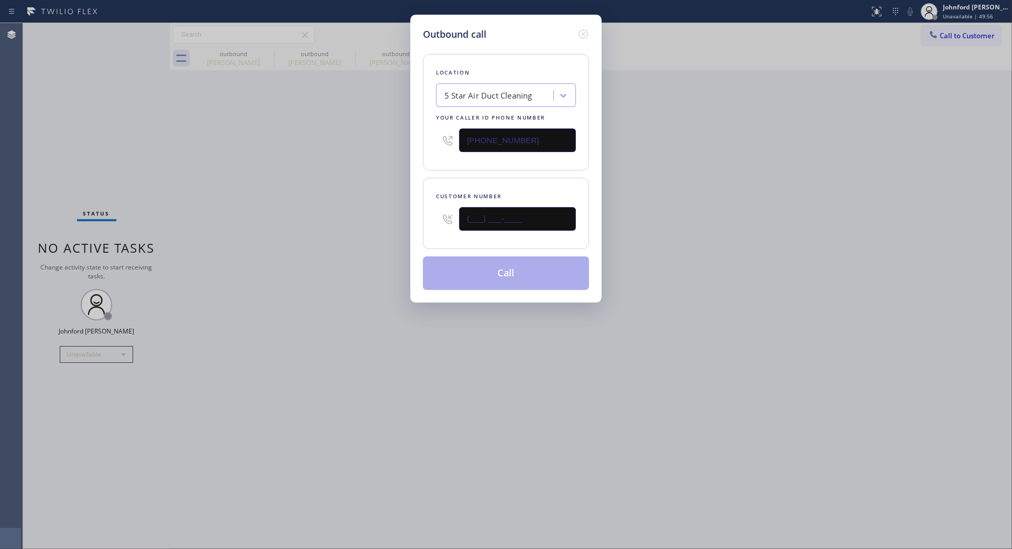
drag, startPoint x: 527, startPoint y: 215, endPoint x: 378, endPoint y: 226, distance: 149.8
click at [430, 221] on div "Customer number (___) ___-____" at bounding box center [506, 213] width 166 height 71
paste input "562) 652-4944"
type input "[PHONE_NUMBER]"
click at [335, 233] on div "Outbound call Location 5 Star Air Duct Cleaning Your caller id phone number [PH…" at bounding box center [506, 274] width 1012 height 549
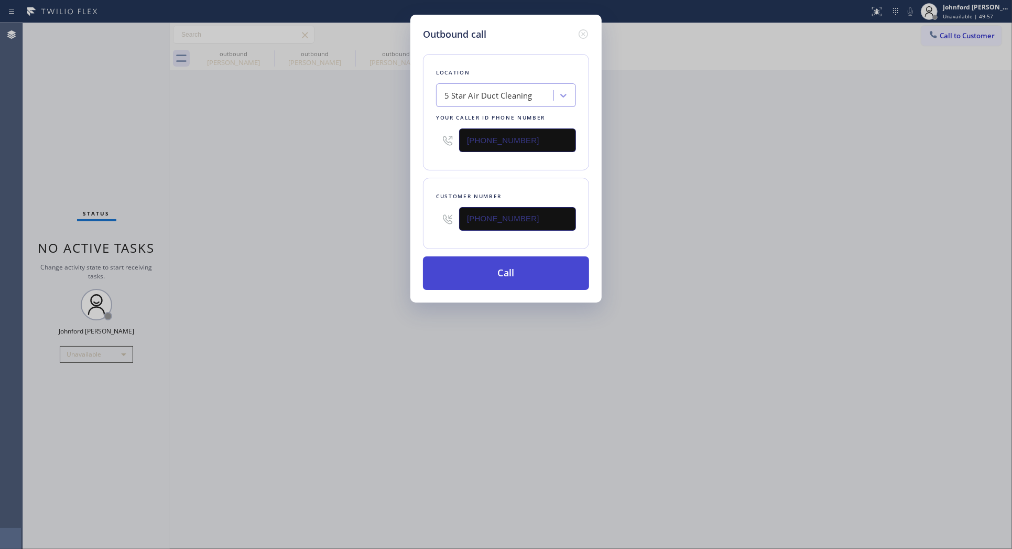
click at [486, 266] on button "Call" at bounding box center [506, 273] width 166 height 34
drag, startPoint x: 653, startPoint y: 223, endPoint x: 676, endPoint y: 158, distance: 69.3
click at [656, 216] on div "Outbound call Location 5 Star Air Duct Cleaning Your caller id phone number [PH…" at bounding box center [506, 274] width 1012 height 549
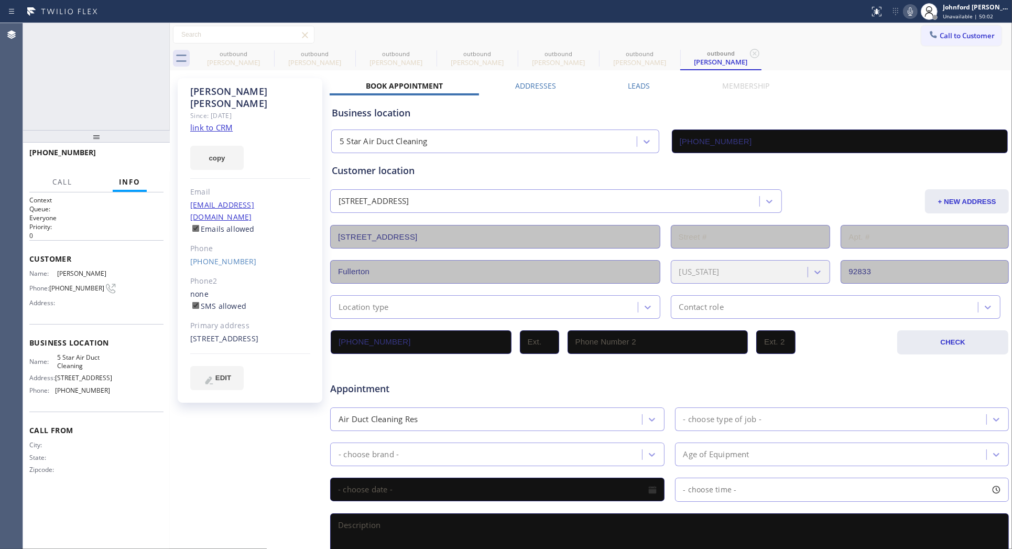
type input "[PHONE_NUMBER]"
click at [910, 14] on icon at bounding box center [910, 11] width 13 height 13
click at [140, 113] on div "[PHONE_NUMBER] Live | 04:19 ALL TASKS ALL TASKS ACTIVE TASKS TASKS IN WRAP UP" at bounding box center [96, 76] width 147 height 107
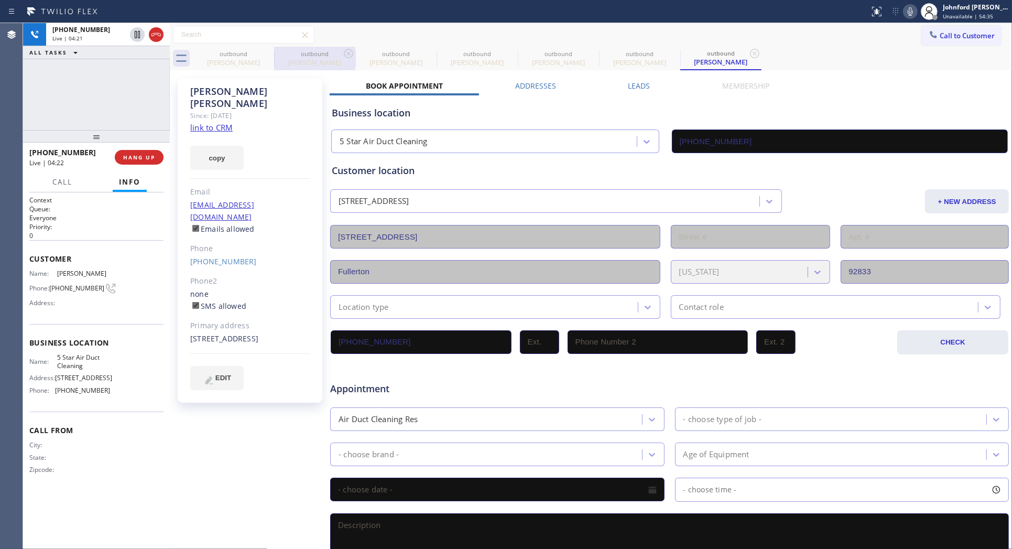
click at [274, 53] on div at bounding box center [274, 58] width 1 height 17
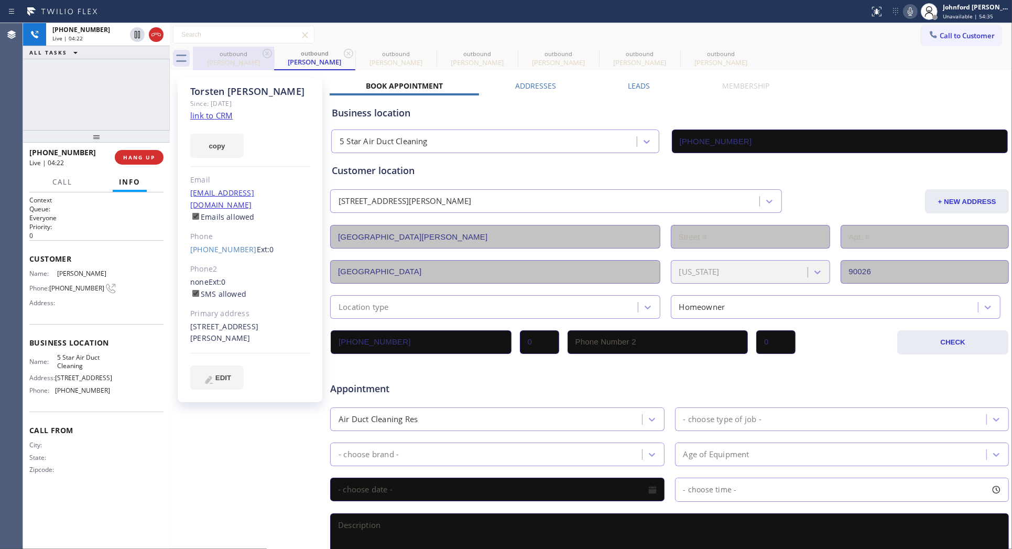
click at [262, 52] on icon at bounding box center [267, 53] width 13 height 13
click at [274, 52] on div "outbound [PERSON_NAME]" at bounding box center [314, 59] width 81 height 24
click at [132, 85] on div "[PHONE_NUMBER] Live | 04:31 ALL TASKS ALL TASKS ACTIVE TASKS TASKS IN WRAP UP" at bounding box center [96, 76] width 147 height 107
click at [143, 156] on span "HANG UP" at bounding box center [139, 157] width 32 height 7
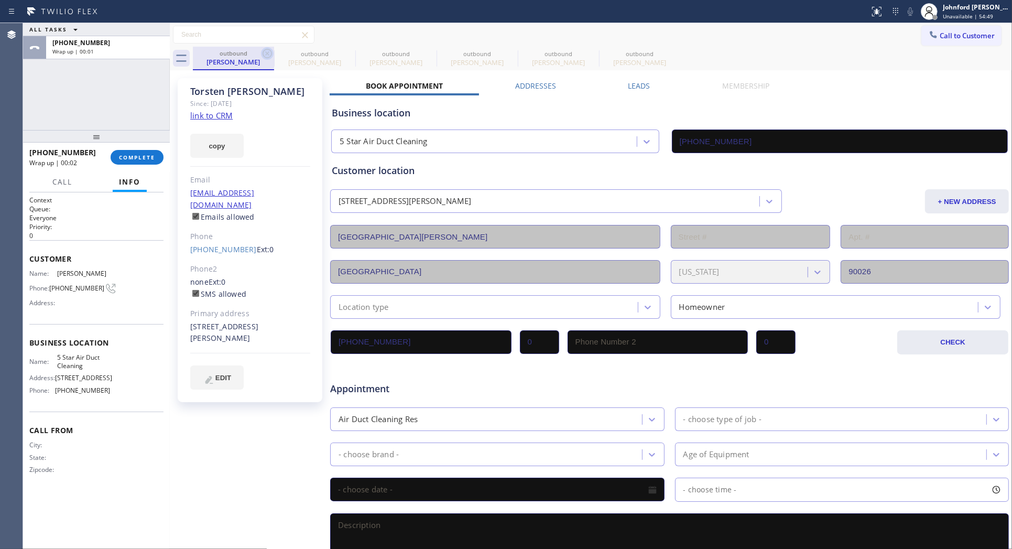
click at [273, 50] on icon at bounding box center [267, 53] width 13 height 13
click at [342, 49] on icon at bounding box center [348, 53] width 13 height 13
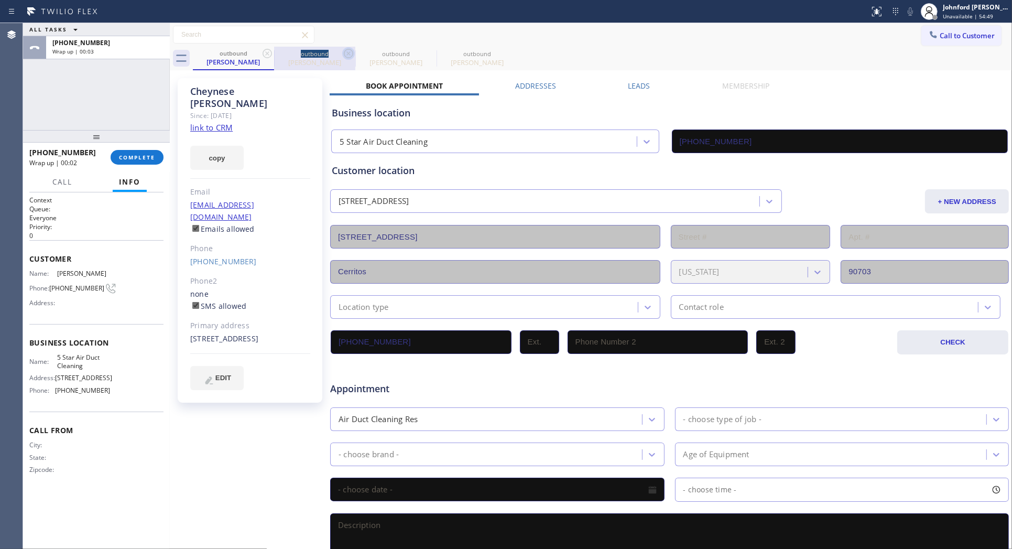
click at [263, 50] on icon at bounding box center [267, 53] width 13 height 13
click at [265, 53] on icon at bounding box center [267, 53] width 13 height 13
click at [127, 159] on span "COMPLETE" at bounding box center [137, 157] width 36 height 7
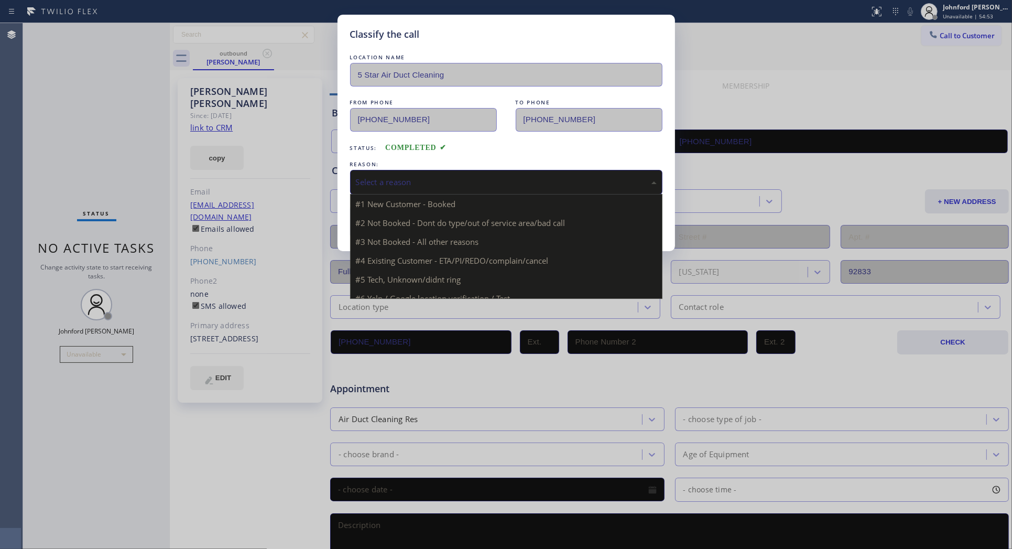
click at [389, 176] on div "Select a reason" at bounding box center [506, 182] width 301 height 12
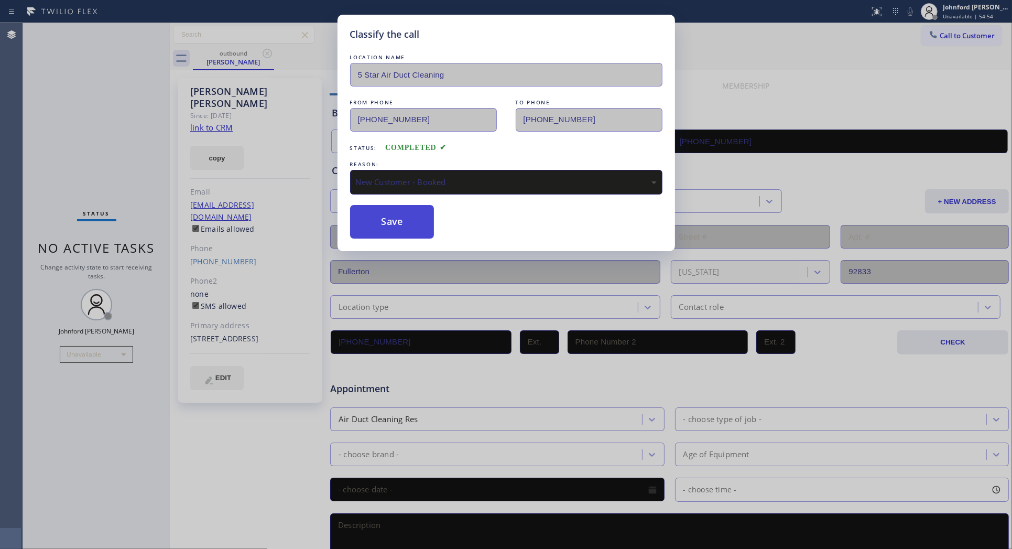
click at [404, 224] on button "Save" at bounding box center [392, 222] width 84 height 34
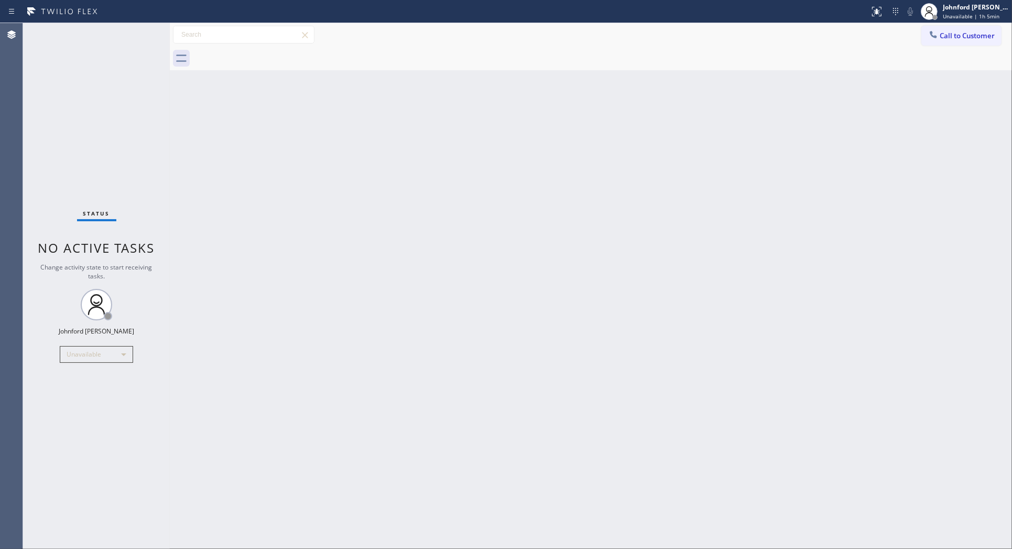
click at [940, 37] on span "Call to Customer" at bounding box center [966, 35] width 55 height 9
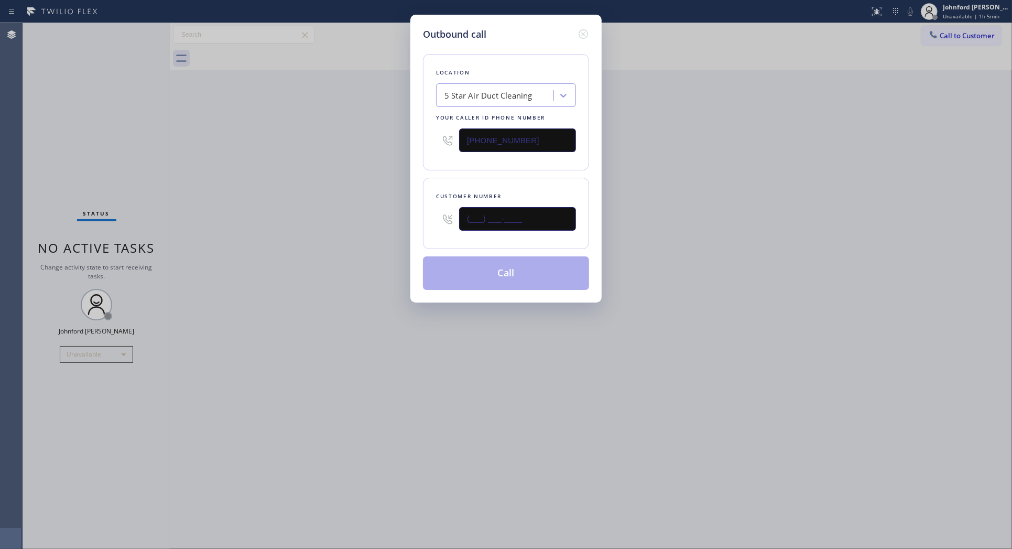
drag, startPoint x: 534, startPoint y: 216, endPoint x: 359, endPoint y: 220, distance: 175.1
click at [368, 218] on div "Outbound call Location 5 Star Air Duct Cleaning Your caller id phone number [PH…" at bounding box center [506, 274] width 1012 height 549
paste input "562) 652-4944"
type input "[PHONE_NUMBER]"
click at [343, 224] on div "Outbound call Location 5 Star Air Duct Cleaning Your caller id phone number [PH…" at bounding box center [506, 274] width 1012 height 549
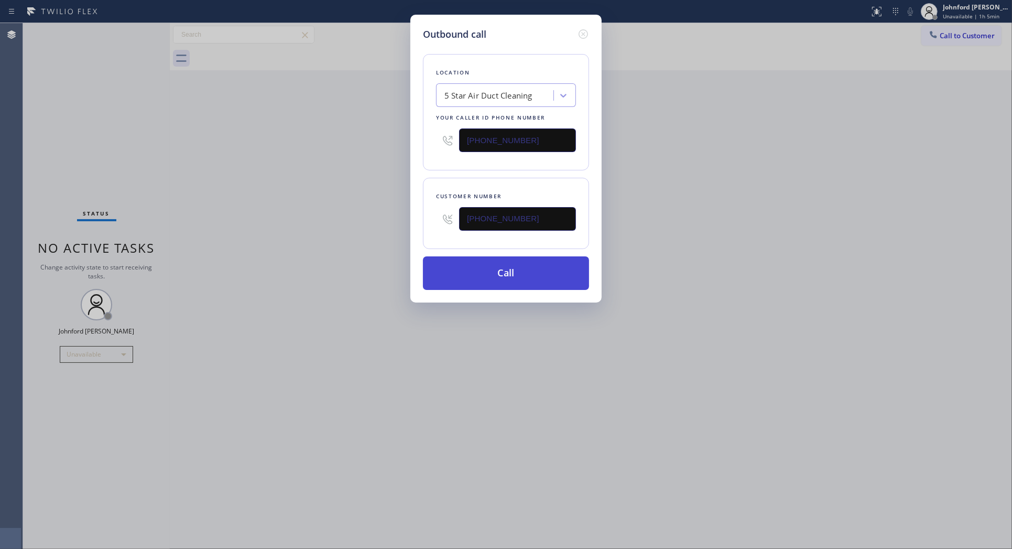
click at [510, 271] on button "Call" at bounding box center [506, 273] width 166 height 34
drag, startPoint x: 745, startPoint y: 189, endPoint x: 749, endPoint y: 16, distance: 173.0
click at [755, 171] on div "Outbound call Location 5 Star Air Duct Cleaning Your caller id phone number [PH…" at bounding box center [506, 274] width 1012 height 549
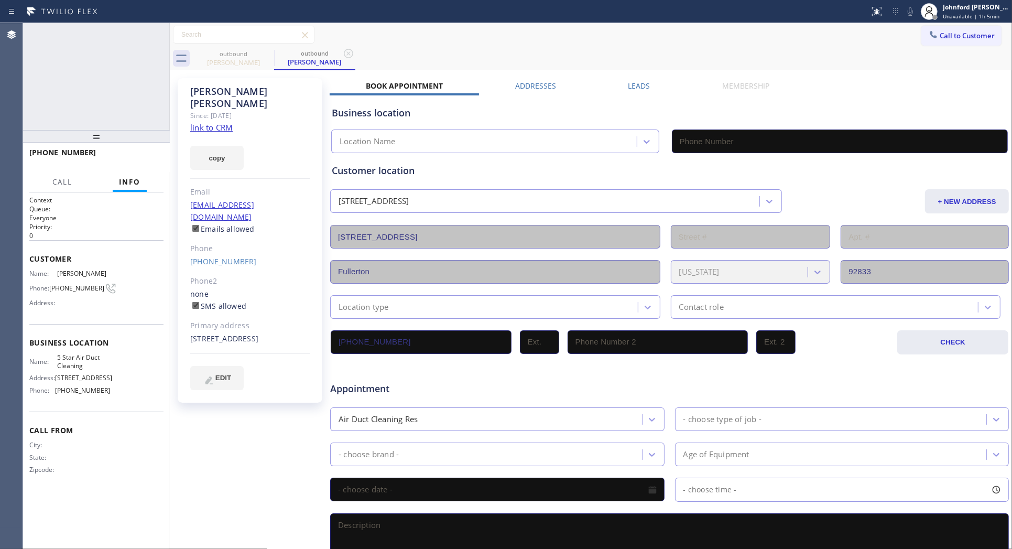
type input "[PHONE_NUMBER]"
click at [146, 163] on button "HANG UP" at bounding box center [139, 157] width 49 height 15
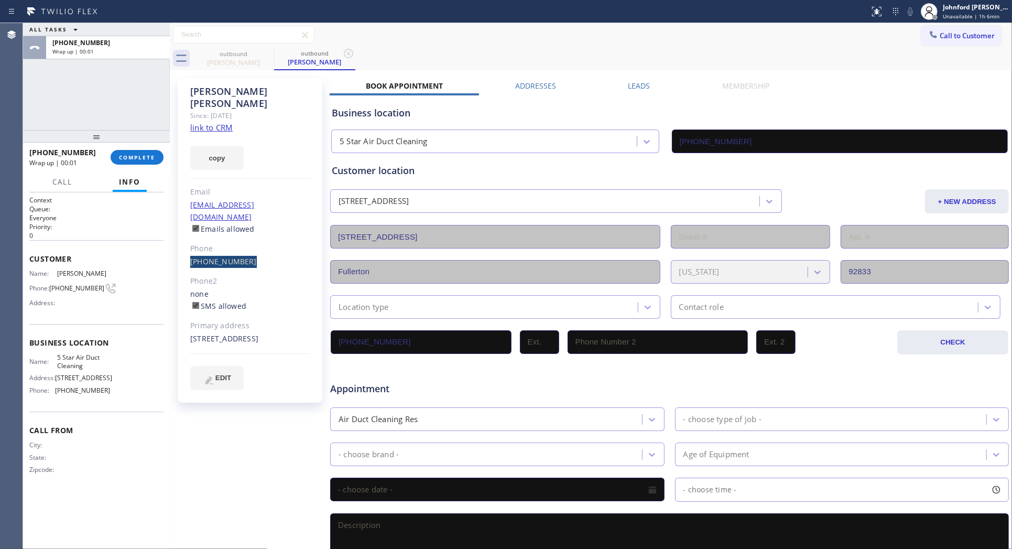
drag, startPoint x: 194, startPoint y: 238, endPoint x: 257, endPoint y: 237, distance: 62.9
click at [257, 237] on div "[PERSON_NAME] Since: [DATE] link to CRM copy Email [EMAIL_ADDRESS][DOMAIN_NAME]…" at bounding box center [250, 240] width 145 height 324
click at [690, 22] on div "Status report No issues detected If you experience an issue, please download th…" at bounding box center [506, 11] width 1012 height 23
click at [218, 256] on link "[PHONE_NUMBER]" at bounding box center [223, 261] width 67 height 10
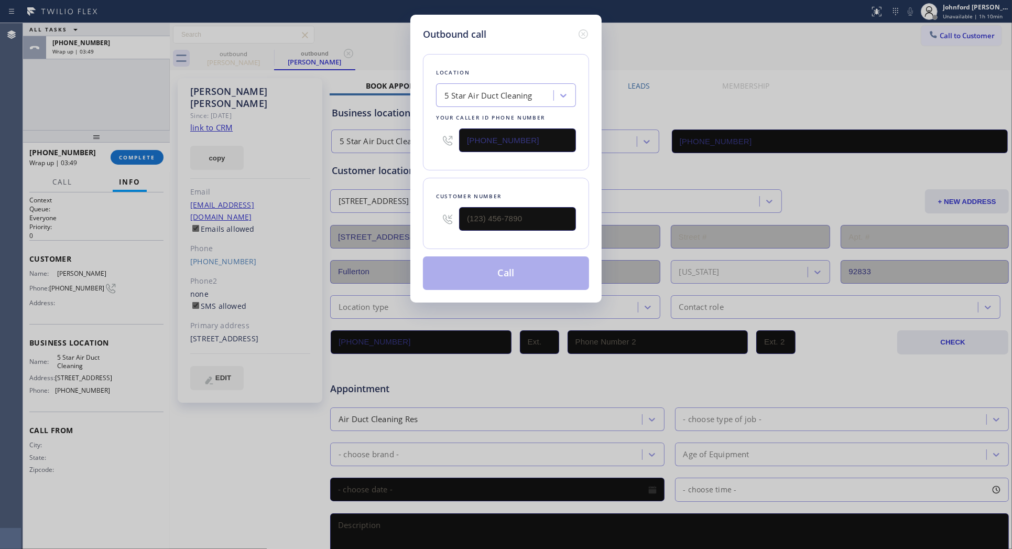
type input "[PHONE_NUMBER]"
click at [501, 266] on button "Call" at bounding box center [506, 273] width 166 height 34
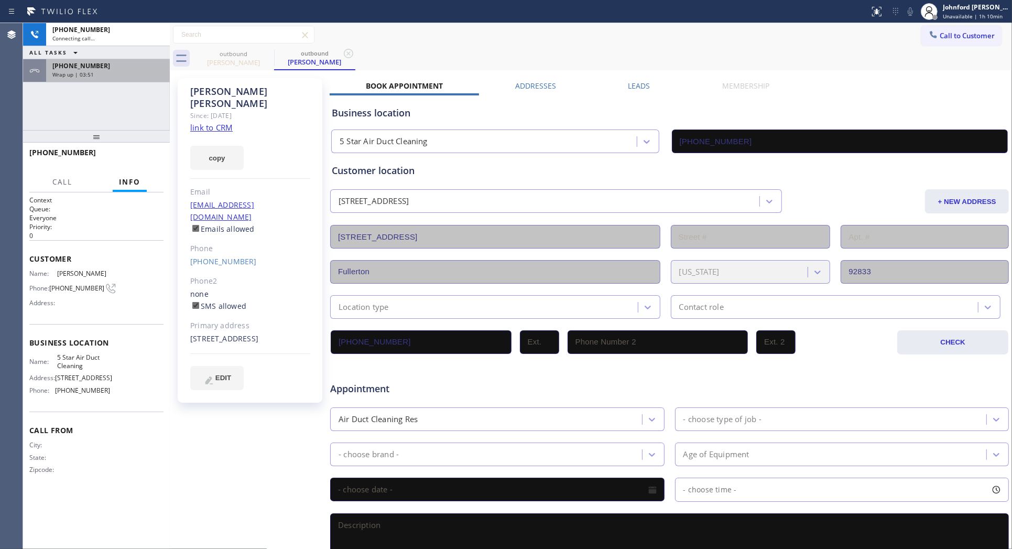
click at [114, 71] on div "Wrap up | 03:51" at bounding box center [107, 74] width 111 height 7
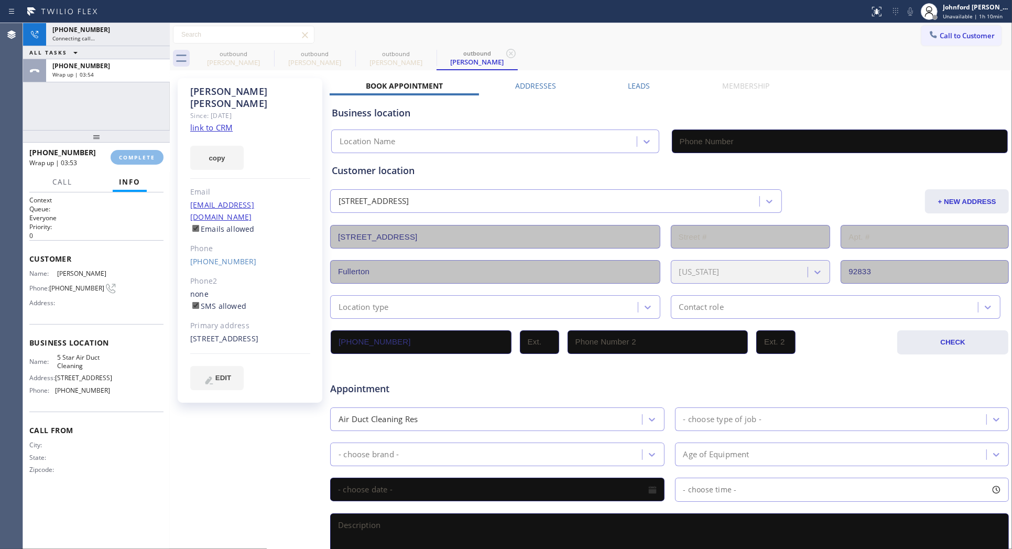
type input "[PHONE_NUMBER]"
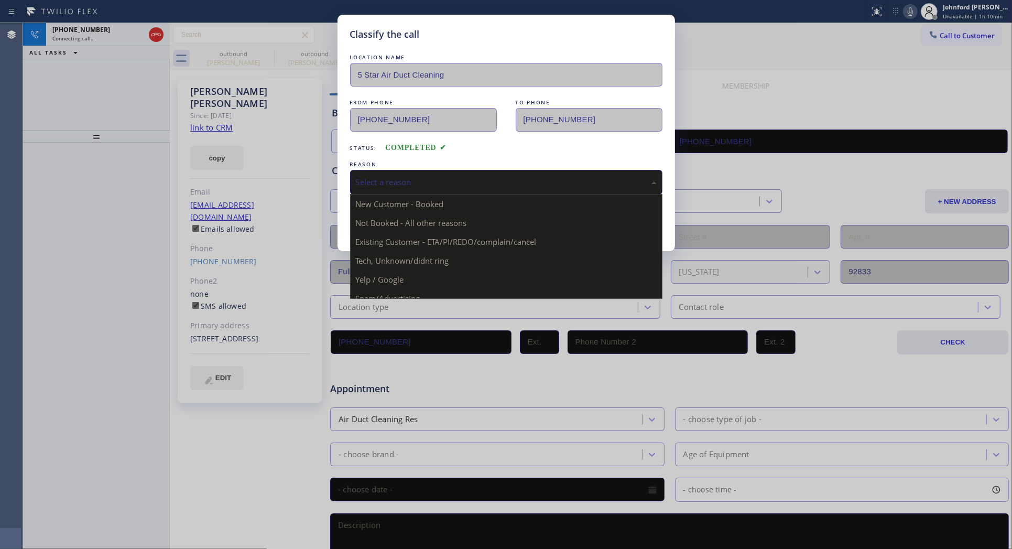
click at [418, 176] on div "Select a reason" at bounding box center [506, 182] width 301 height 12
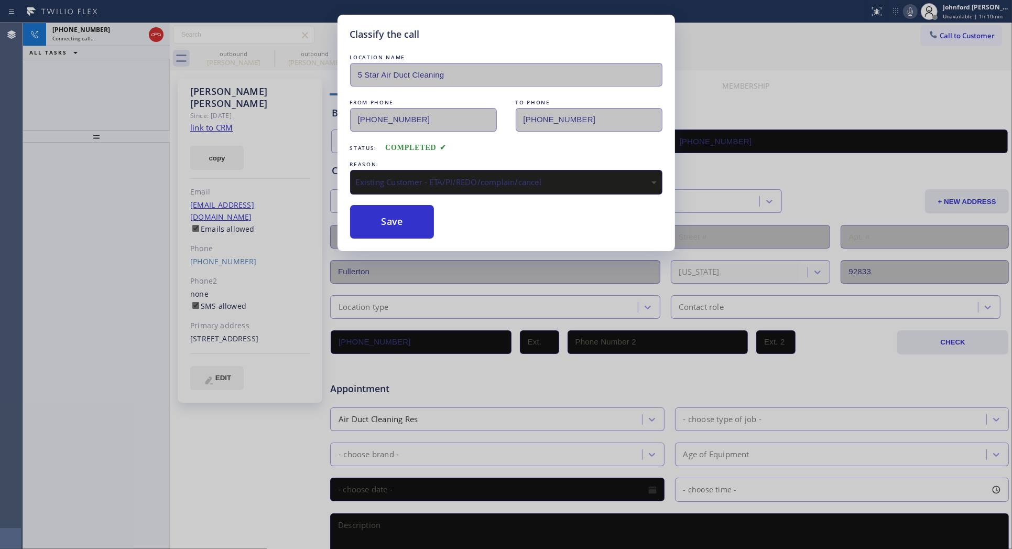
click at [409, 225] on button "Save" at bounding box center [392, 222] width 84 height 34
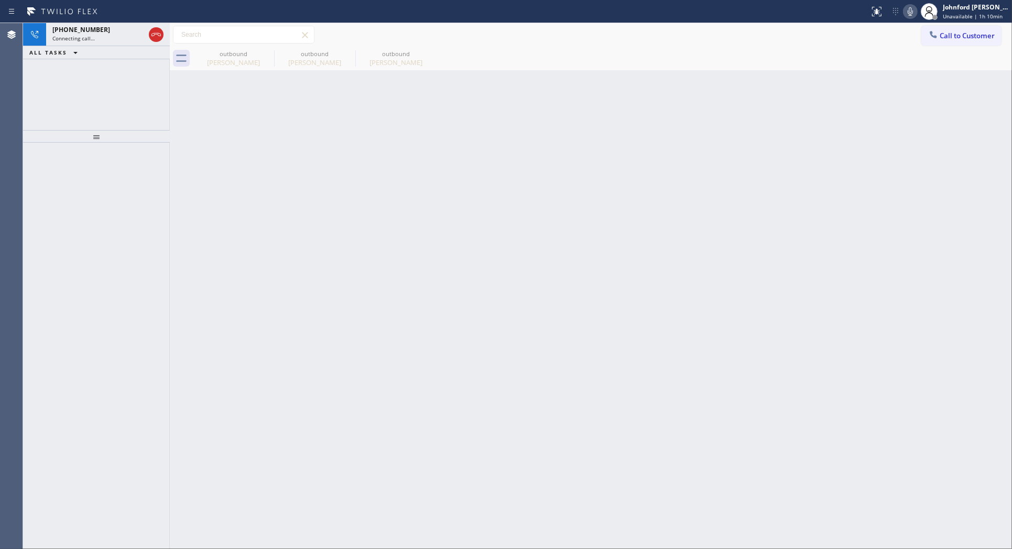
click at [913, 17] on div "Status report No issues detected If you experience an issue, please download th…" at bounding box center [938, 11] width 147 height 23
click at [912, 10] on icon at bounding box center [910, 11] width 13 height 13
click at [130, 33] on div "[PHONE_NUMBER]" at bounding box center [98, 29] width 92 height 9
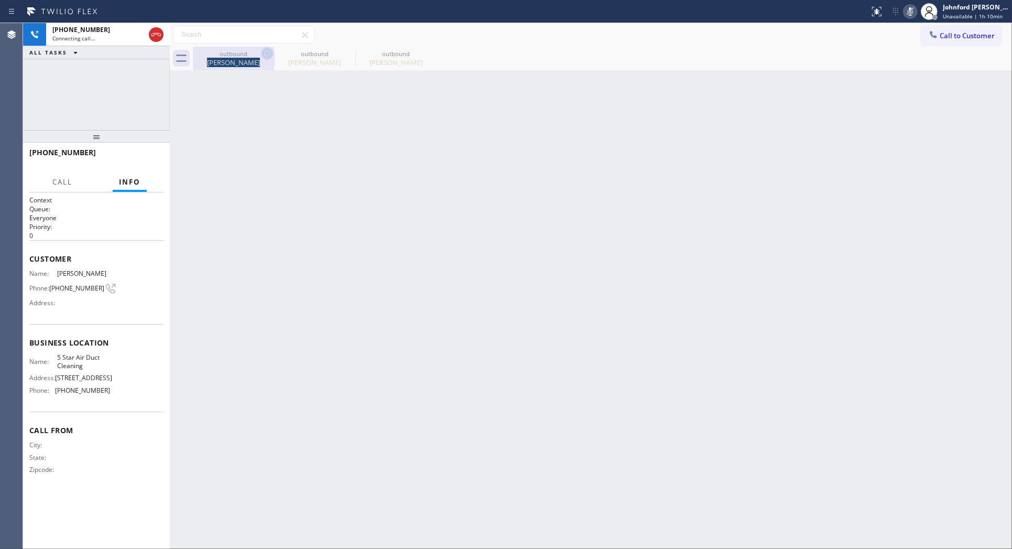
click at [260, 52] on div "outbound [PERSON_NAME]" at bounding box center [233, 59] width 81 height 24
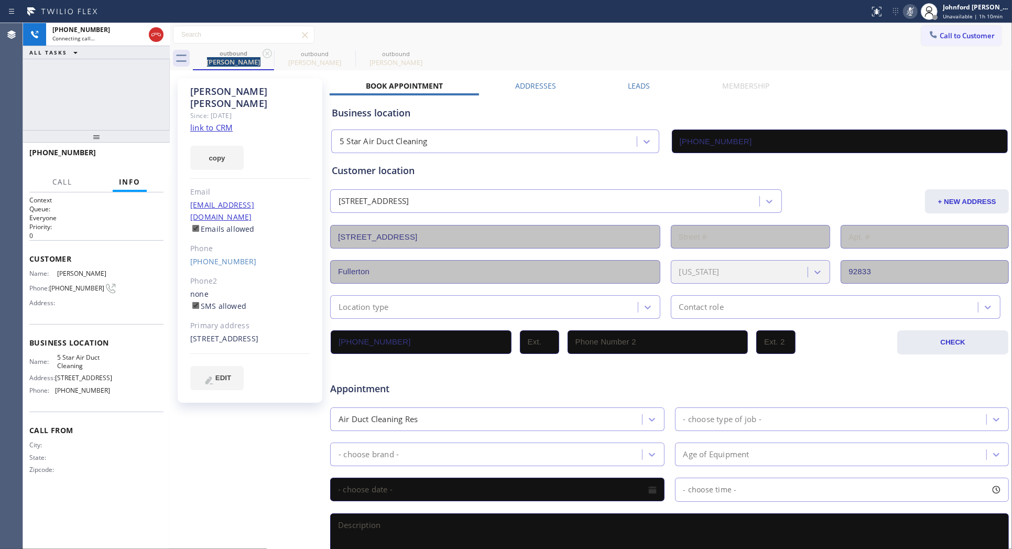
click at [266, 53] on icon at bounding box center [267, 53] width 13 height 13
click at [111, 93] on div "[PHONE_NUMBER] Connecting call… ALL TASKS ALL TASKS ACTIVE TASKS TASKS IN WRAP …" at bounding box center [96, 76] width 147 height 107
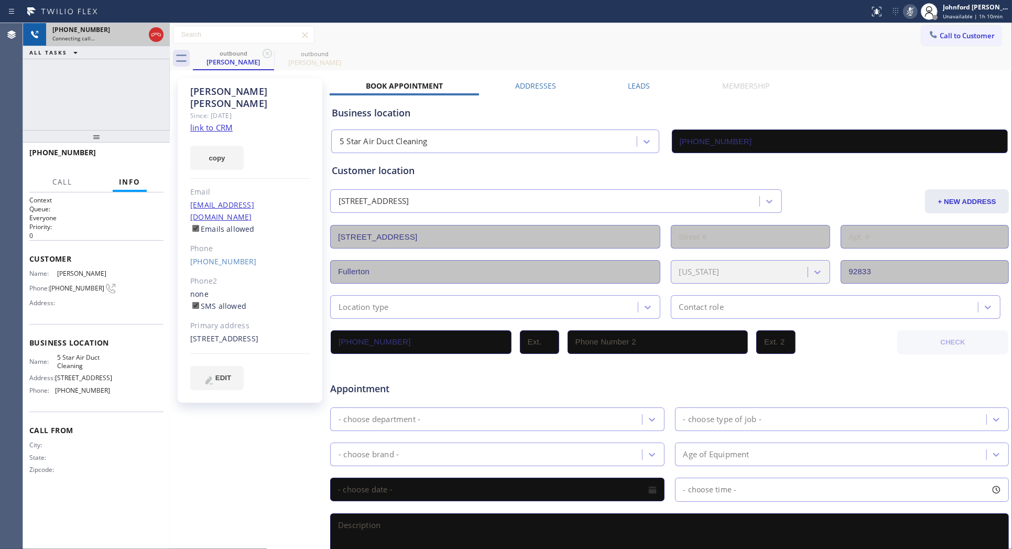
click at [79, 29] on span "[PHONE_NUMBER]" at bounding box center [81, 29] width 58 height 9
click at [907, 12] on icon at bounding box center [909, 11] width 5 height 8
click at [905, 7] on icon at bounding box center [910, 11] width 13 height 13
drag, startPoint x: 908, startPoint y: 12, endPoint x: 904, endPoint y: 19, distance: 8.9
click at [908, 12] on icon at bounding box center [910, 11] width 13 height 13
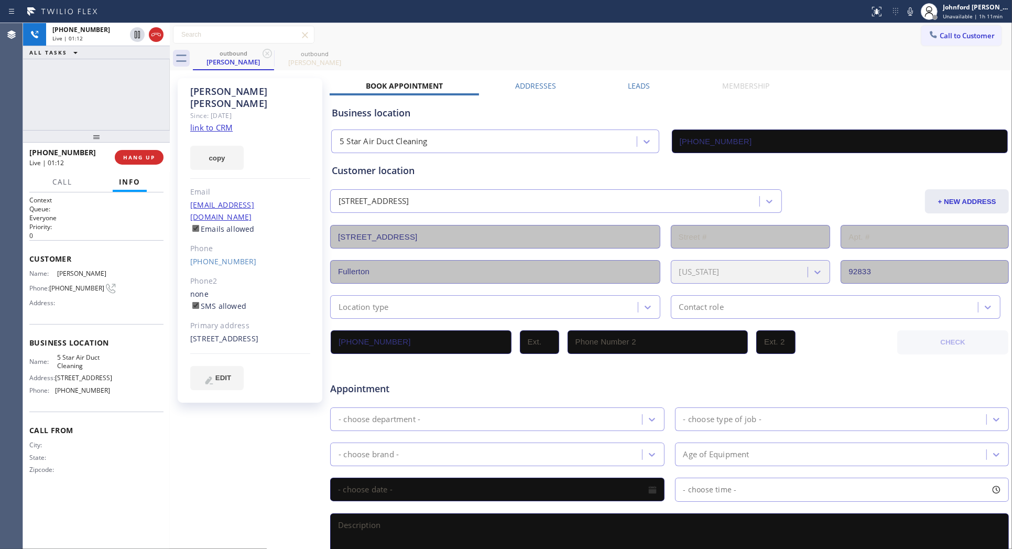
click at [714, 39] on div "Call to Customer Outbound call Location 5 Star Air Duct Cleaning Your caller id…" at bounding box center [591, 35] width 842 height 18
click at [125, 105] on div "[PHONE_NUMBER] Live | 01:25 ALL TASKS ALL TASKS ACTIVE TASKS TASKS IN WRAP UP" at bounding box center [96, 76] width 147 height 107
click at [108, 112] on div "[PHONE_NUMBER] Live | 01:30 ALL TASKS ALL TASKS ACTIVE TASKS TASKS IN WRAP UP" at bounding box center [96, 76] width 147 height 107
click at [143, 160] on span "HANG UP" at bounding box center [139, 157] width 32 height 7
click at [792, 87] on div "Membership" at bounding box center [745, 88] width 119 height 15
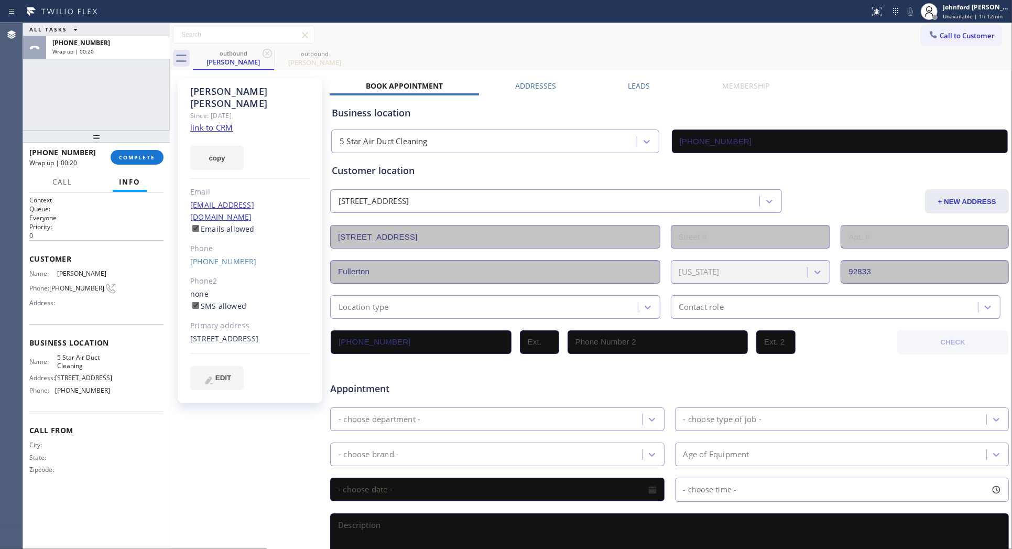
click at [146, 180] on div "Call Info" at bounding box center [96, 182] width 134 height 21
click at [144, 166] on div "[PHONE_NUMBER] Wrap up | 00:20 COMPLETE" at bounding box center [96, 157] width 134 height 27
click at [144, 162] on button "COMPLETE" at bounding box center [137, 157] width 53 height 15
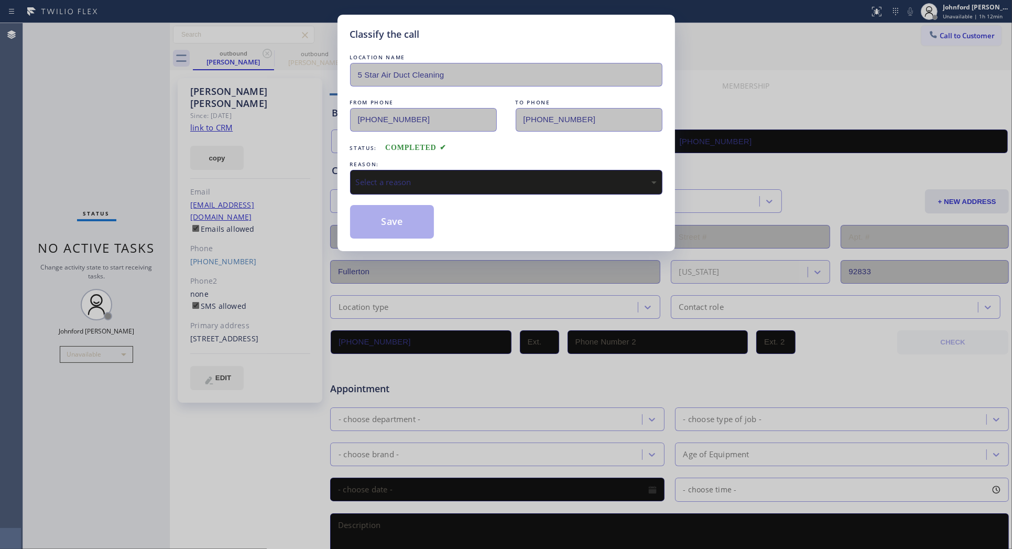
drag, startPoint x: 429, startPoint y: 181, endPoint x: 452, endPoint y: 181, distance: 23.6
click at [430, 181] on div "Select a reason" at bounding box center [506, 182] width 301 height 12
drag, startPoint x: 468, startPoint y: 244, endPoint x: 406, endPoint y: 223, distance: 65.5
drag, startPoint x: 406, startPoint y: 223, endPoint x: 463, endPoint y: 1, distance: 228.7
click at [404, 223] on button "Save" at bounding box center [392, 222] width 84 height 34
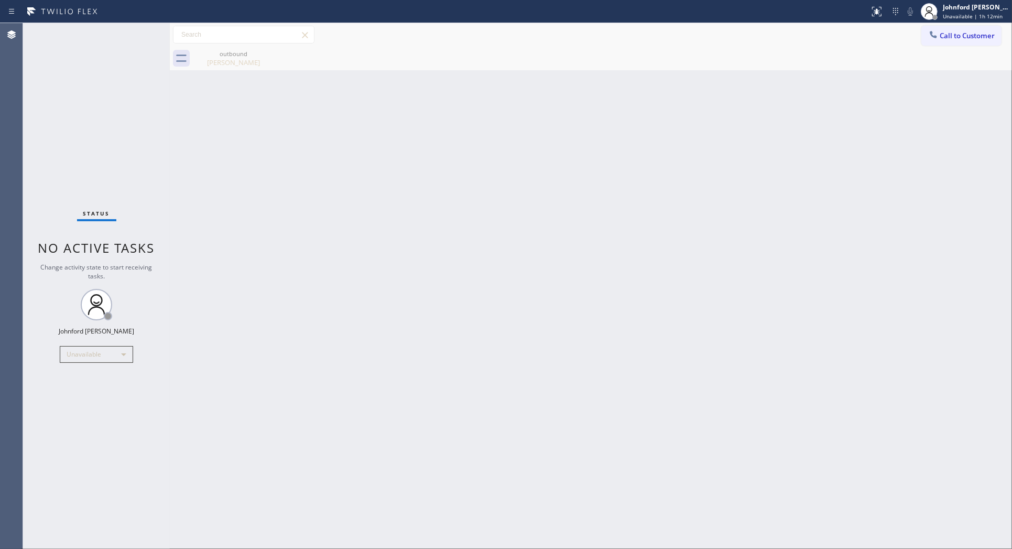
click at [713, 79] on div "Back to Dashboard Change Sender ID Customers Technicians Select a contact Outbo…" at bounding box center [591, 286] width 842 height 526
drag, startPoint x: 764, startPoint y: 45, endPoint x: 769, endPoint y: 2, distance: 43.7
click at [765, 40] on div "Call to Customer Outbound call Location 5 Star Air Duct Cleaning Your caller id…" at bounding box center [591, 35] width 842 height 24
click at [86, 363] on div "Status No active tasks Change activity state to start receiving tasks. [PERSON_…" at bounding box center [96, 286] width 147 height 526
click at [86, 355] on div "Unavailable" at bounding box center [96, 354] width 73 height 17
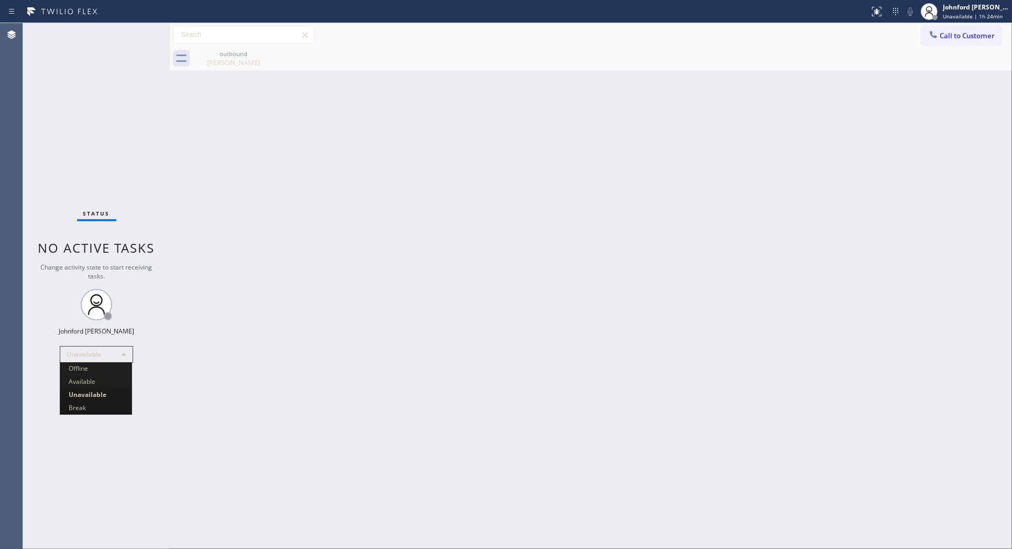
click at [74, 401] on li "Break" at bounding box center [95, 407] width 71 height 13
click at [865, 263] on div "Back to Dashboard Change Sender ID Customers Technicians Select a contact Outbo…" at bounding box center [591, 286] width 842 height 526
